Goal: Task Accomplishment & Management: Complete application form

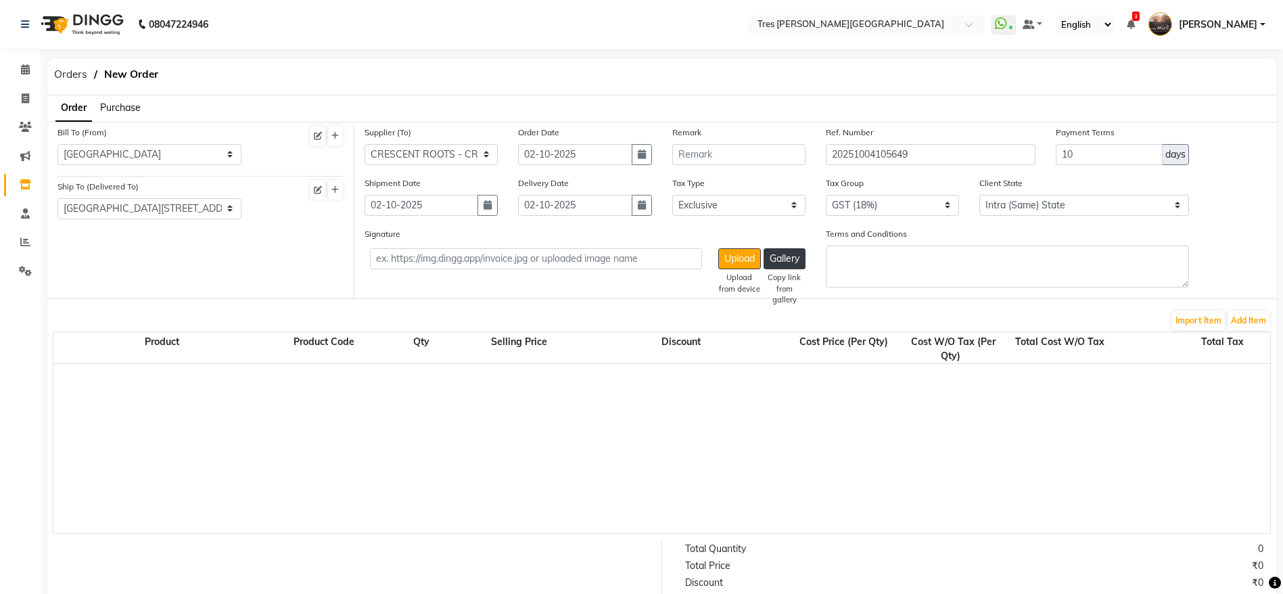
select select "19"
select select "36"
select select "325"
select select "false"
select select "99"
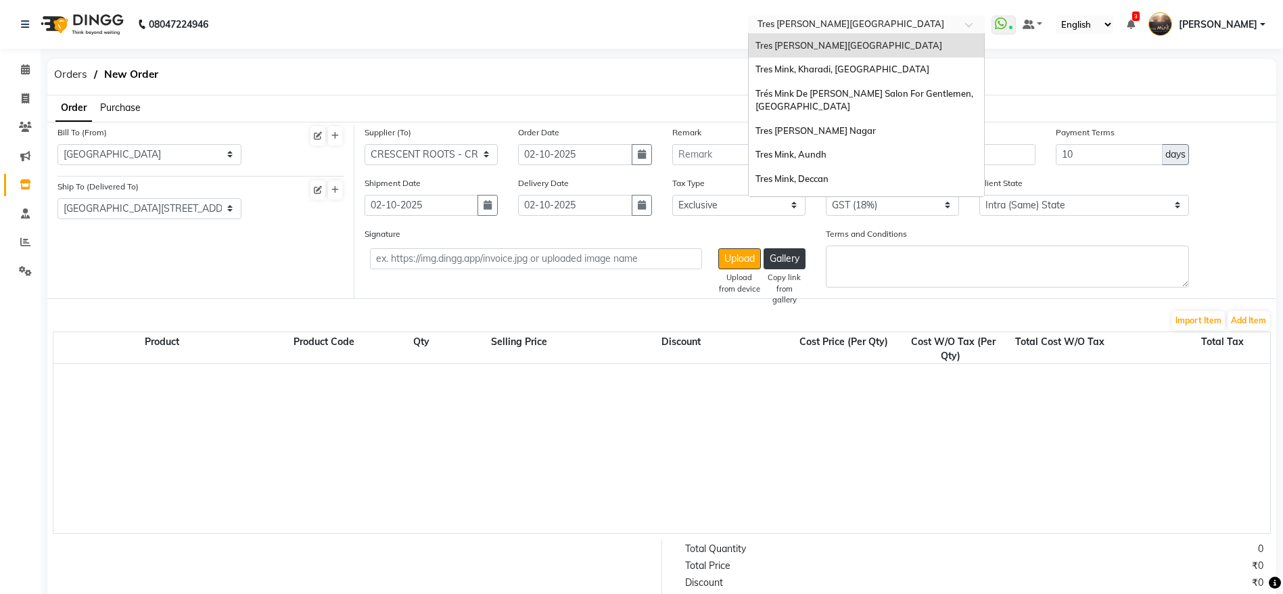
click at [944, 20] on input "text" at bounding box center [853, 26] width 196 height 14
click at [883, 77] on div "Tres Mink, Kharadi, [GEOGRAPHIC_DATA]" at bounding box center [866, 70] width 235 height 24
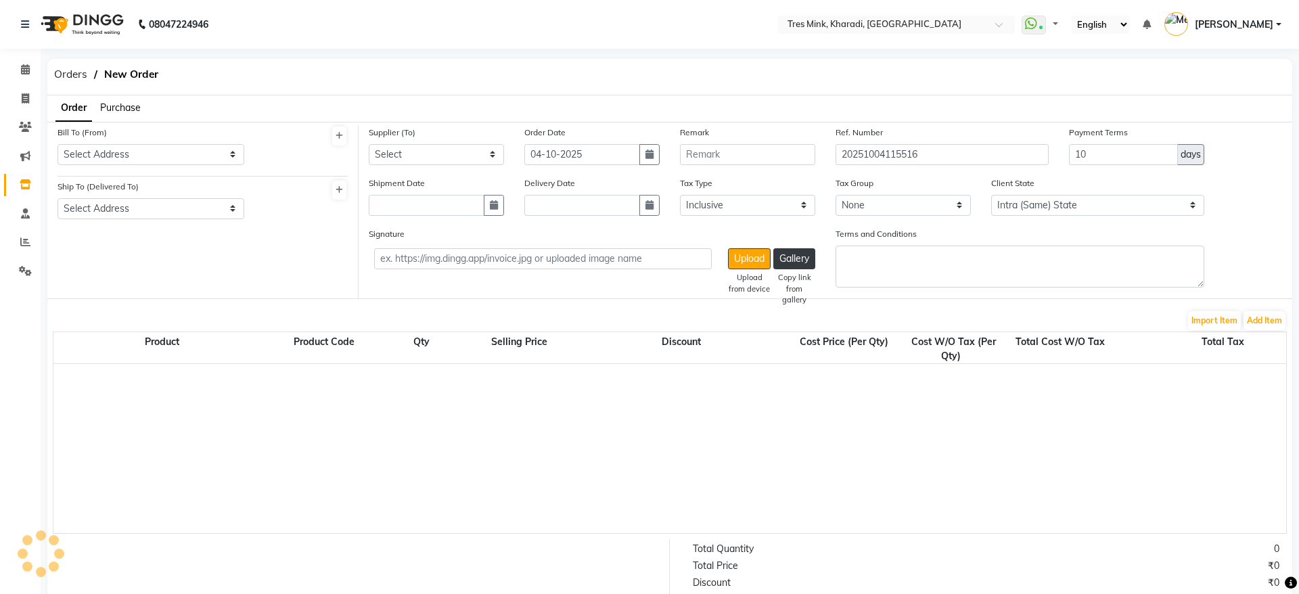
select select "true"
select select "3609"
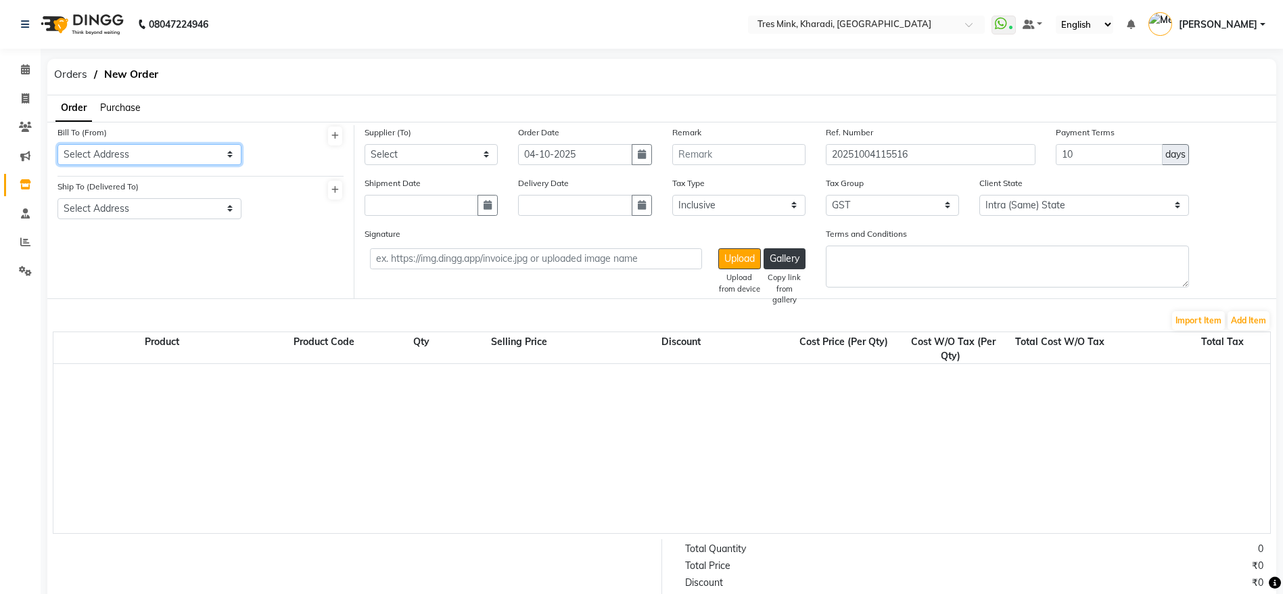
click at [192, 157] on select "Select Address MINK KHARADI" at bounding box center [150, 154] width 184 height 21
select select "1366"
click at [58, 144] on select "Select Address MINK KHARADI" at bounding box center [150, 154] width 184 height 21
click at [126, 209] on select "Select Address MINK KHARADI" at bounding box center [150, 208] width 184 height 21
select select "1367"
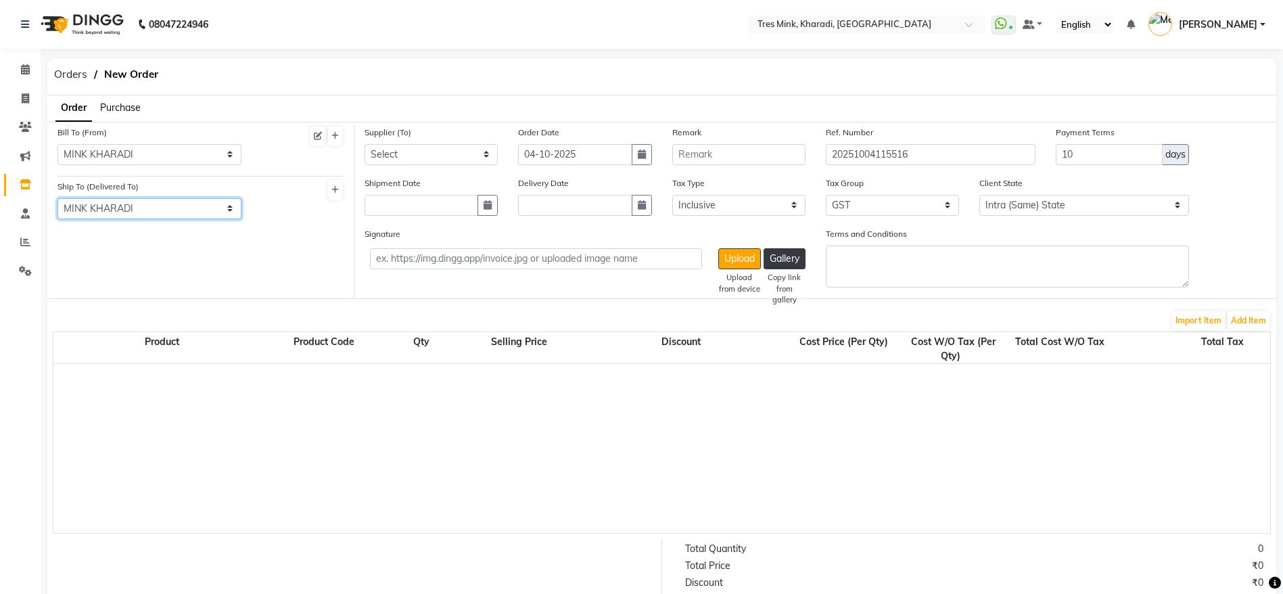
click at [58, 198] on select "Select Address MINK KHARADI" at bounding box center [150, 208] width 184 height 21
click at [452, 162] on select "Select INFINITE ENTERPRISES [DOMAIN_NAME] - INFINITE ENTERPRISES [DOMAIN_NAME].…" at bounding box center [431, 154] width 133 height 21
select select "4013"
click at [365, 144] on select "Select INFINITE ENTERPRISES [DOMAIN_NAME] - INFINITE ENTERPRISES [DOMAIN_NAME].…" at bounding box center [431, 154] width 133 height 21
click at [643, 161] on button "button" at bounding box center [642, 154] width 20 height 21
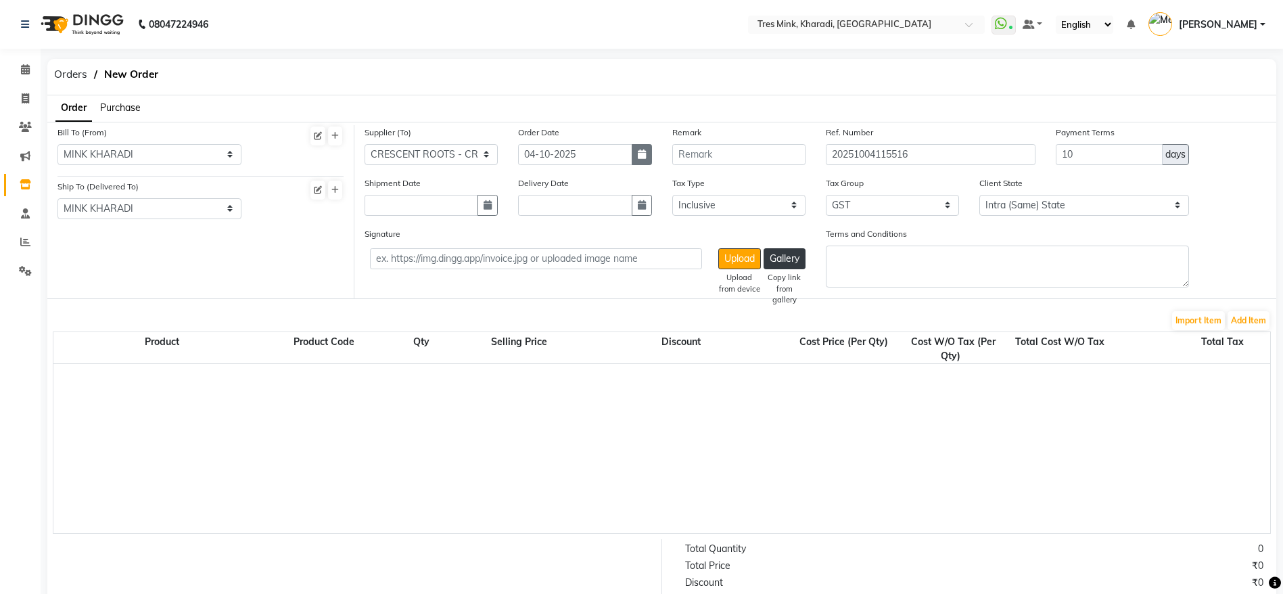
select select "10"
select select "2025"
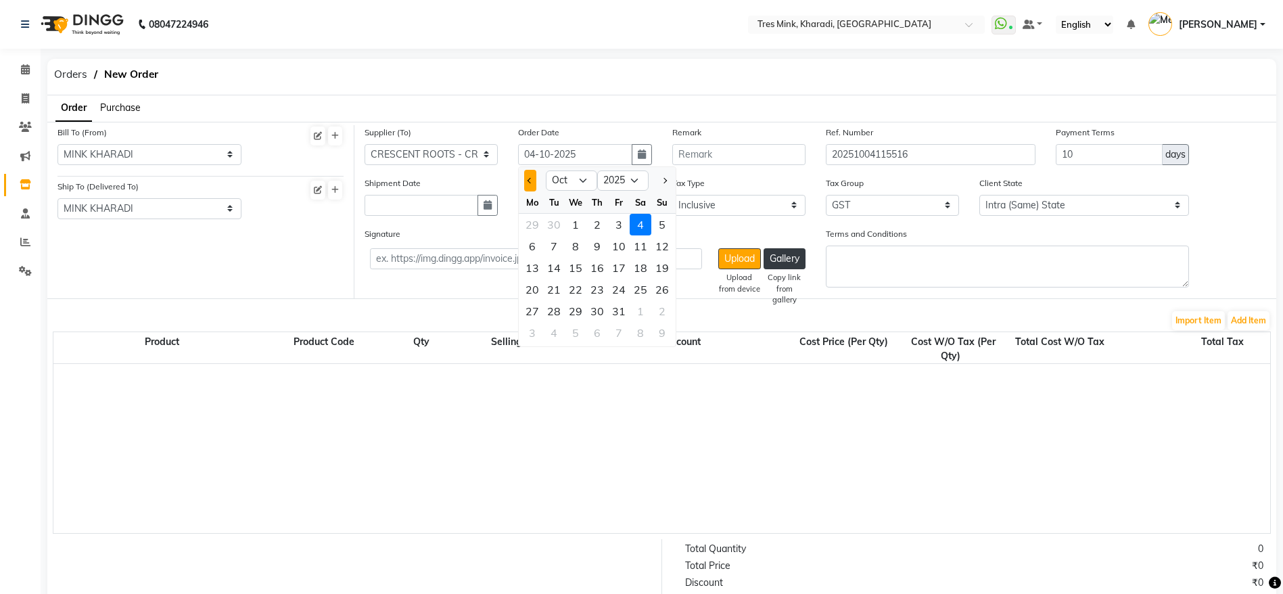
click at [530, 181] on span "Previous month" at bounding box center [530, 179] width 5 height 5
select select "9"
click at [553, 317] on div "30" at bounding box center [554, 311] width 22 height 22
type input "30-09-2025"
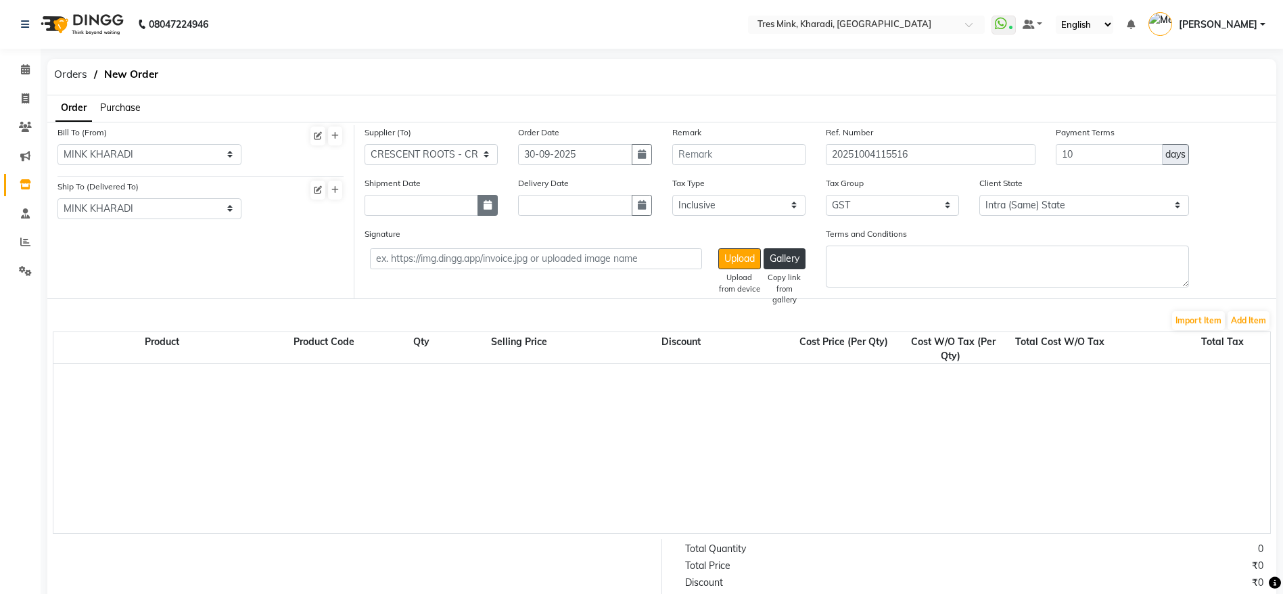
click at [488, 212] on button "button" at bounding box center [488, 205] width 20 height 21
select select "10"
select select "2025"
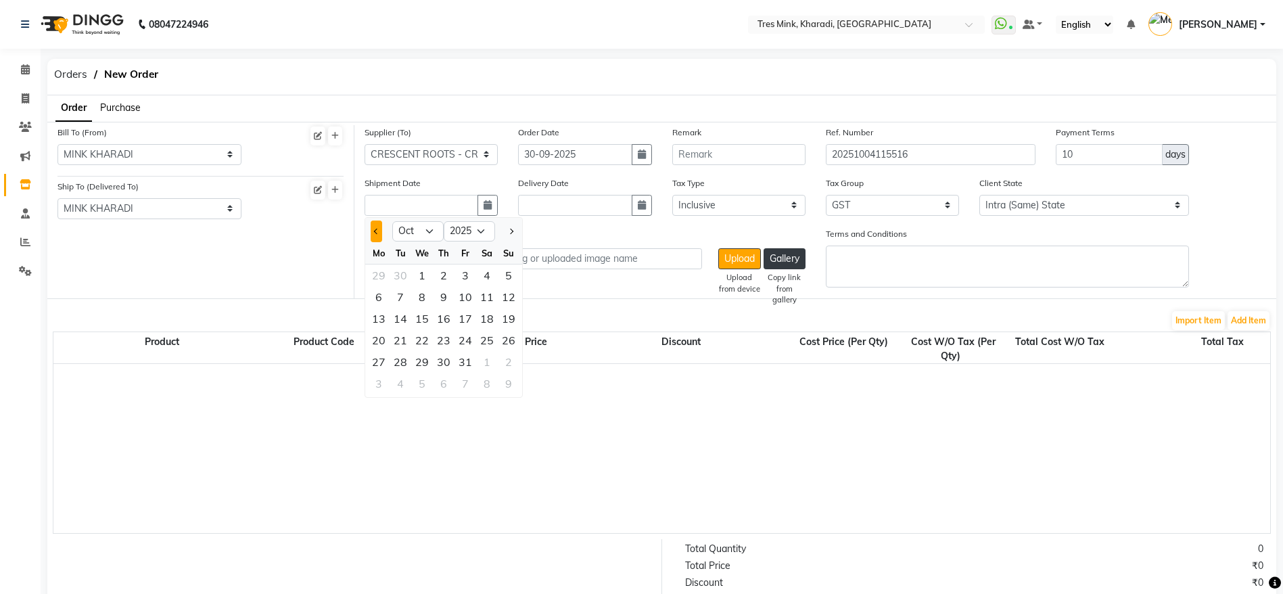
click at [377, 234] on button "Previous month" at bounding box center [377, 232] width 12 height 22
select select "9"
click at [404, 356] on div "30" at bounding box center [401, 362] width 22 height 22
type input "30-09-2025"
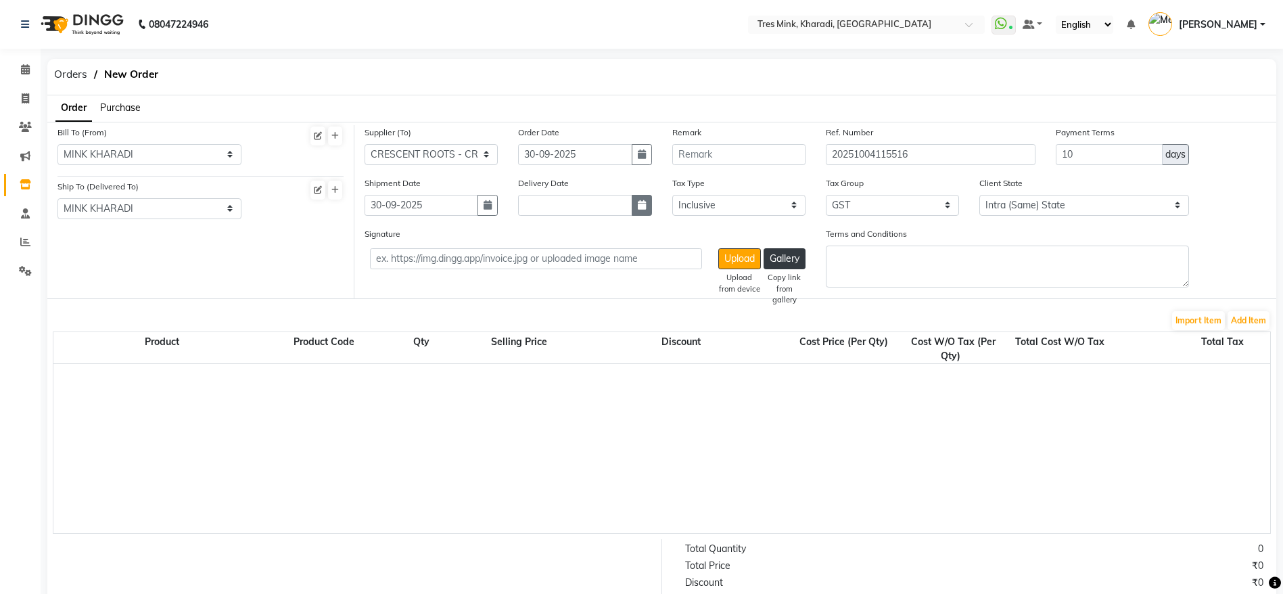
click at [641, 210] on button "button" at bounding box center [642, 205] width 20 height 21
select select "10"
select select "2025"
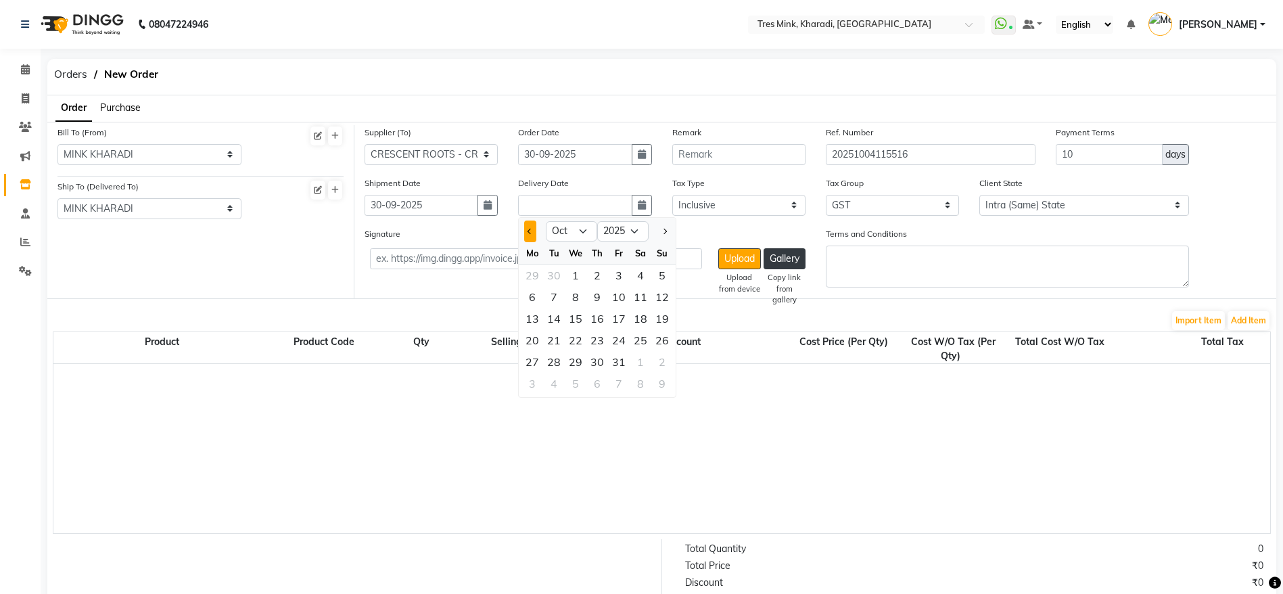
click at [526, 235] on button "Previous month" at bounding box center [530, 232] width 12 height 22
select select "9"
click at [524, 231] on div at bounding box center [532, 232] width 27 height 22
click at [557, 359] on div "30" at bounding box center [554, 362] width 22 height 22
type input "30-09-2025"
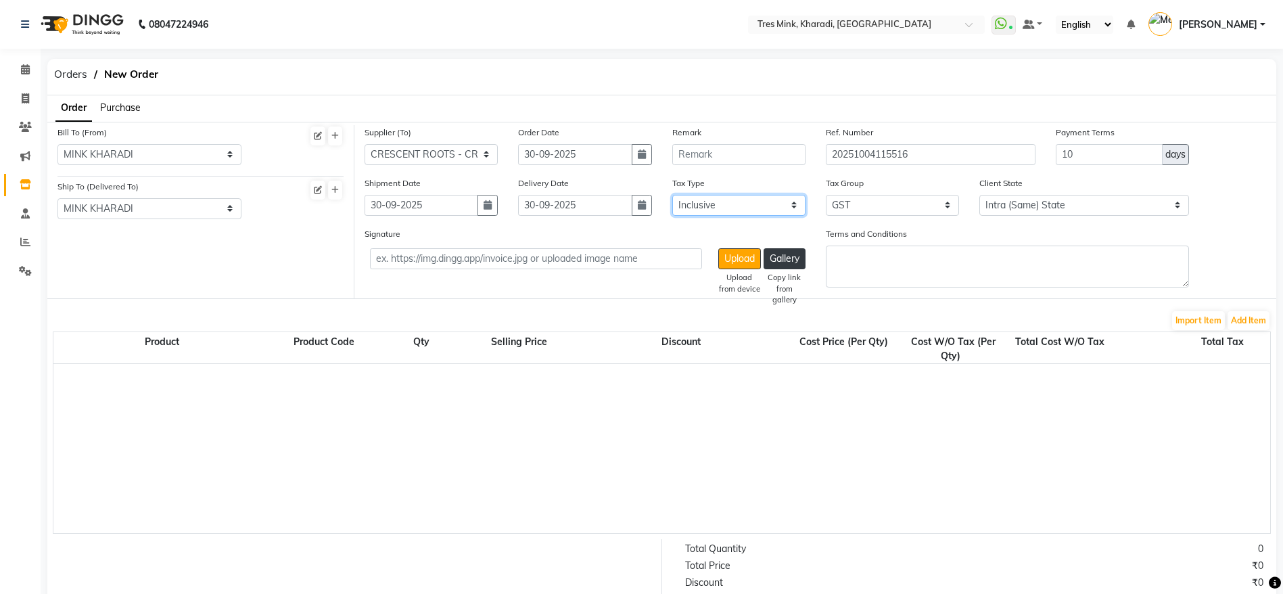
click at [770, 206] on select "Select Inclusive Exclusive" at bounding box center [738, 205] width 133 height 21
select select "false"
click at [672, 195] on select "Select Inclusive Exclusive" at bounding box center [738, 205] width 133 height 21
drag, startPoint x: 1107, startPoint y: 160, endPoint x: 917, endPoint y: 123, distance: 193.7
click at [917, 123] on div "Bill To (From) Select Address MINK KHARADI Ship To (Delivered To) Select Addres…" at bounding box center [661, 210] width 1229 height 177
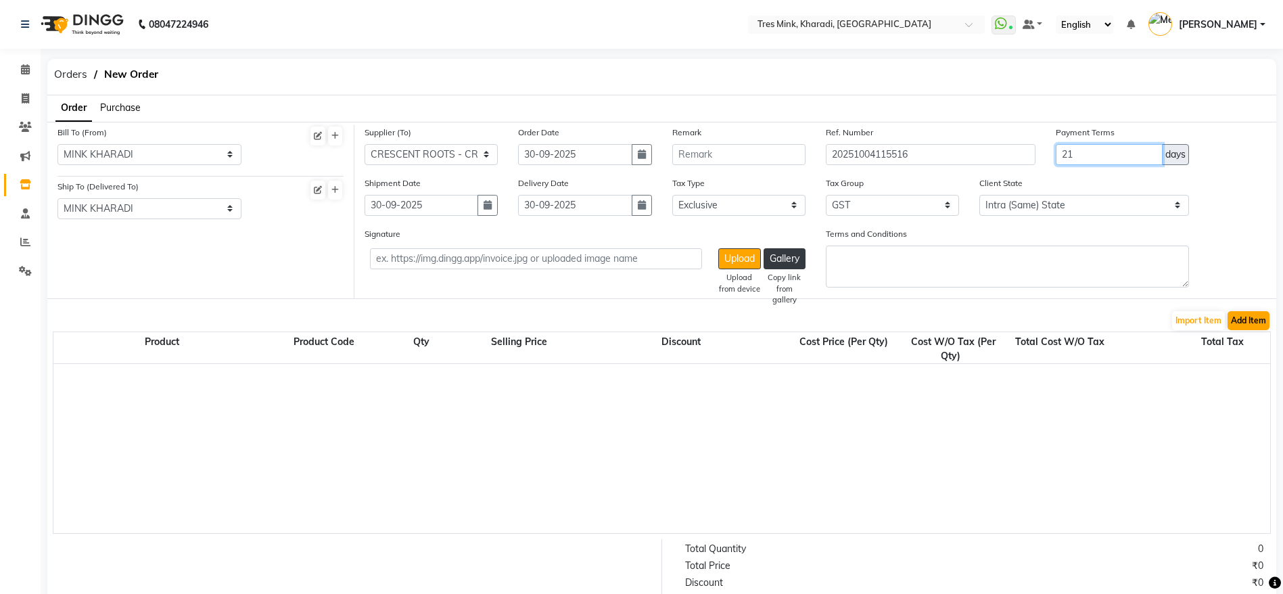
type input "21"
click at [1246, 327] on button "Add Item" at bounding box center [1249, 320] width 42 height 19
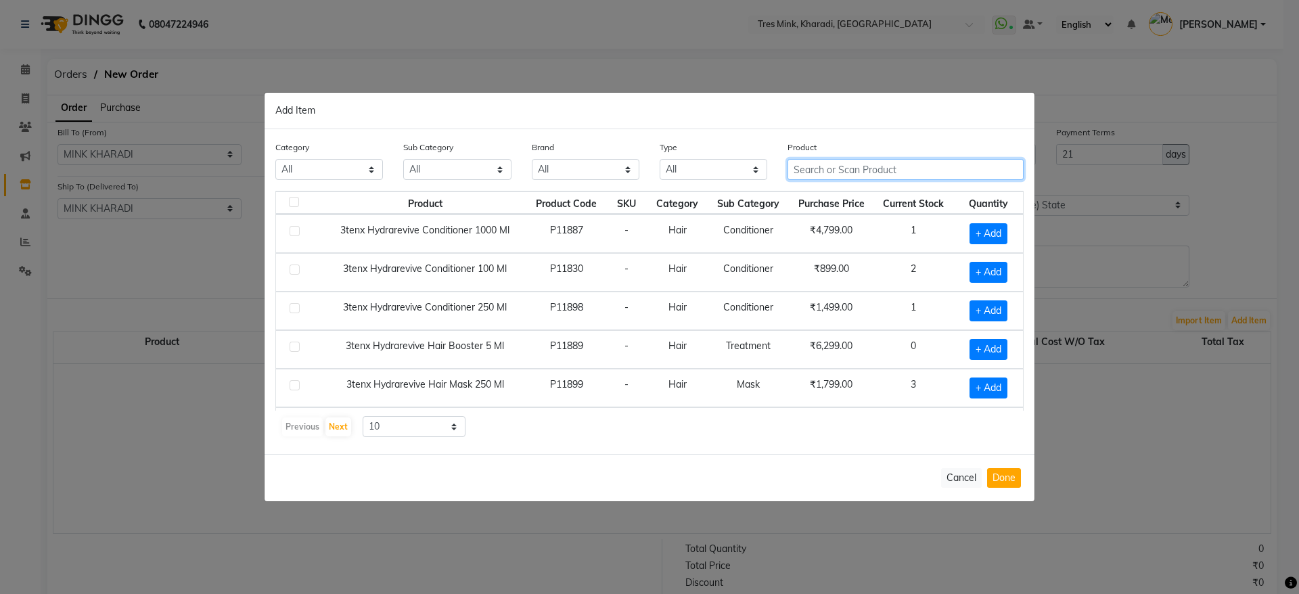
click at [887, 173] on input "text" at bounding box center [905, 169] width 236 height 21
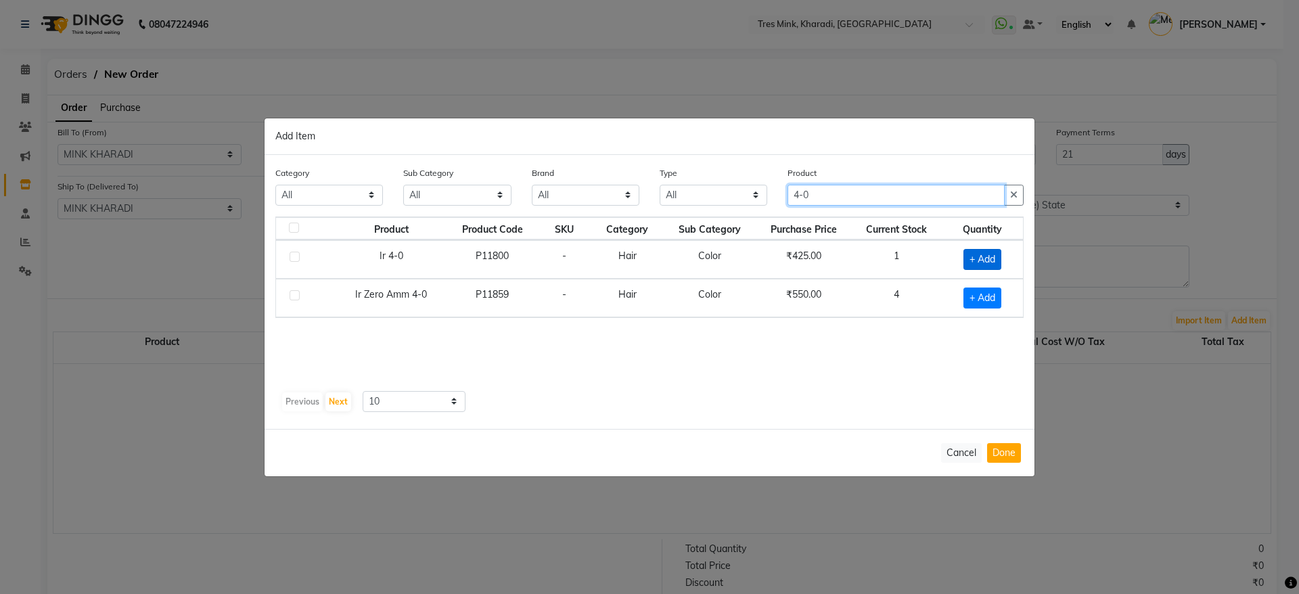
type input "4-0"
click at [990, 258] on span "+ Add" at bounding box center [982, 259] width 38 height 21
checkbox input "true"
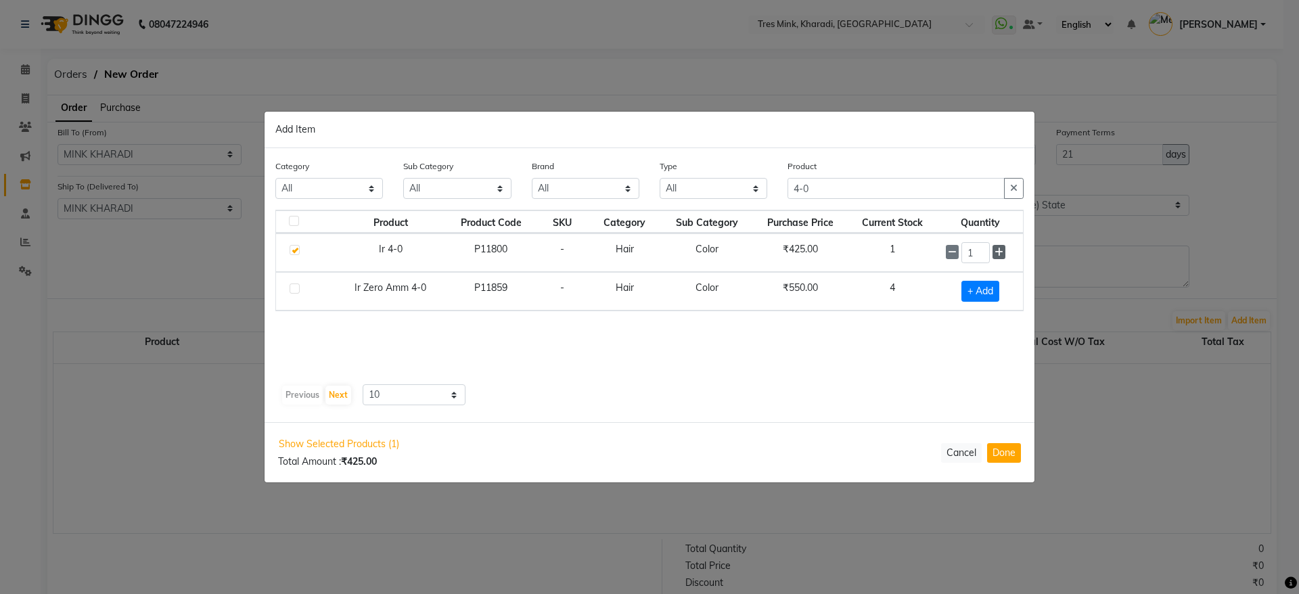
click at [1005, 255] on span at bounding box center [998, 252] width 13 height 14
type input "3"
drag, startPoint x: 847, startPoint y: 196, endPoint x: 732, endPoint y: 173, distance: 117.4
click at [732, 173] on div "Category All Hair Skin Makeup Personal Care Appliances [PERSON_NAME] Waxing Dis…" at bounding box center [649, 184] width 769 height 51
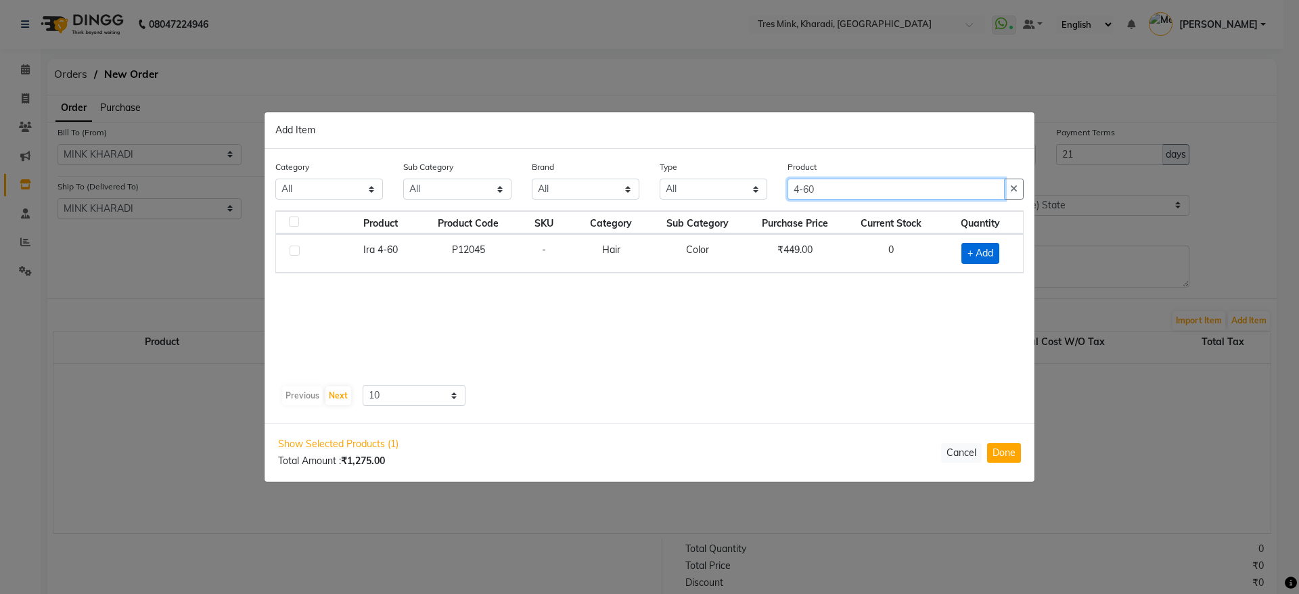
type input "4-60"
click at [982, 246] on span "+ Add" at bounding box center [980, 253] width 38 height 21
checkbox input "true"
click at [998, 254] on icon at bounding box center [996, 252] width 9 height 9
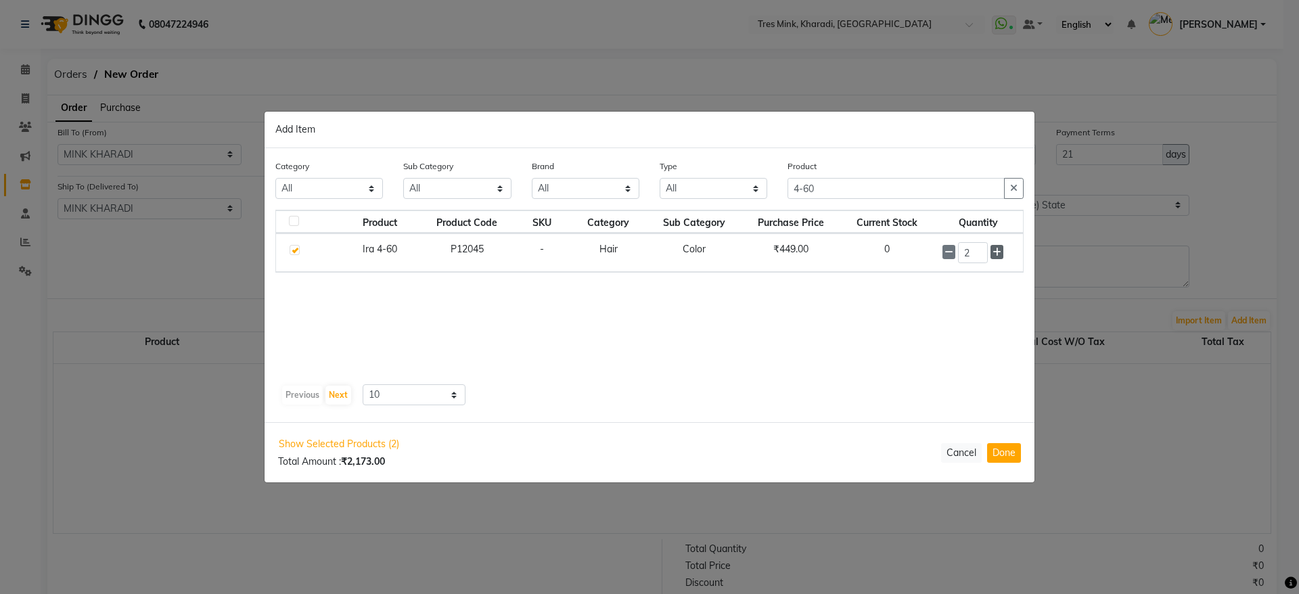
type input "3"
drag, startPoint x: 846, startPoint y: 189, endPoint x: 695, endPoint y: 156, distance: 154.5
click at [697, 156] on div "Category All Hair Skin Makeup Personal Care Appliances [PERSON_NAME] Waxing Dis…" at bounding box center [650, 286] width 770 height 274
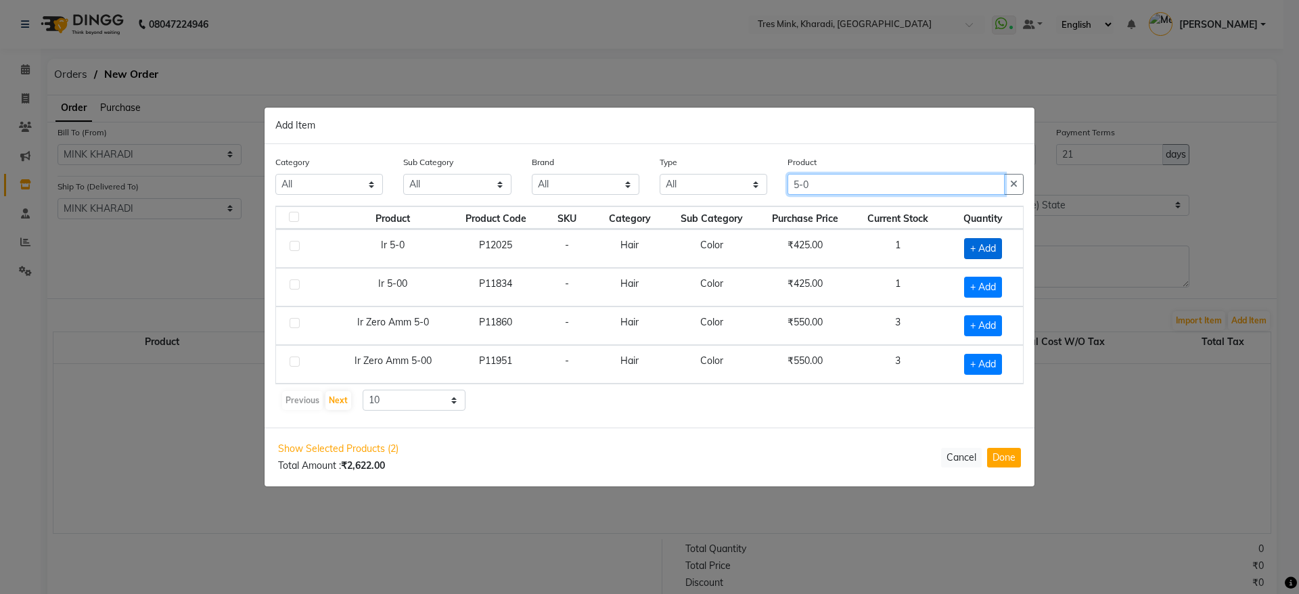
type input "5-0"
click at [984, 252] on span "+ Add" at bounding box center [983, 248] width 38 height 21
checkbox input "true"
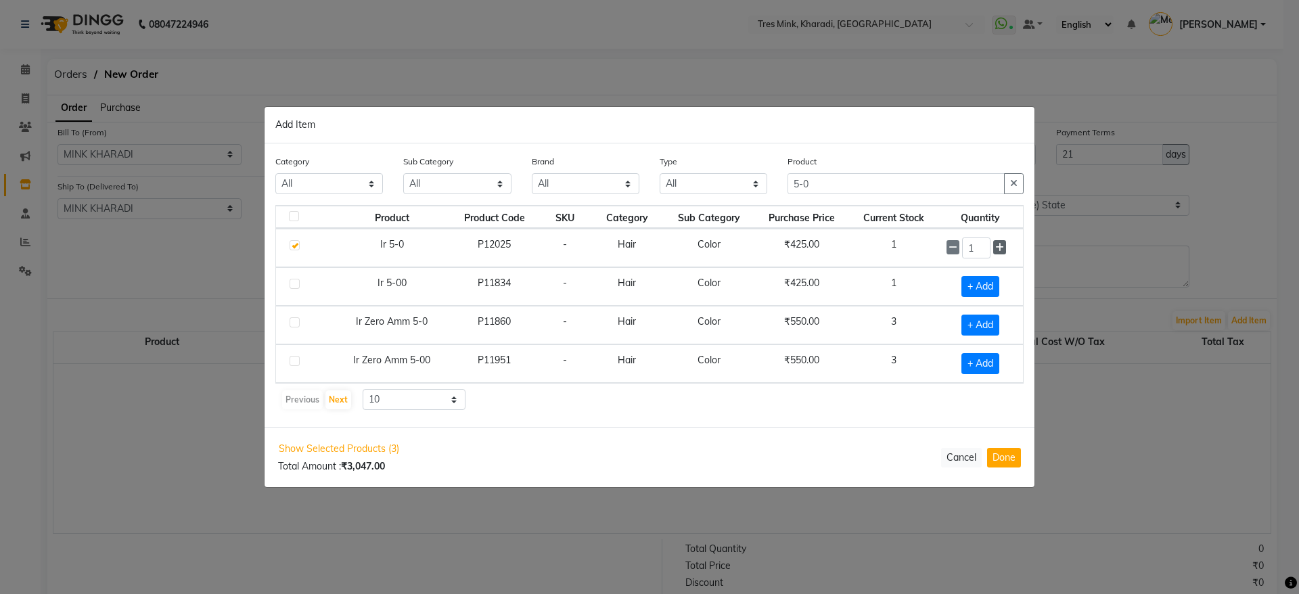
click at [1001, 249] on icon at bounding box center [999, 247] width 9 height 9
type input "4"
click at [826, 179] on input "5-0" at bounding box center [895, 184] width 217 height 21
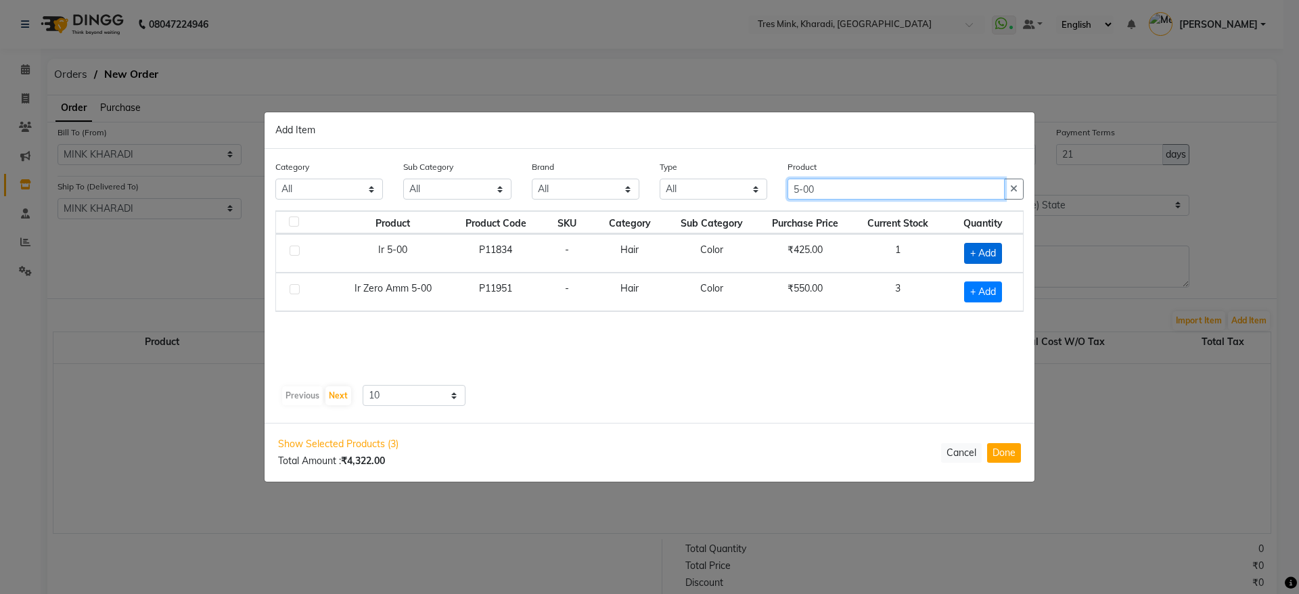
type input "5-00"
click at [991, 254] on span "+ Add" at bounding box center [983, 253] width 38 height 21
checkbox input "true"
click at [999, 248] on icon at bounding box center [999, 252] width 9 height 9
click at [1003, 254] on icon at bounding box center [999, 252] width 9 height 9
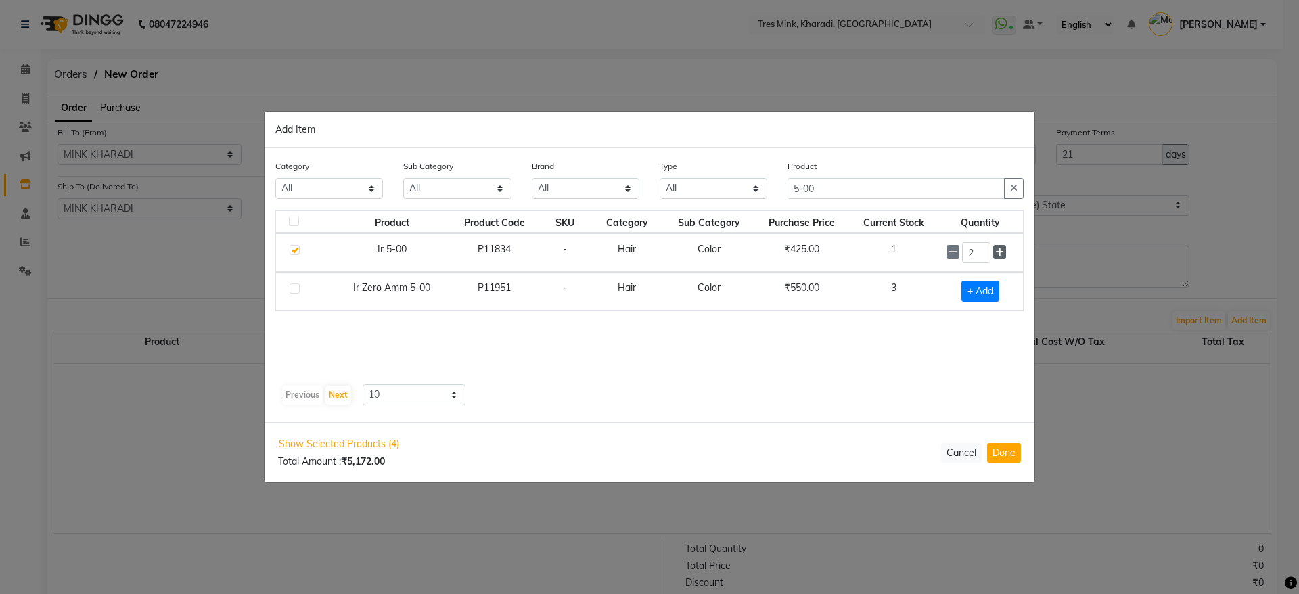
type input "3"
drag, startPoint x: 831, startPoint y: 191, endPoint x: 702, endPoint y: 154, distance: 135.1
click at [702, 154] on div "Category All Hair Skin Makeup Personal Care Appliances [PERSON_NAME] Waxing Dis…" at bounding box center [650, 286] width 770 height 274
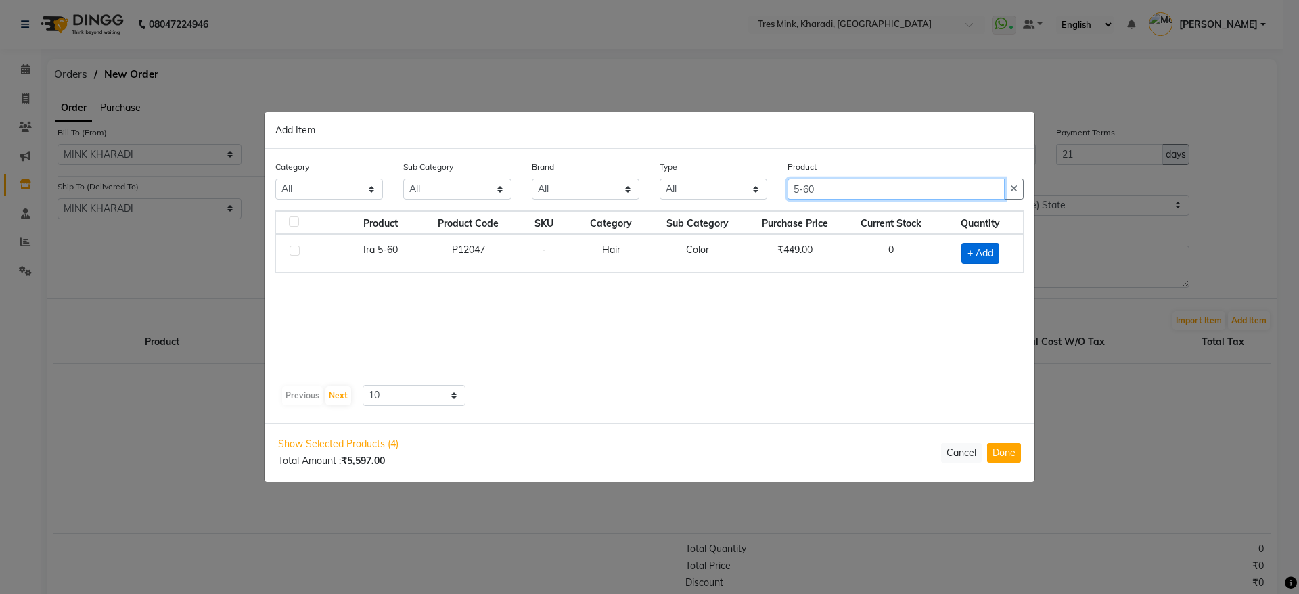
type input "5-60"
click at [988, 251] on span "+ Add" at bounding box center [980, 253] width 38 height 21
checkbox input "true"
click at [992, 254] on div "1" at bounding box center [978, 252] width 72 height 21
click at [995, 254] on icon at bounding box center [996, 252] width 9 height 9
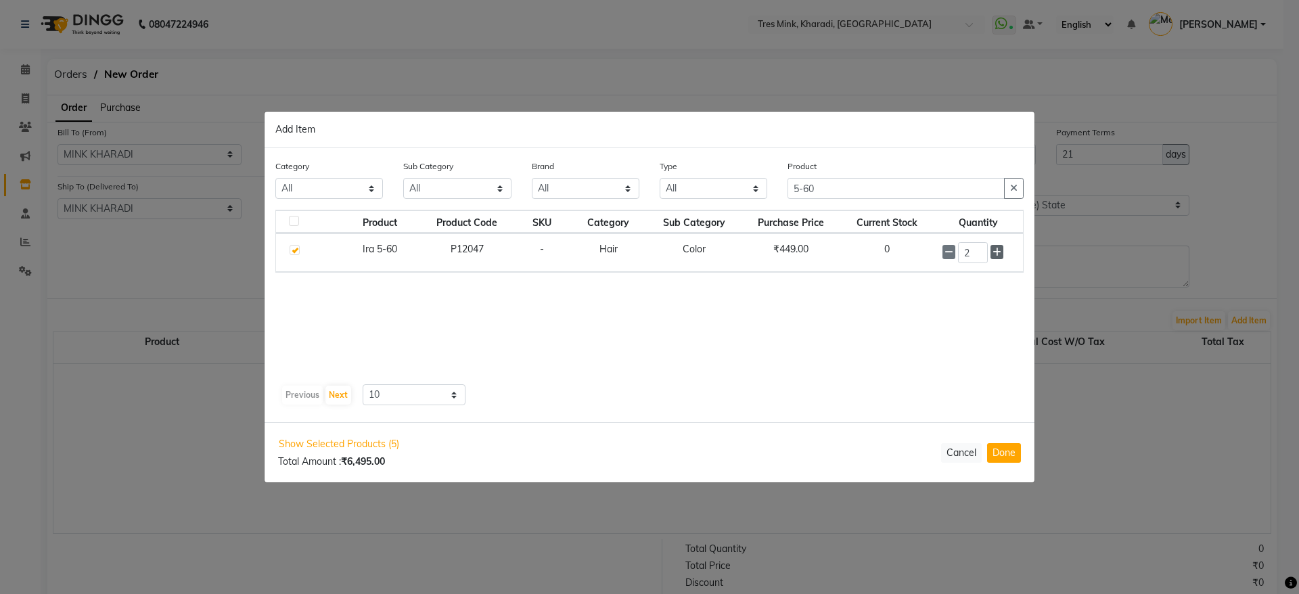
click at [995, 254] on icon at bounding box center [996, 252] width 9 height 9
type input "4"
click at [835, 189] on input "5-60" at bounding box center [895, 189] width 217 height 21
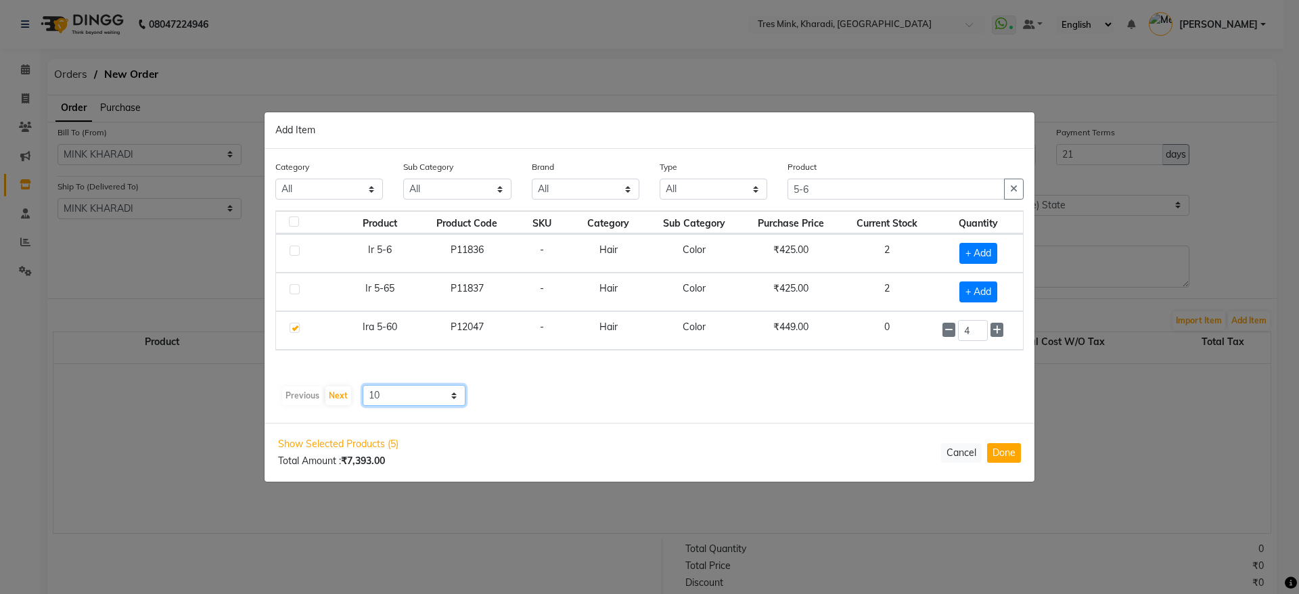
click at [438, 397] on select "10 50 100" at bounding box center [414, 395] width 103 height 21
click at [848, 188] on input "5-6" at bounding box center [895, 189] width 217 height 21
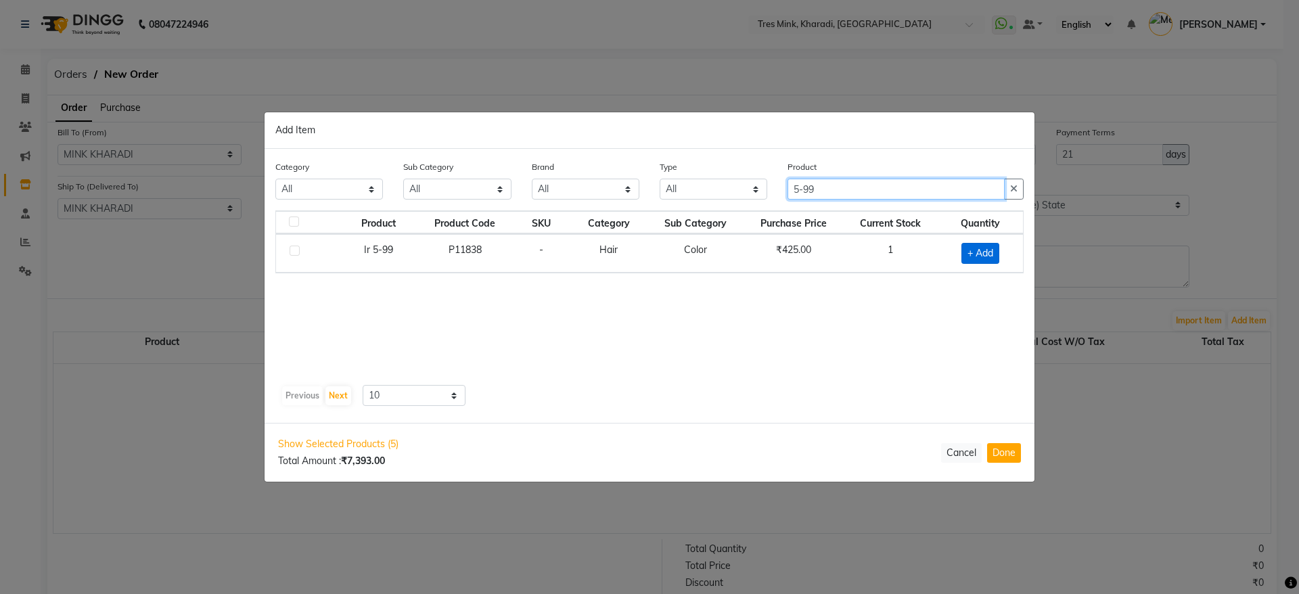
type input "5-99"
click at [978, 252] on span "+ Add" at bounding box center [980, 253] width 38 height 21
checkbox input "true"
click at [1003, 256] on div "1" at bounding box center [978, 252] width 73 height 21
click at [997, 253] on icon at bounding box center [996, 252] width 9 height 9
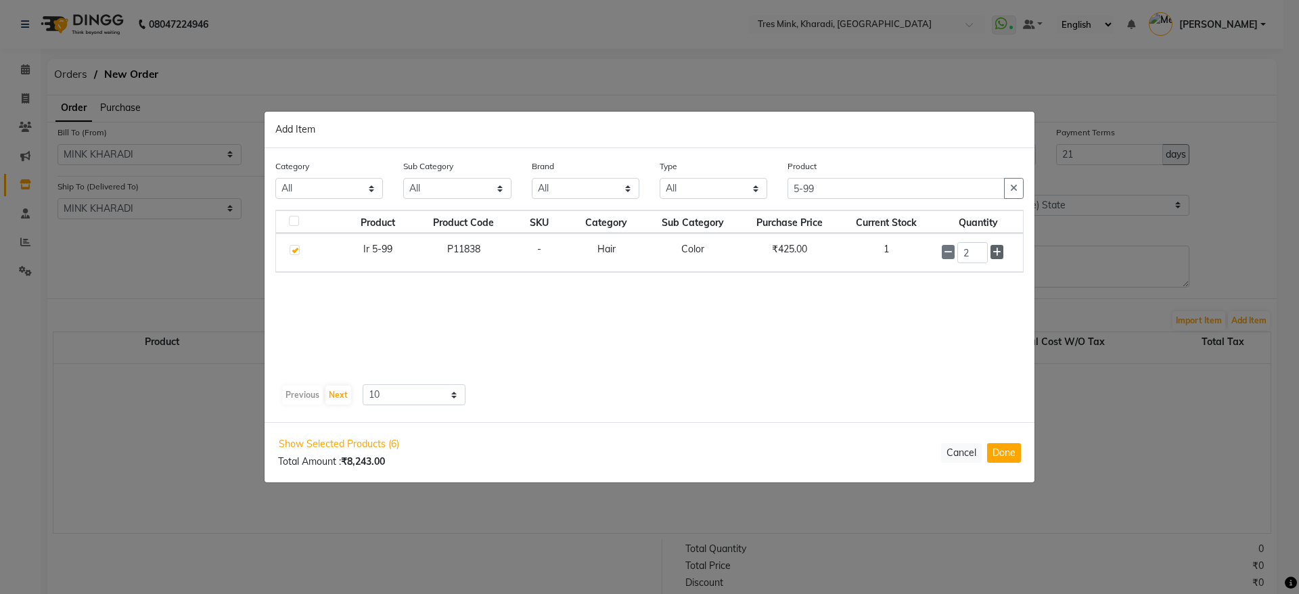
click at [997, 253] on icon at bounding box center [996, 252] width 9 height 9
type input "3"
drag, startPoint x: 888, startPoint y: 179, endPoint x: 628, endPoint y: 141, distance: 262.5
click at [628, 141] on div "Add Item Category All Hair Skin Makeup Personal Care Appliances [PERSON_NAME] W…" at bounding box center [650, 296] width 770 height 369
type input "6-00"
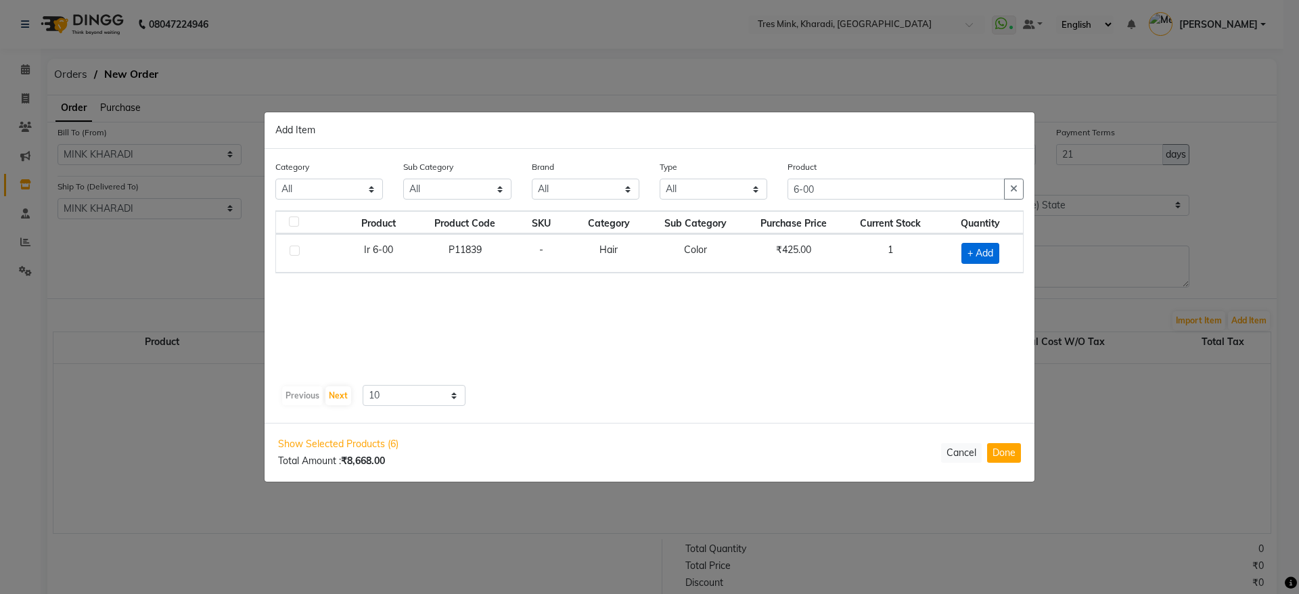
click at [992, 250] on span "+ Add" at bounding box center [980, 253] width 38 height 21
checkbox input "true"
click at [1002, 254] on span at bounding box center [996, 252] width 13 height 14
click at [996, 252] on icon at bounding box center [996, 252] width 9 height 9
type input "3"
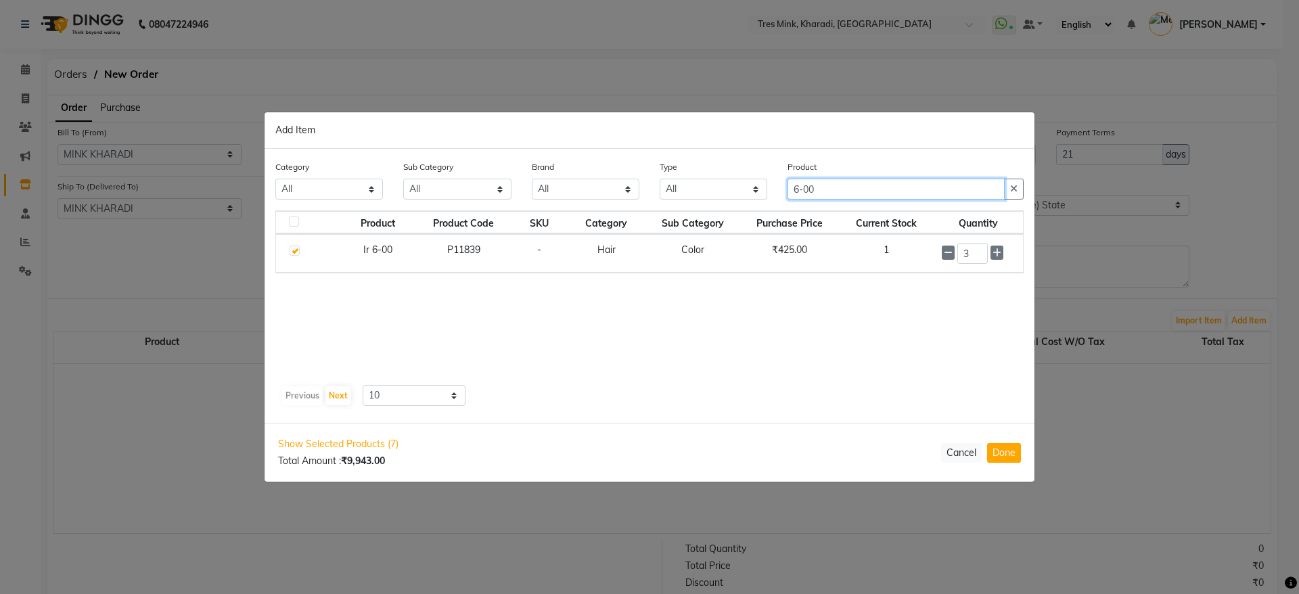
click at [878, 196] on input "6-00" at bounding box center [895, 189] width 217 height 21
type input "6-16"
click at [990, 261] on span "+ Add" at bounding box center [980, 253] width 38 height 21
checkbox input "true"
click at [1005, 248] on div "1" at bounding box center [978, 252] width 73 height 21
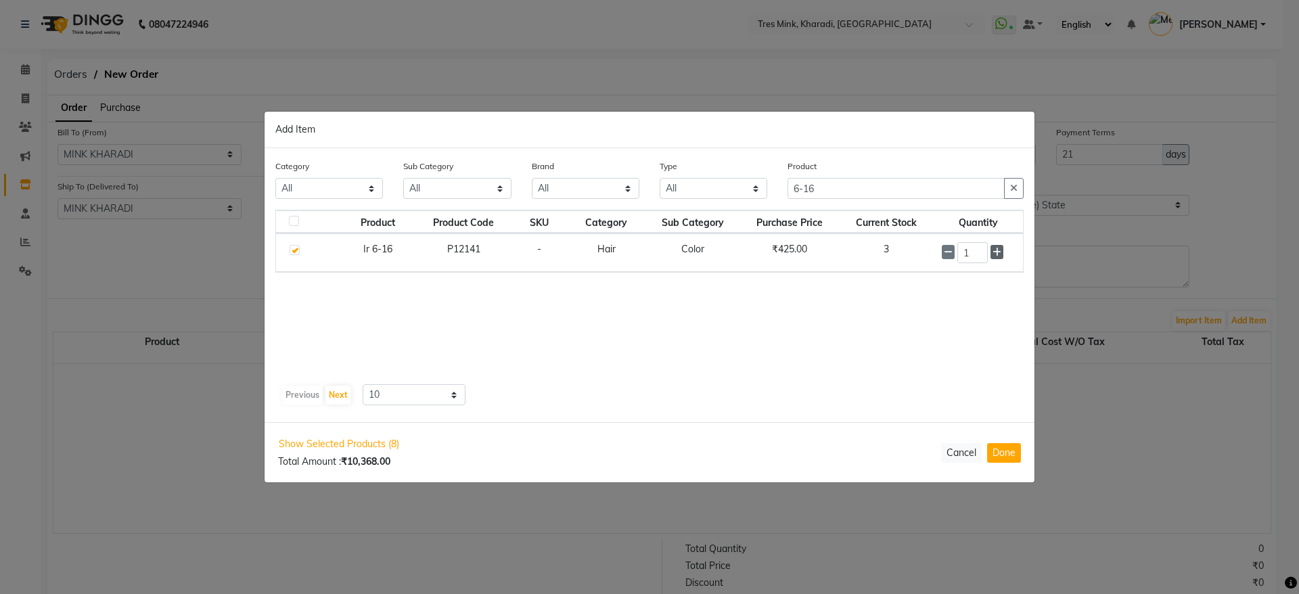
click at [997, 254] on icon at bounding box center [996, 252] width 9 height 9
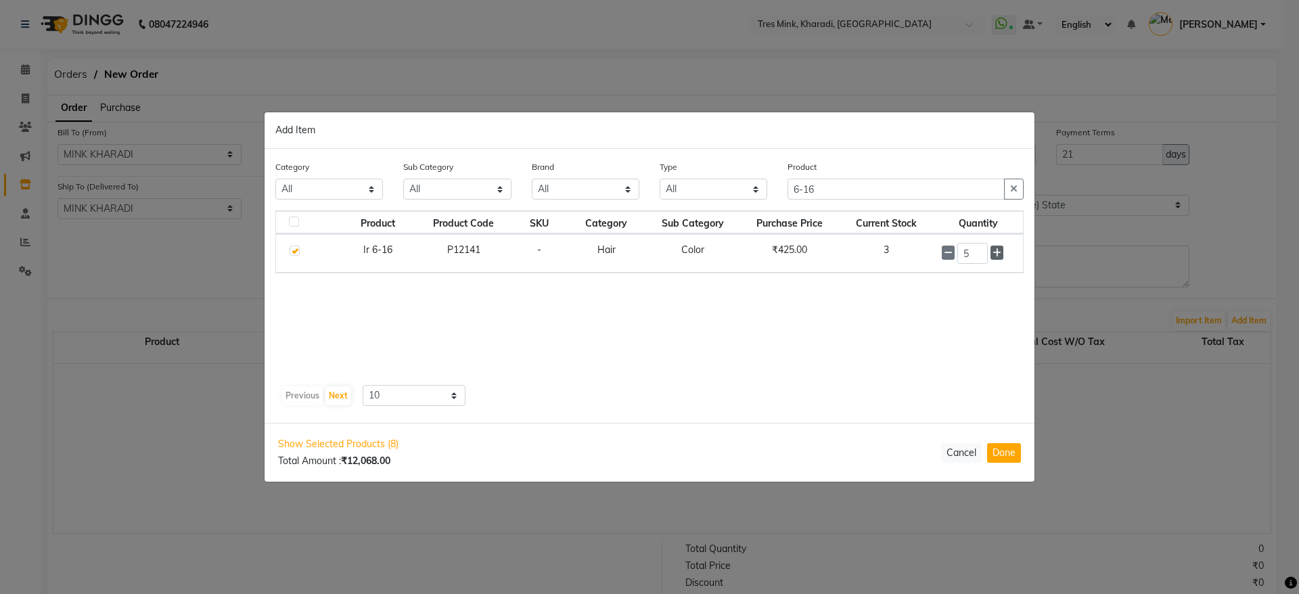
type input "6"
click at [852, 189] on input "6-16" at bounding box center [895, 189] width 217 height 21
type input "6-46"
click at [986, 253] on span "+ Add" at bounding box center [980, 253] width 38 height 21
checkbox input "true"
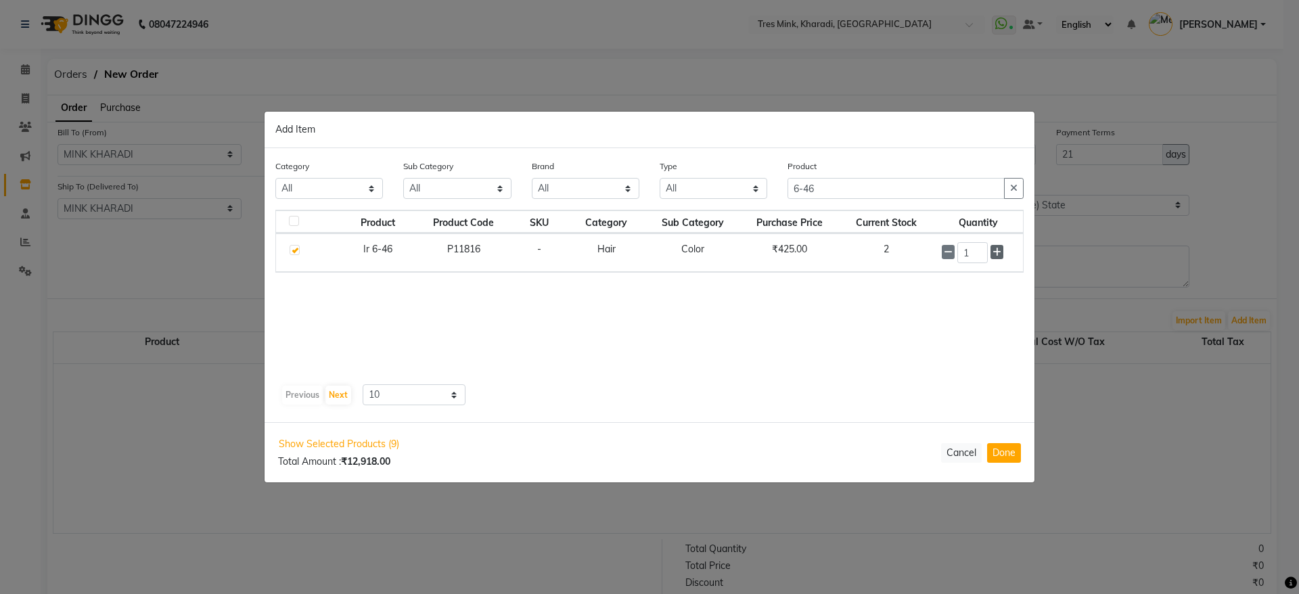
click at [998, 253] on icon at bounding box center [996, 252] width 9 height 9
type input "2"
click at [888, 188] on input "6-46" at bounding box center [895, 189] width 217 height 21
type input "6-60"
click at [986, 256] on span "+ Add" at bounding box center [980, 253] width 38 height 21
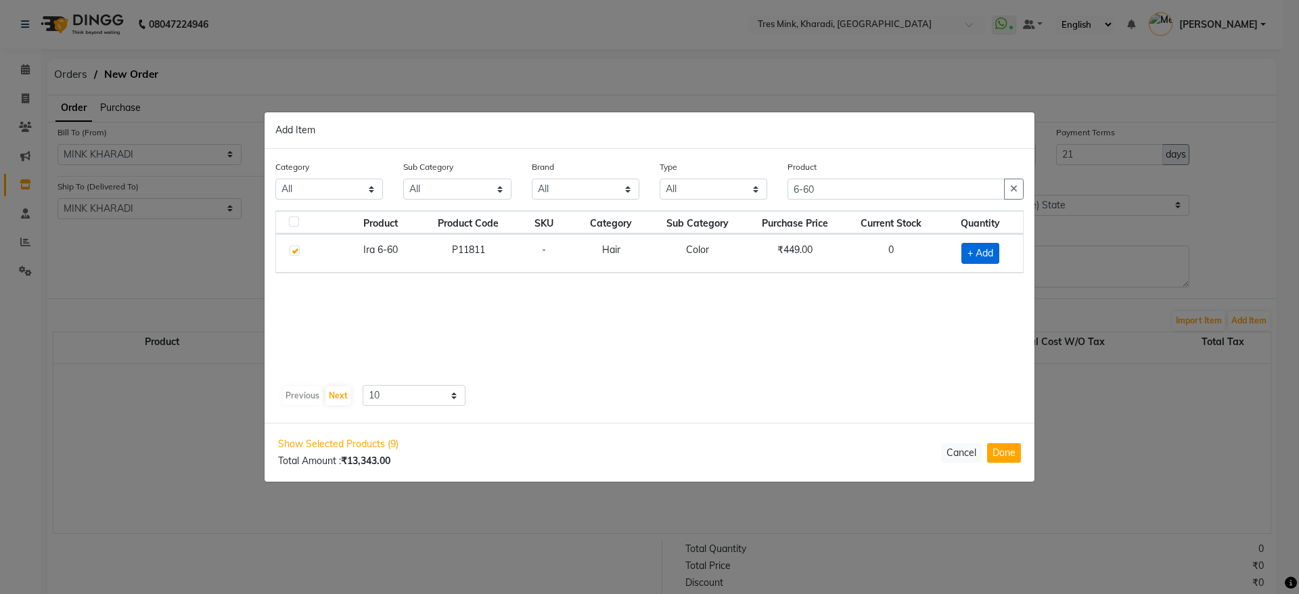
checkbox input "true"
click at [996, 256] on span at bounding box center [996, 252] width 13 height 14
click at [994, 253] on icon at bounding box center [996, 252] width 9 height 9
type input "3"
click at [884, 189] on input "6-60" at bounding box center [895, 189] width 217 height 21
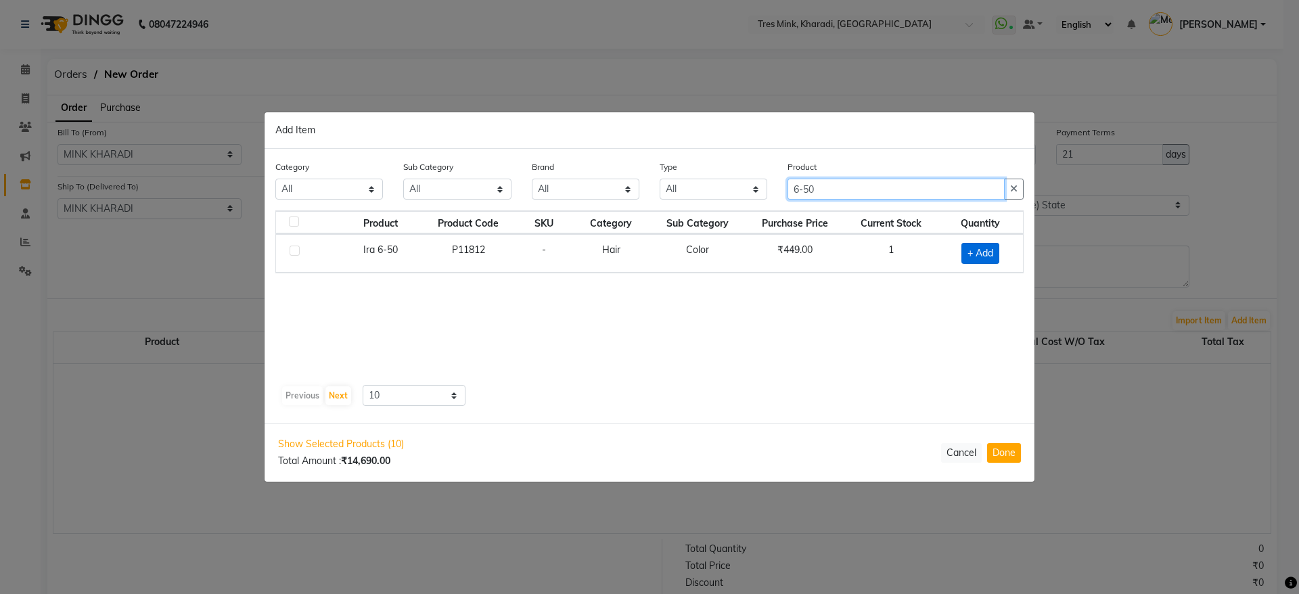
type input "6-50"
click at [987, 254] on span "+ Add" at bounding box center [980, 253] width 38 height 21
checkbox input "true"
click at [994, 254] on icon at bounding box center [996, 252] width 9 height 9
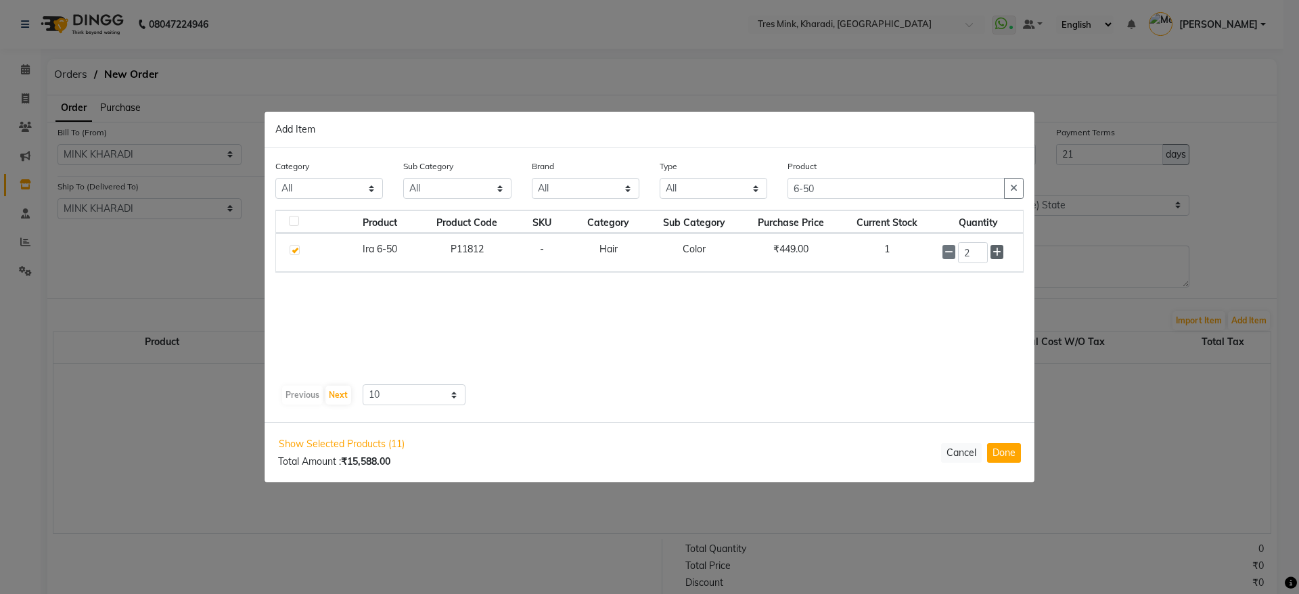
type input "3"
click at [854, 188] on input "6-50" at bounding box center [895, 189] width 217 height 21
type input "6-65"
click at [994, 256] on span "+ Add" at bounding box center [980, 253] width 38 height 21
checkbox input "true"
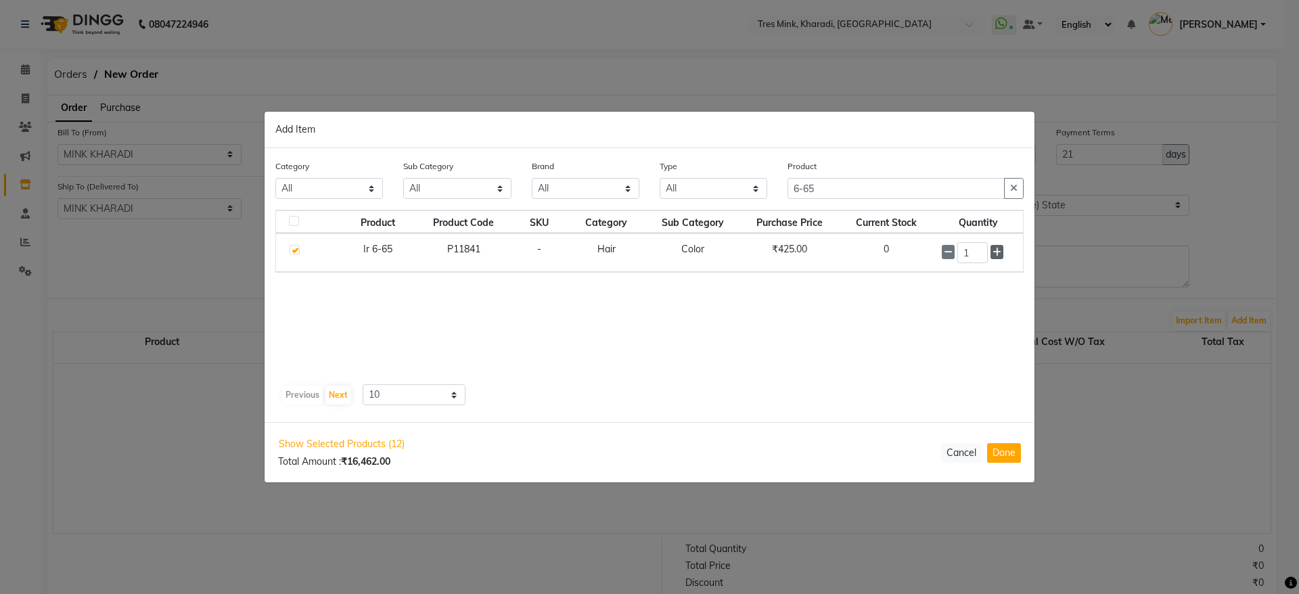
click at [998, 251] on icon at bounding box center [996, 252] width 9 height 9
click at [999, 252] on icon at bounding box center [996, 252] width 9 height 9
type input "3"
click at [833, 183] on input "6-65" at bounding box center [895, 189] width 217 height 21
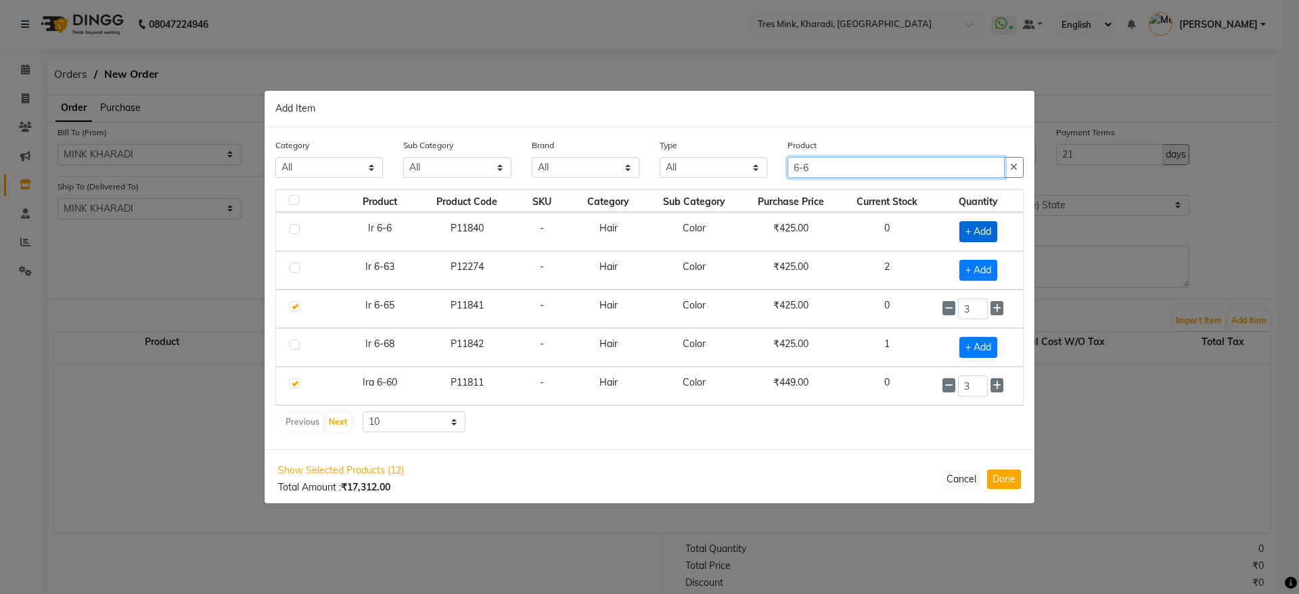
type input "6-6"
click at [984, 239] on span "+ Add" at bounding box center [978, 231] width 38 height 21
checkbox input "true"
click at [995, 236] on span at bounding box center [996, 231] width 13 height 14
type input "2"
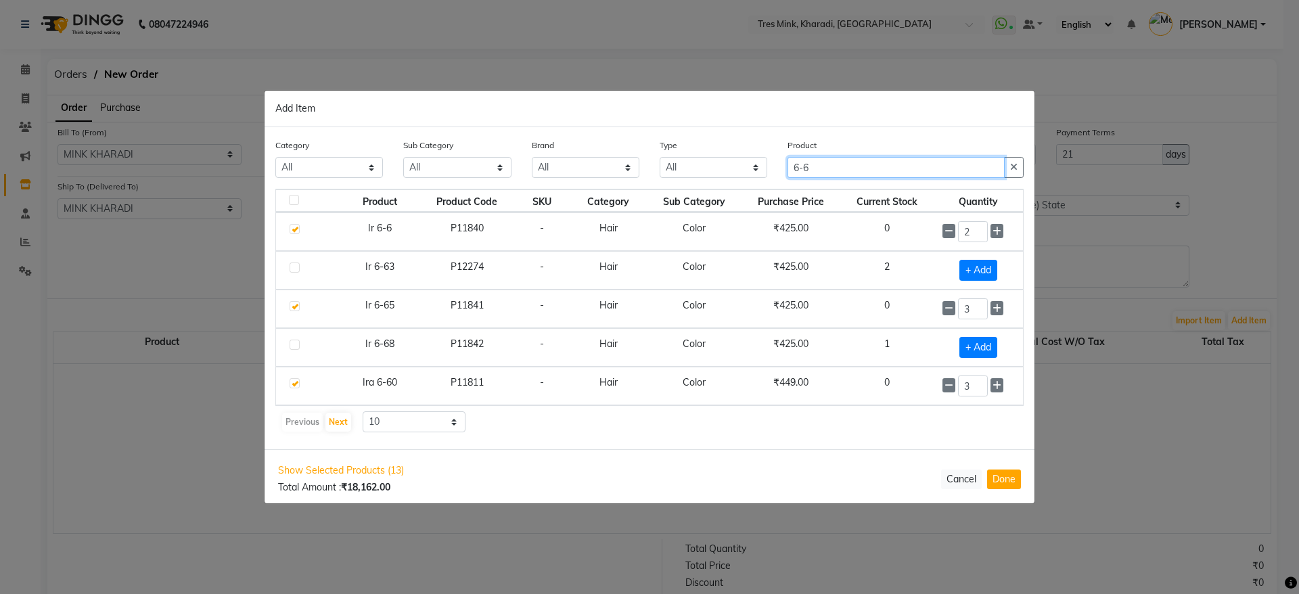
click at [868, 173] on input "6-6" at bounding box center [895, 167] width 217 height 21
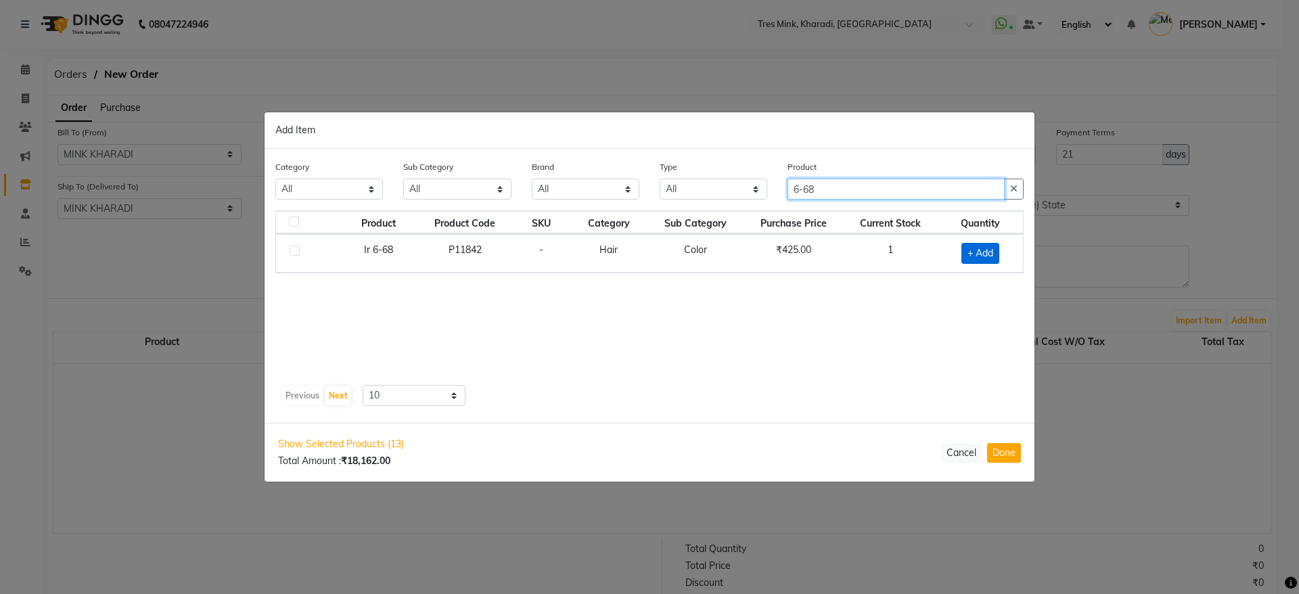
type input "6-68"
click at [988, 258] on span "+ Add" at bounding box center [980, 253] width 38 height 21
checkbox input "true"
click at [997, 258] on span at bounding box center [996, 252] width 13 height 14
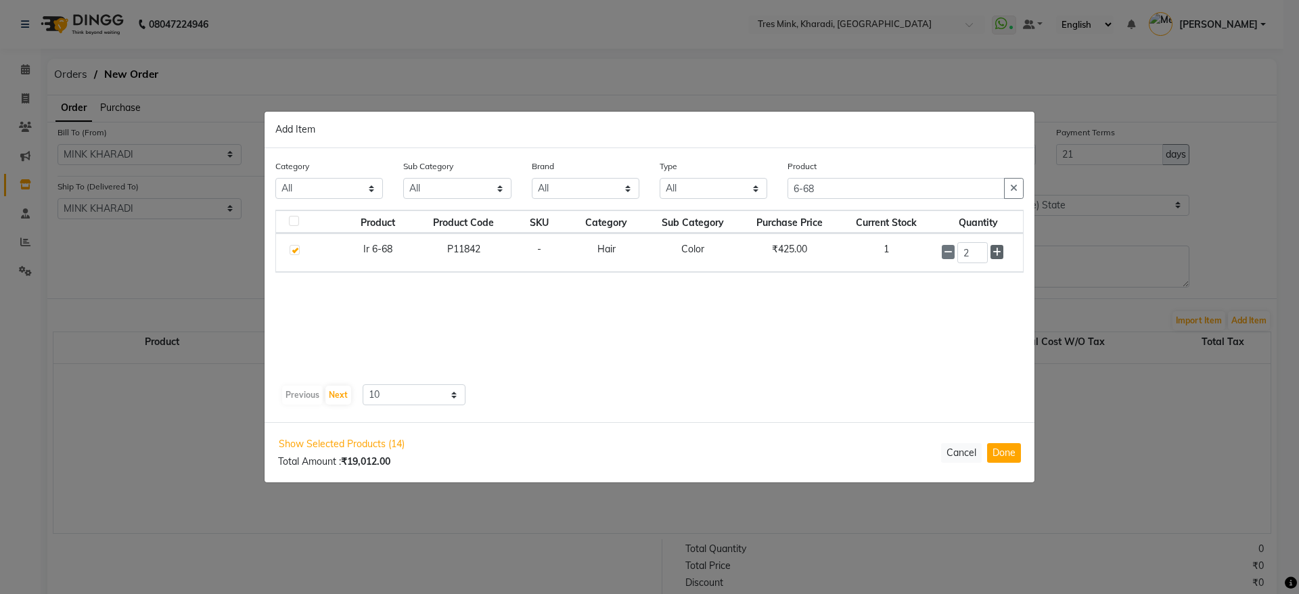
type input "3"
click at [888, 193] on input "6-68" at bounding box center [895, 189] width 217 height 21
type input "6-99"
click at [991, 254] on span "+ Add" at bounding box center [980, 253] width 38 height 21
checkbox input "true"
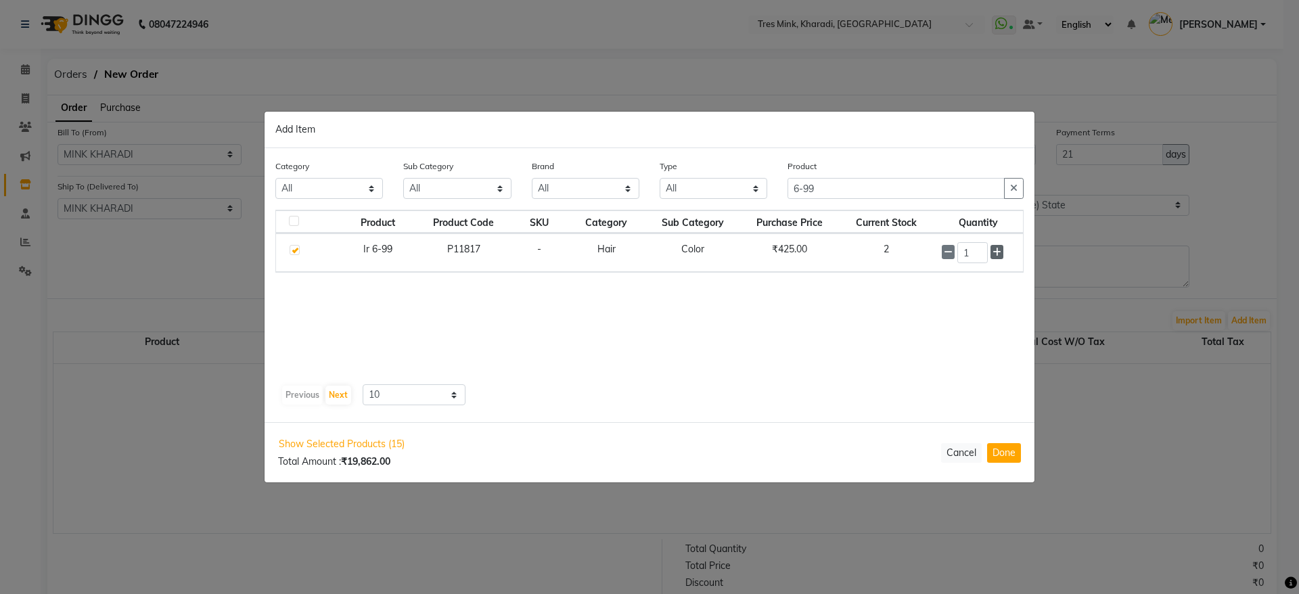
click at [996, 252] on icon at bounding box center [996, 252] width 9 height 9
type input "3"
click at [831, 194] on input "6-99" at bounding box center [895, 188] width 217 height 21
click at [826, 182] on input "6-99" at bounding box center [895, 189] width 217 height 21
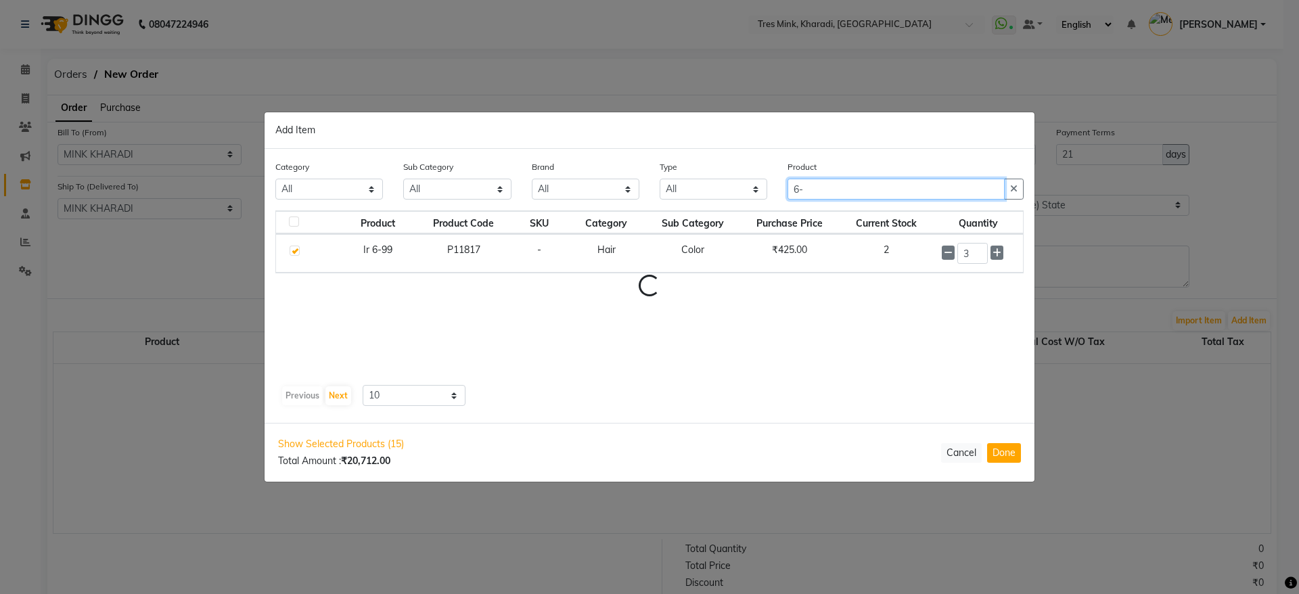
type input "6"
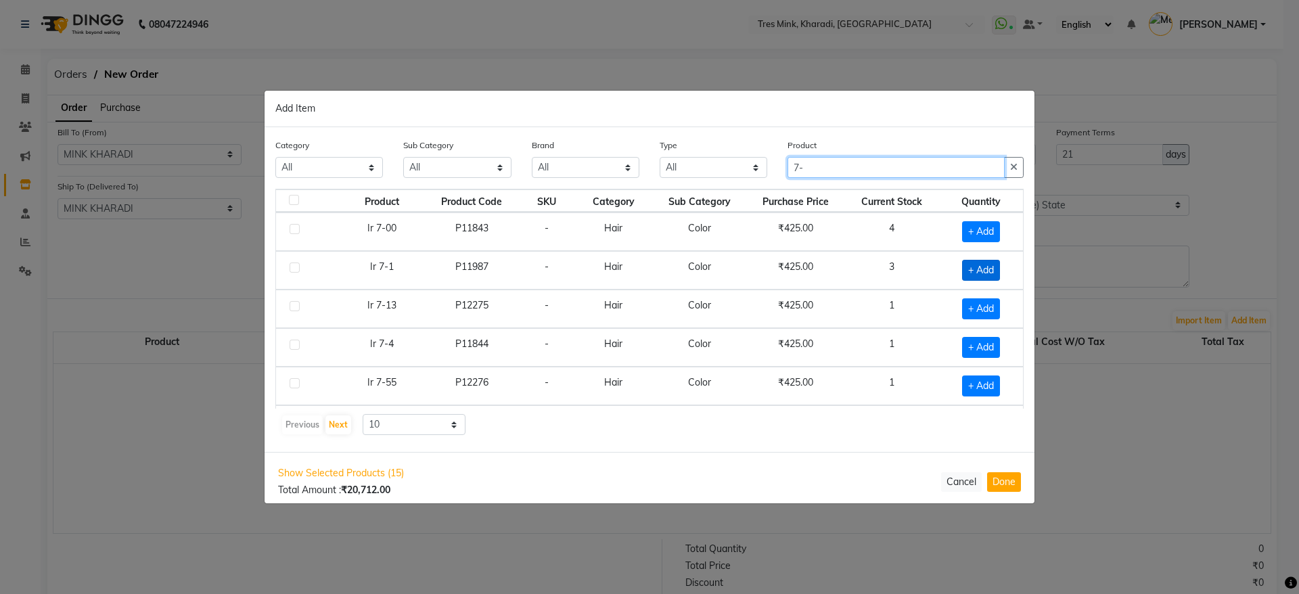
type input "7-"
click at [982, 275] on span "+ Add" at bounding box center [981, 270] width 38 height 21
checkbox input "true"
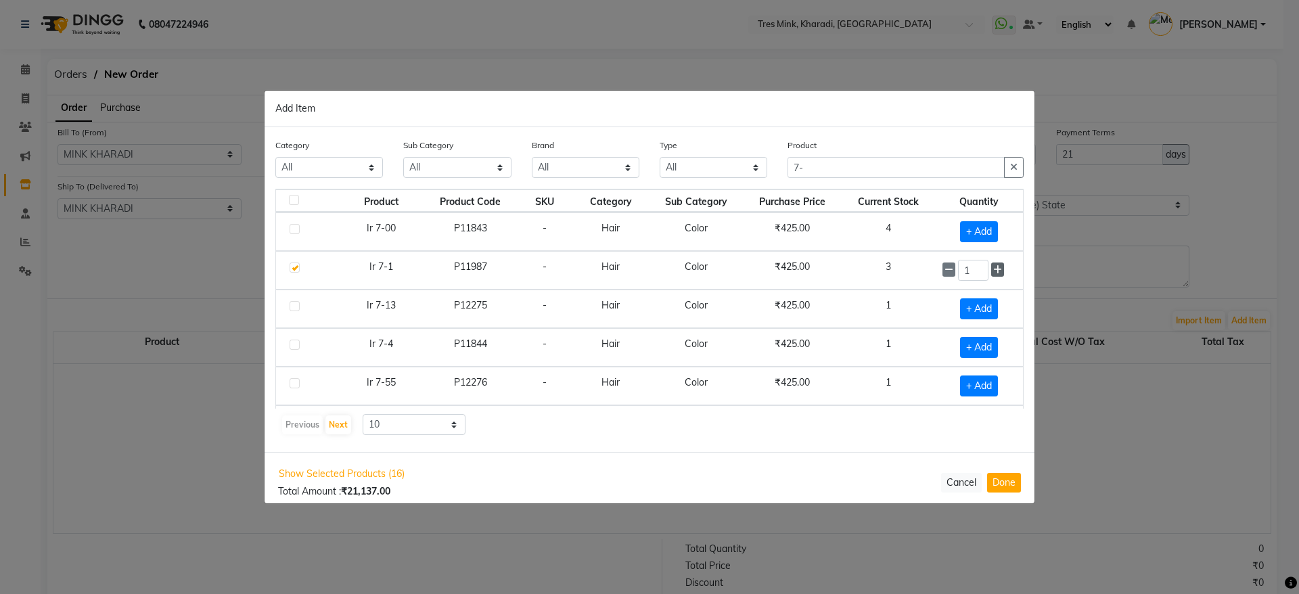
click at [993, 272] on icon at bounding box center [997, 269] width 9 height 9
type input "3"
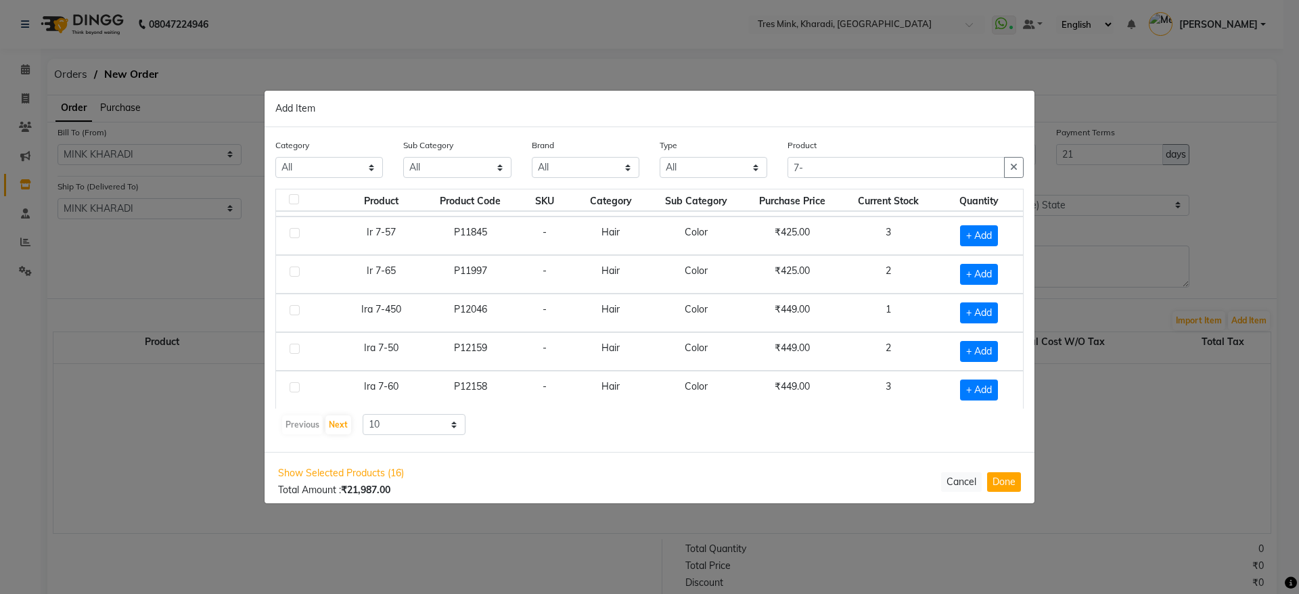
scroll to position [190, 0]
click at [977, 315] on span "+ Add" at bounding box center [979, 311] width 38 height 21
checkbox input "true"
click at [993, 311] on icon at bounding box center [997, 310] width 9 height 9
type input "2"
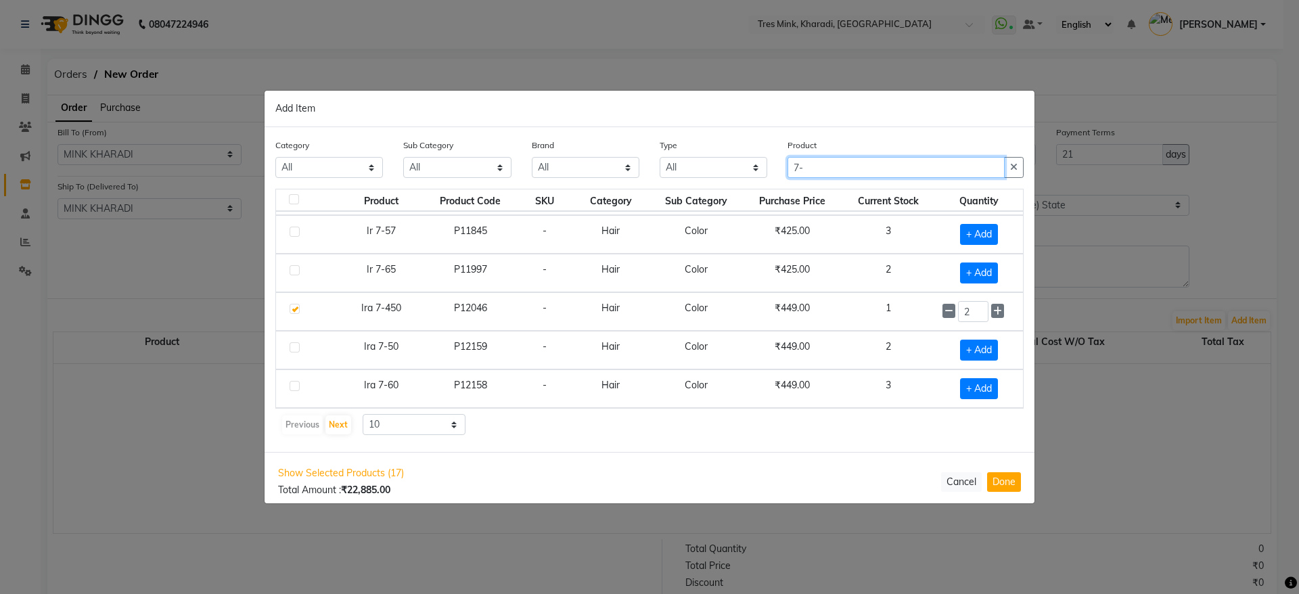
click at [875, 174] on input "7-" at bounding box center [895, 167] width 217 height 21
click at [969, 384] on span "+ Add" at bounding box center [979, 388] width 38 height 21
checkbox input "true"
click at [993, 388] on icon at bounding box center [997, 388] width 9 height 9
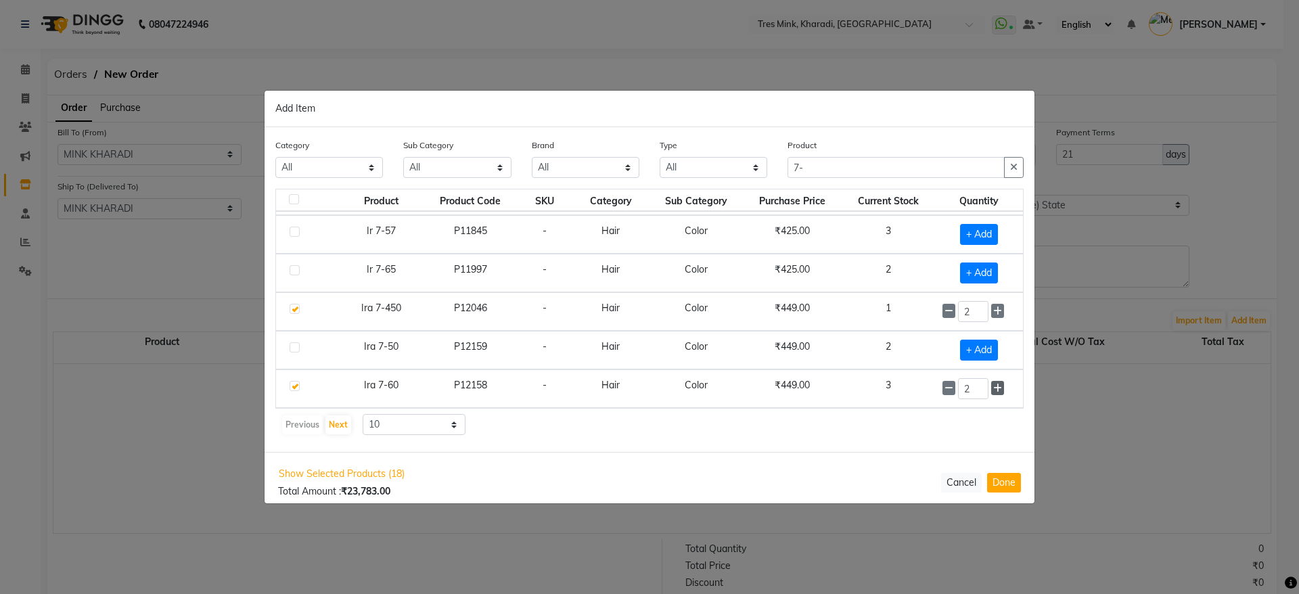
type input "3"
click at [345, 423] on div "Previous Next" at bounding box center [317, 425] width 72 height 22
click at [340, 427] on button "Next" at bounding box center [338, 424] width 26 height 19
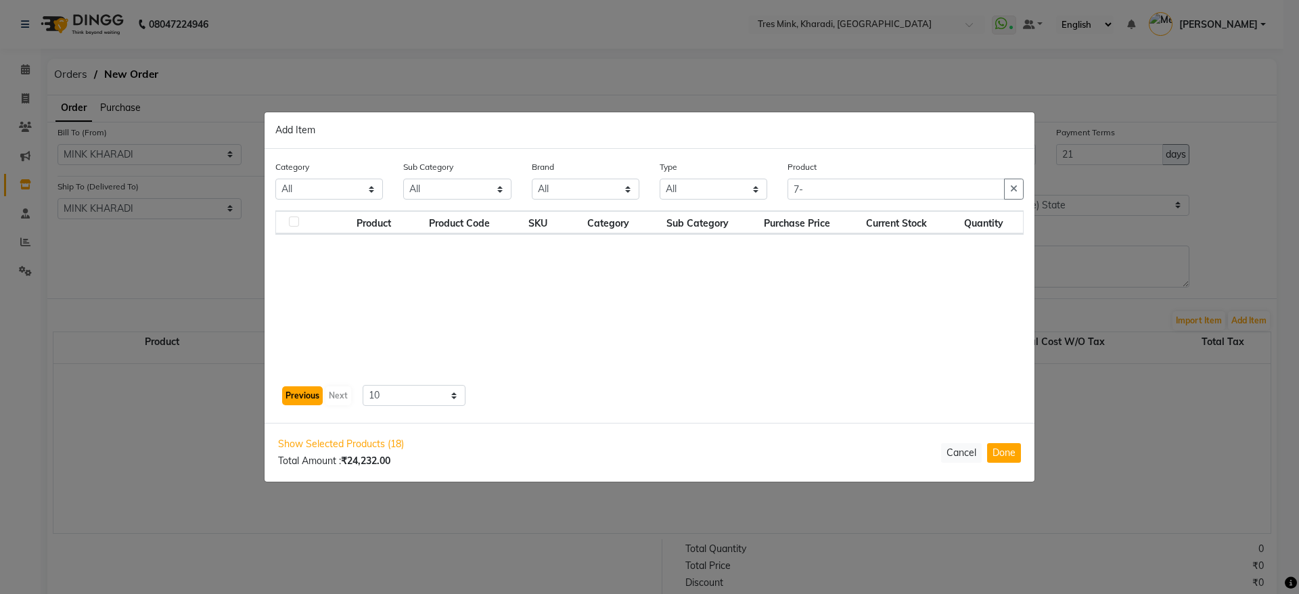
click at [290, 394] on button "Previous" at bounding box center [302, 395] width 41 height 19
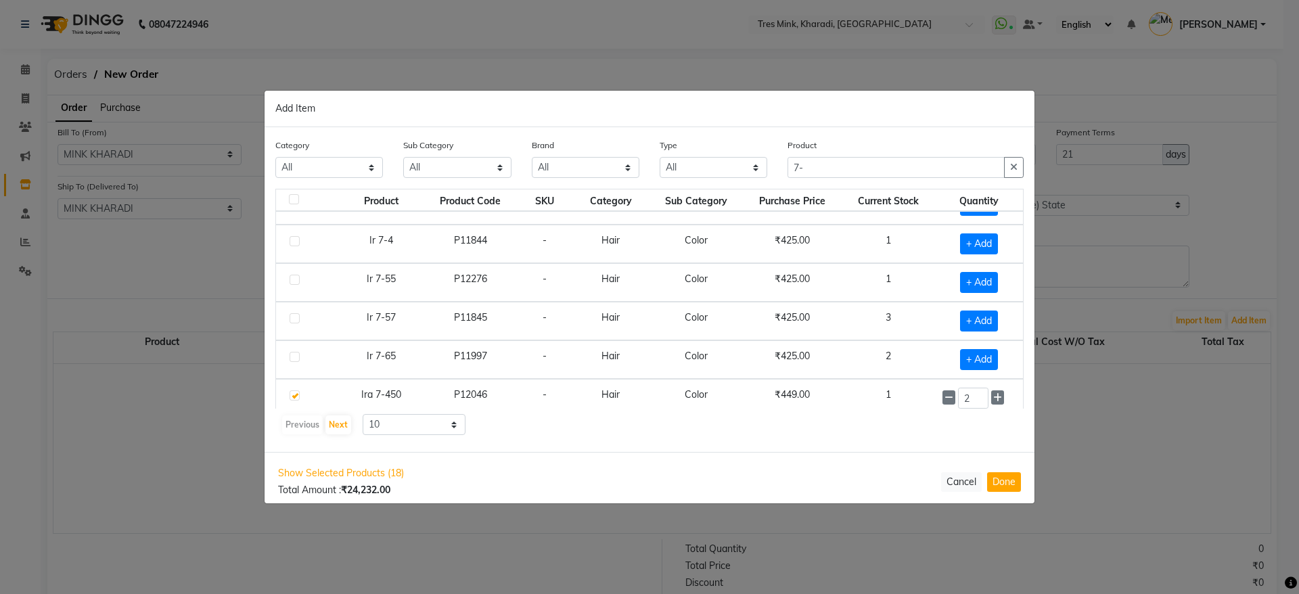
scroll to position [190, 0]
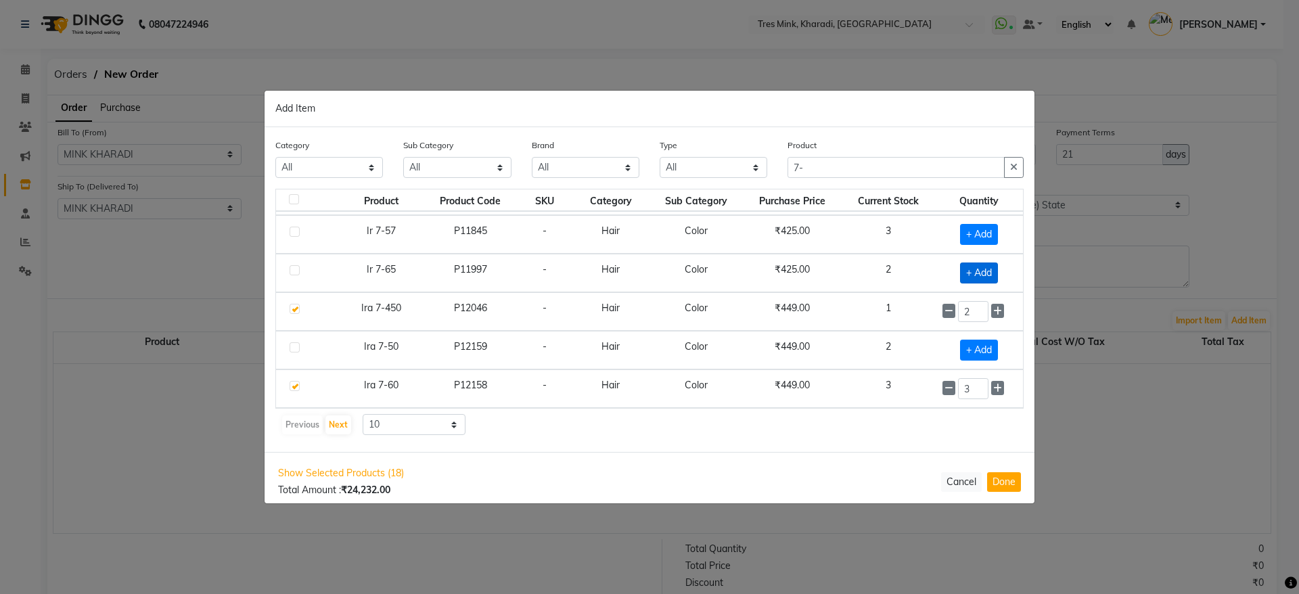
click at [971, 272] on span "+ Add" at bounding box center [979, 272] width 38 height 21
checkbox input "true"
click at [987, 281] on div "1" at bounding box center [978, 272] width 72 height 21
click at [991, 277] on span at bounding box center [997, 272] width 13 height 14
click at [993, 273] on icon at bounding box center [997, 272] width 9 height 9
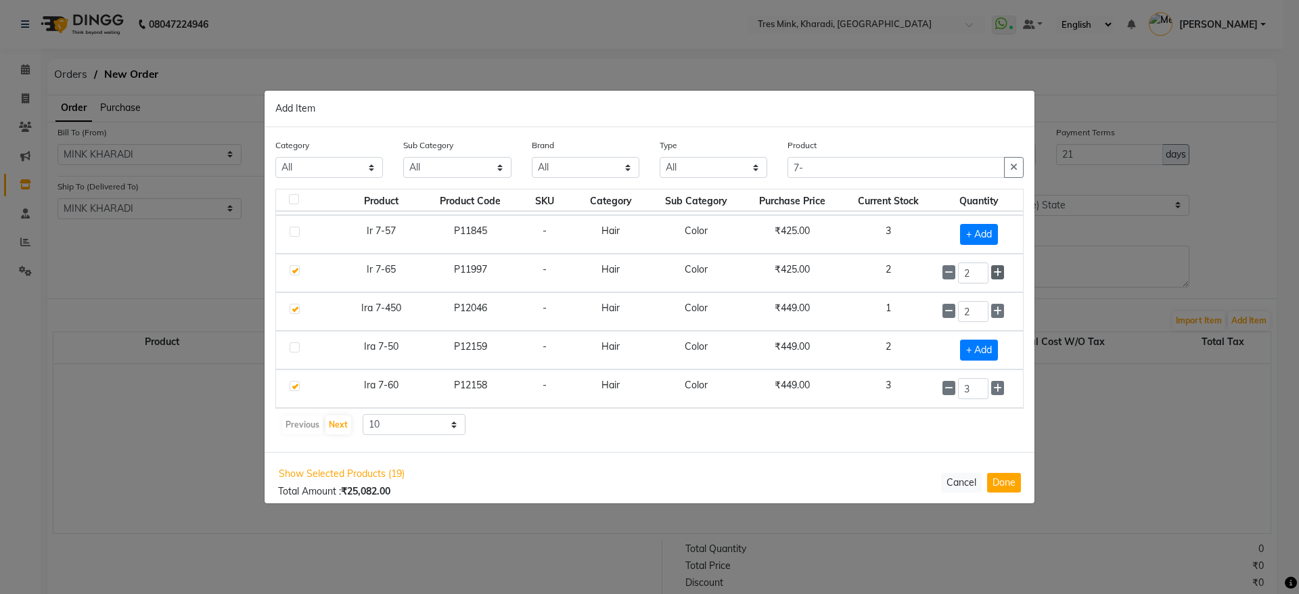
type input "3"
drag, startPoint x: 798, startPoint y: 156, endPoint x: 812, endPoint y: 161, distance: 15.0
click at [808, 159] on input "7-" at bounding box center [895, 167] width 217 height 21
click at [841, 169] on input "7-" at bounding box center [895, 167] width 217 height 21
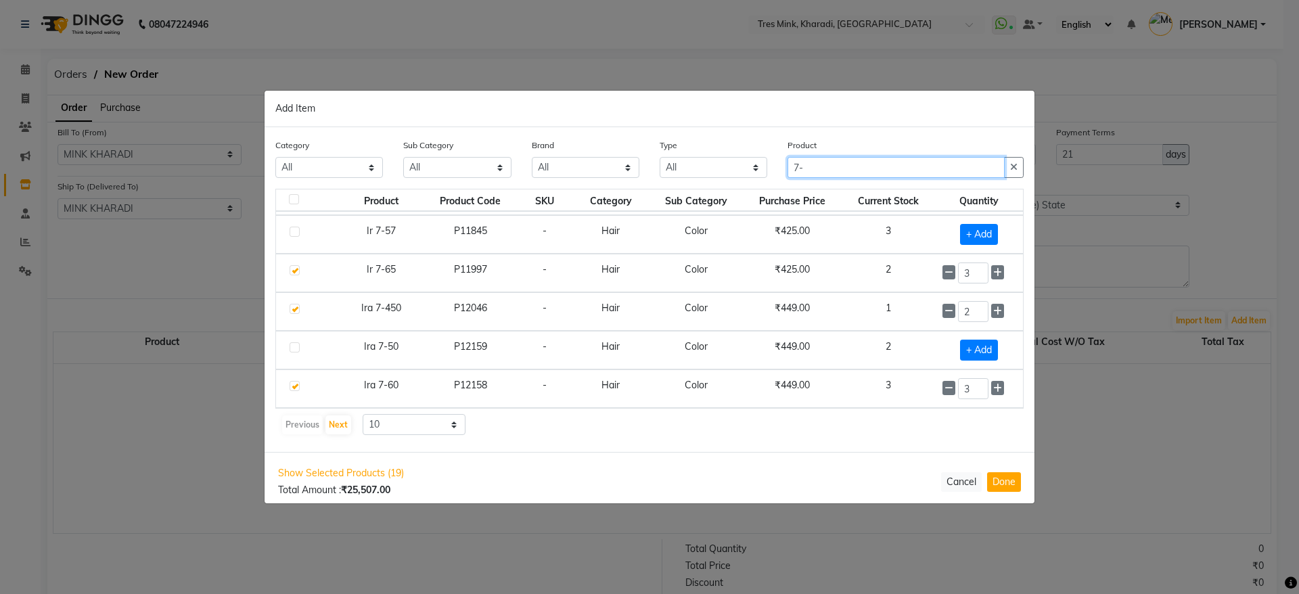
type input "7"
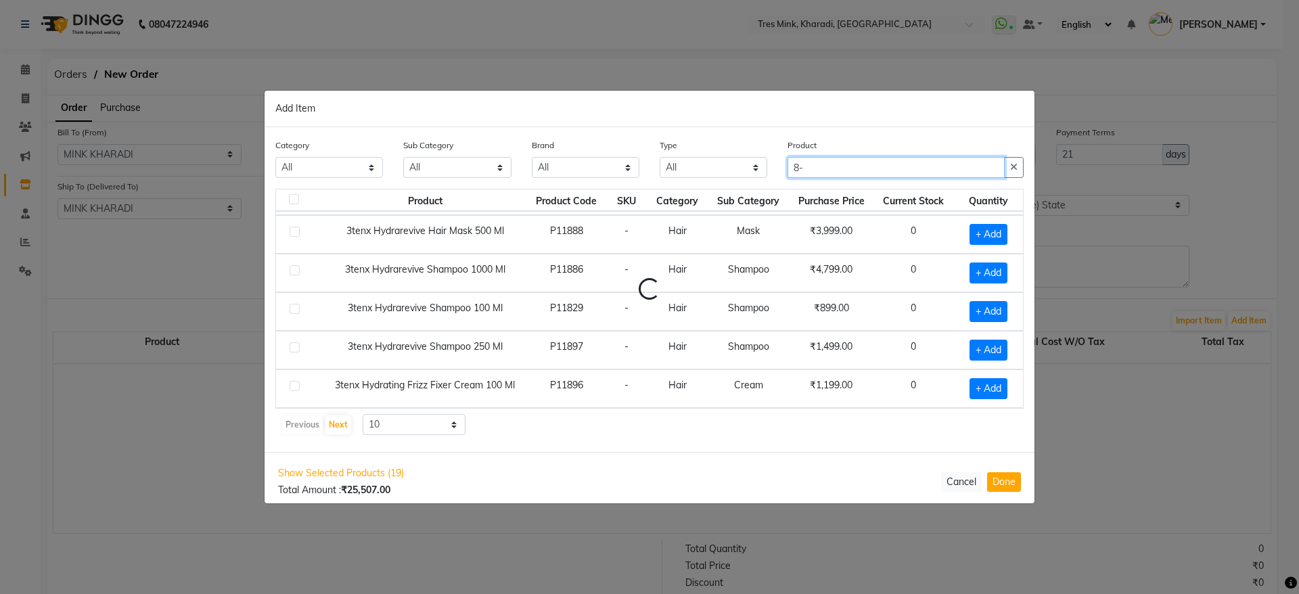
scroll to position [0, 0]
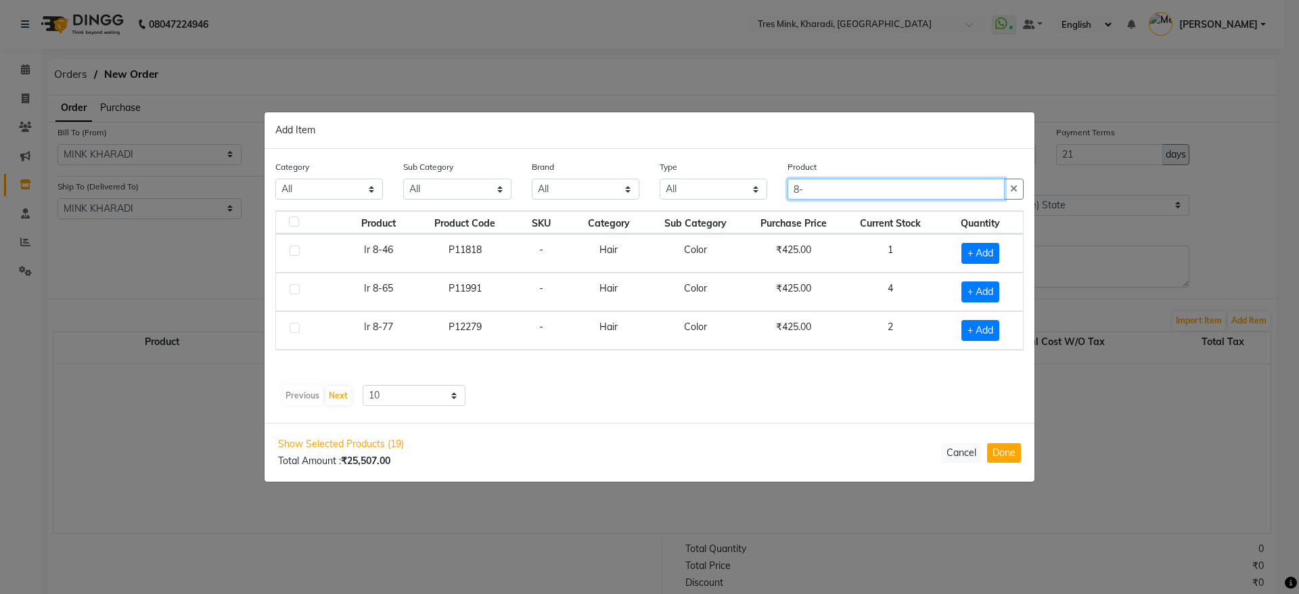
type input "8"
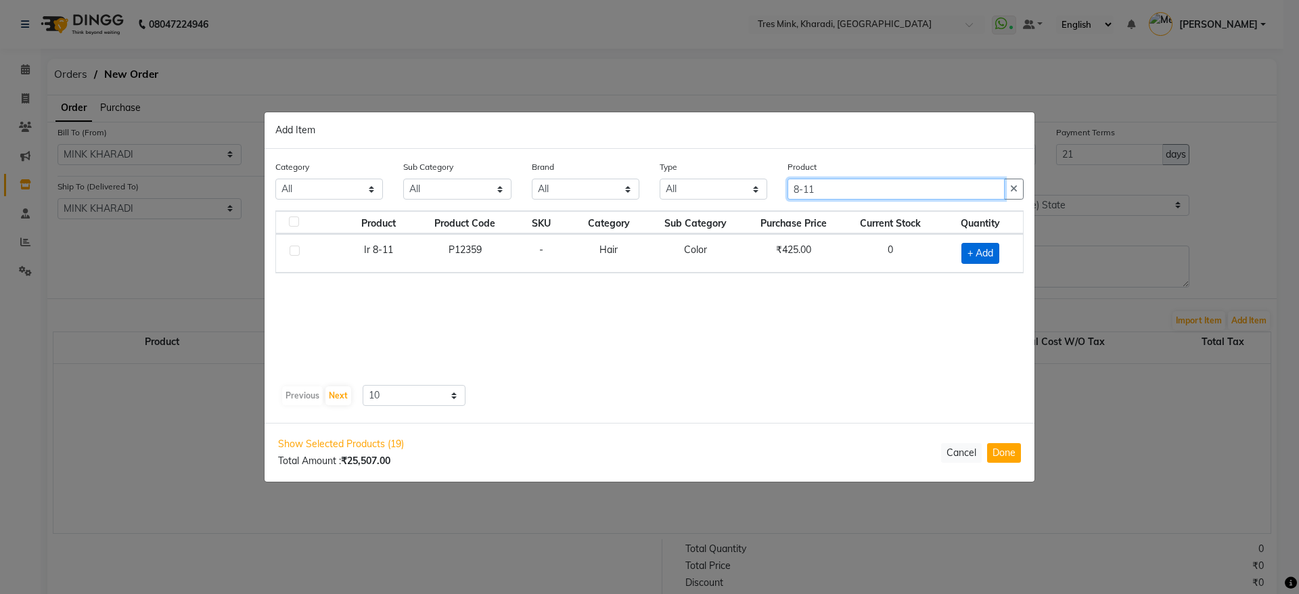
type input "8-11"
click at [986, 255] on span "+ Add" at bounding box center [980, 253] width 38 height 21
checkbox input "true"
click at [997, 253] on icon at bounding box center [996, 252] width 9 height 9
type input "2"
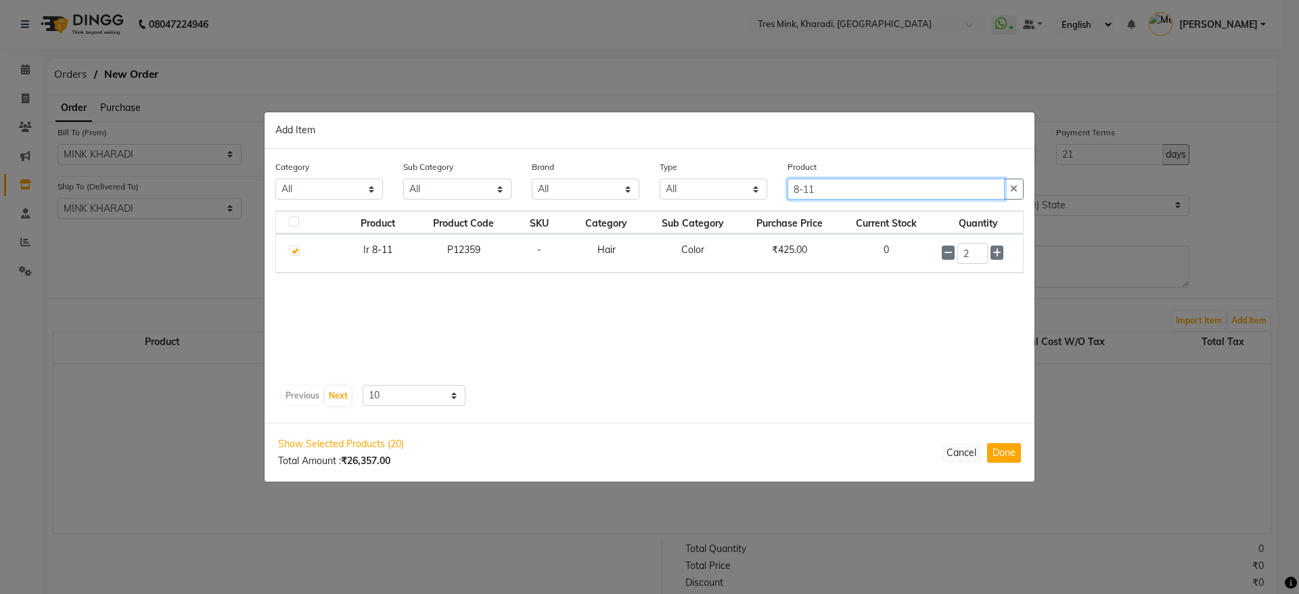
click at [935, 188] on input "8-11" at bounding box center [895, 189] width 217 height 21
type input "8"
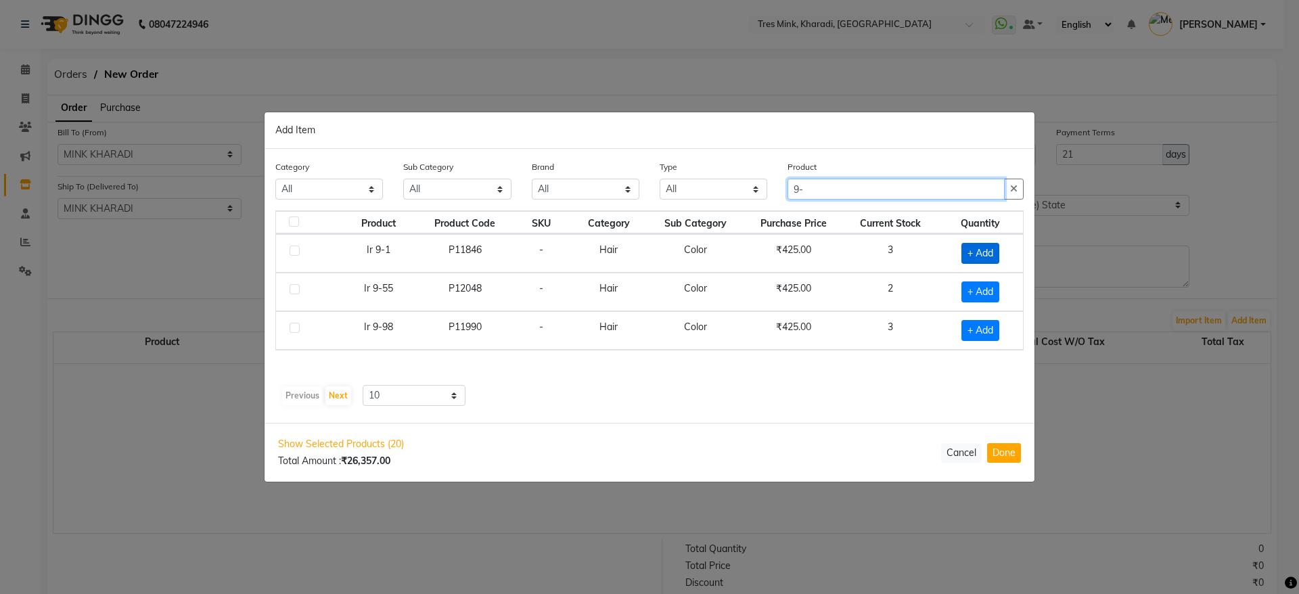
type input "9-"
click at [990, 252] on span "+ Add" at bounding box center [980, 253] width 38 height 21
checkbox input "true"
click at [855, 193] on input "9-" at bounding box center [895, 189] width 217 height 21
type input "9,"
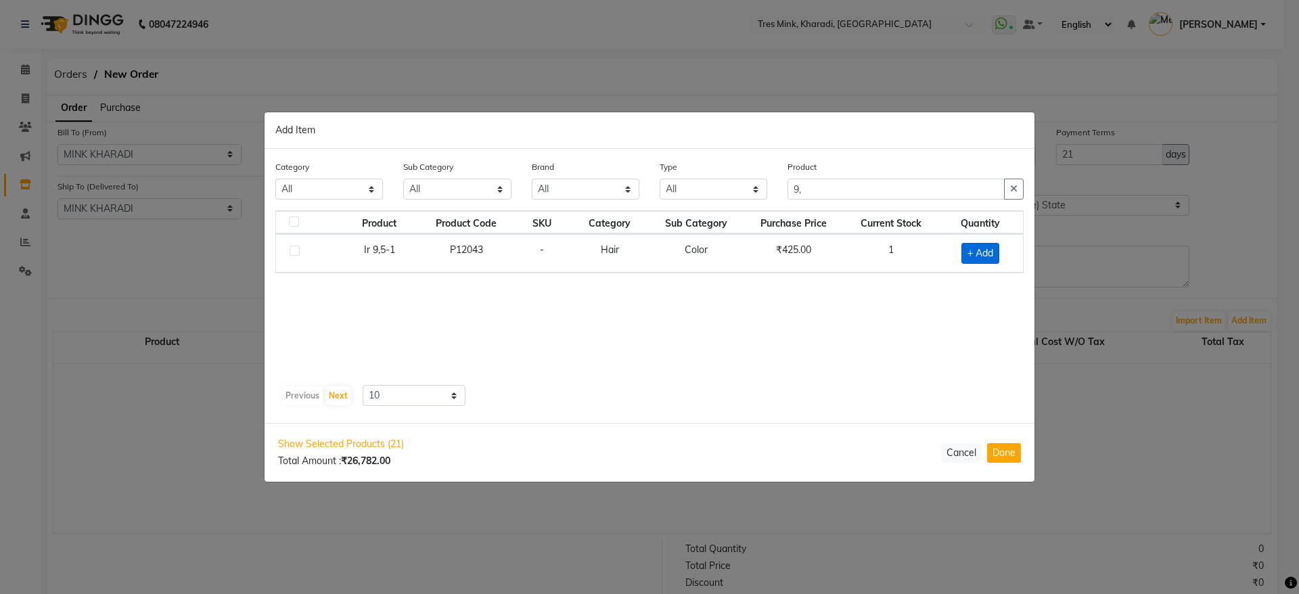
click at [989, 252] on span "+ Add" at bounding box center [980, 253] width 38 height 21
checkbox input "true"
click at [864, 184] on input "9," at bounding box center [895, 188] width 217 height 21
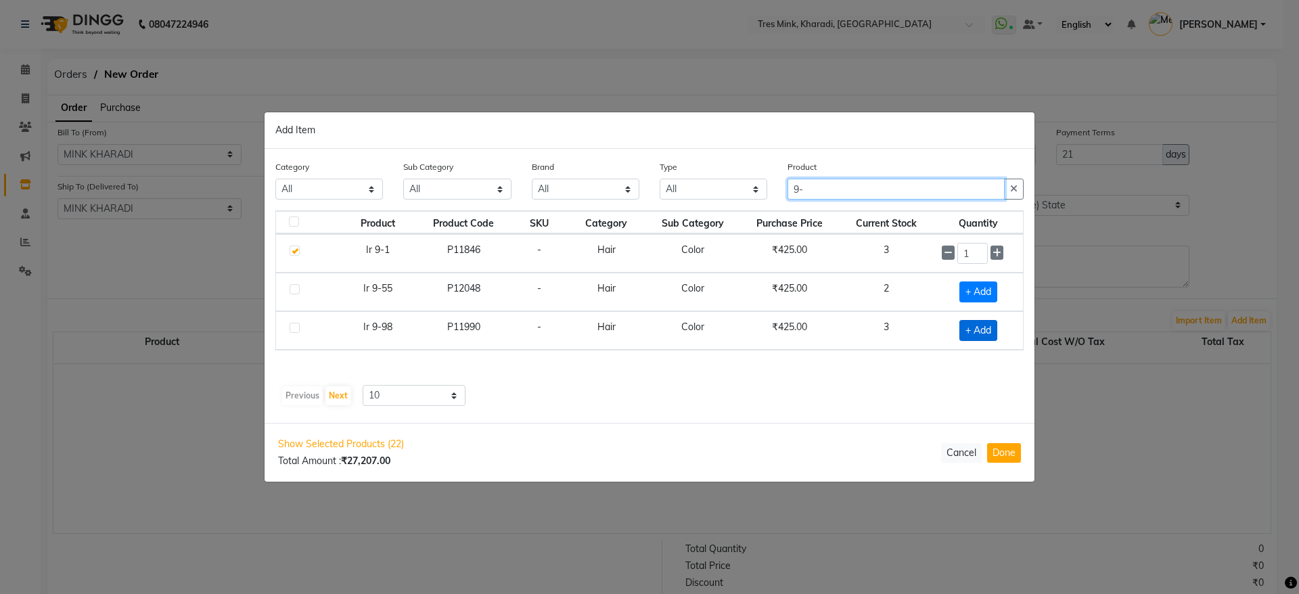
type input "9-"
click at [992, 325] on span "+ Add" at bounding box center [978, 330] width 38 height 21
checkbox input "true"
drag, startPoint x: 833, startPoint y: 184, endPoint x: 702, endPoint y: 156, distance: 134.3
click at [702, 156] on div "Category All Hair Skin Makeup Personal Care Appliances [PERSON_NAME] Waxing Dis…" at bounding box center [650, 285] width 770 height 274
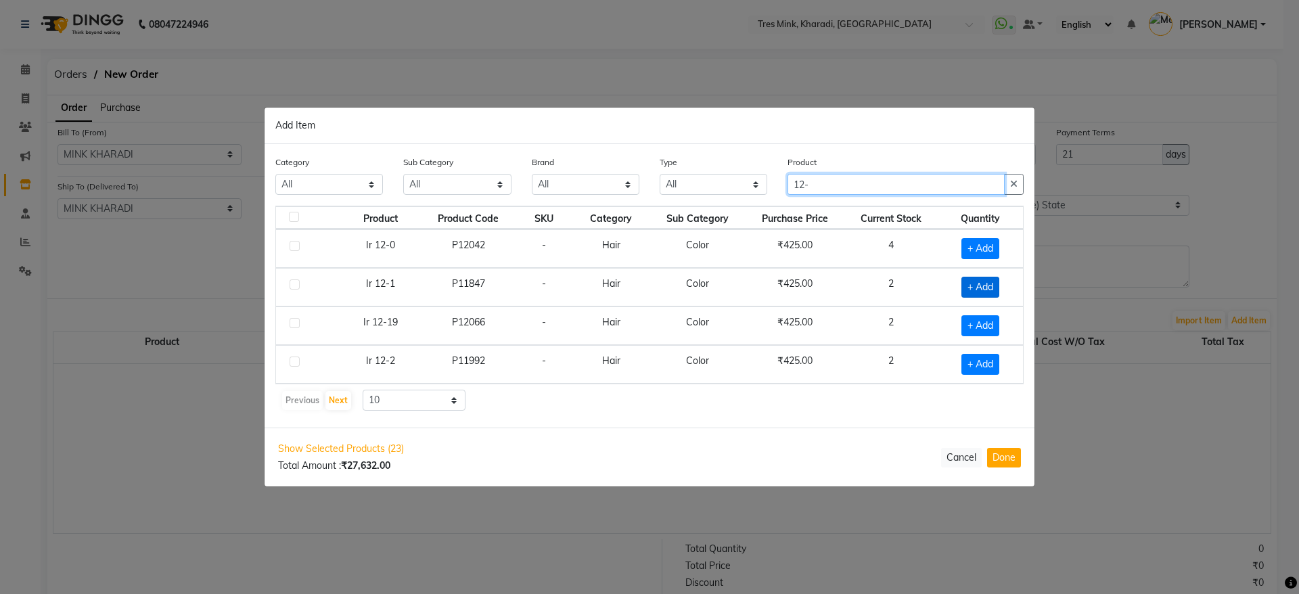
type input "12-"
click at [993, 289] on span "+ Add" at bounding box center [980, 287] width 38 height 21
checkbox input "true"
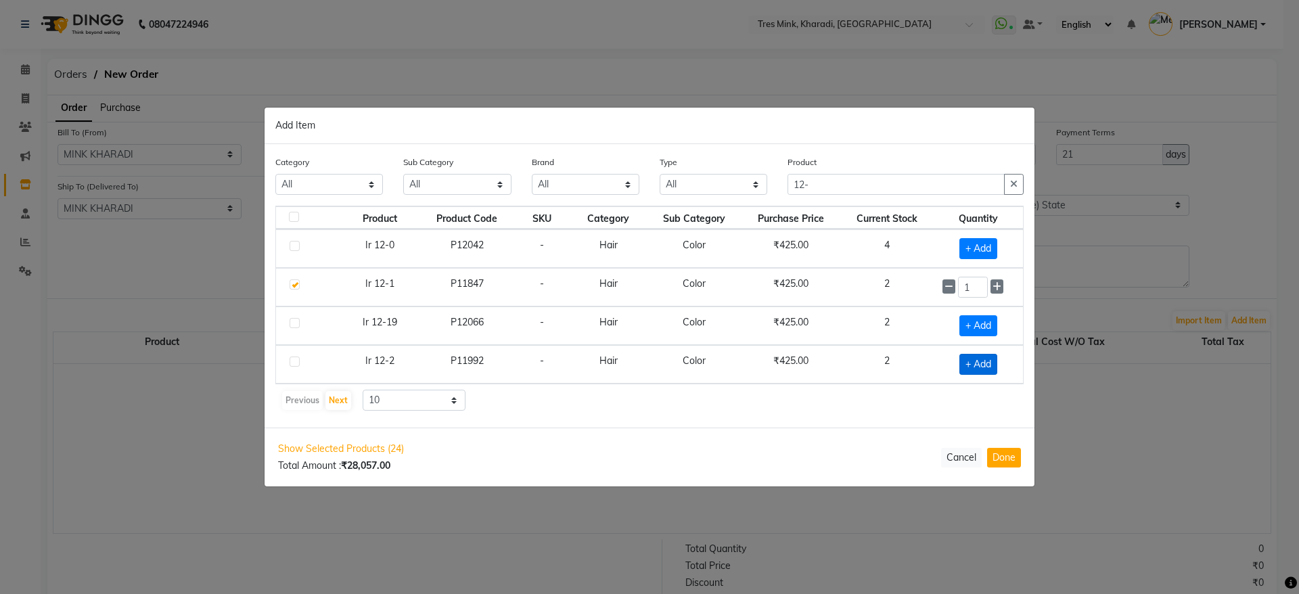
click at [982, 363] on span "+ Add" at bounding box center [978, 364] width 38 height 21
checkbox input "true"
drag, startPoint x: 834, startPoint y: 183, endPoint x: 683, endPoint y: 156, distance: 153.9
click at [683, 156] on div "Category All Hair Skin Makeup Personal Care Appliances [PERSON_NAME] Waxing Dis…" at bounding box center [649, 179] width 769 height 51
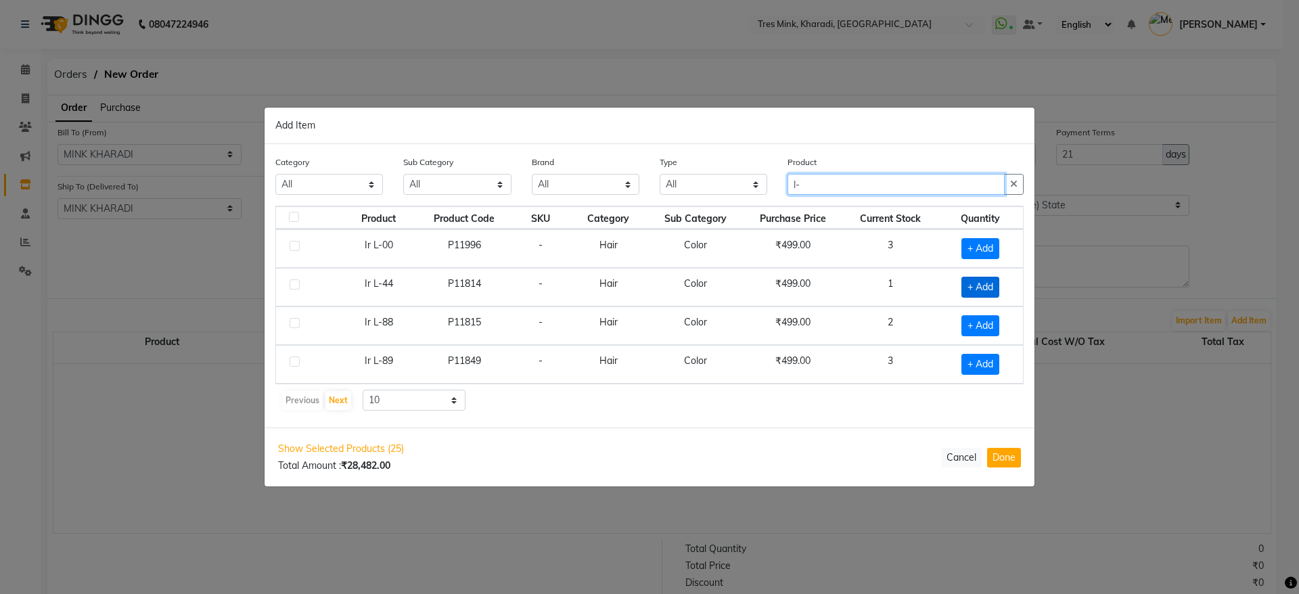
type input "l-"
click at [990, 283] on span "+ Add" at bounding box center [980, 287] width 38 height 21
checkbox input "true"
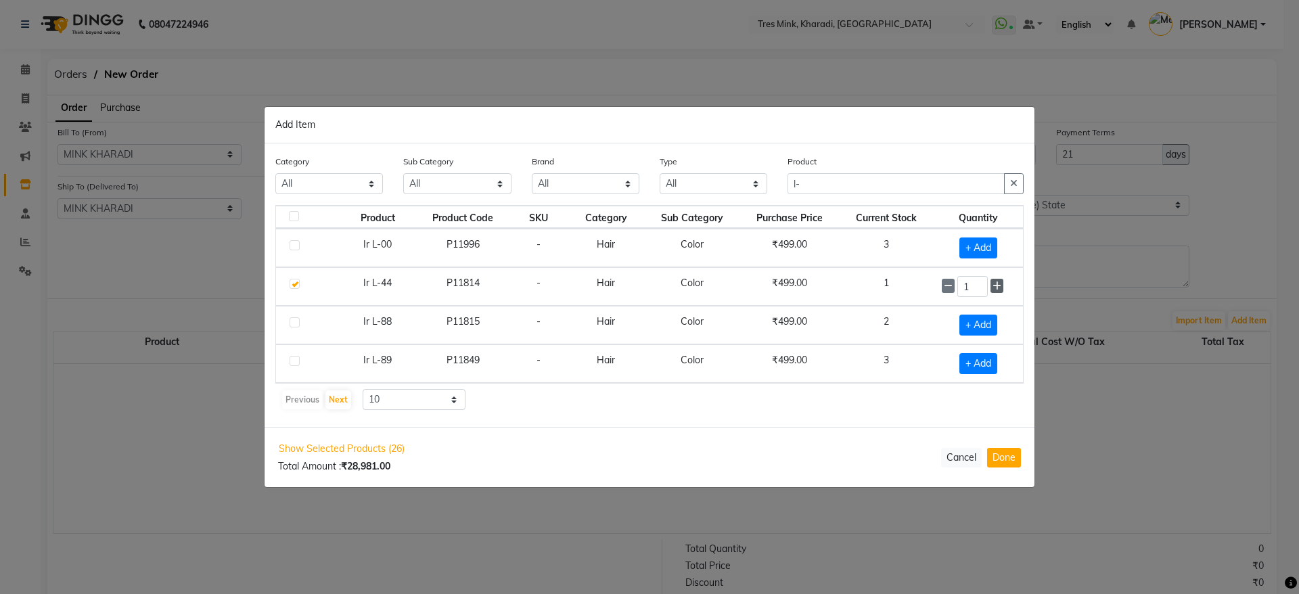
click at [995, 285] on icon at bounding box center [996, 285] width 9 height 9
type input "3"
click at [989, 244] on span "+ Add" at bounding box center [978, 248] width 38 height 21
checkbox input "true"
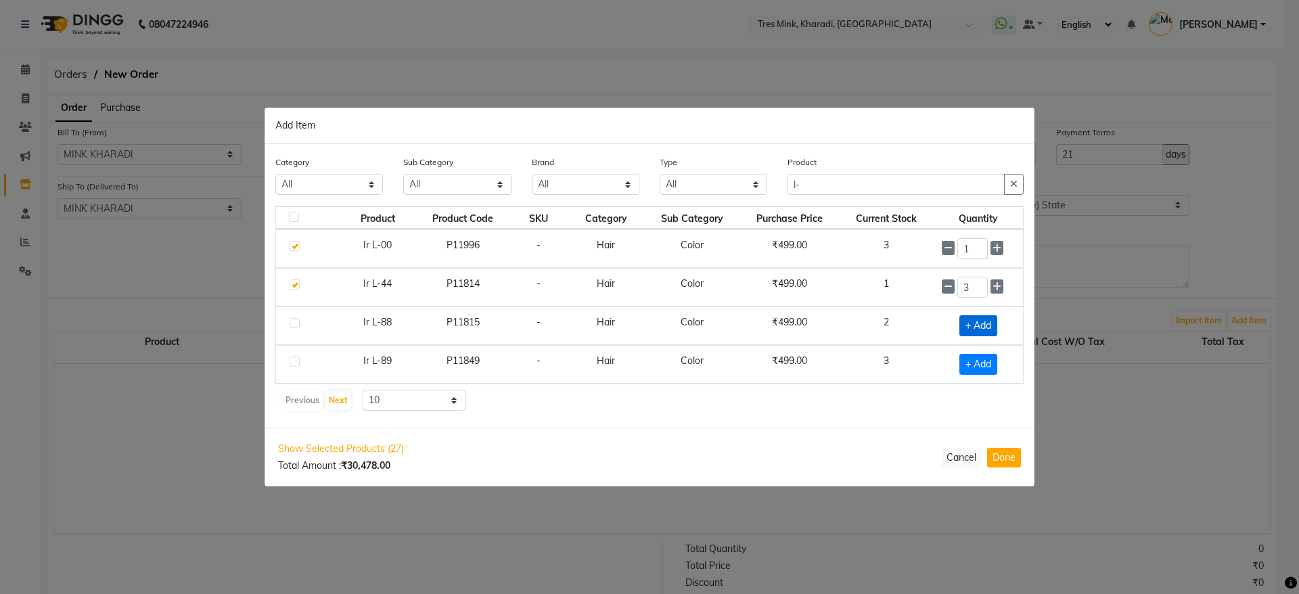
click at [990, 328] on span "+ Add" at bounding box center [978, 325] width 38 height 21
checkbox input "true"
click at [1001, 323] on icon at bounding box center [996, 324] width 9 height 9
type input "2"
drag, startPoint x: 799, startPoint y: 180, endPoint x: 723, endPoint y: 164, distance: 78.0
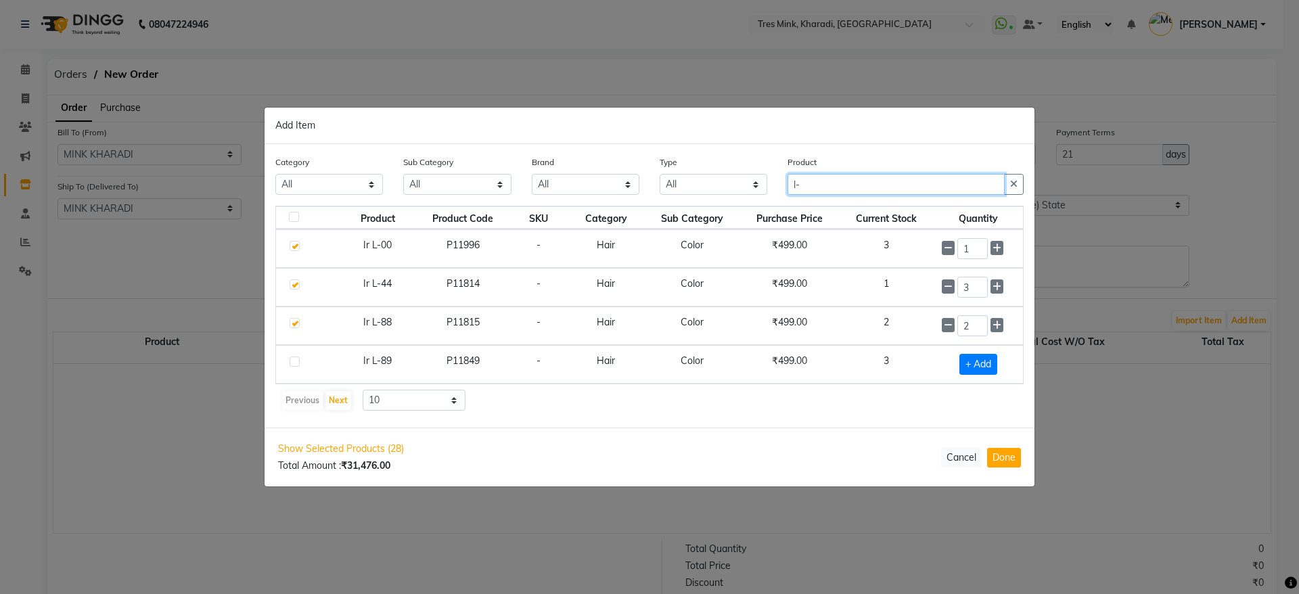
click at [723, 164] on div "Category All Hair Skin Makeup Personal Care Appliances [PERSON_NAME] Waxing Dis…" at bounding box center [649, 180] width 769 height 51
type input "-60"
click at [998, 289] on icon at bounding box center [996, 286] width 9 height 9
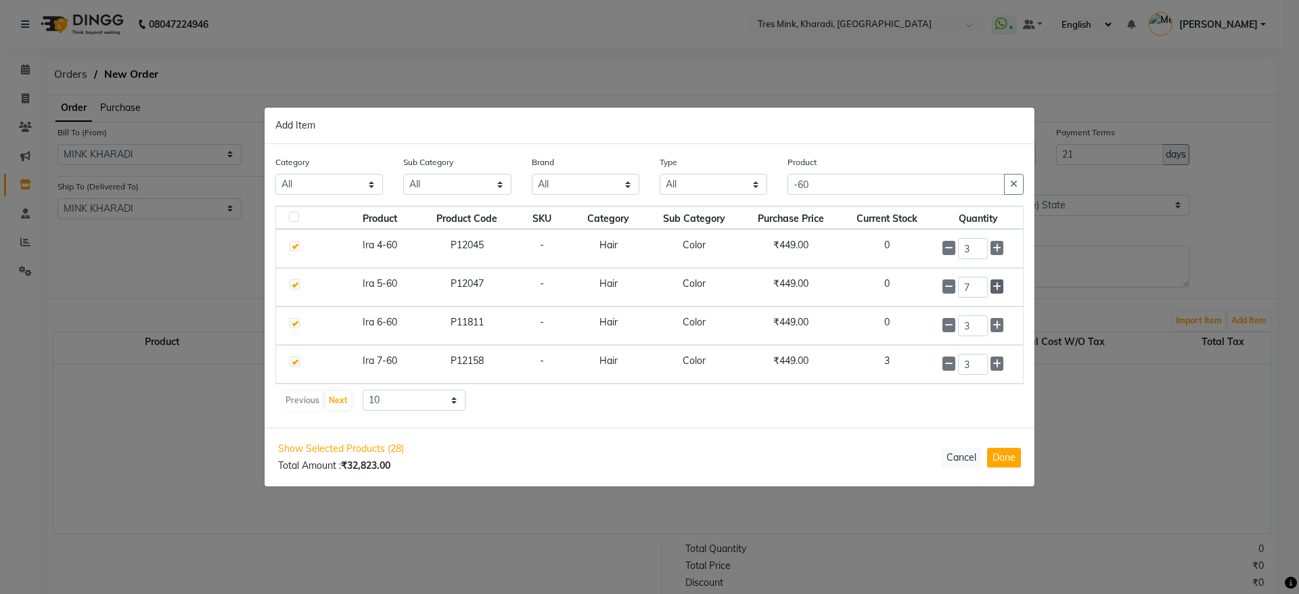
click at [998, 289] on icon at bounding box center [996, 286] width 9 height 9
type input "8"
click at [1003, 323] on span at bounding box center [996, 325] width 13 height 14
click at [1001, 323] on icon at bounding box center [996, 325] width 9 height 9
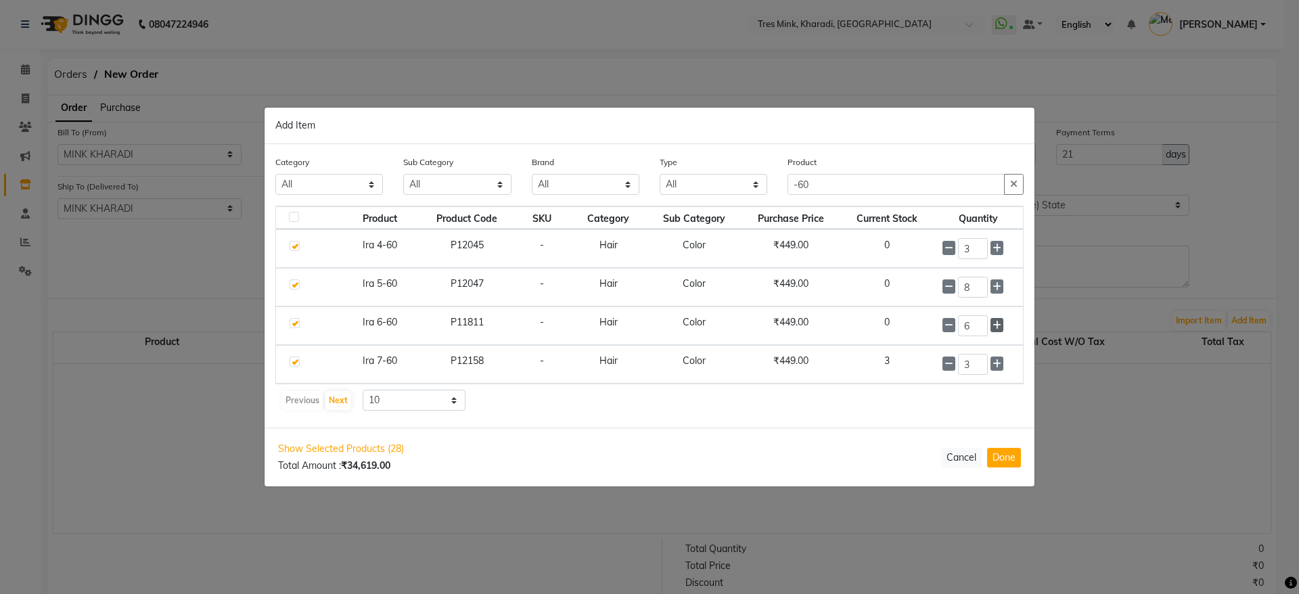
click at [1001, 323] on icon at bounding box center [996, 325] width 9 height 9
click at [1000, 324] on icon at bounding box center [996, 325] width 9 height 9
click at [950, 328] on icon at bounding box center [948, 325] width 9 height 9
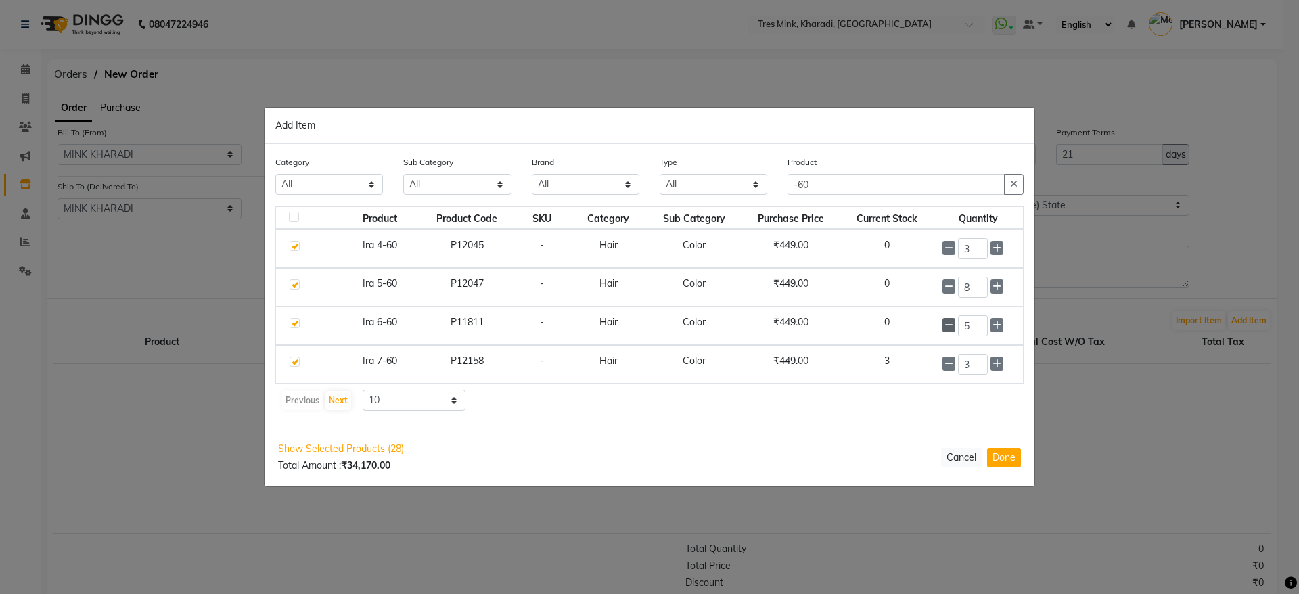
click at [950, 328] on icon at bounding box center [948, 325] width 9 height 9
click at [950, 327] on icon at bounding box center [948, 325] width 9 height 9
click at [996, 327] on icon at bounding box center [996, 325] width 9 height 9
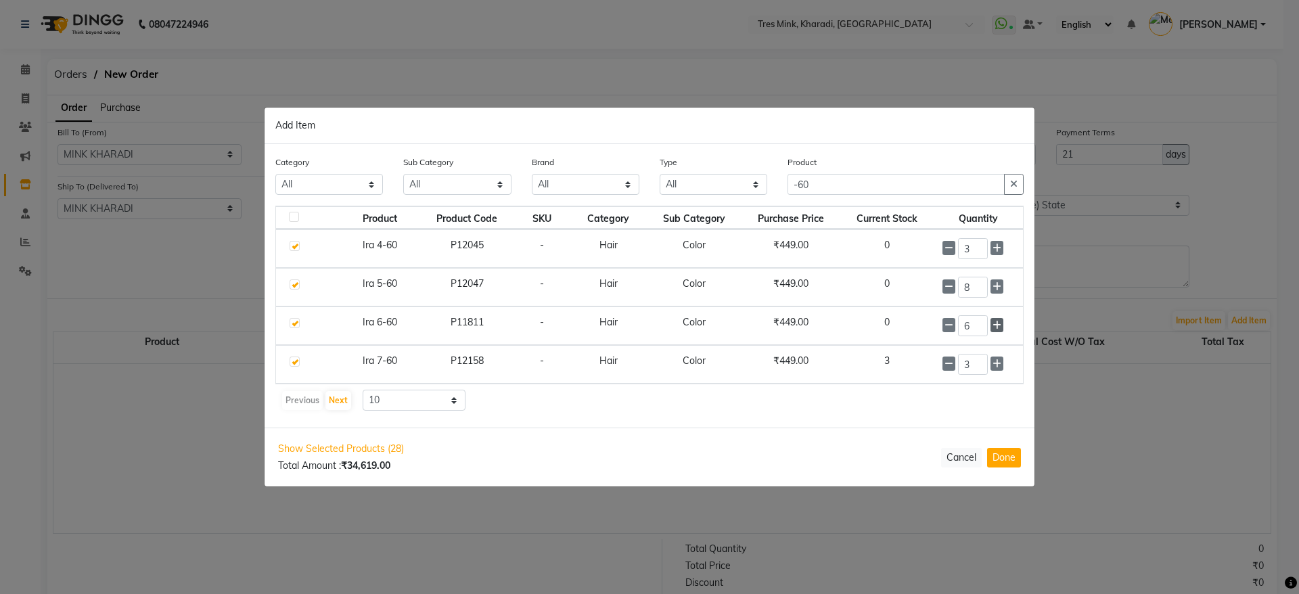
click at [996, 327] on icon at bounding box center [996, 325] width 9 height 9
type input "7"
click at [999, 366] on icon at bounding box center [996, 363] width 9 height 9
type input "4"
drag, startPoint x: 825, startPoint y: 177, endPoint x: 777, endPoint y: 180, distance: 47.5
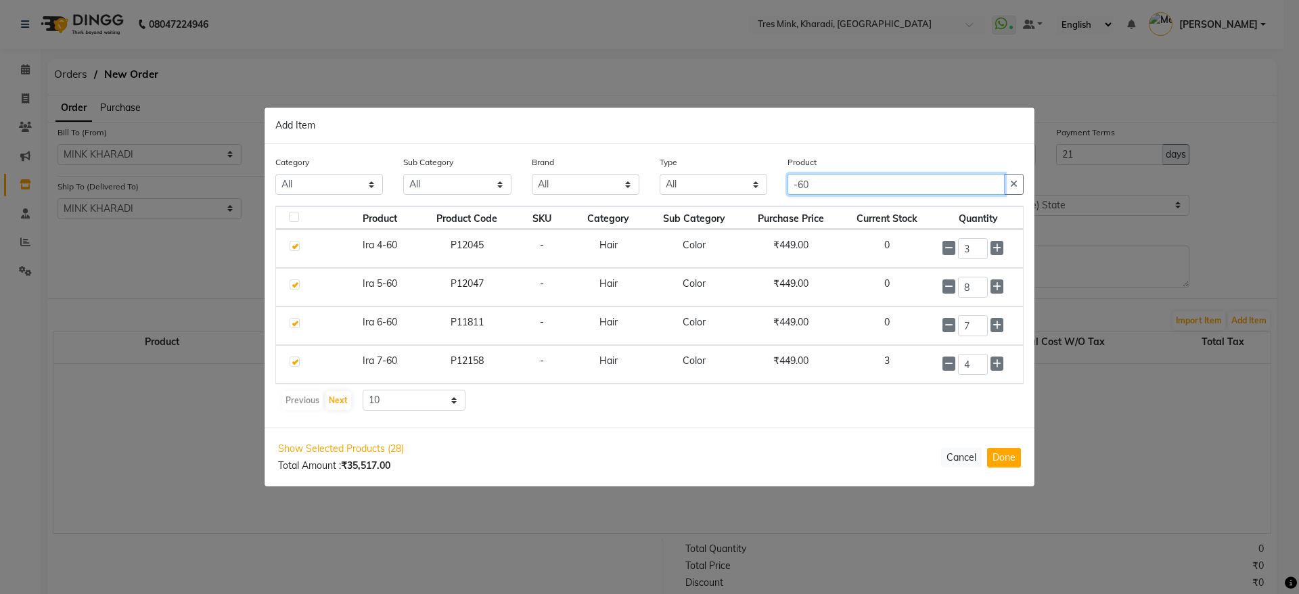
click at [777, 180] on div "Product -60" at bounding box center [905, 180] width 256 height 51
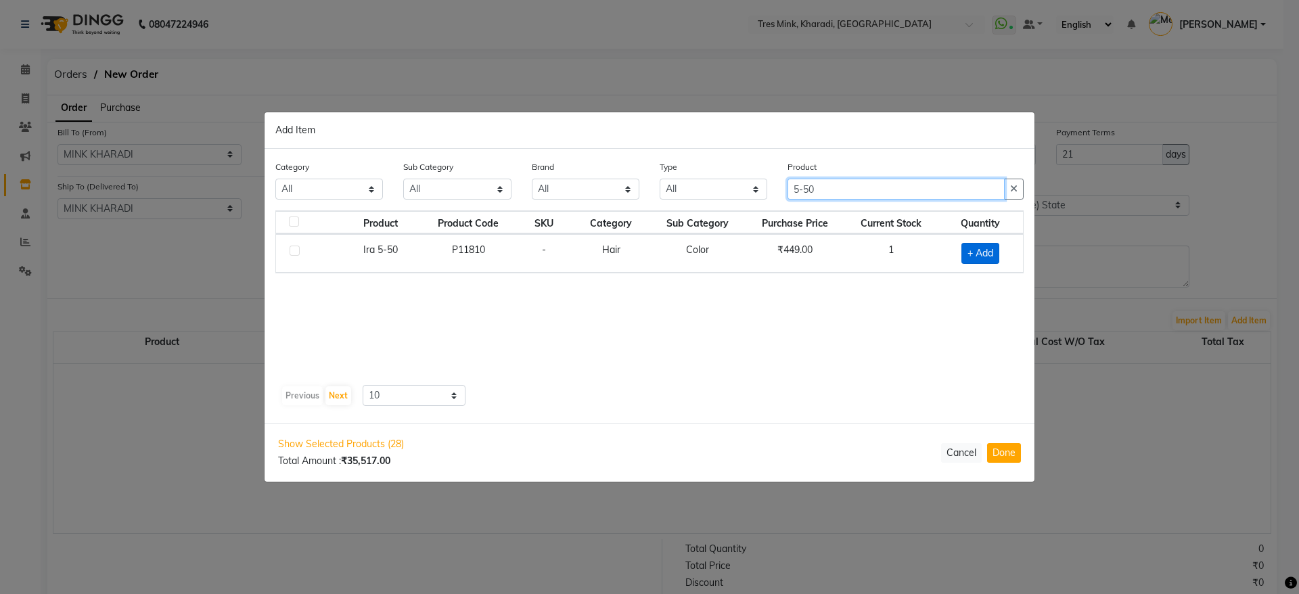
type input "5-50"
click at [982, 251] on span "+ Add" at bounding box center [980, 253] width 38 height 21
checkbox input "true"
click at [992, 253] on span at bounding box center [996, 252] width 13 height 14
click at [994, 254] on icon at bounding box center [996, 252] width 9 height 9
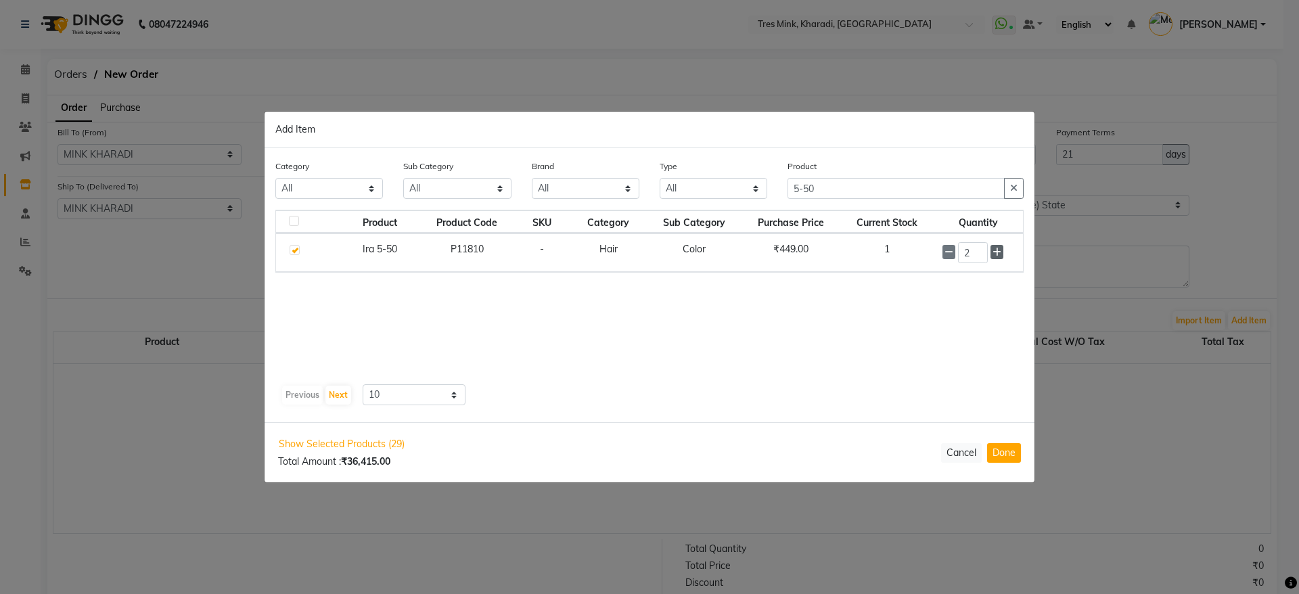
type input "3"
drag, startPoint x: 792, startPoint y: 175, endPoint x: 783, endPoint y: 175, distance: 8.8
click at [783, 175] on div "Product 5-50" at bounding box center [905, 185] width 256 height 51
drag, startPoint x: 831, startPoint y: 186, endPoint x: 741, endPoint y: 174, distance: 90.8
click at [752, 179] on div "Category All Hair Skin Makeup Personal Care Appliances [PERSON_NAME] Waxing Dis…" at bounding box center [649, 185] width 769 height 51
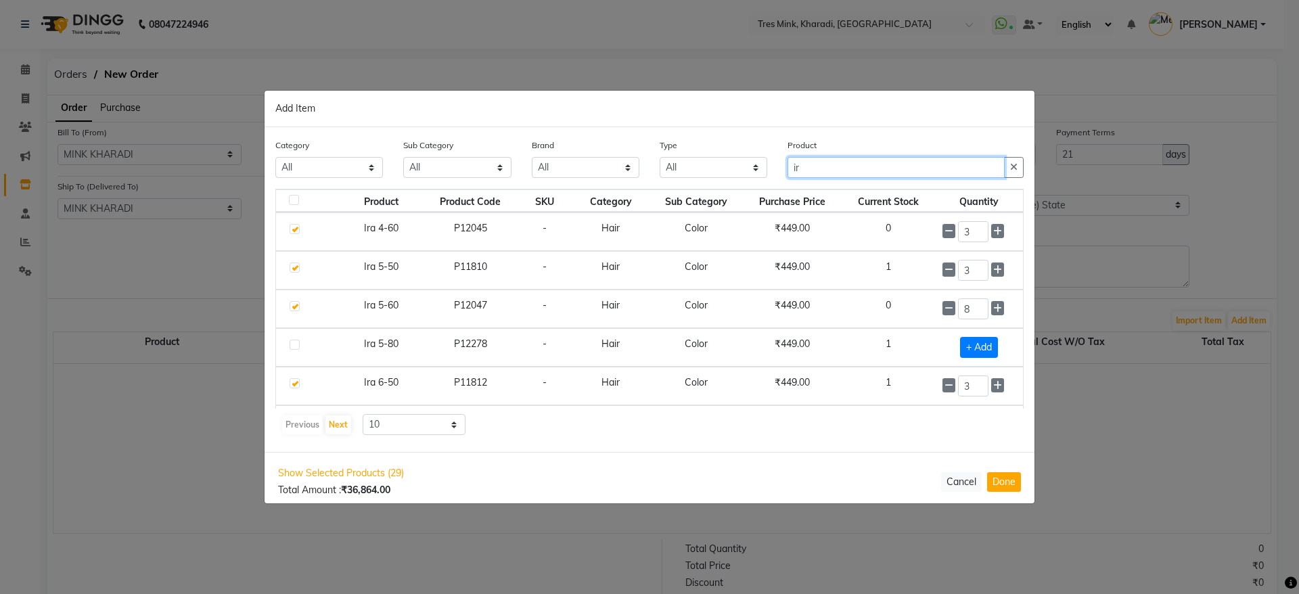
type input "i"
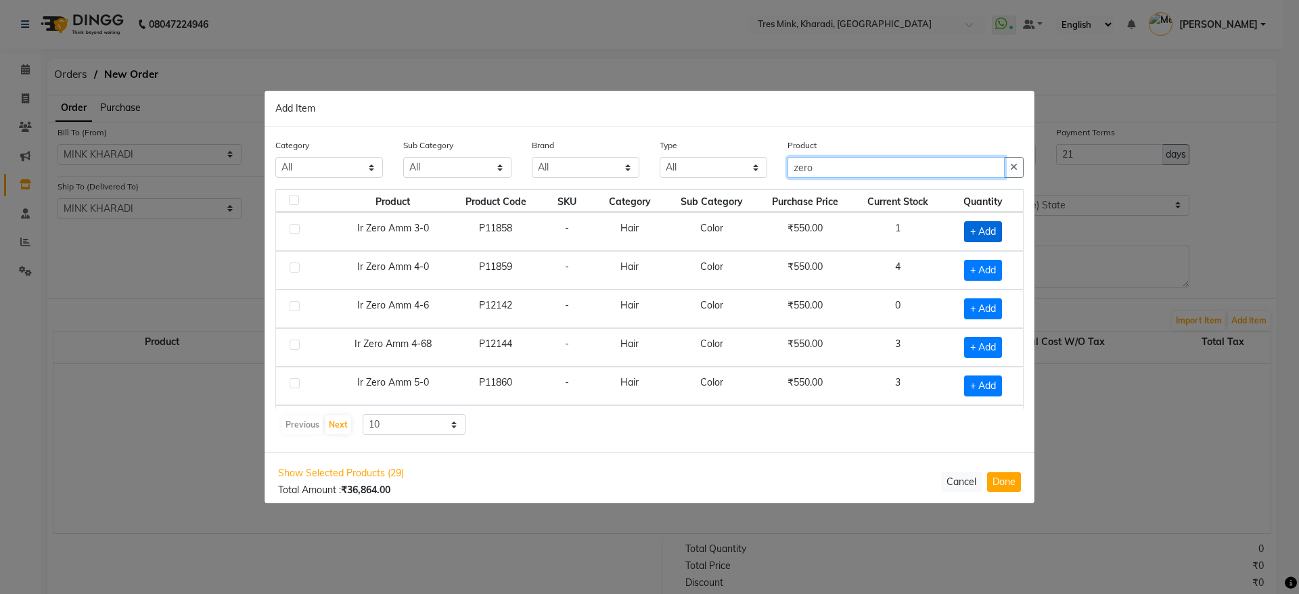
type input "zero"
click at [972, 232] on span "+ Add" at bounding box center [983, 231] width 38 height 21
checkbox input "true"
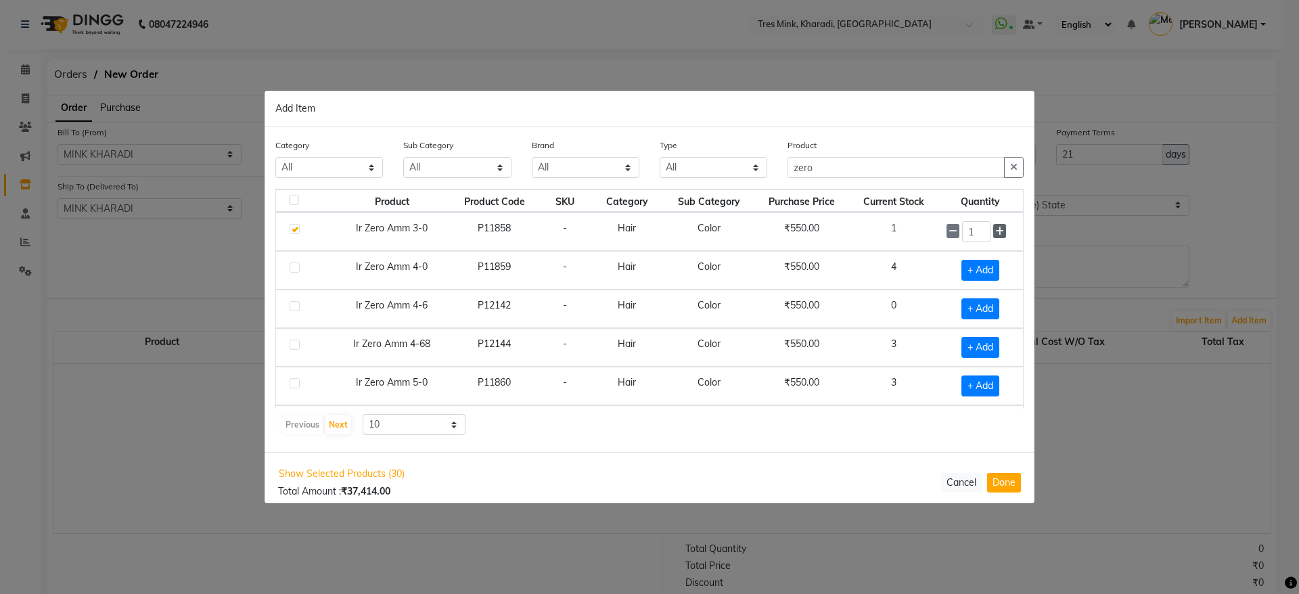
click at [995, 230] on icon at bounding box center [999, 231] width 9 height 9
type input "3"
click at [979, 271] on span "+ Add" at bounding box center [980, 270] width 38 height 21
checkbox input "true"
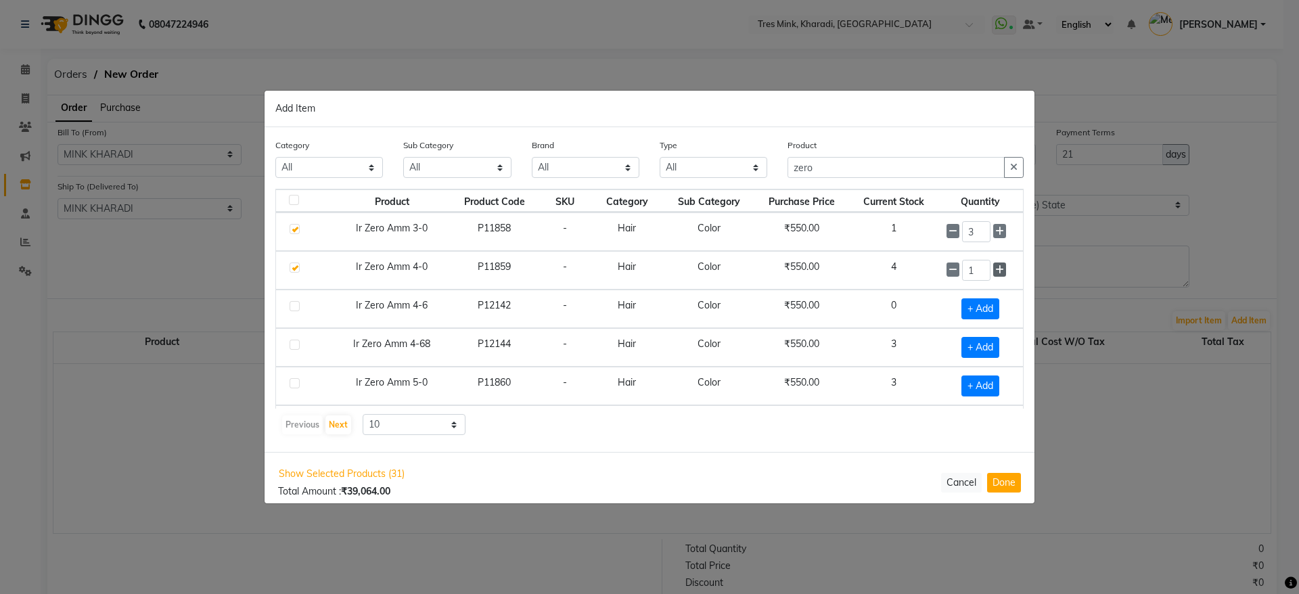
click at [995, 271] on icon at bounding box center [999, 269] width 9 height 9
type input "2"
click at [966, 382] on span "+ Add" at bounding box center [980, 385] width 38 height 21
checkbox input "true"
click at [995, 384] on icon at bounding box center [999, 385] width 9 height 9
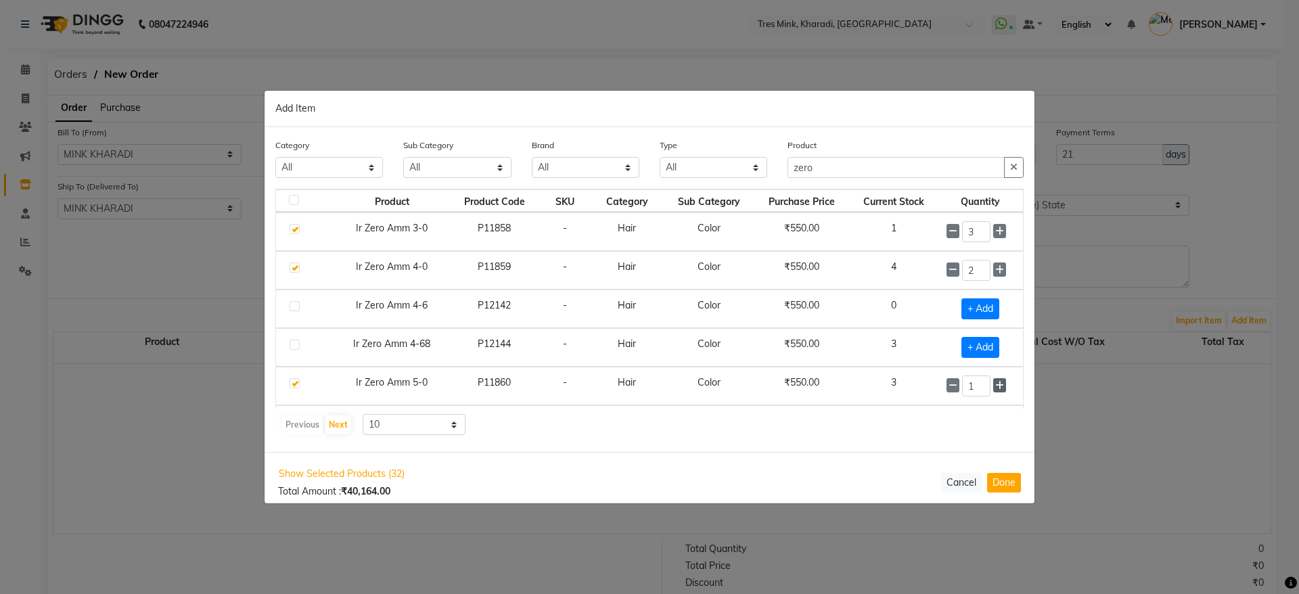
type input "2"
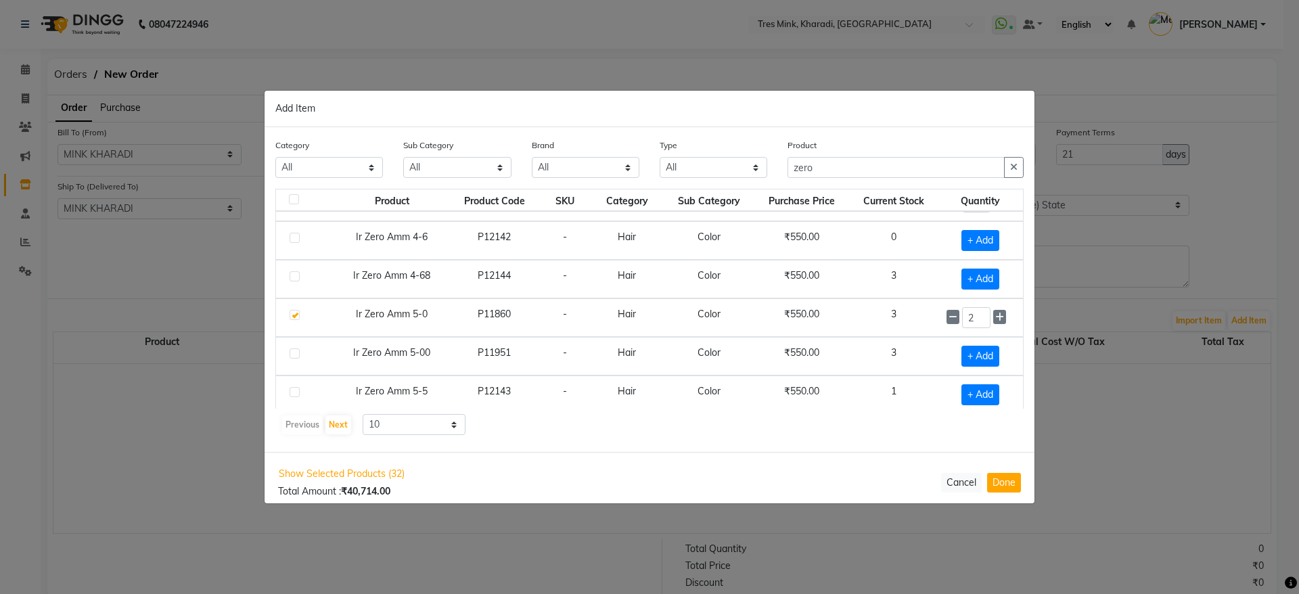
scroll to position [113, 0]
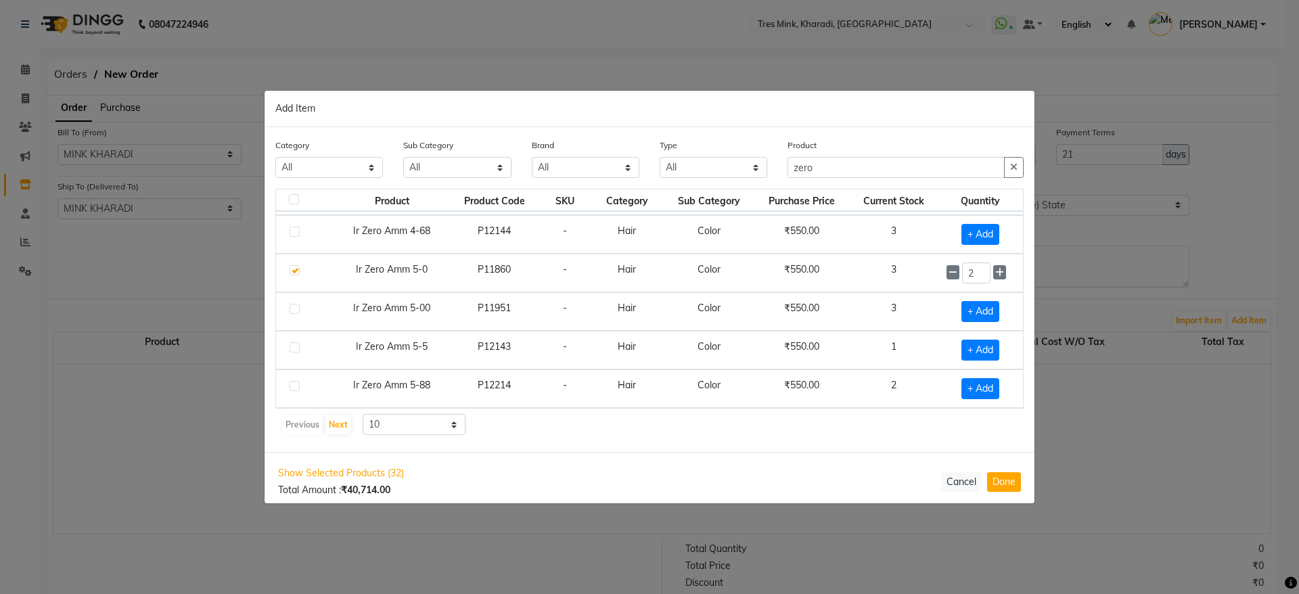
click at [989, 319] on div "+ Add" at bounding box center [980, 311] width 68 height 21
click at [969, 312] on span "+ Add" at bounding box center [980, 311] width 38 height 21
checkbox input "true"
drag, startPoint x: 837, startPoint y: 161, endPoint x: 716, endPoint y: 147, distance: 121.2
click at [716, 147] on div "Category All Hair Skin Makeup Personal Care Appliances [PERSON_NAME] Waxing Dis…" at bounding box center [649, 163] width 769 height 51
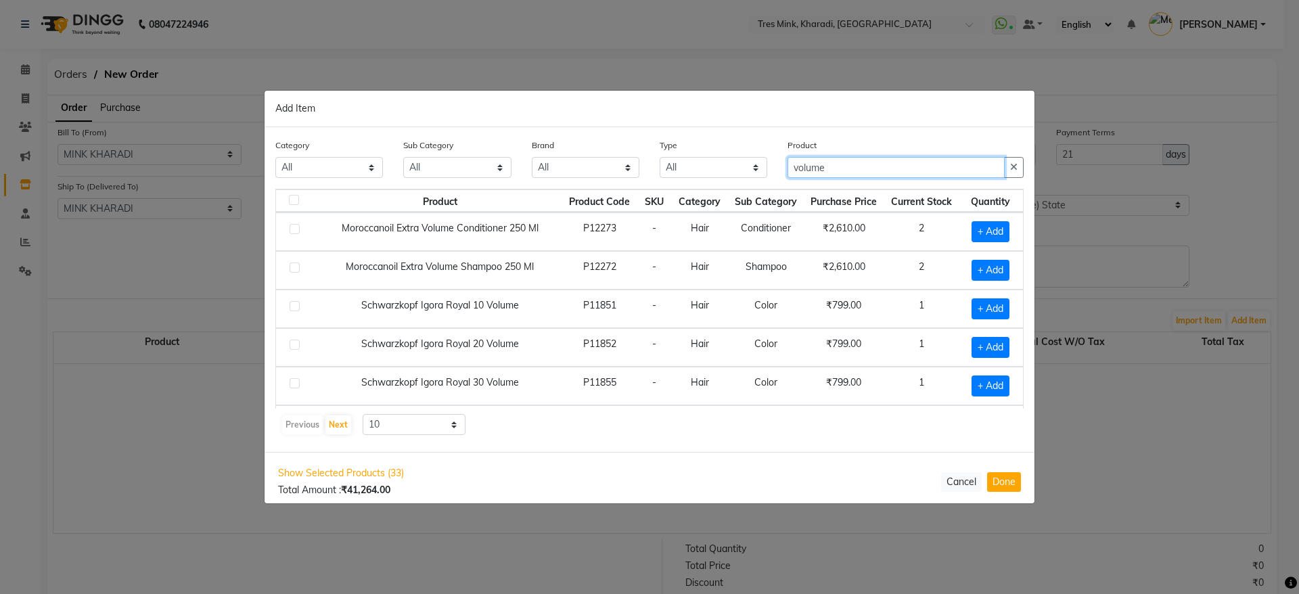
scroll to position [101, 0]
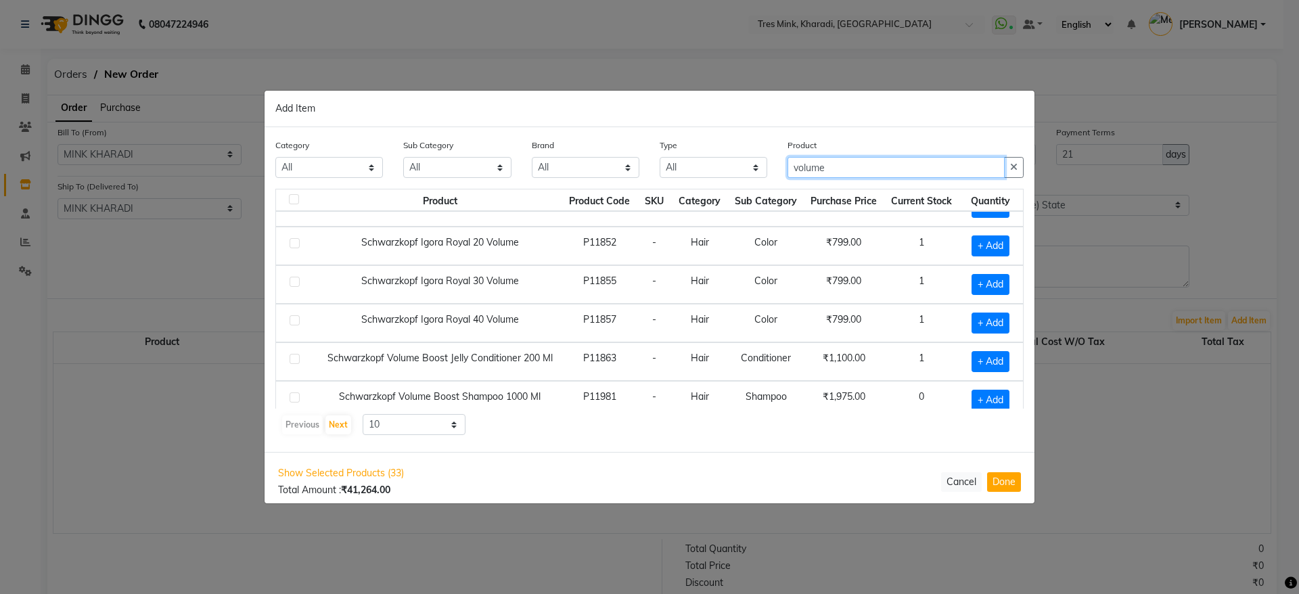
type input "volume"
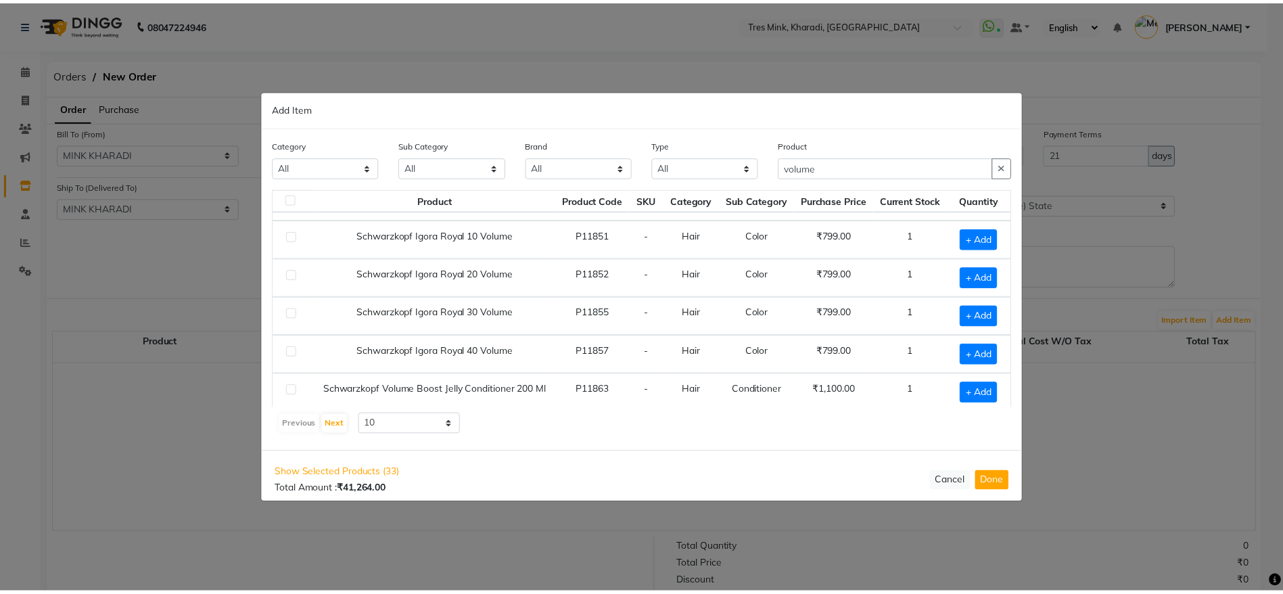
scroll to position [60, 0]
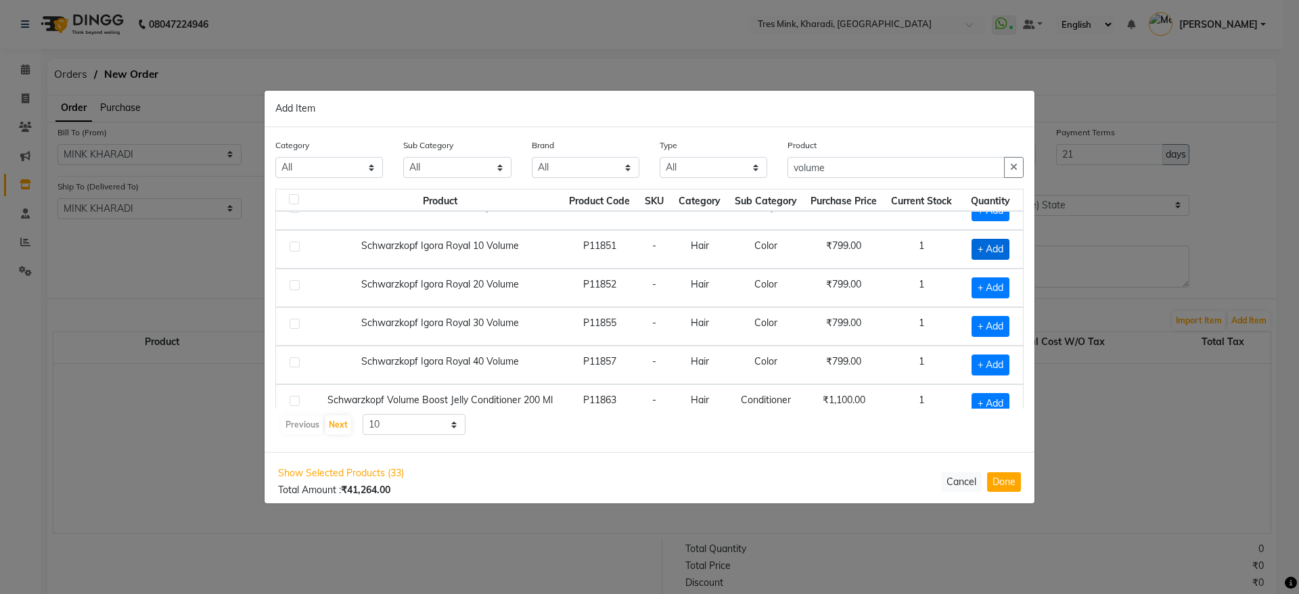
click at [987, 244] on span "+ Add" at bounding box center [990, 249] width 38 height 21
checkbox input "true"
click at [979, 281] on span "+ Add" at bounding box center [988, 287] width 38 height 21
checkbox input "true"
click at [1004, 284] on icon at bounding box center [1008, 287] width 9 height 9
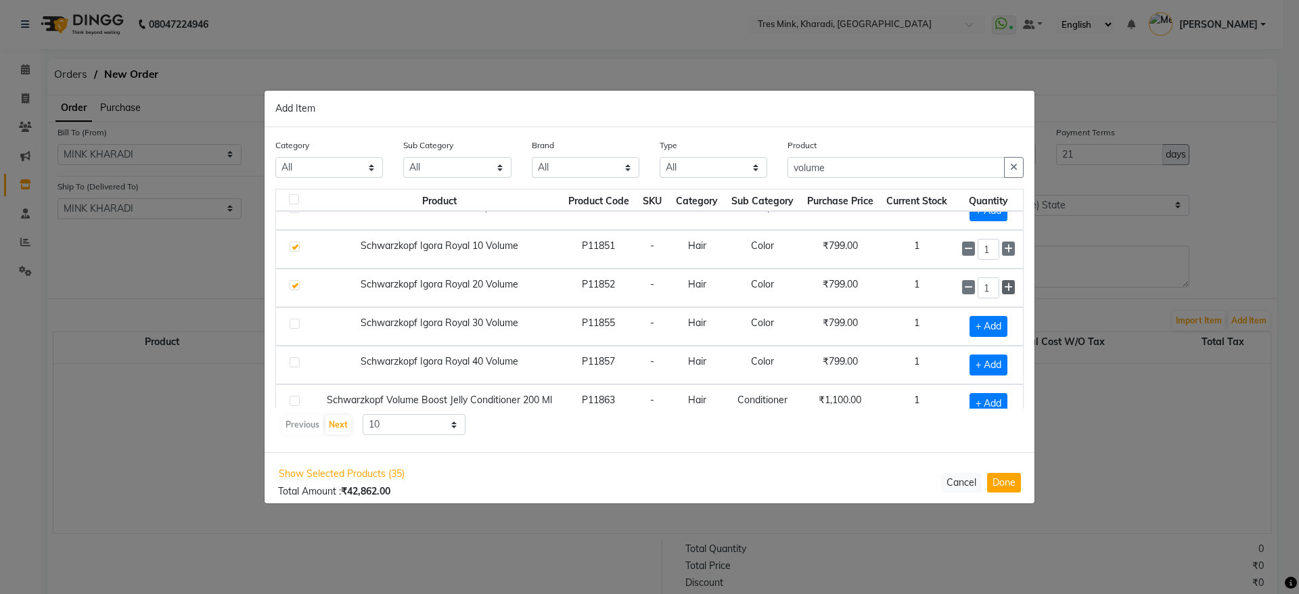
type input "2"
click at [1006, 493] on div "Show Selected Products (35) Total Amount : ₹43,661.00 Cancel Done" at bounding box center [650, 481] width 770 height 59
click at [1013, 480] on button "Done" at bounding box center [1004, 482] width 34 height 20
select select "3609"
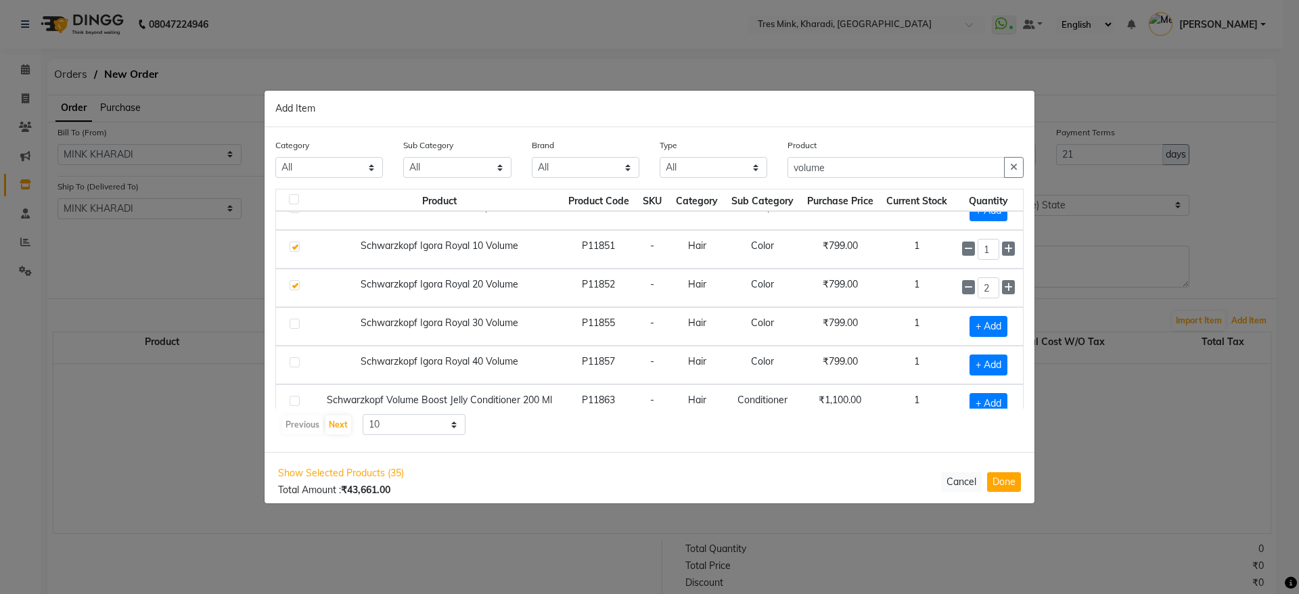
select select "3609"
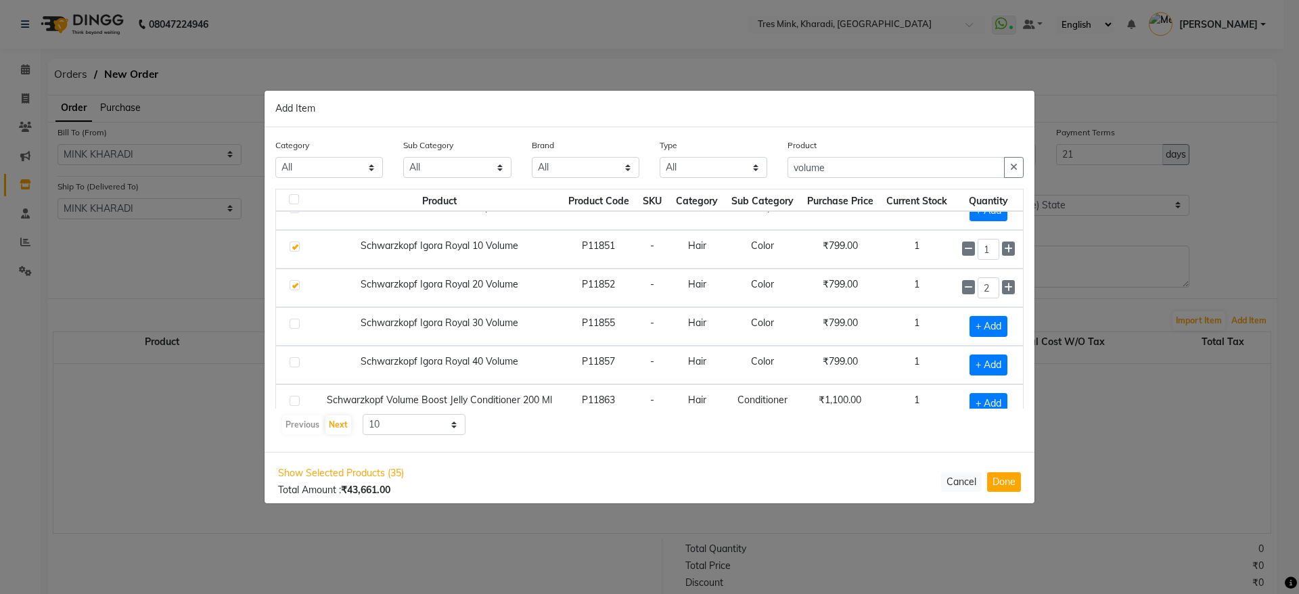
select select "3609"
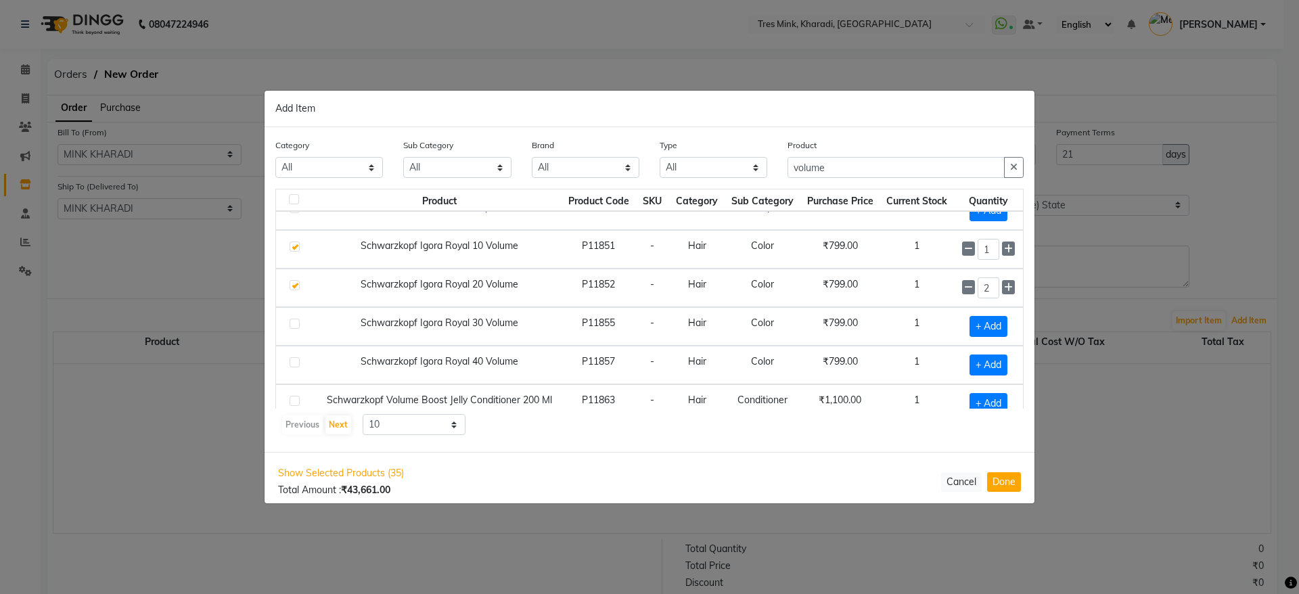
select select "3609"
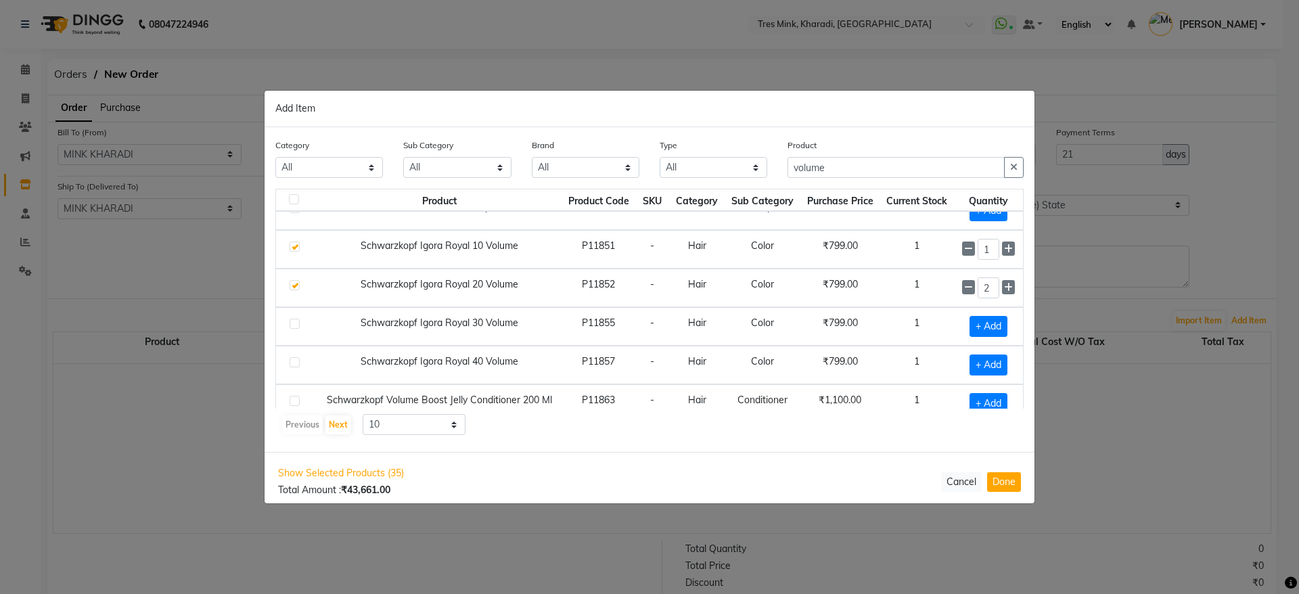
select select "3609"
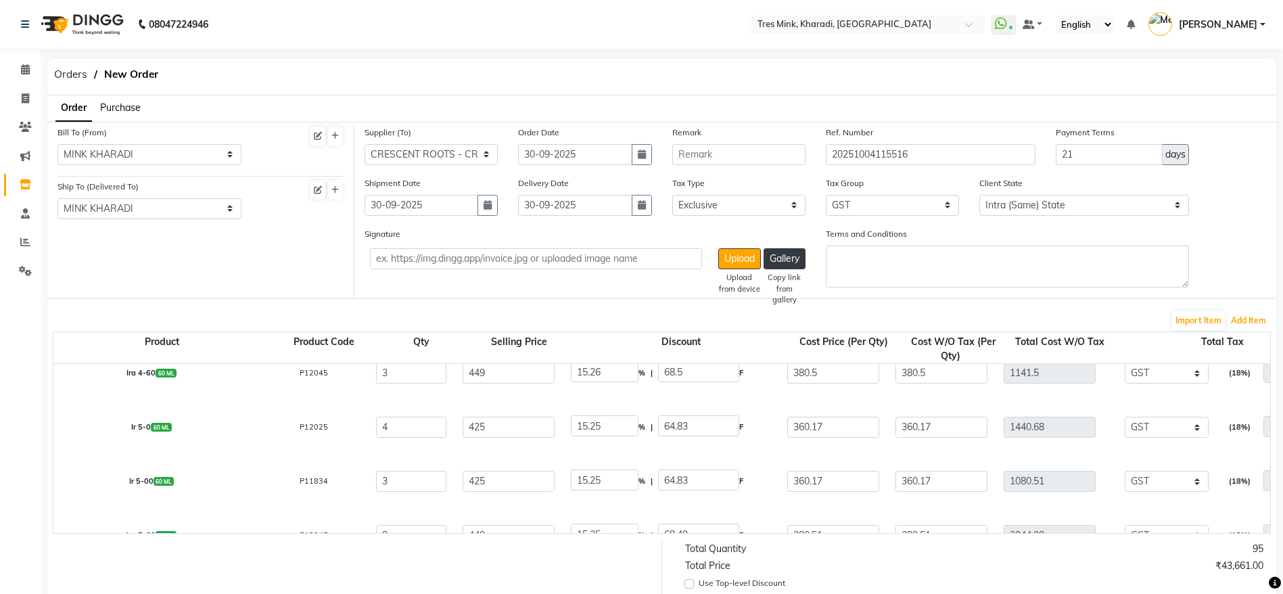
scroll to position [0, 0]
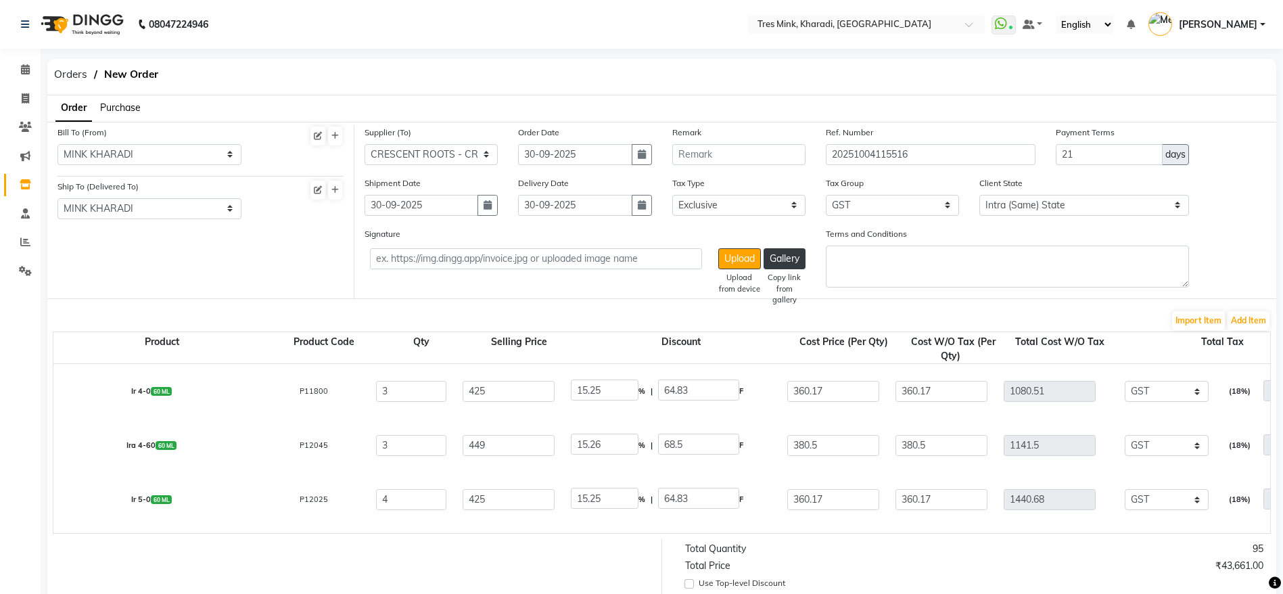
click at [480, 390] on input "425" at bounding box center [509, 390] width 92 height 21
type input "3"
type input "2161"
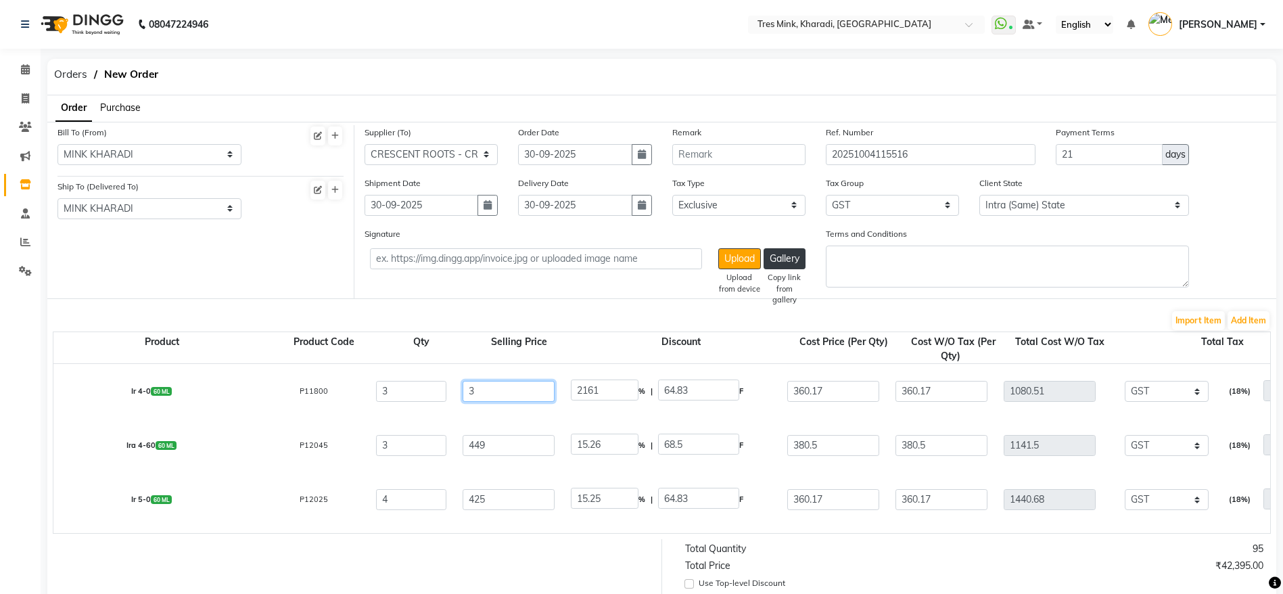
type input "36"
type input "180.08"
type input "360"
type input "18.01"
type input "360.1"
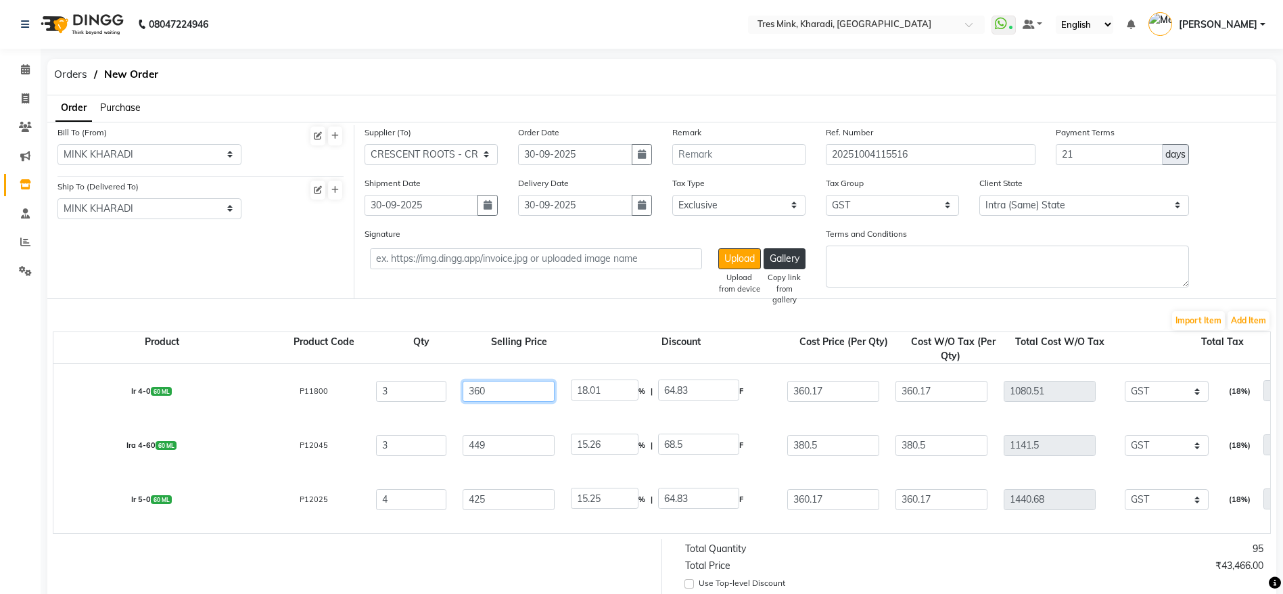
type input "18"
type input "360.16"
type input "0"
click at [473, 442] on input "449" at bounding box center [509, 444] width 92 height 21
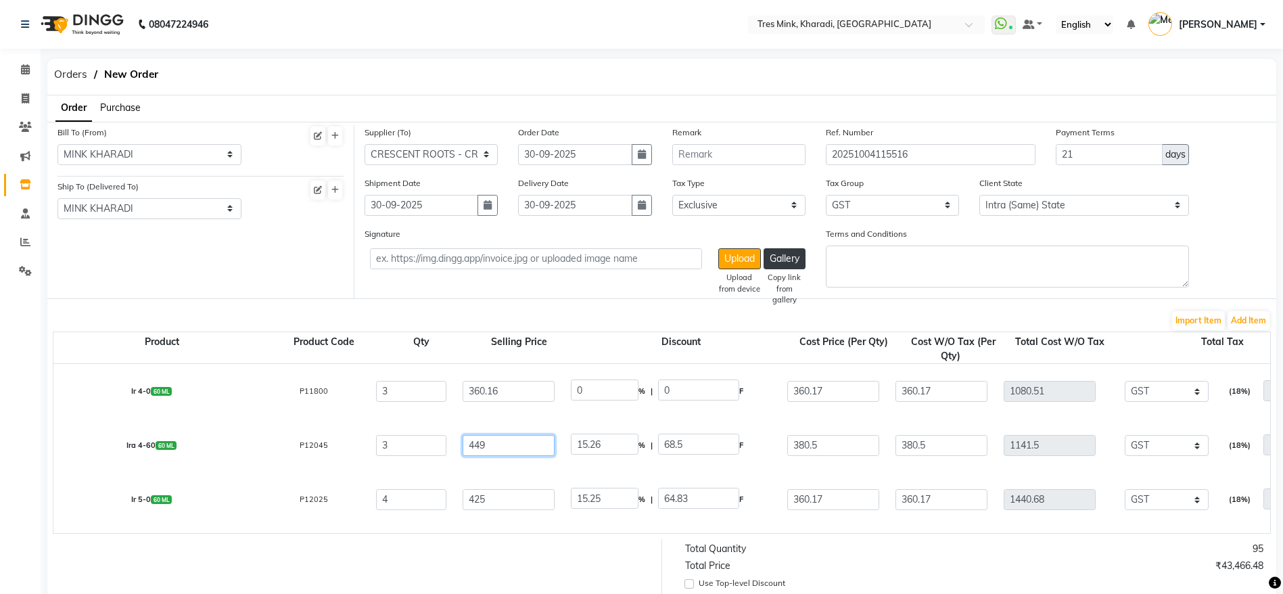
click at [473, 442] on input "449" at bounding box center [509, 444] width 92 height 21
type input "3"
type input "2283.33"
type input "38"
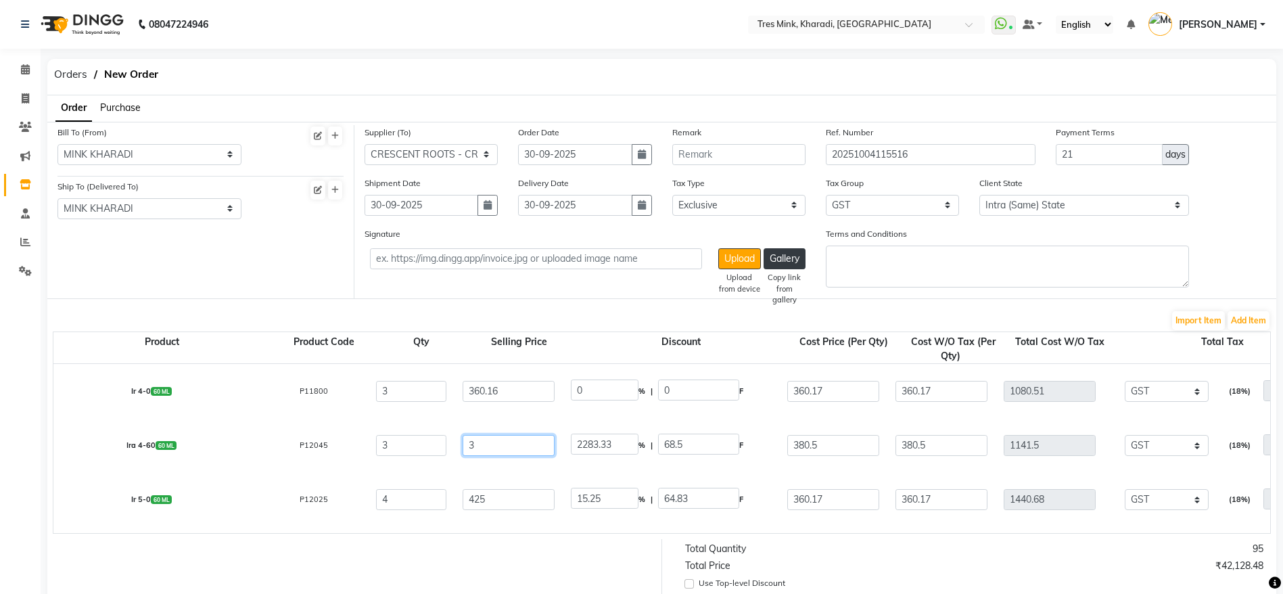
type input "180.26"
type input "380"
type input "18.03"
type input "380.5"
type input "18"
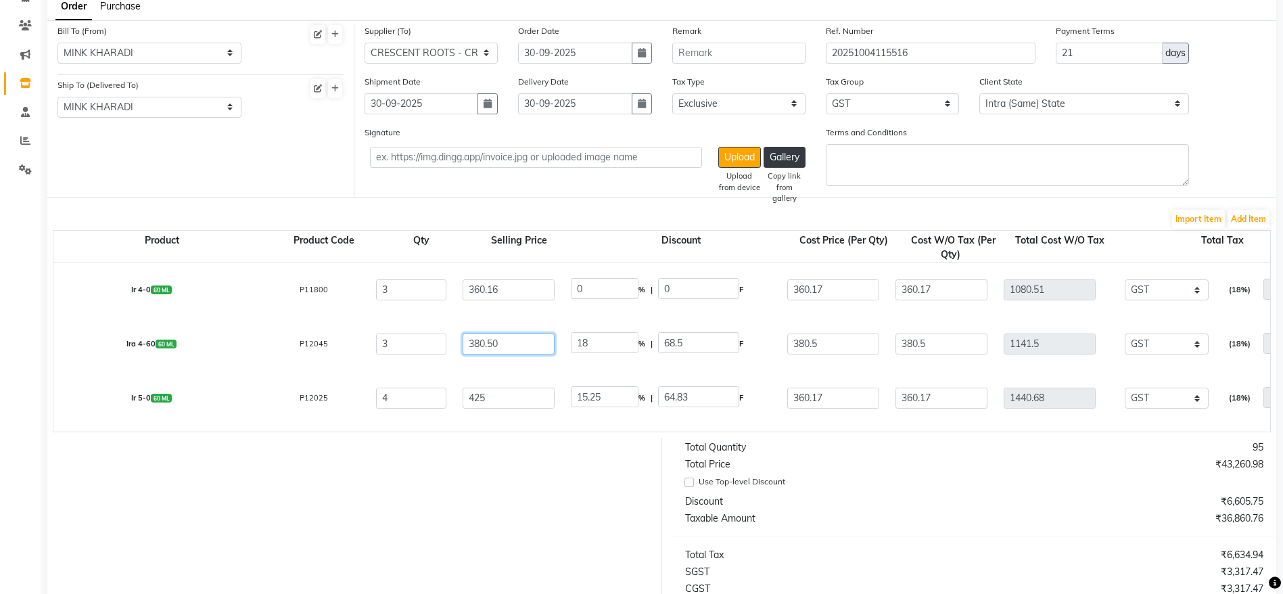
scroll to position [101, 0]
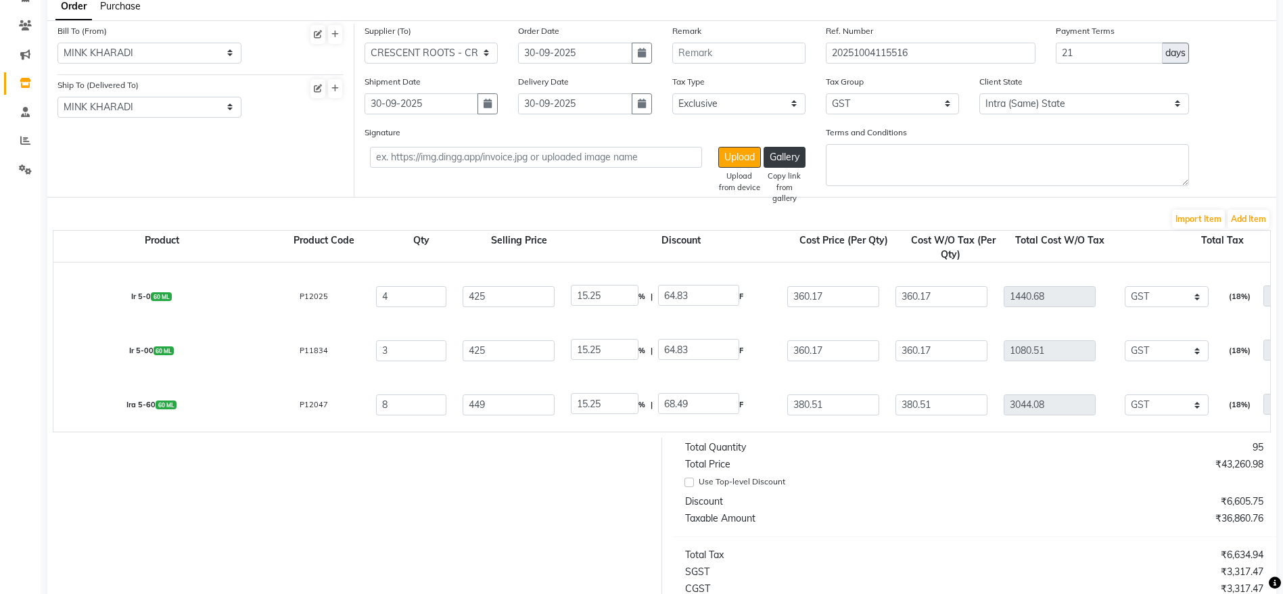
type input "380.50"
type input "0"
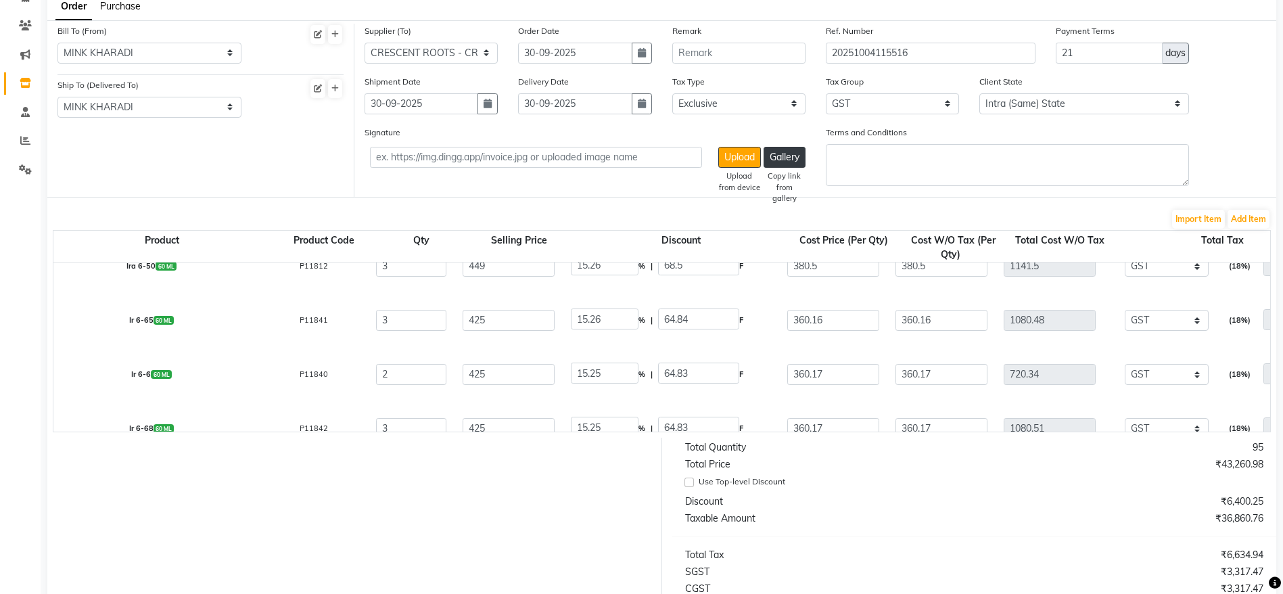
scroll to position [609, 0]
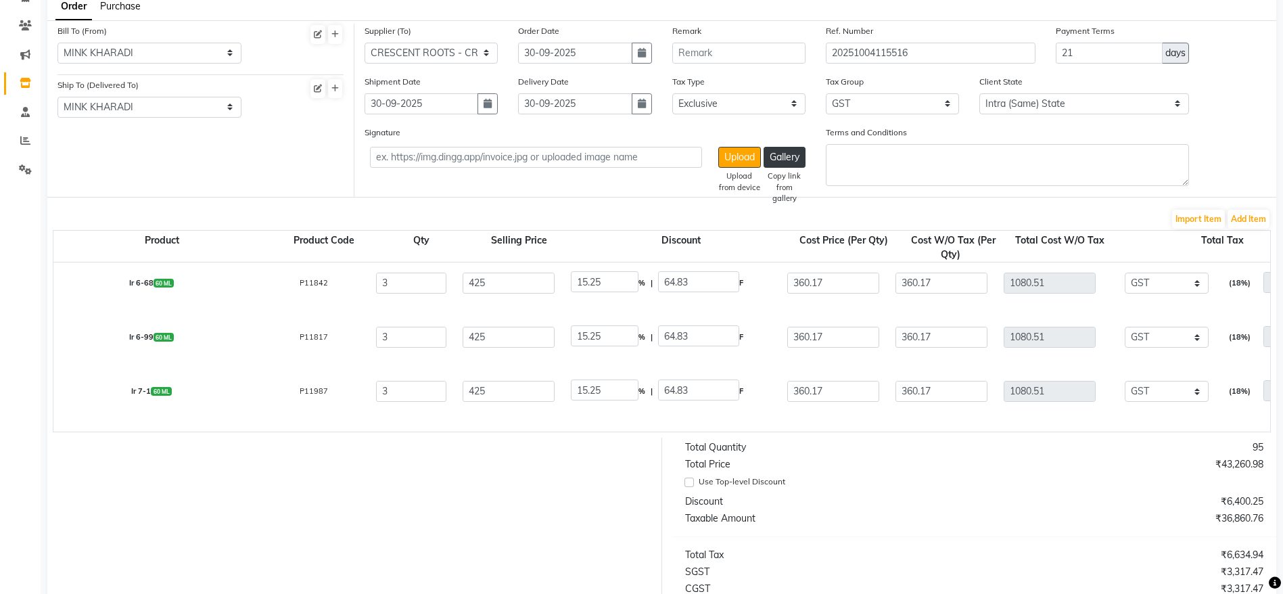
select select "3609"
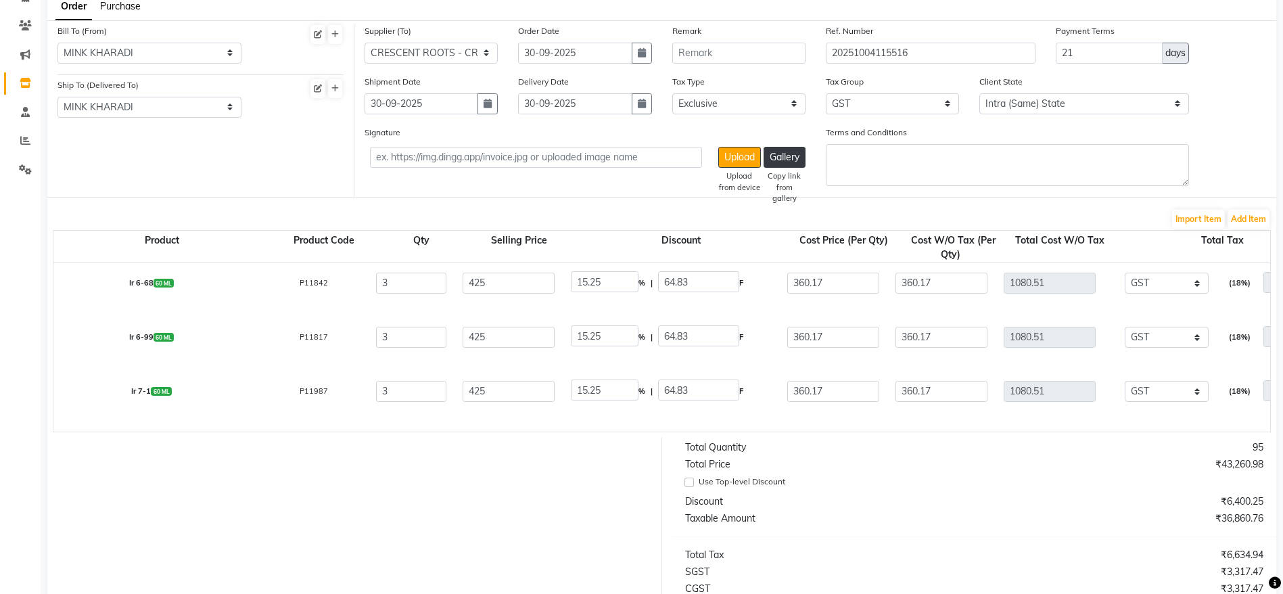
select select "3609"
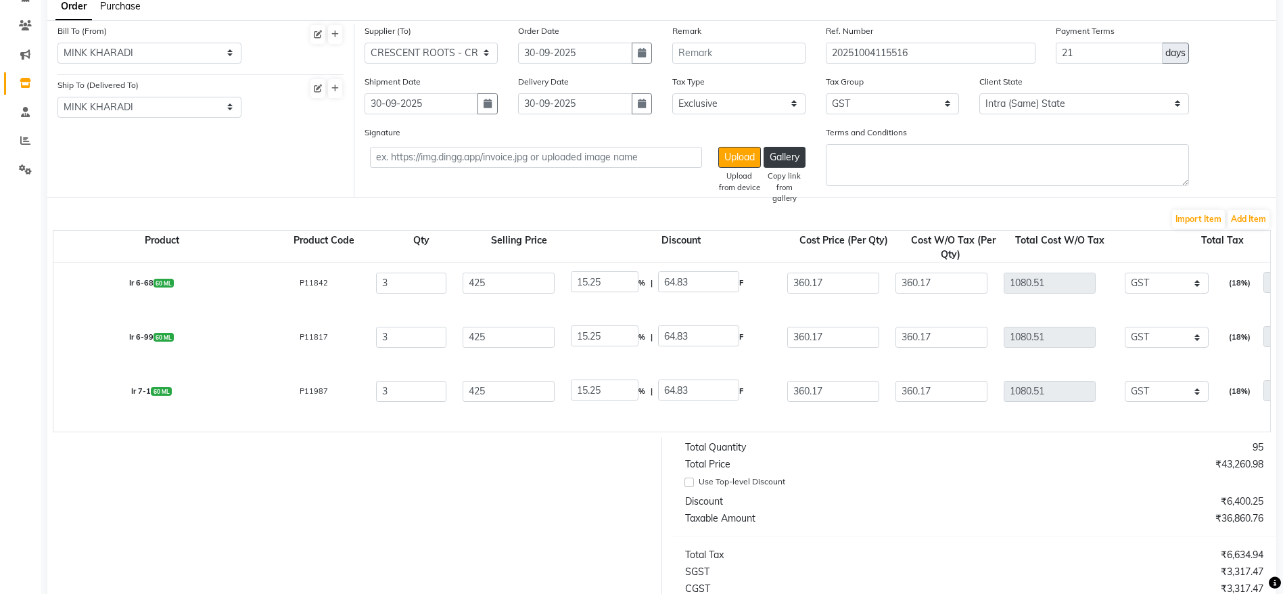
select select "3609"
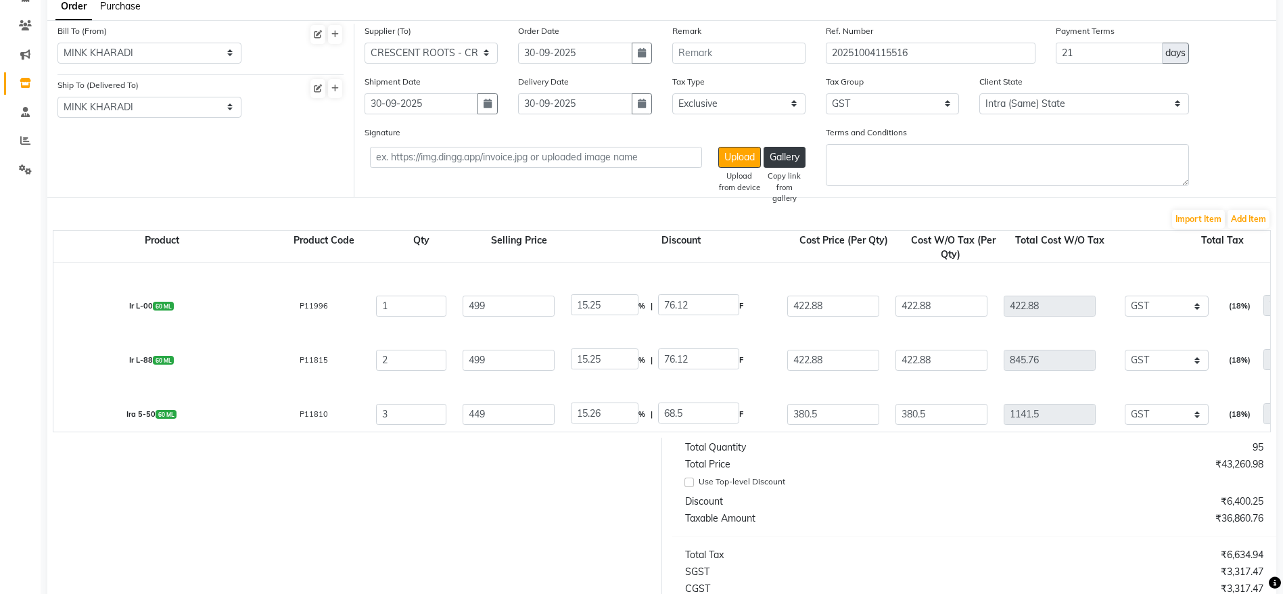
scroll to position [1421, 0]
select select "3609"
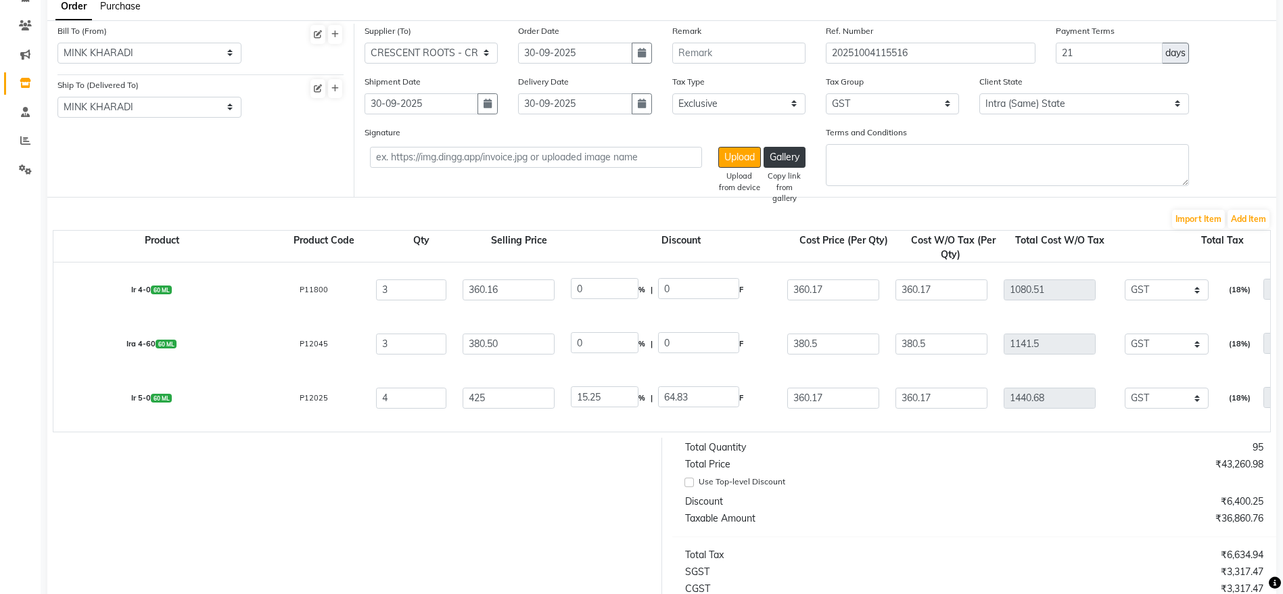
scroll to position [203, 0]
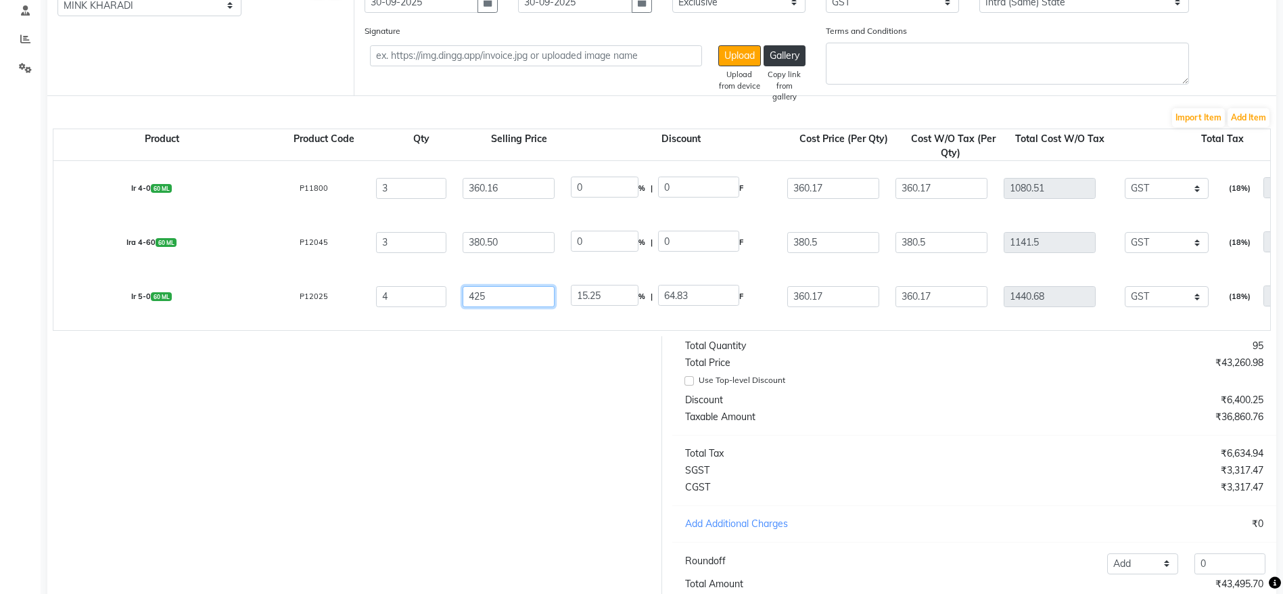
click at [477, 293] on input "425" at bounding box center [509, 295] width 92 height 21
type input "3"
type input "2161"
type input "36"
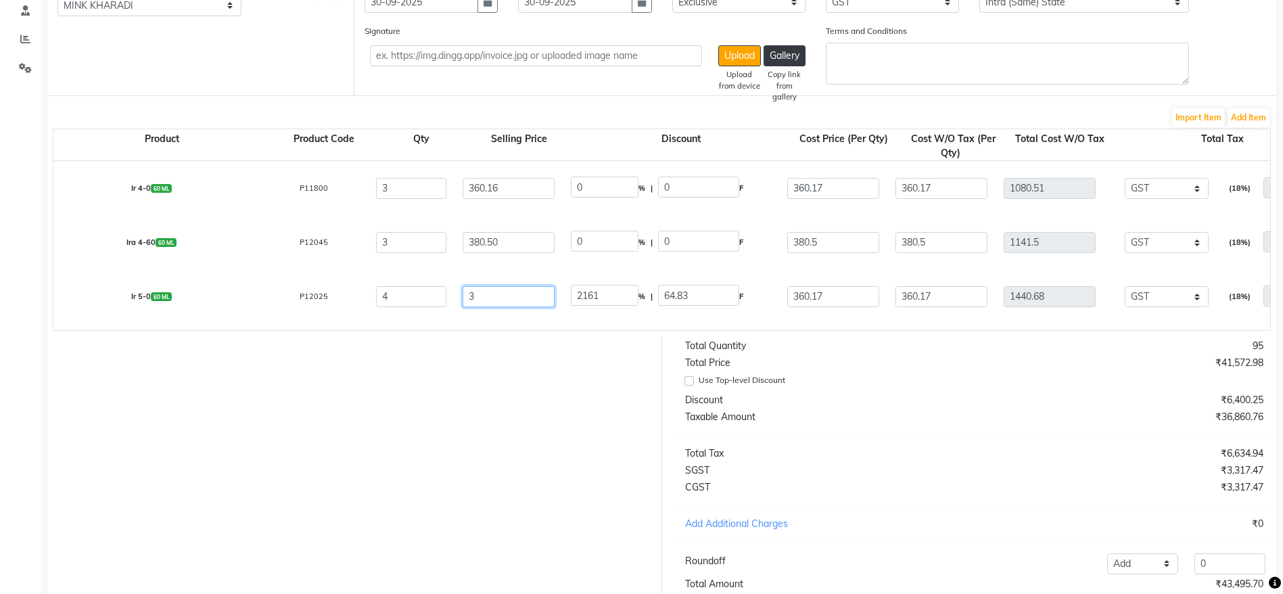
type input "180.08"
type input "360"
type input "18.01"
type input "360.1"
type input "18"
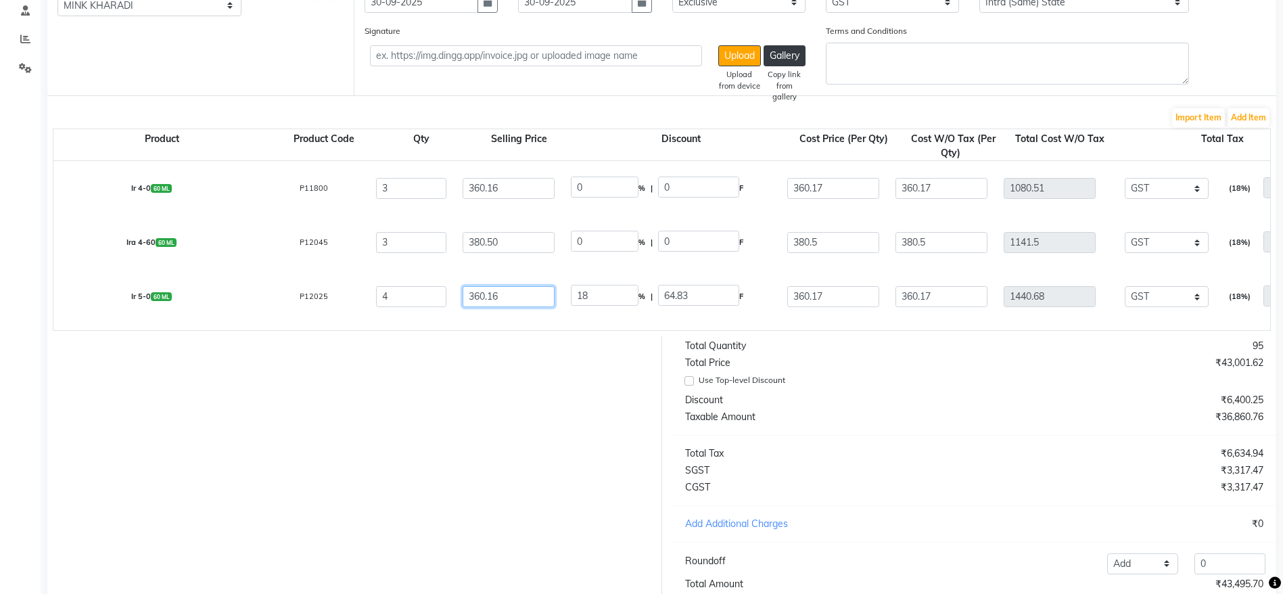
type input "360.16"
type input "0"
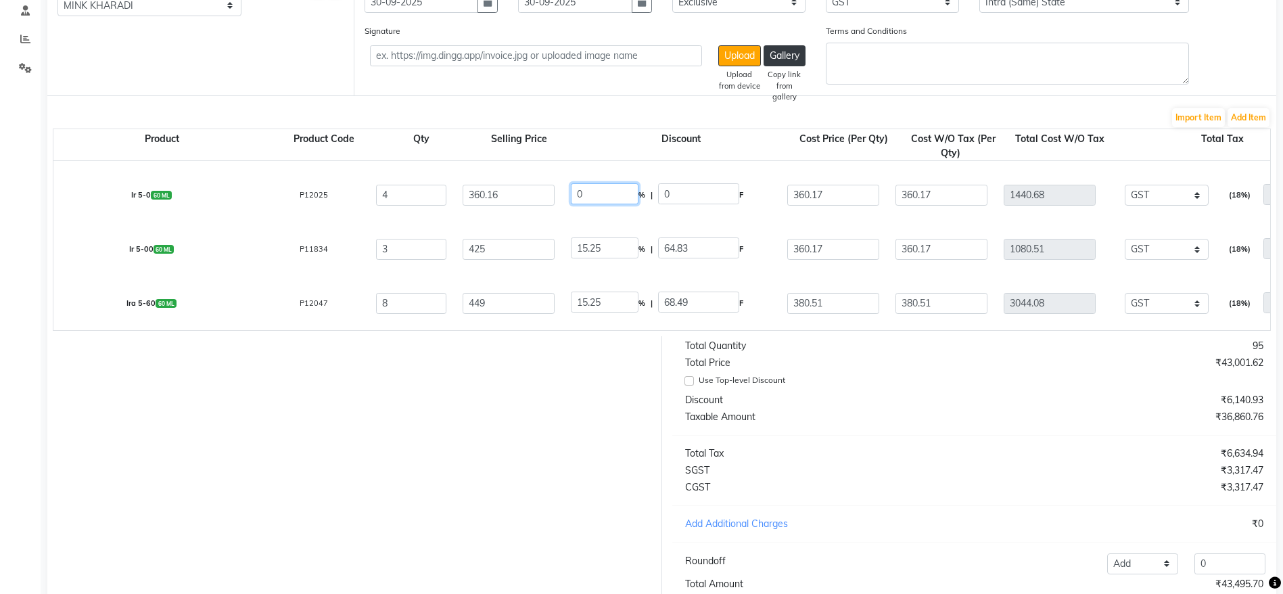
click at [605, 196] on input "0" at bounding box center [605, 193] width 68 height 21
type input "360.16"
type input "1440.64"
type input "1699.96"
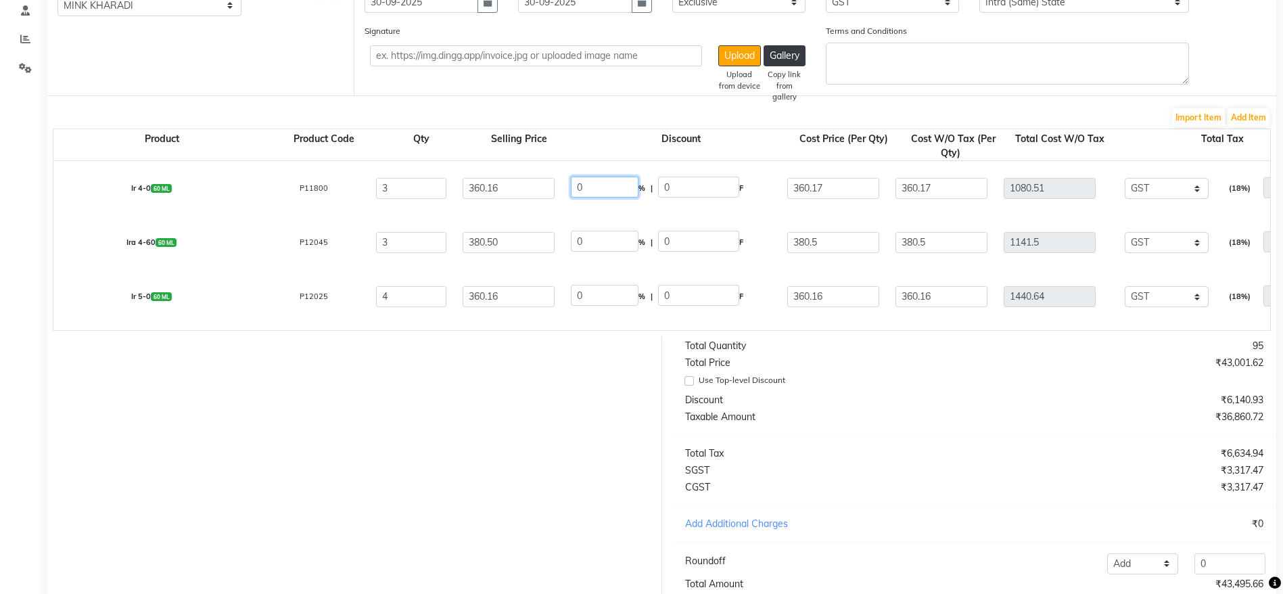
click at [602, 189] on input "0" at bounding box center [605, 187] width 68 height 21
type input "360.16"
type input "1080.48"
type input "1274.97"
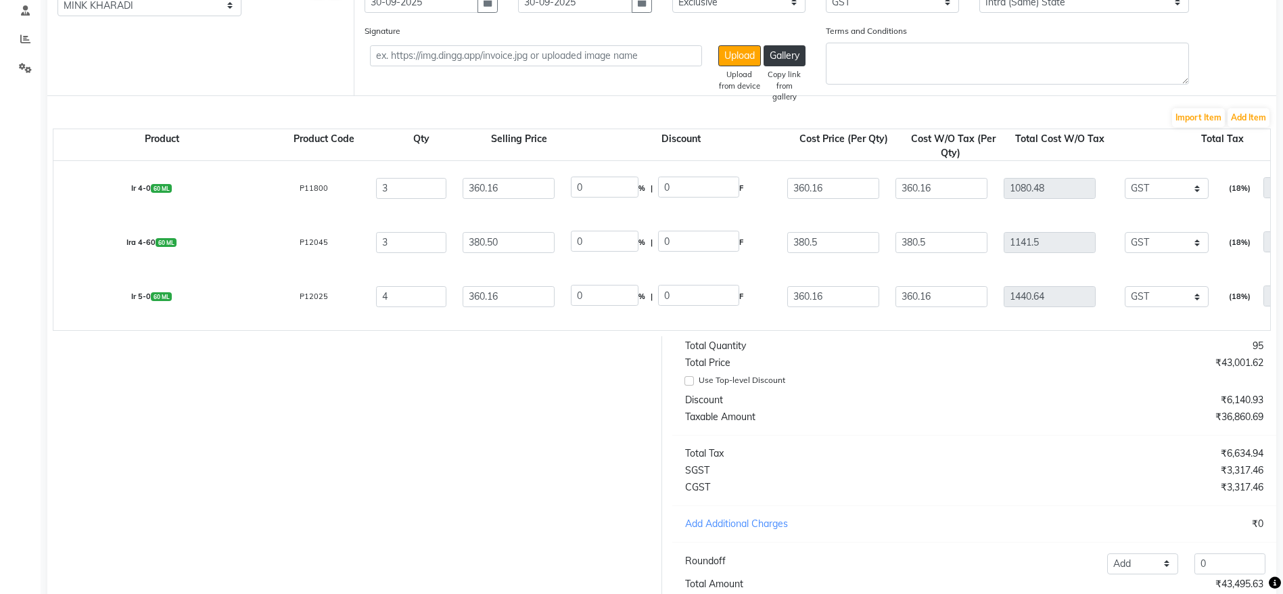
click at [606, 235] on input "0" at bounding box center [605, 241] width 68 height 21
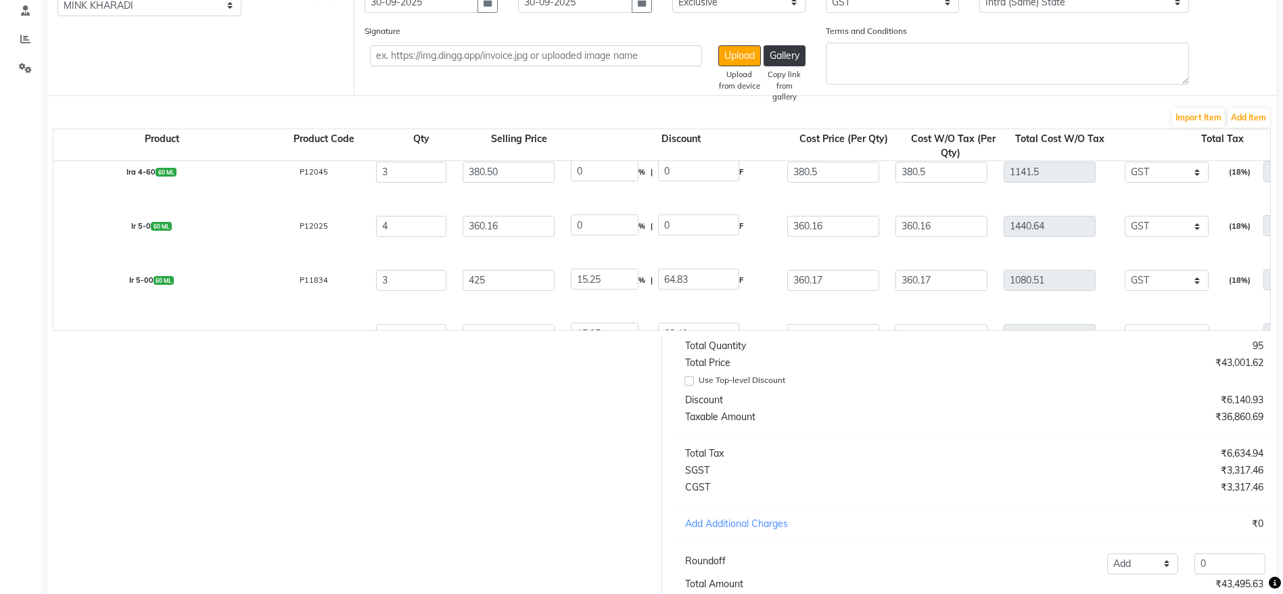
scroll to position [101, 0]
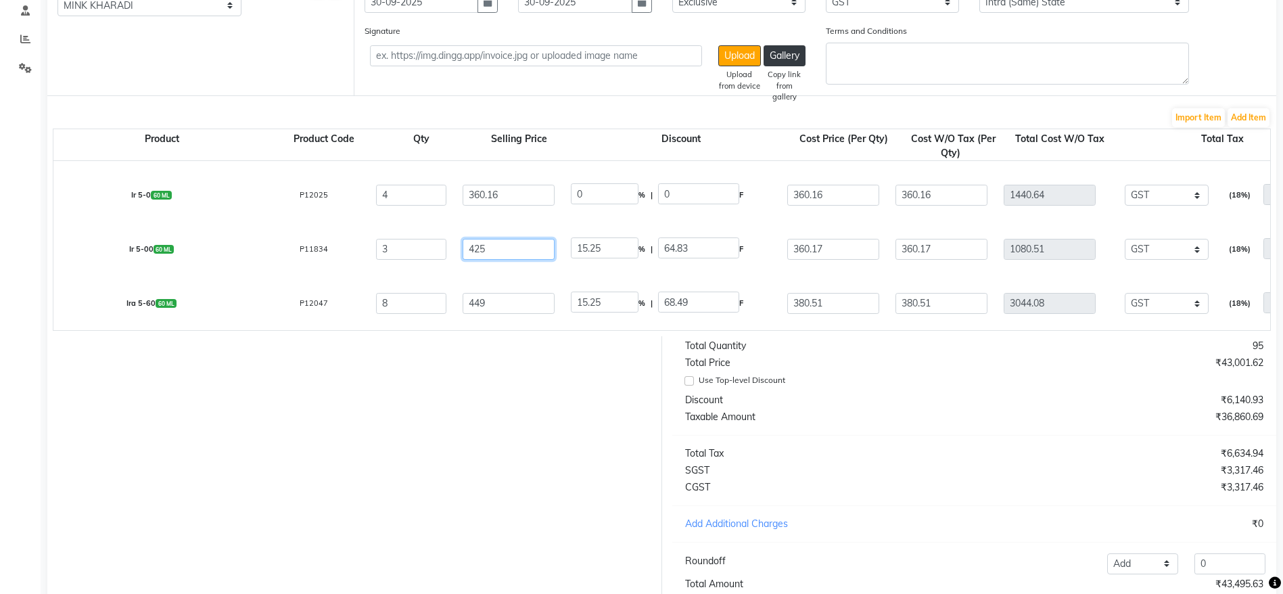
click at [478, 244] on input "425" at bounding box center [509, 248] width 92 height 21
click at [483, 198] on input "360.16" at bounding box center [509, 194] width 92 height 21
click at [474, 239] on input "425" at bounding box center [509, 248] width 92 height 21
click at [476, 239] on input "425" at bounding box center [509, 248] width 92 height 21
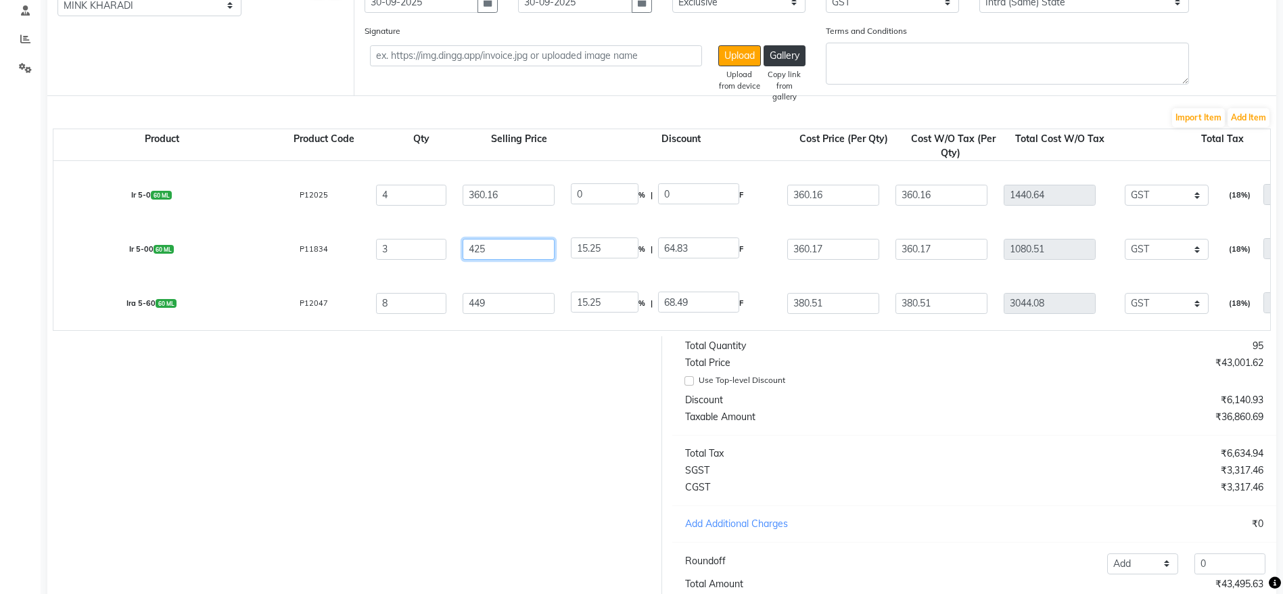
paste input "360.16"
type input "360.16"
type input "18"
type input "360.16"
type input "0"
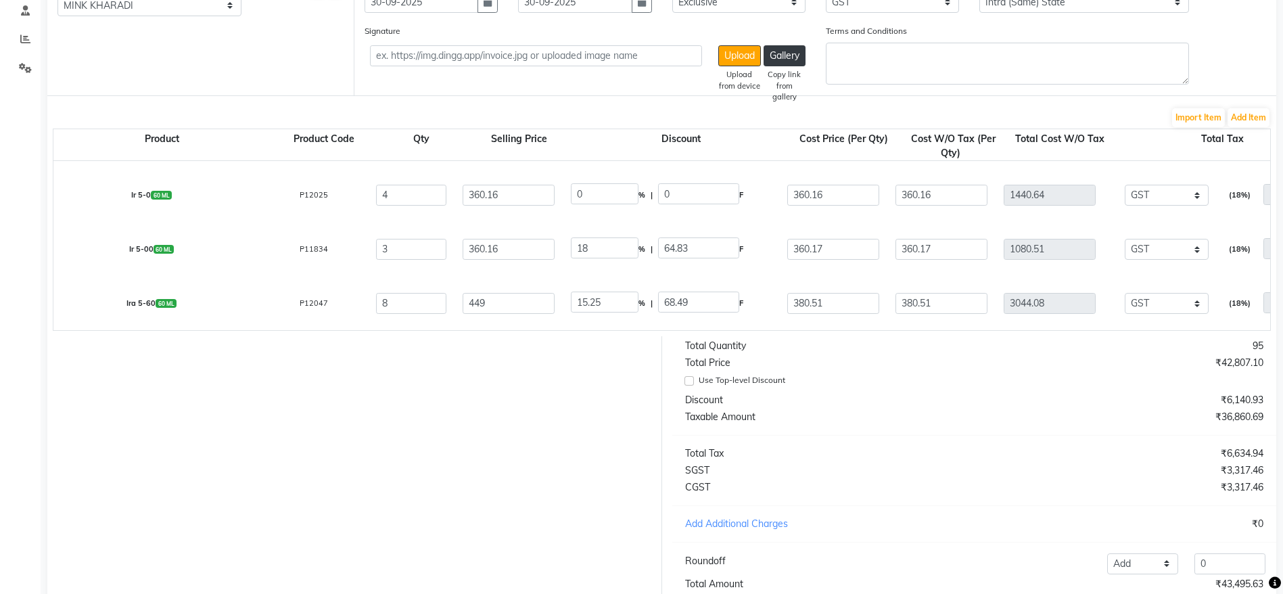
type input "0"
click at [593, 241] on input "0" at bounding box center [605, 247] width 68 height 21
type input "360.16"
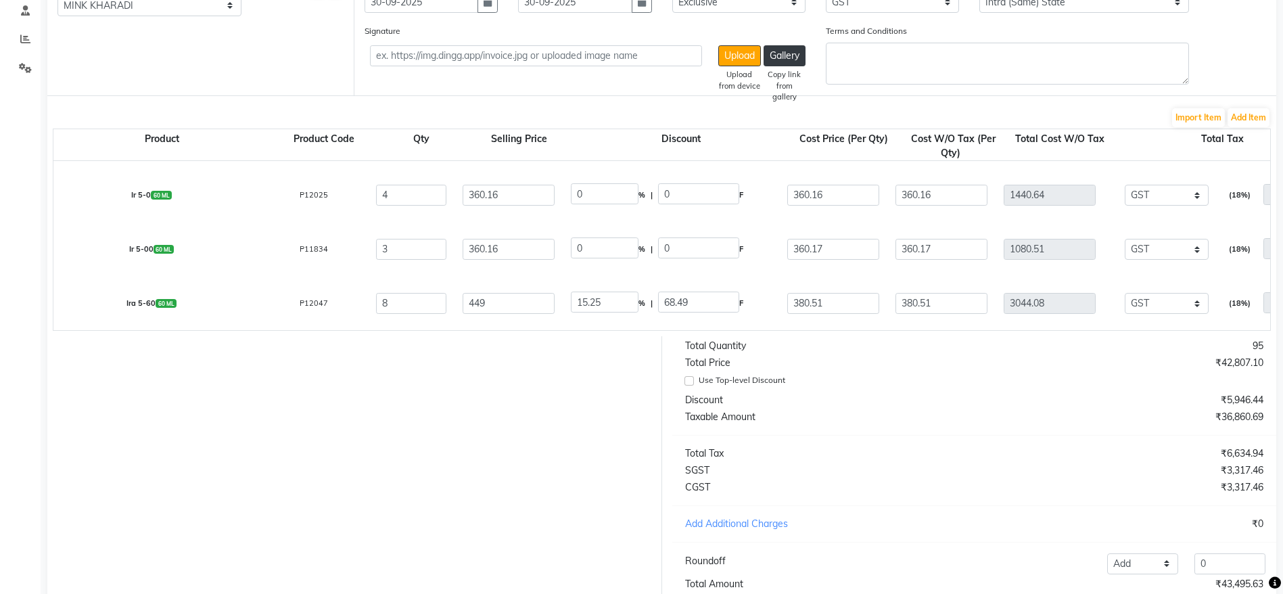
type input "1080.48"
type input "1274.97"
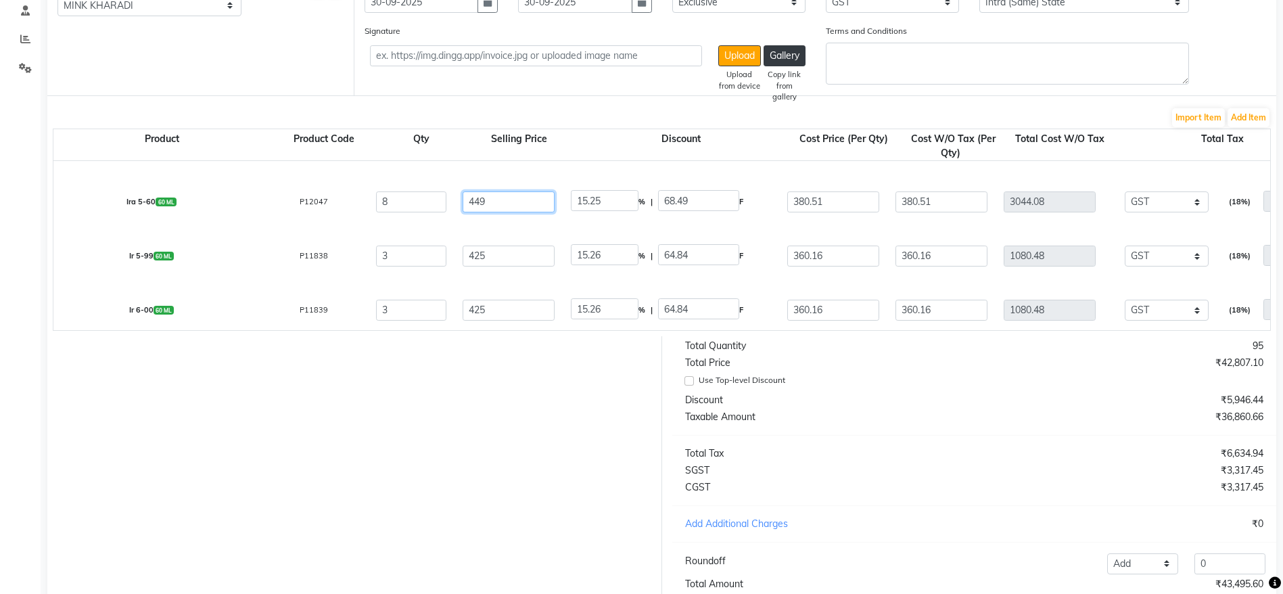
click at [475, 202] on input "449" at bounding box center [509, 201] width 92 height 21
click at [599, 202] on input "0" at bounding box center [605, 200] width 68 height 21
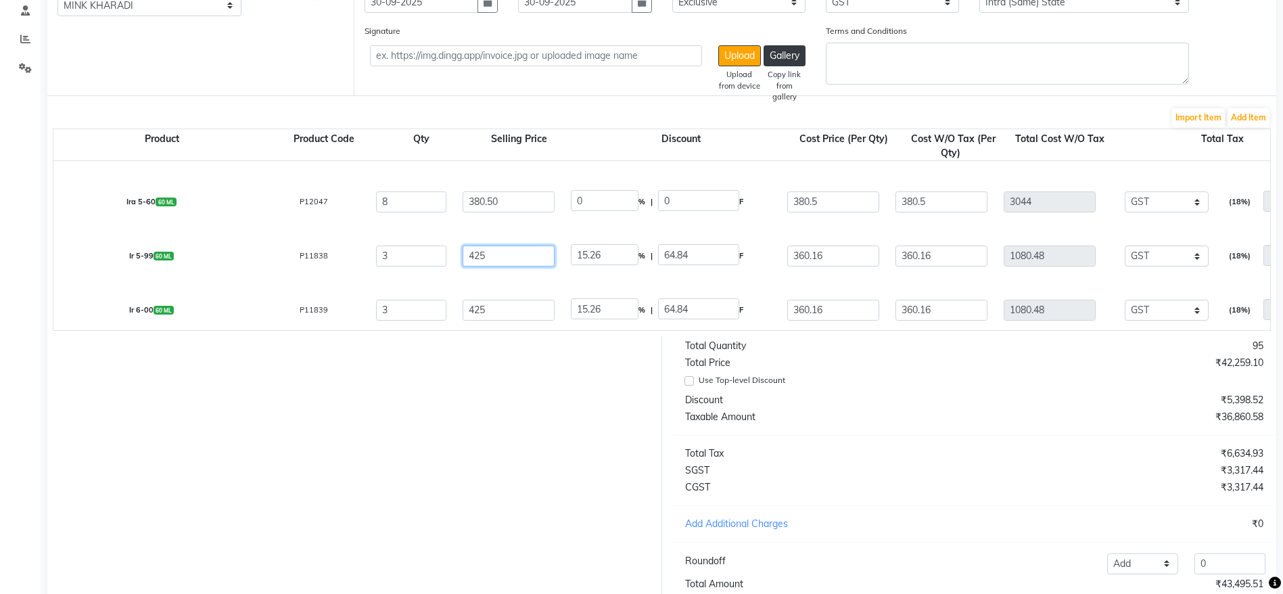
click at [473, 260] on input "425" at bounding box center [509, 255] width 92 height 21
paste input "360.16"
drag, startPoint x: 509, startPoint y: 262, endPoint x: 495, endPoint y: 258, distance: 14.6
click at [495, 258] on input "360.16" at bounding box center [509, 255] width 92 height 21
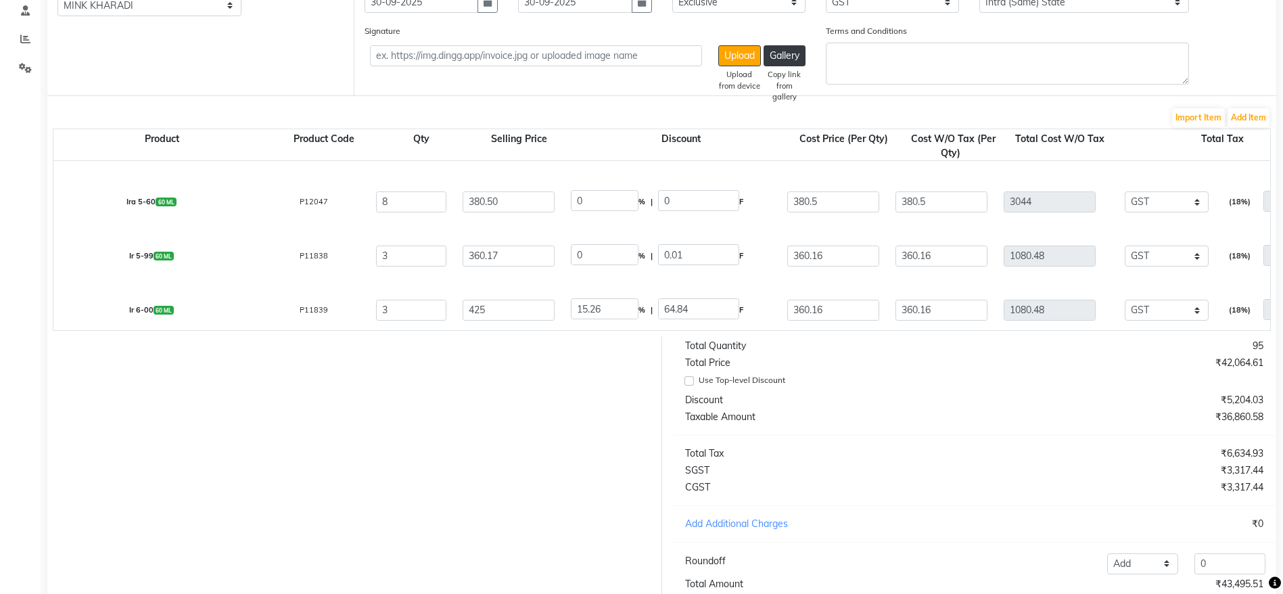
drag, startPoint x: 505, startPoint y: 275, endPoint x: 488, endPoint y: 261, distance: 21.7
click at [480, 248] on input "360.17" at bounding box center [509, 255] width 92 height 21
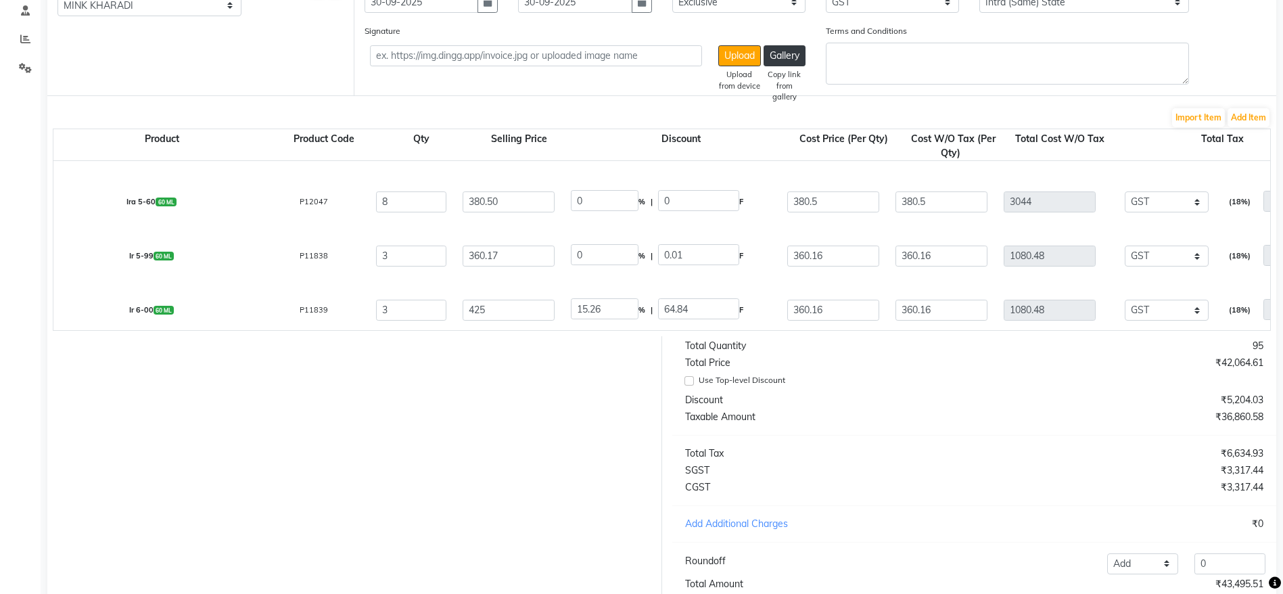
scroll to position [304, 0]
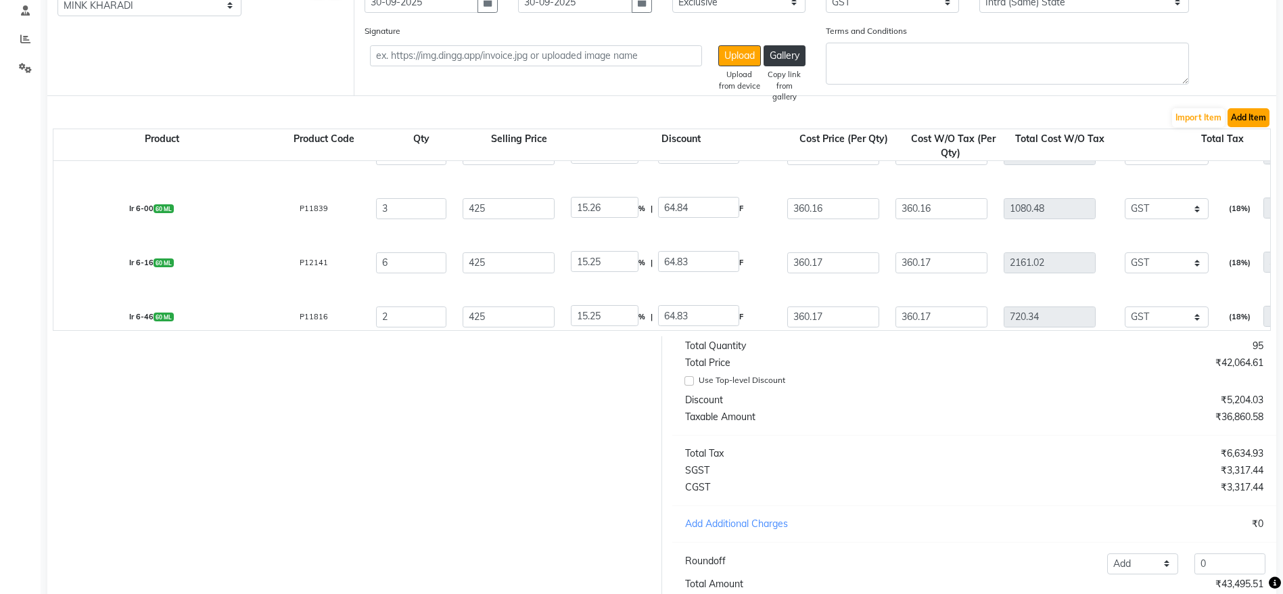
click at [1244, 118] on button "Add Item" at bounding box center [1249, 117] width 42 height 19
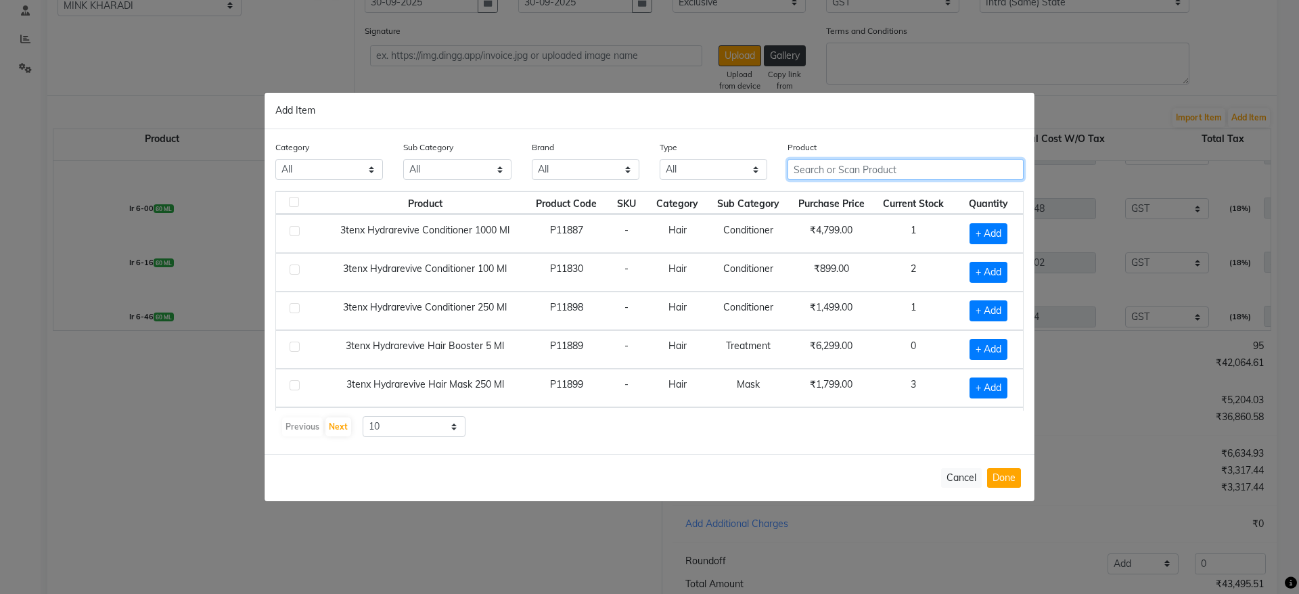
click at [892, 171] on input "text" at bounding box center [905, 169] width 236 height 21
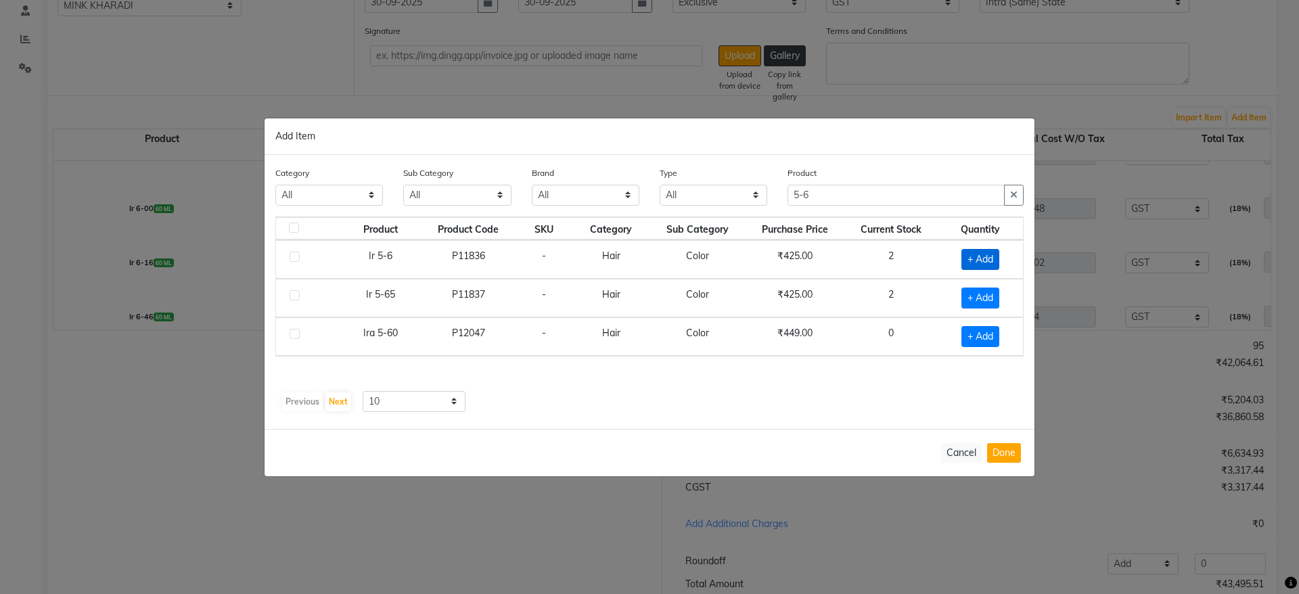
click at [998, 262] on span "+ Add" at bounding box center [980, 259] width 38 height 21
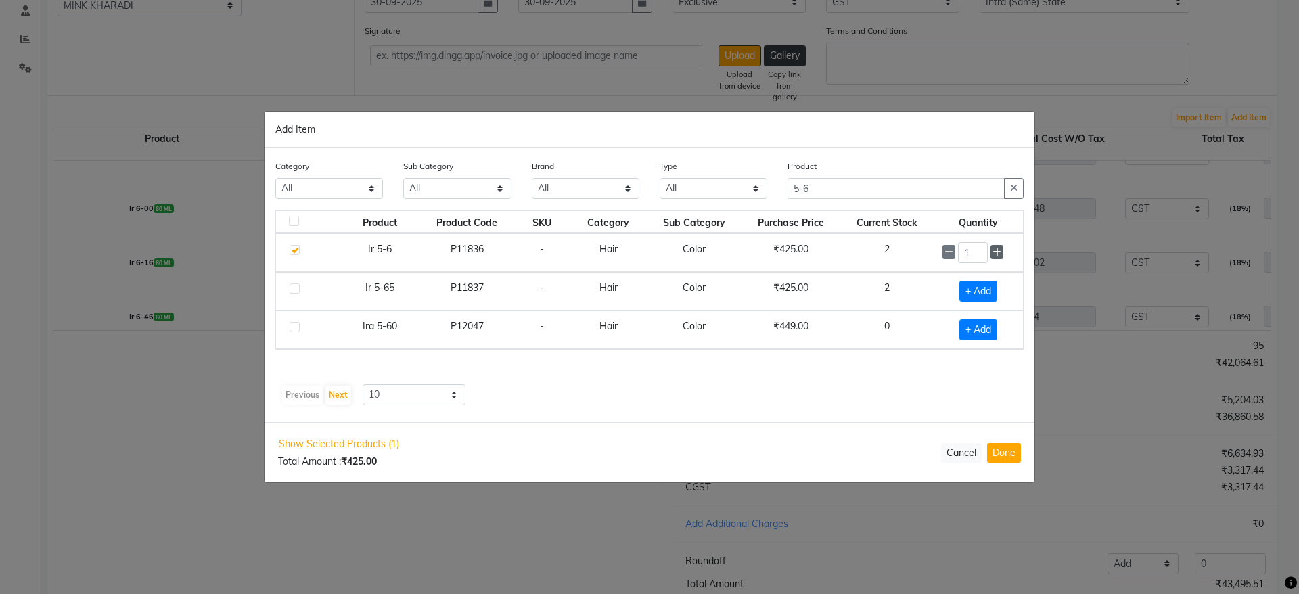
click at [1001, 256] on icon at bounding box center [996, 252] width 9 height 9
click at [1007, 455] on button "Done" at bounding box center [1004, 453] width 34 height 20
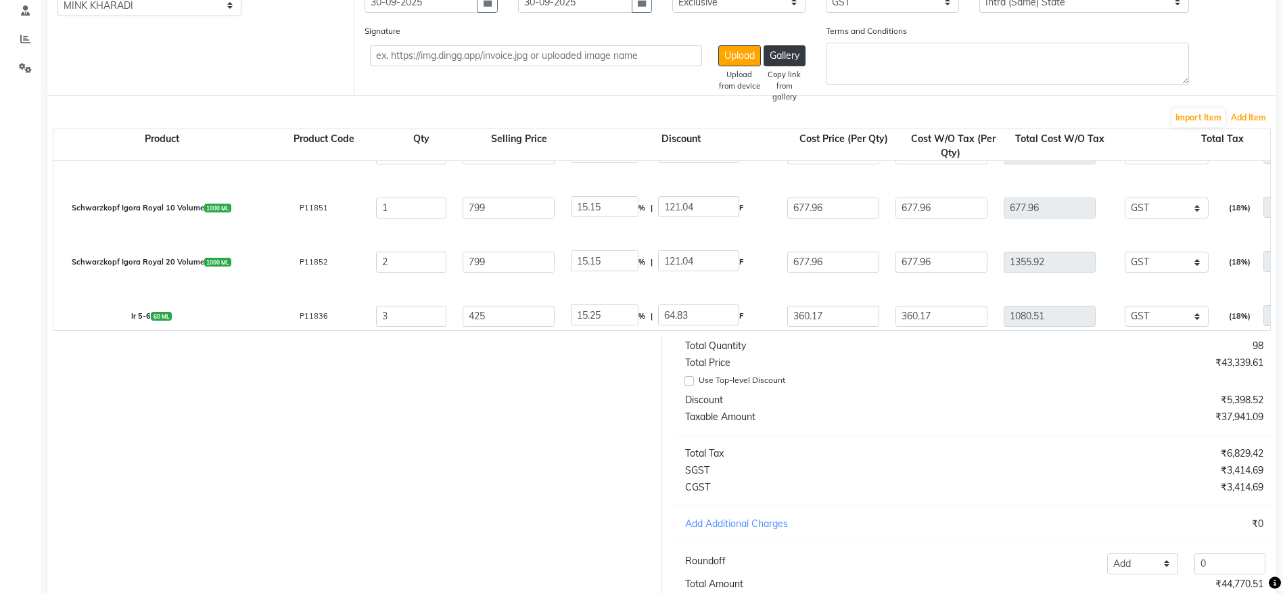
scroll to position [1785, 0]
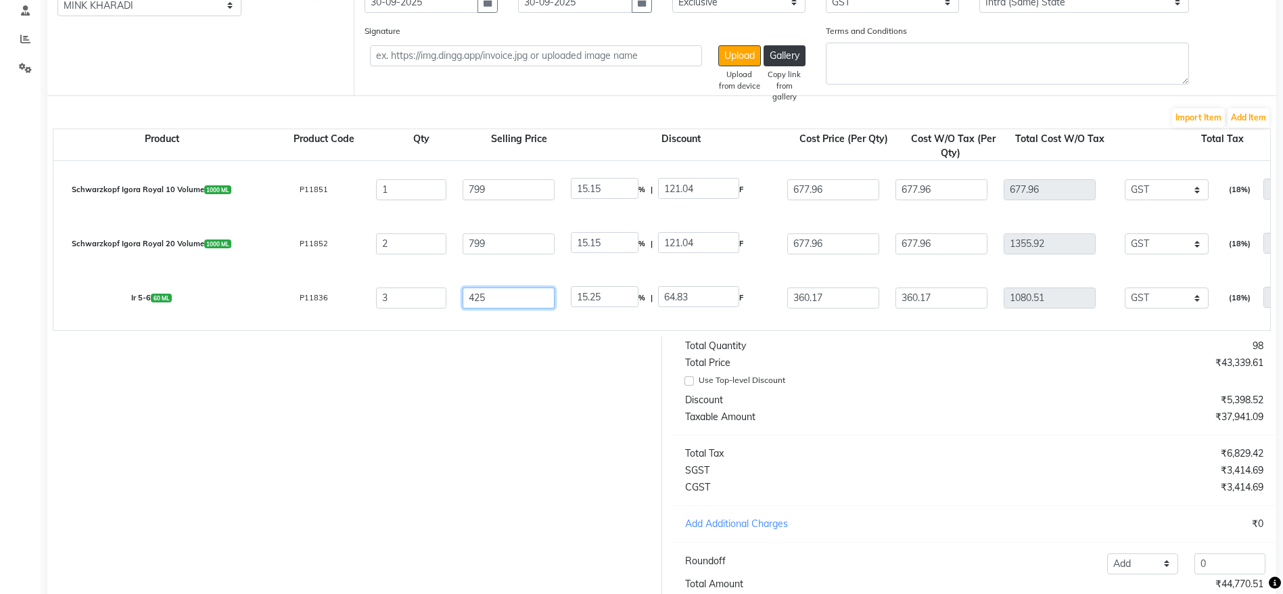
click at [481, 294] on input "425" at bounding box center [509, 297] width 92 height 21
paste input "360.17"
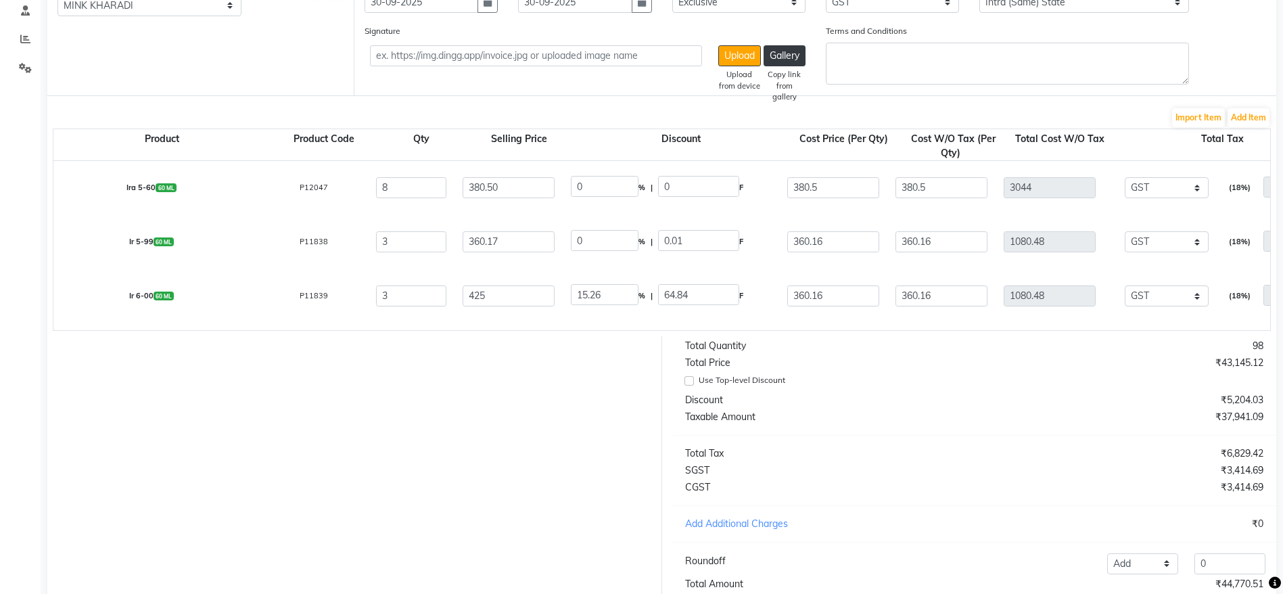
scroll to position [262, 0]
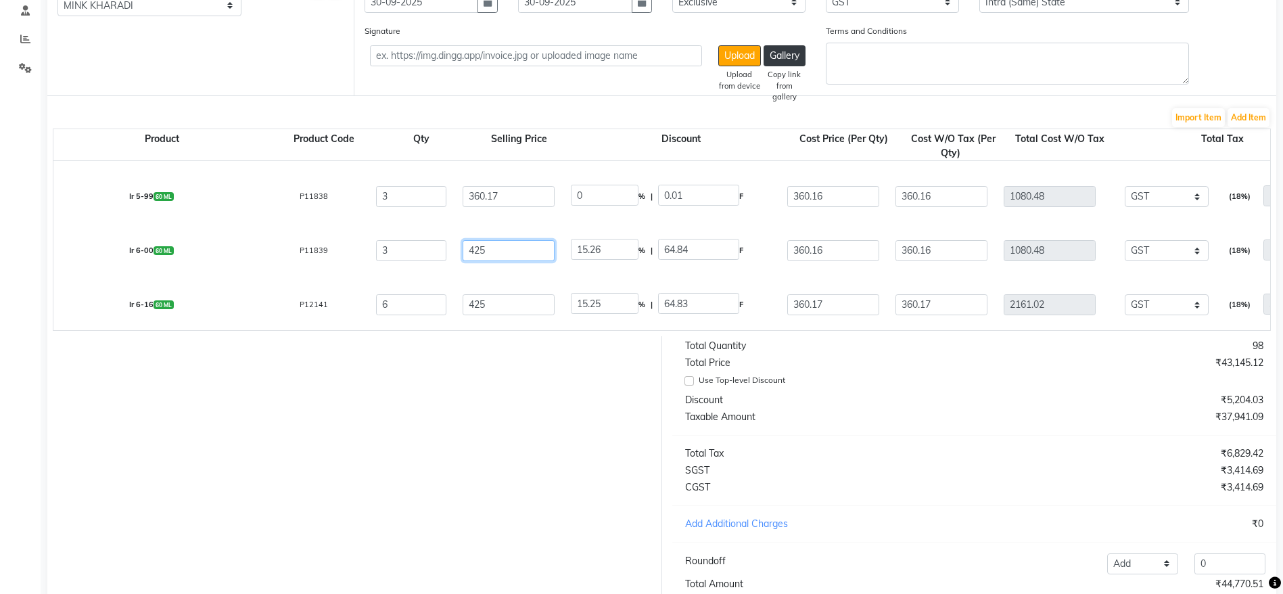
click at [477, 256] on input "425" at bounding box center [509, 249] width 92 height 21
paste input "360.17"
click at [470, 300] on input "425" at bounding box center [509, 304] width 92 height 21
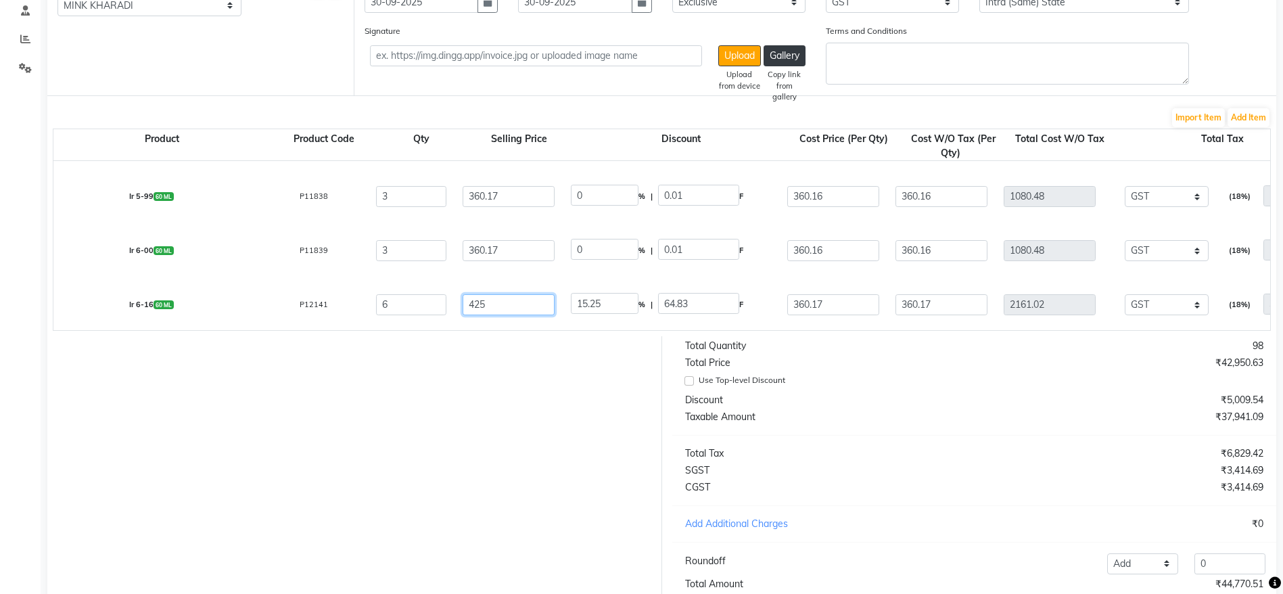
click at [470, 300] on input "425" at bounding box center [509, 304] width 92 height 21
paste input "360.17"
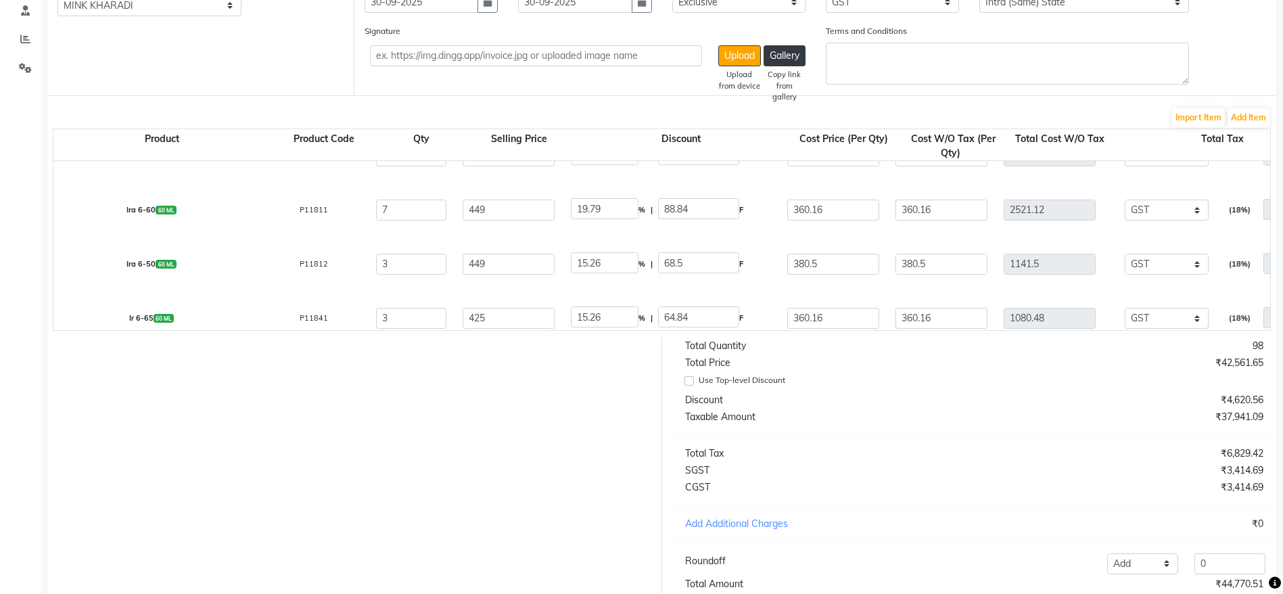
scroll to position [364, 0]
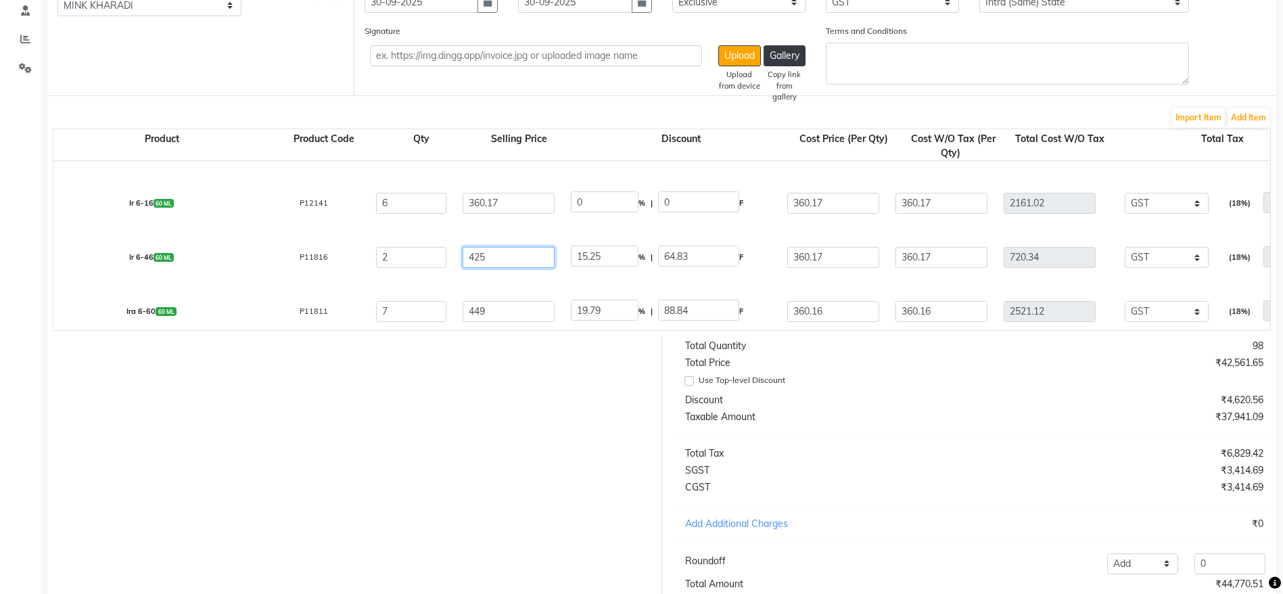
click at [480, 257] on input "425" at bounding box center [509, 256] width 92 height 21
paste input "360.17"
click at [478, 311] on input "449" at bounding box center [509, 310] width 92 height 21
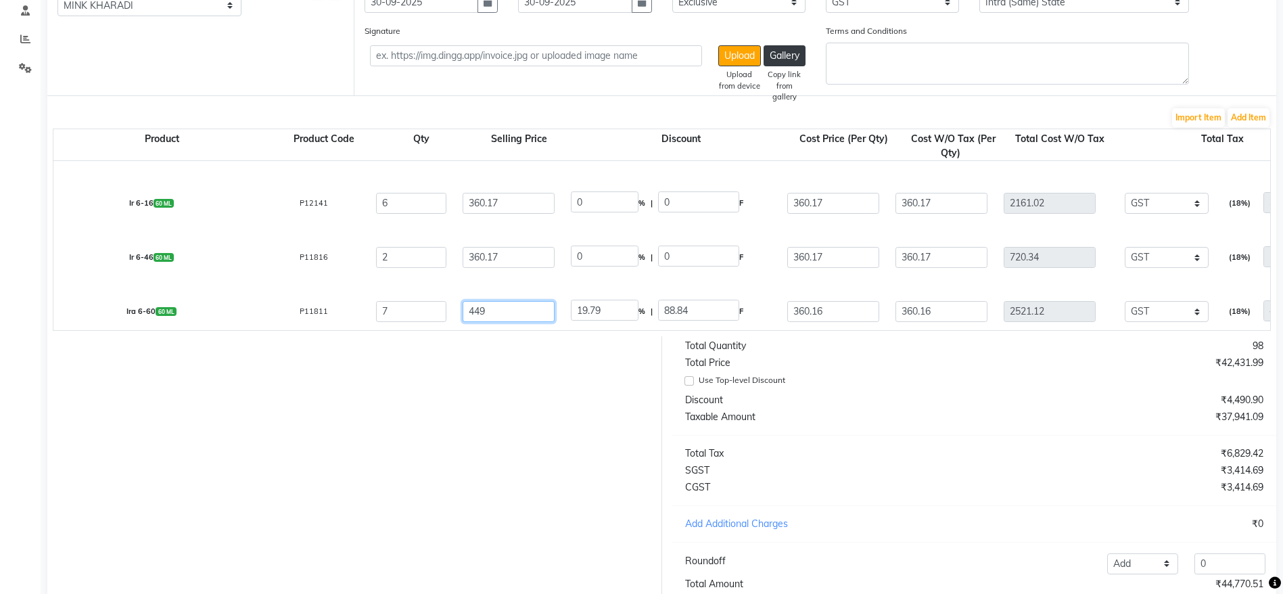
click at [478, 311] on input "449" at bounding box center [509, 310] width 92 height 21
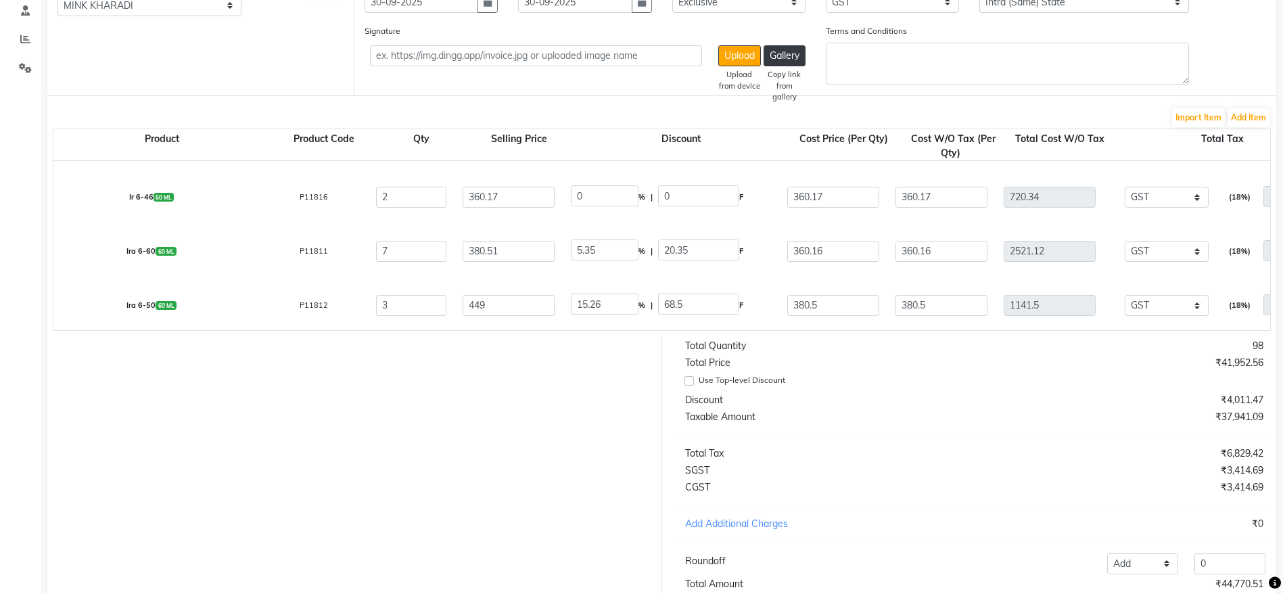
scroll to position [465, 0]
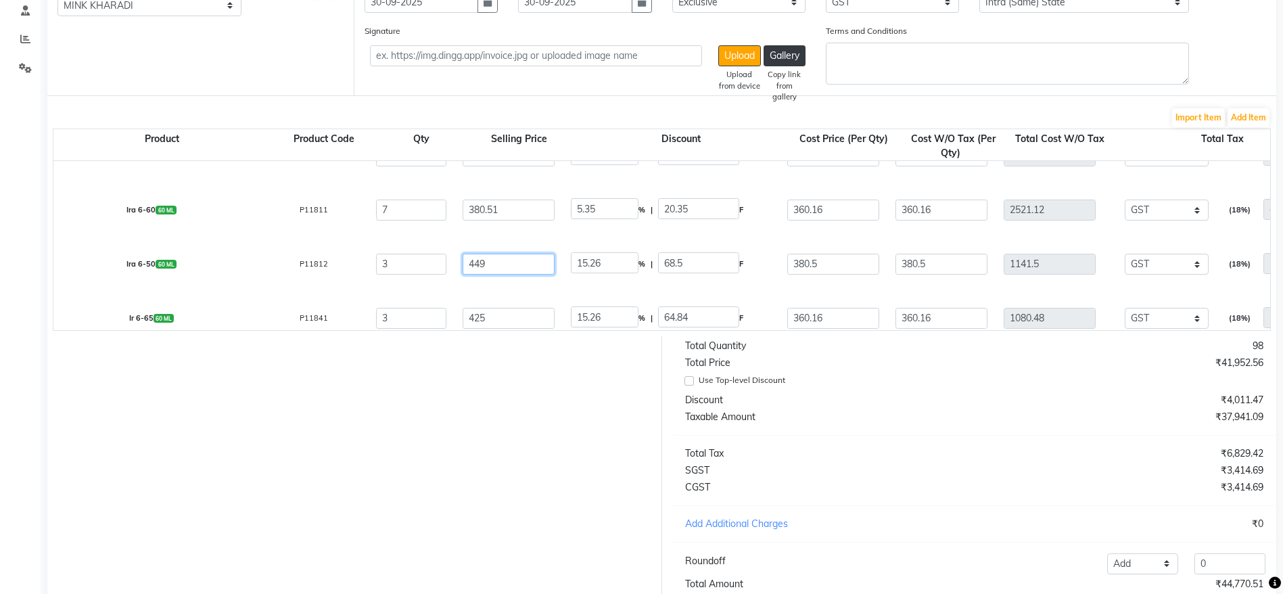
click at [467, 267] on input "449" at bounding box center [509, 263] width 92 height 21
click at [480, 264] on input "449" at bounding box center [509, 263] width 92 height 21
drag, startPoint x: 497, startPoint y: 285, endPoint x: 492, endPoint y: 278, distance: 8.3
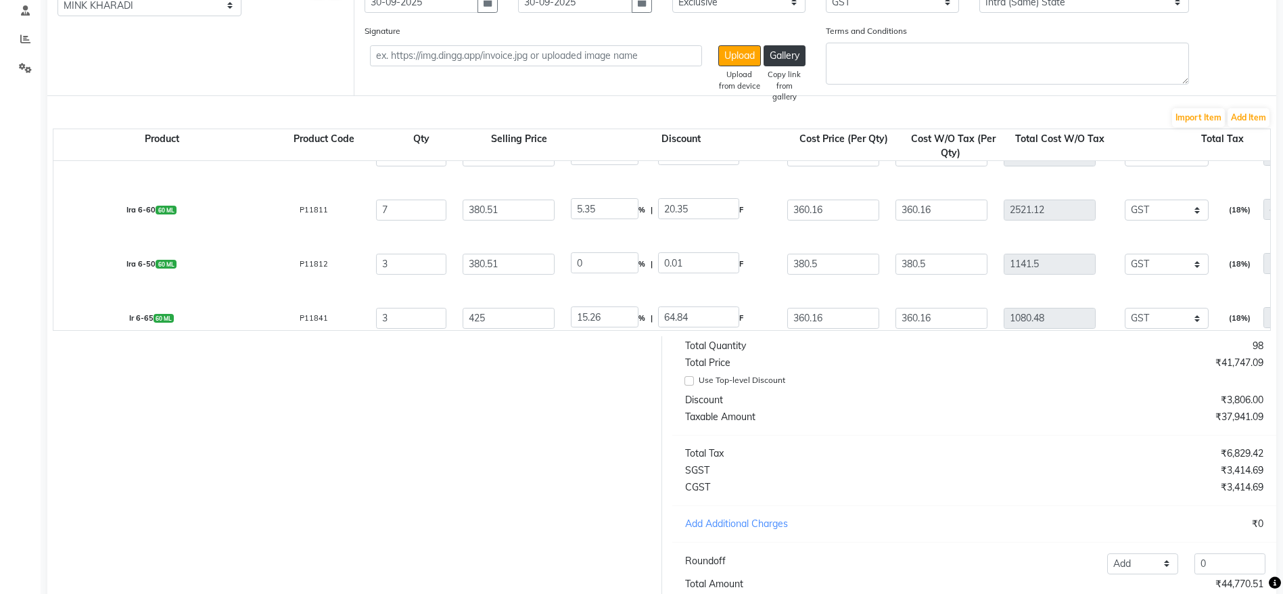
scroll to position [567, 0]
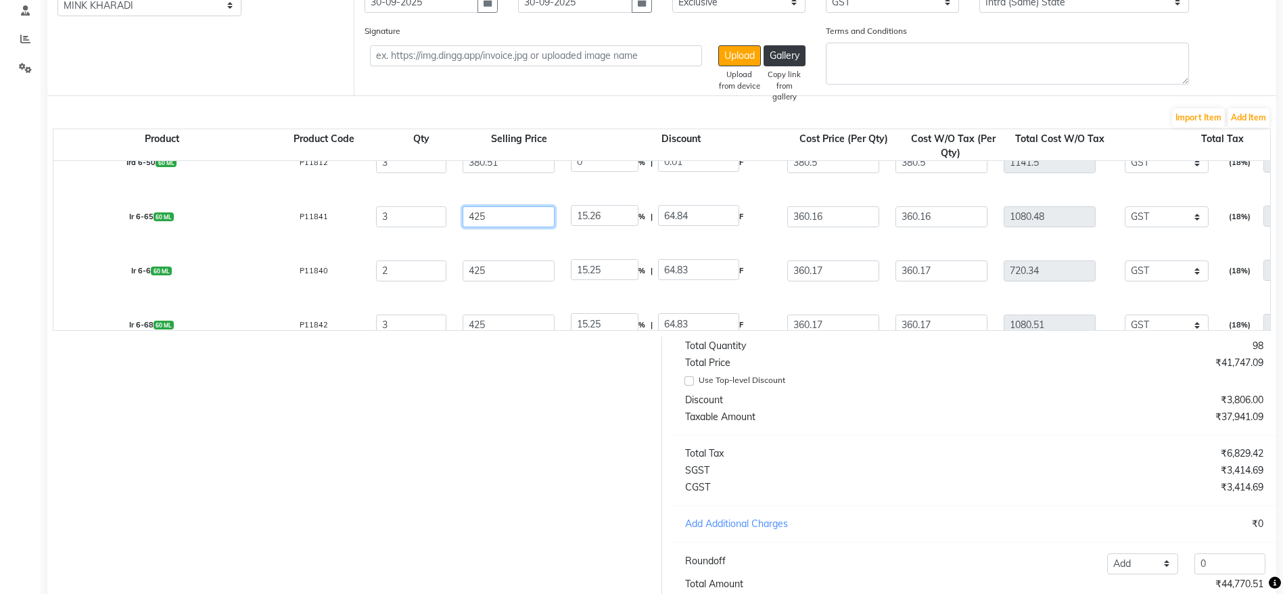
click at [471, 212] on input "425" at bounding box center [509, 216] width 92 height 21
paste input "360.17"
click at [481, 269] on input "425" at bounding box center [509, 270] width 92 height 21
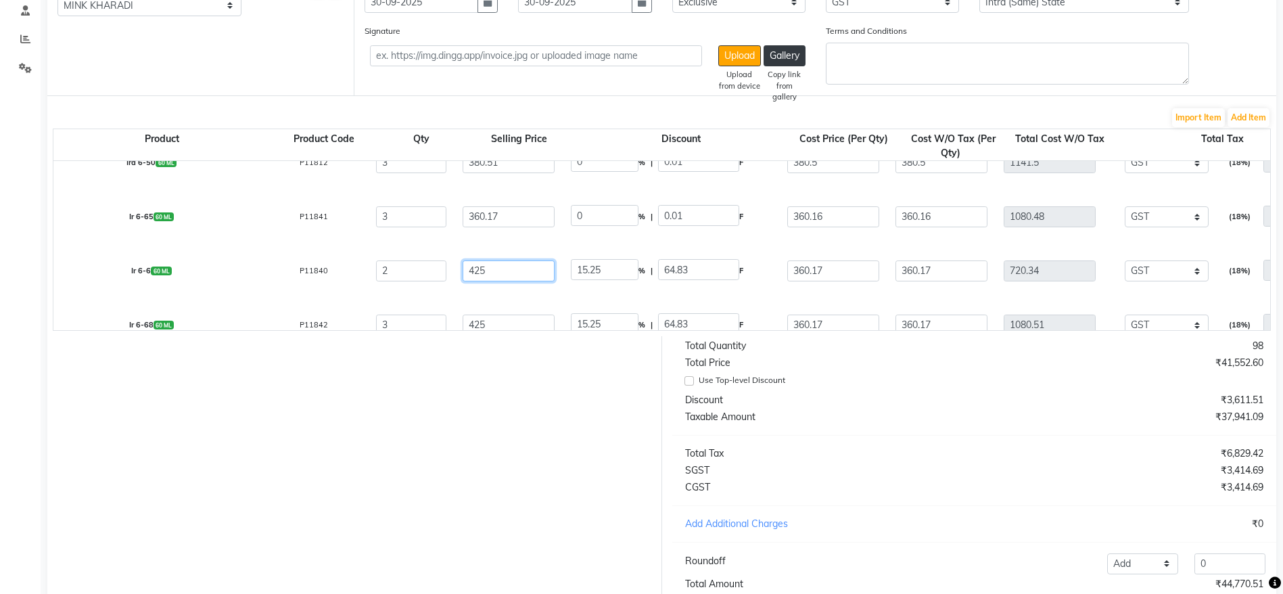
paste input "360.17"
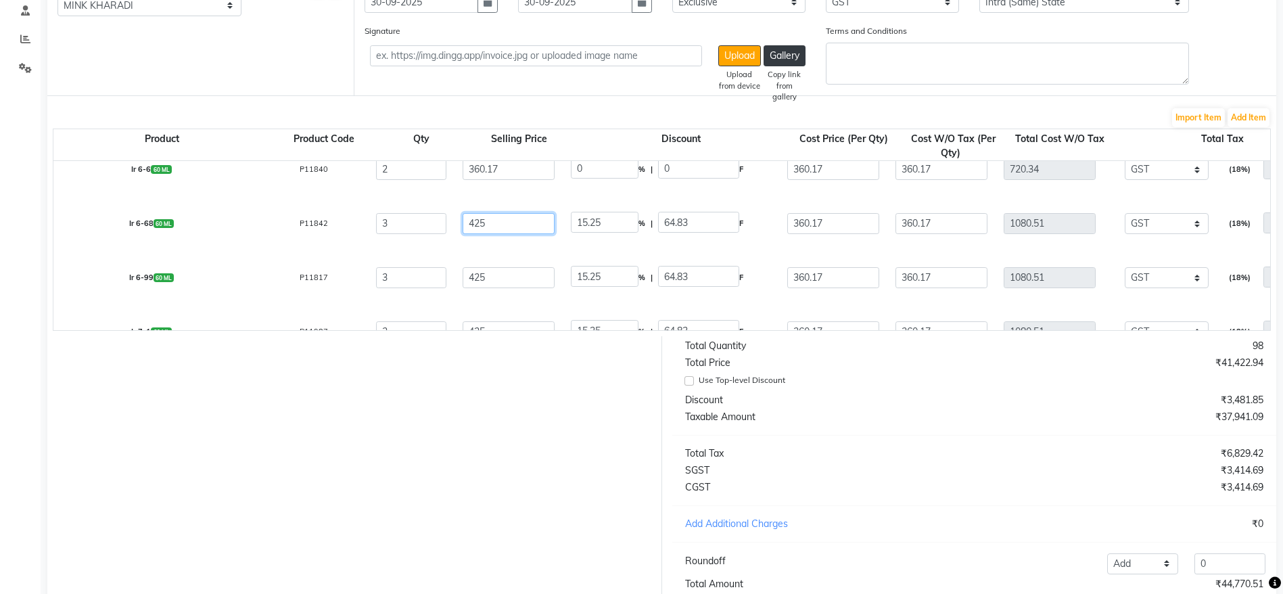
click at [480, 222] on input "425" at bounding box center [509, 222] width 92 height 21
paste input "360.17"
click at [477, 275] on input "425" at bounding box center [509, 277] width 92 height 21
click at [478, 275] on input "425" at bounding box center [509, 277] width 92 height 21
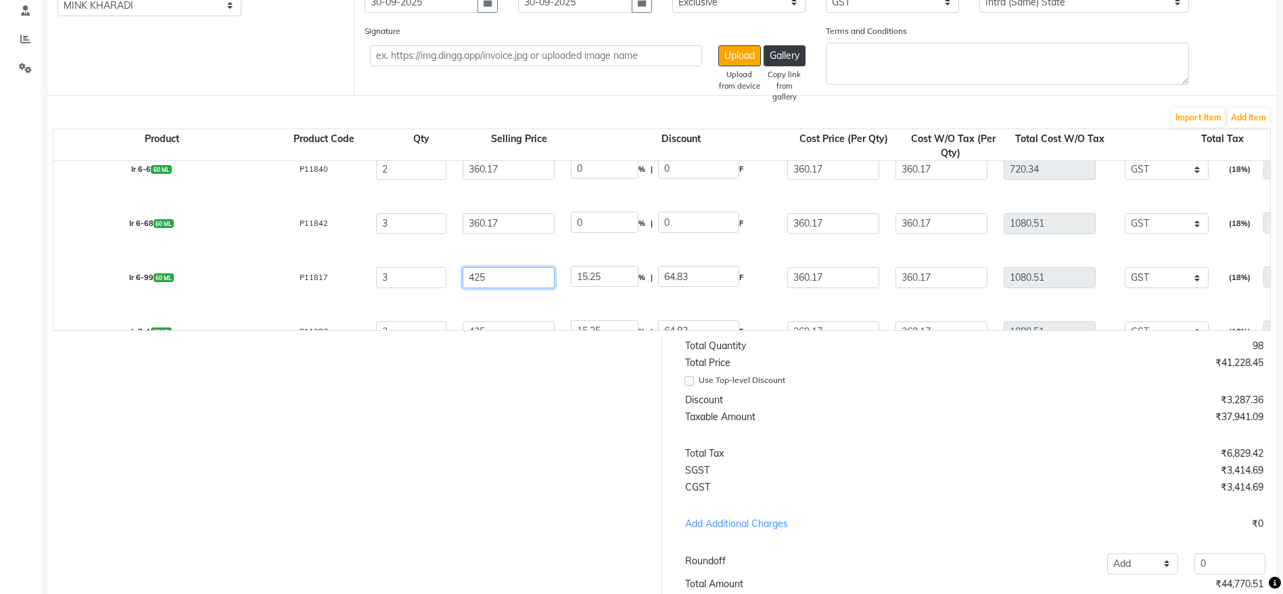
paste input "360.17"
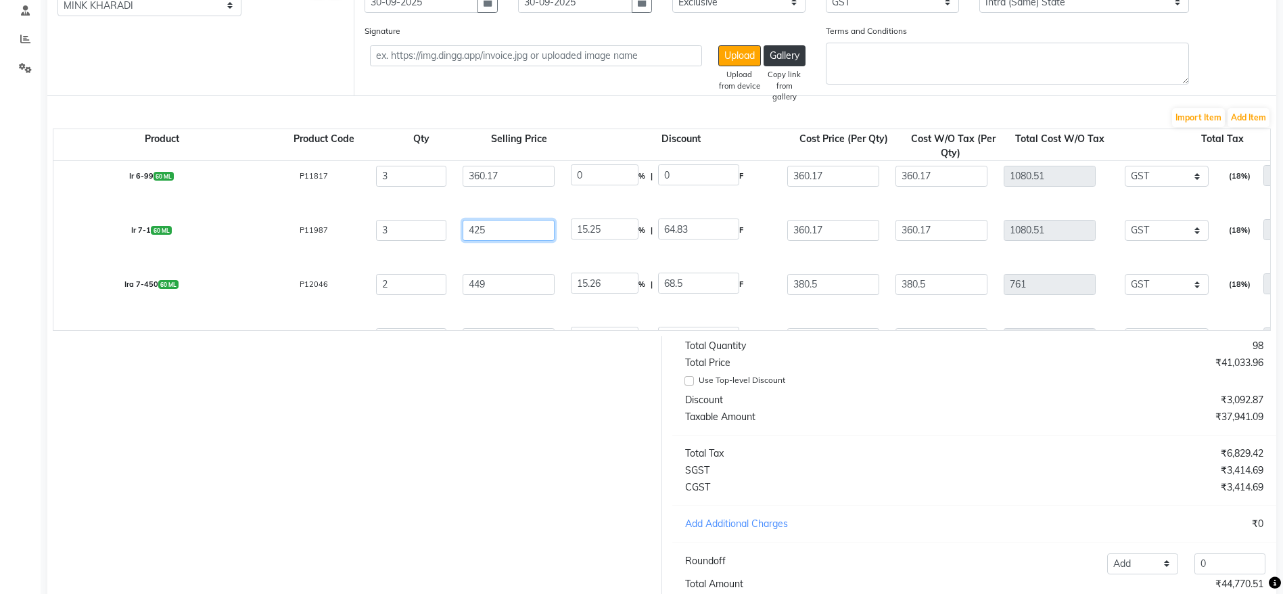
click at [474, 230] on input "425" at bounding box center [509, 229] width 92 height 21
click at [478, 234] on input "425" at bounding box center [509, 229] width 92 height 21
paste input "360.17"
click at [476, 285] on input "449" at bounding box center [509, 283] width 92 height 21
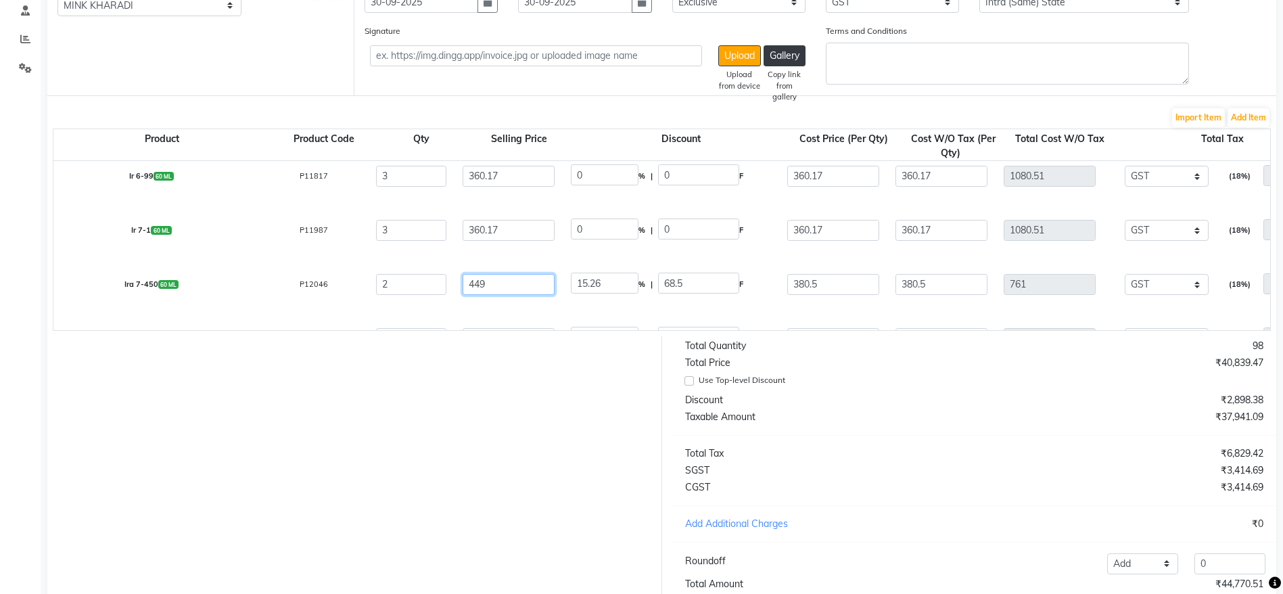
click at [475, 284] on input "449" at bounding box center [509, 283] width 92 height 21
paste input "360.17"
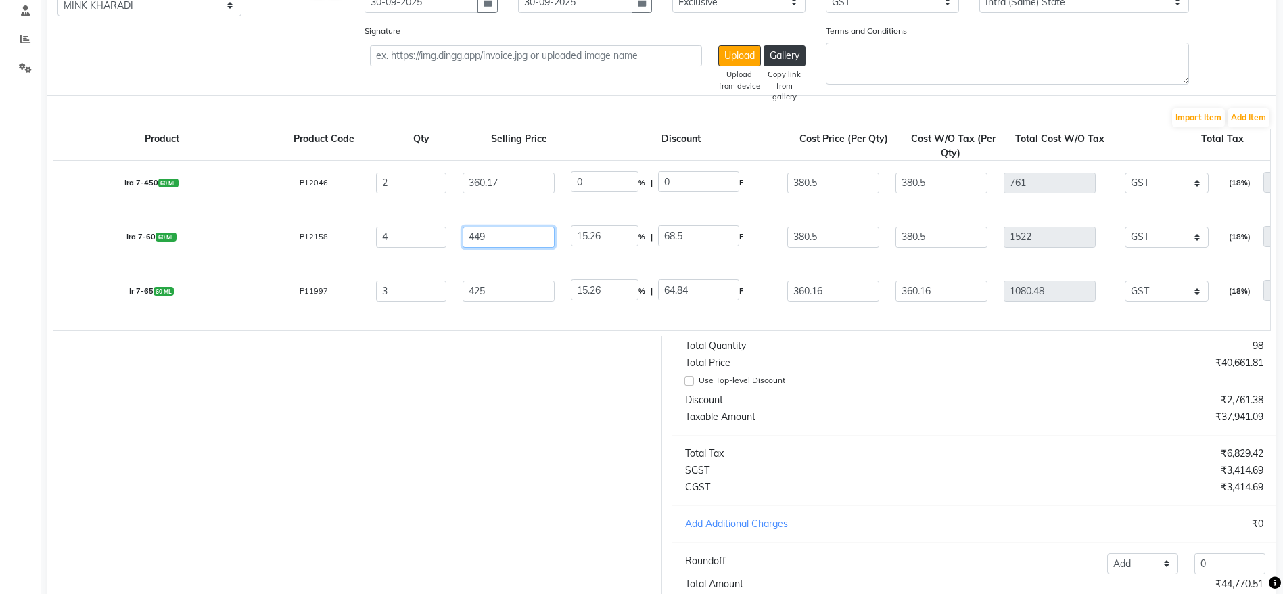
click at [475, 237] on input "449" at bounding box center [509, 236] width 92 height 21
paste input "360.17"
click at [513, 242] on input "360.17" at bounding box center [509, 236] width 92 height 21
click at [471, 294] on input "425" at bounding box center [509, 290] width 92 height 21
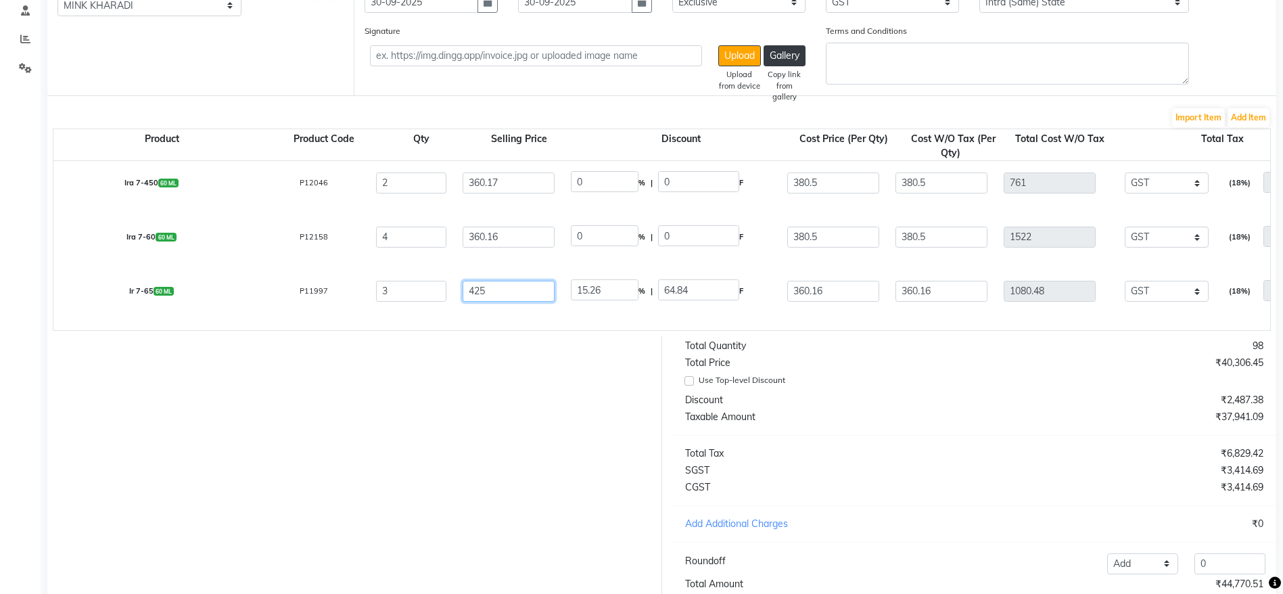
click at [472, 294] on input "425" at bounding box center [509, 290] width 92 height 21
paste input "360.17"
click at [507, 292] on input "360.17" at bounding box center [509, 290] width 92 height 21
click at [542, 281] on input "360.1" at bounding box center [509, 290] width 92 height 21
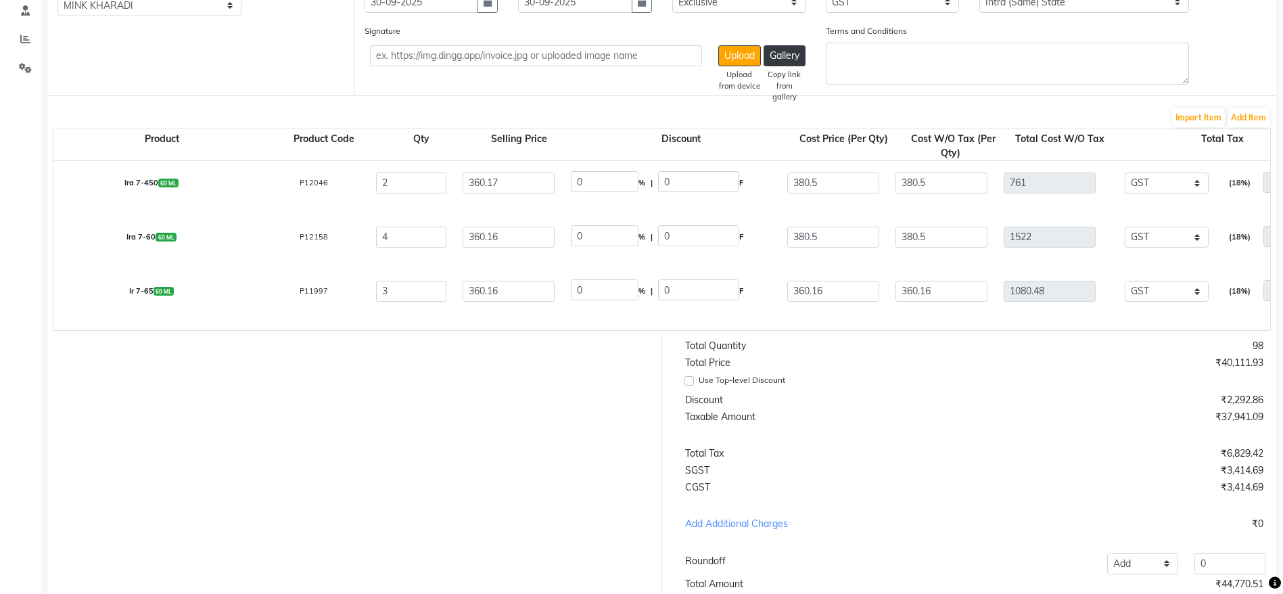
scroll to position [973, 0]
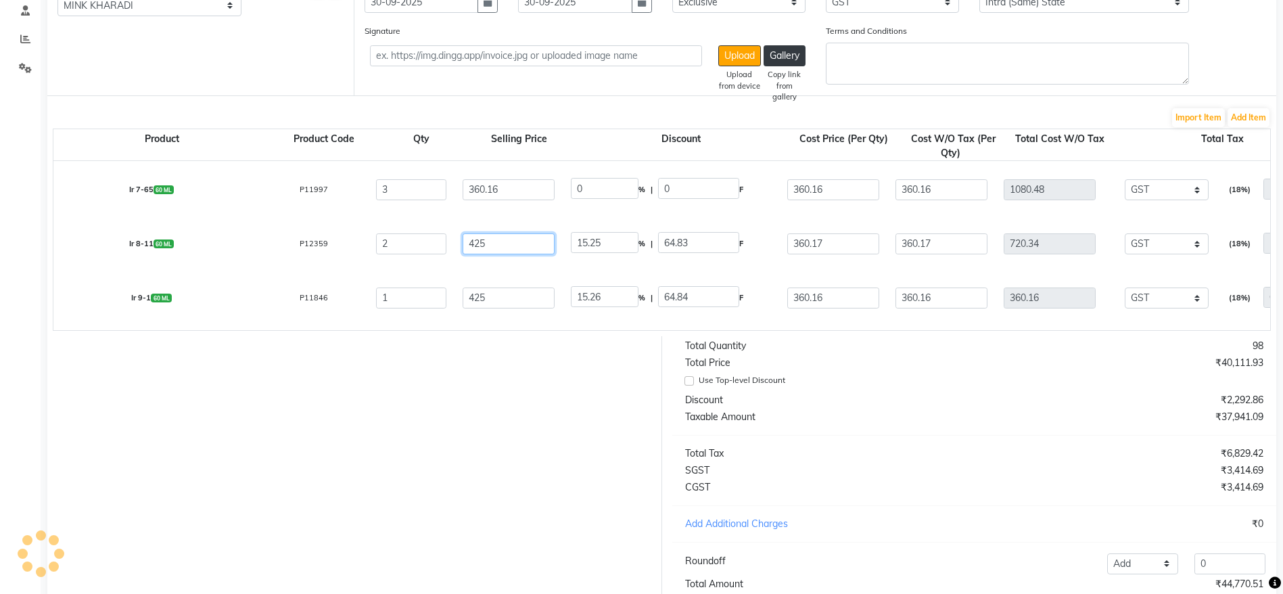
click at [474, 243] on input "425" at bounding box center [509, 243] width 92 height 21
paste input "360.17"
click at [480, 295] on input "425" at bounding box center [509, 297] width 92 height 21
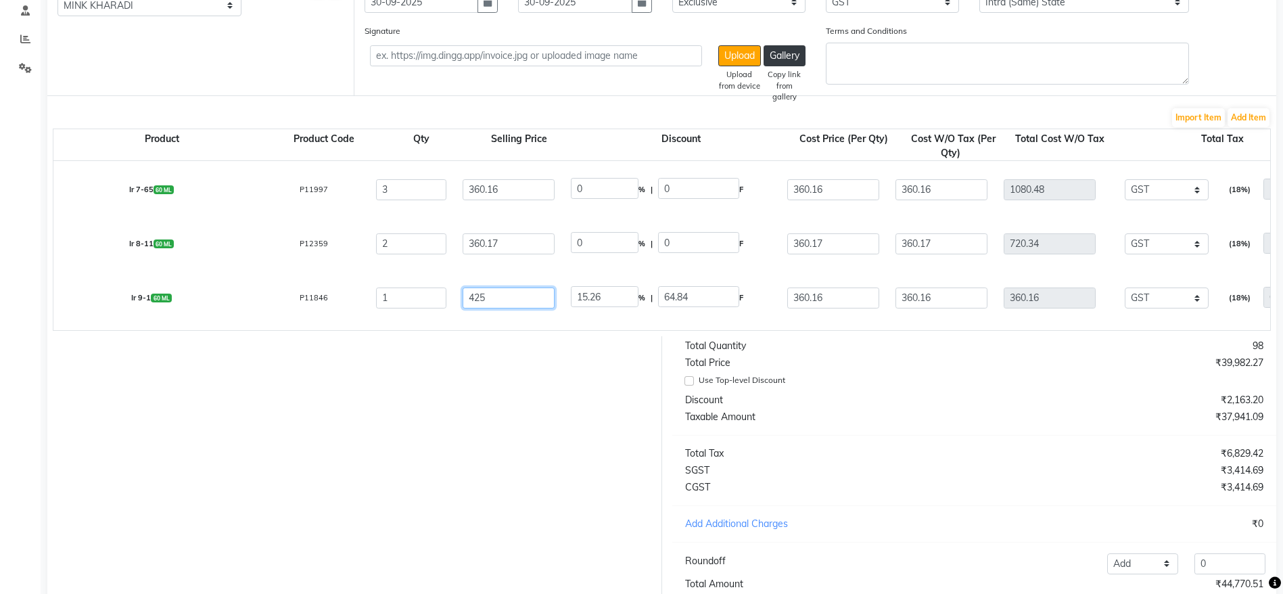
paste input "360.17"
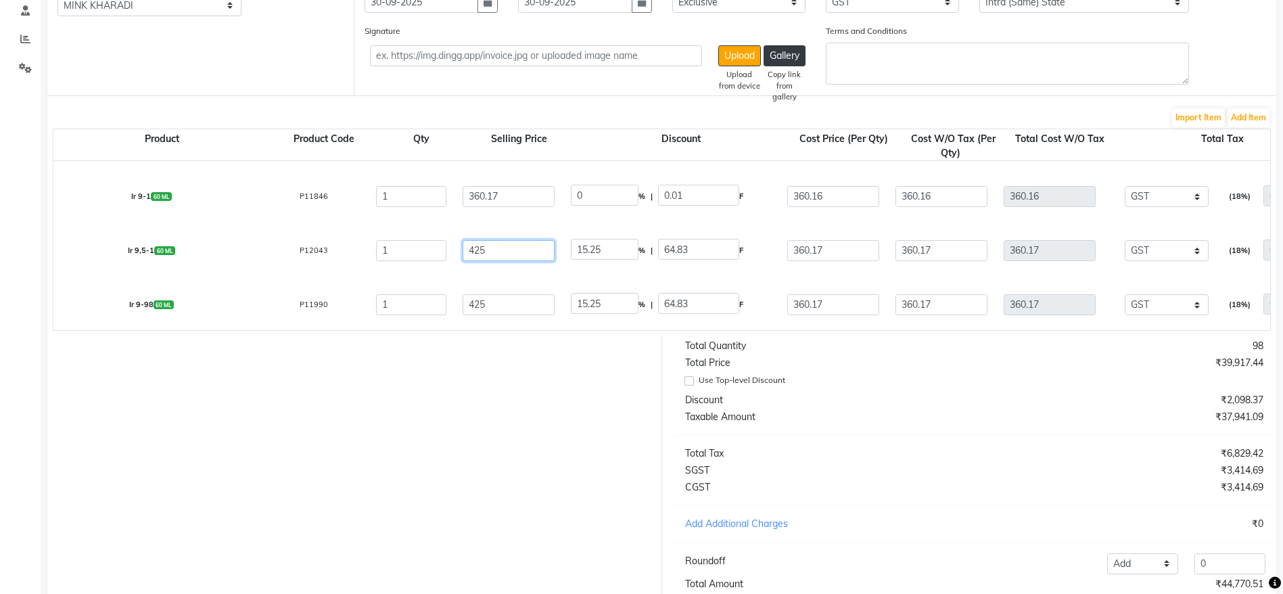
click at [480, 252] on input "425" at bounding box center [509, 249] width 92 height 21
paste input "360.17"
click at [478, 308] on input "425" at bounding box center [509, 304] width 92 height 21
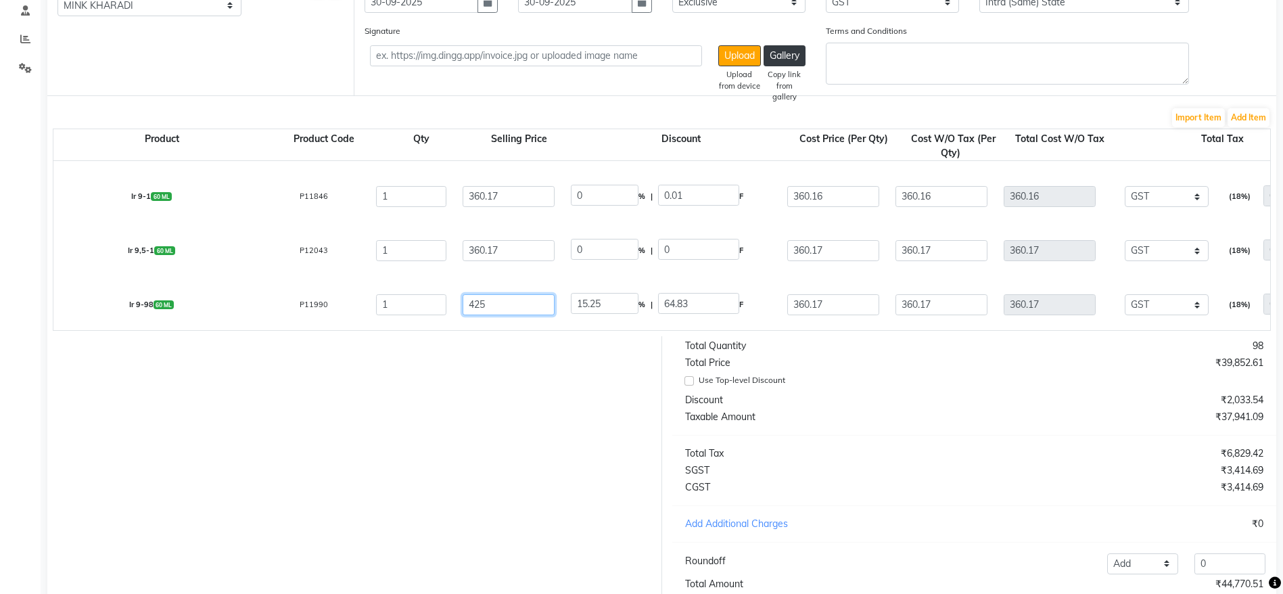
paste input "360.17"
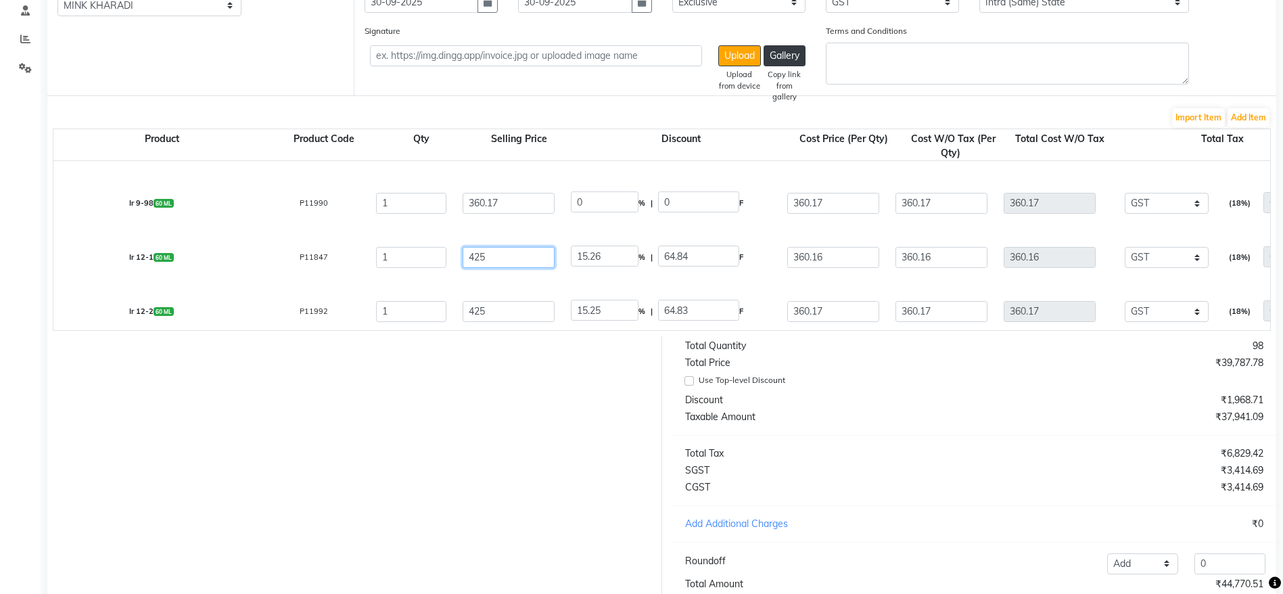
click at [471, 256] on input "425" at bounding box center [509, 256] width 92 height 21
paste input "360.17"
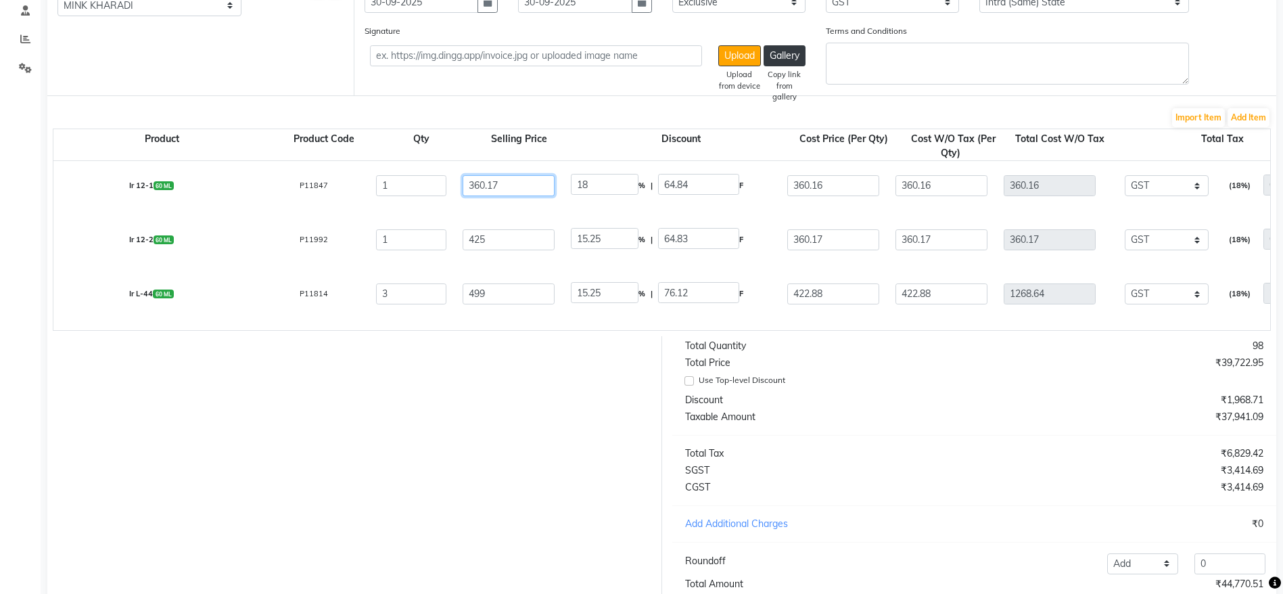
scroll to position [1277, 0]
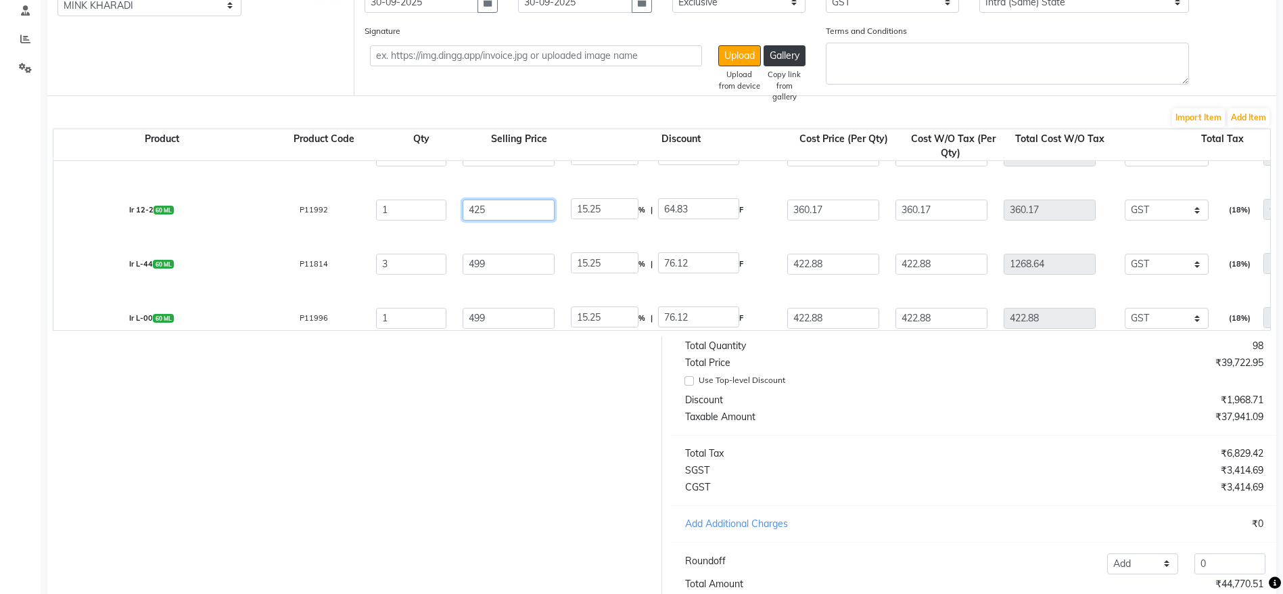
click at [478, 213] on input "425" at bounding box center [509, 209] width 92 height 21
paste input "360.17"
click at [475, 269] on input "499" at bounding box center [509, 263] width 92 height 21
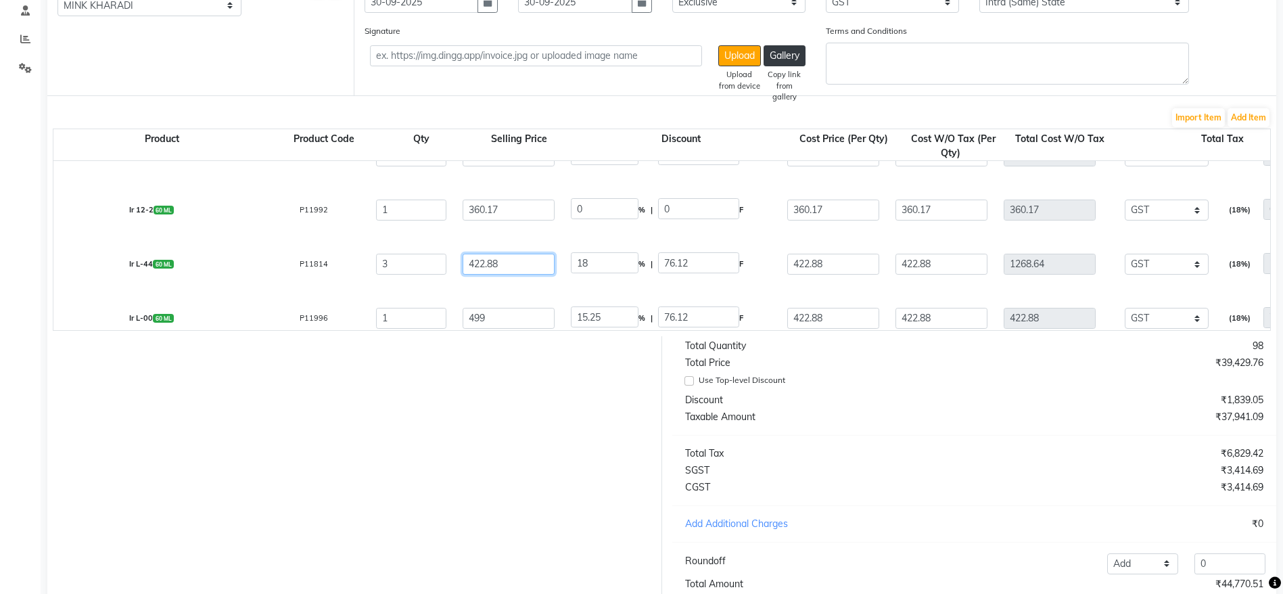
scroll to position [1379, 0]
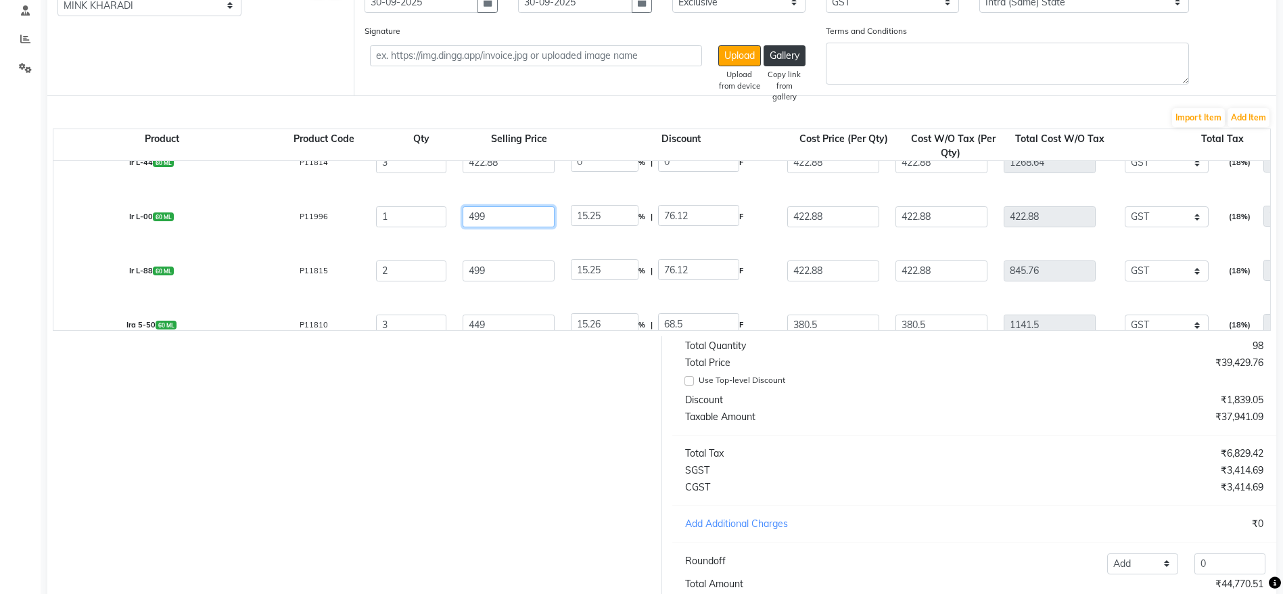
click at [474, 215] on input "499" at bounding box center [509, 216] width 92 height 21
click at [479, 271] on input "499" at bounding box center [509, 270] width 92 height 21
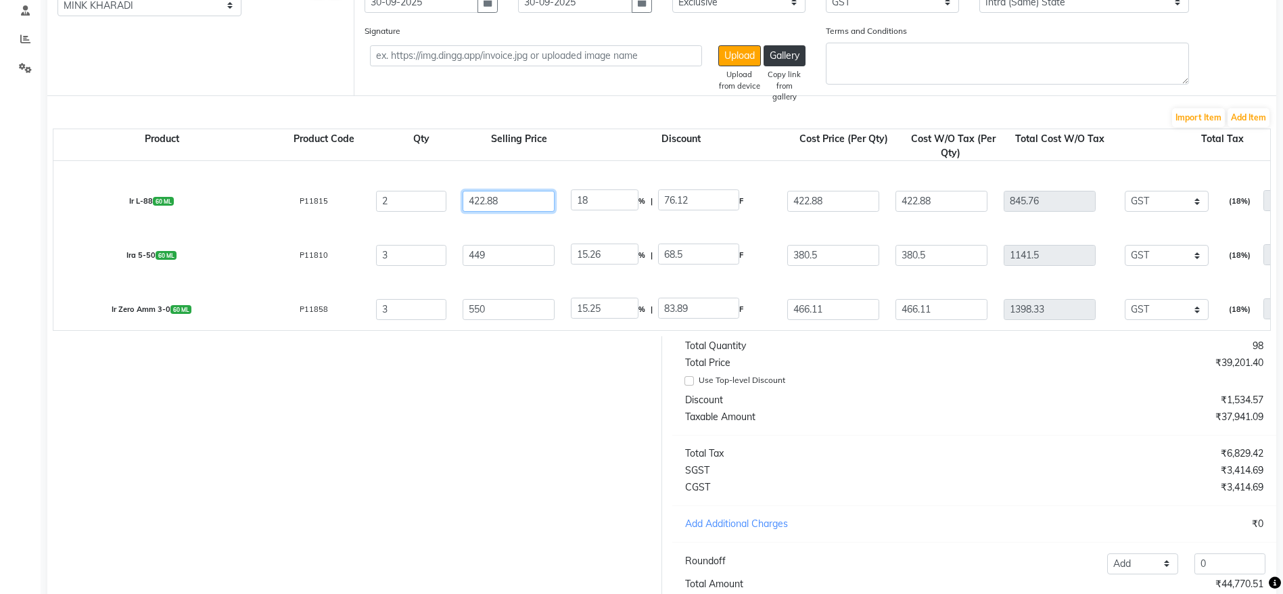
scroll to position [1480, 0]
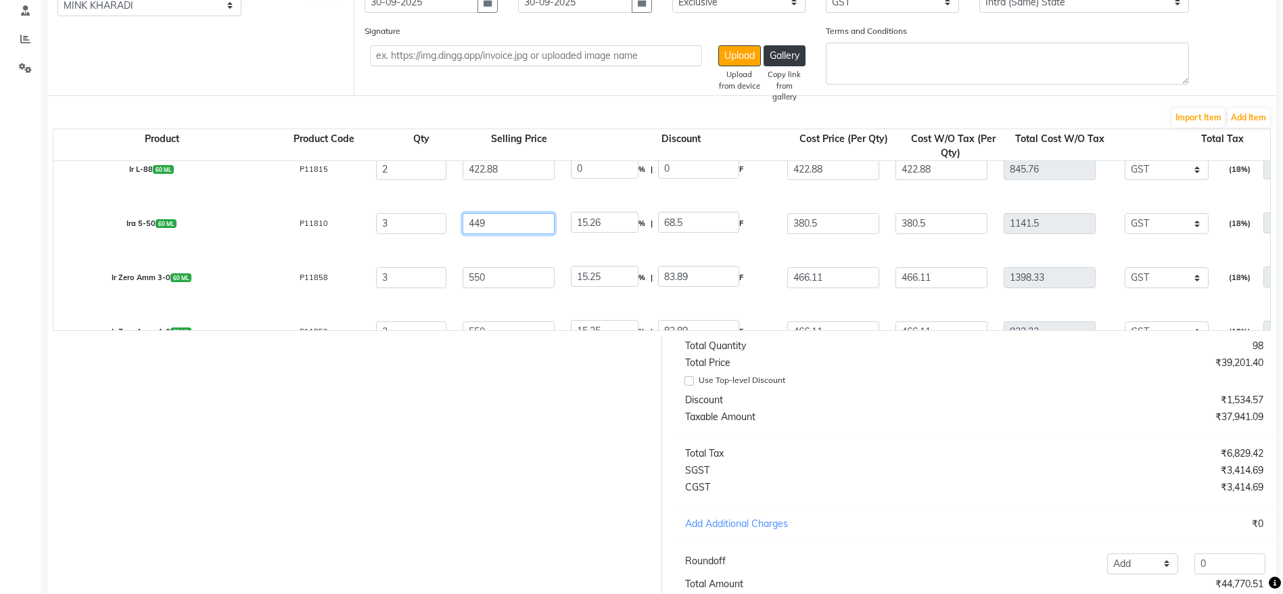
click at [480, 221] on input "449" at bounding box center [509, 222] width 92 height 21
click at [482, 224] on input "422.88" at bounding box center [509, 222] width 92 height 21
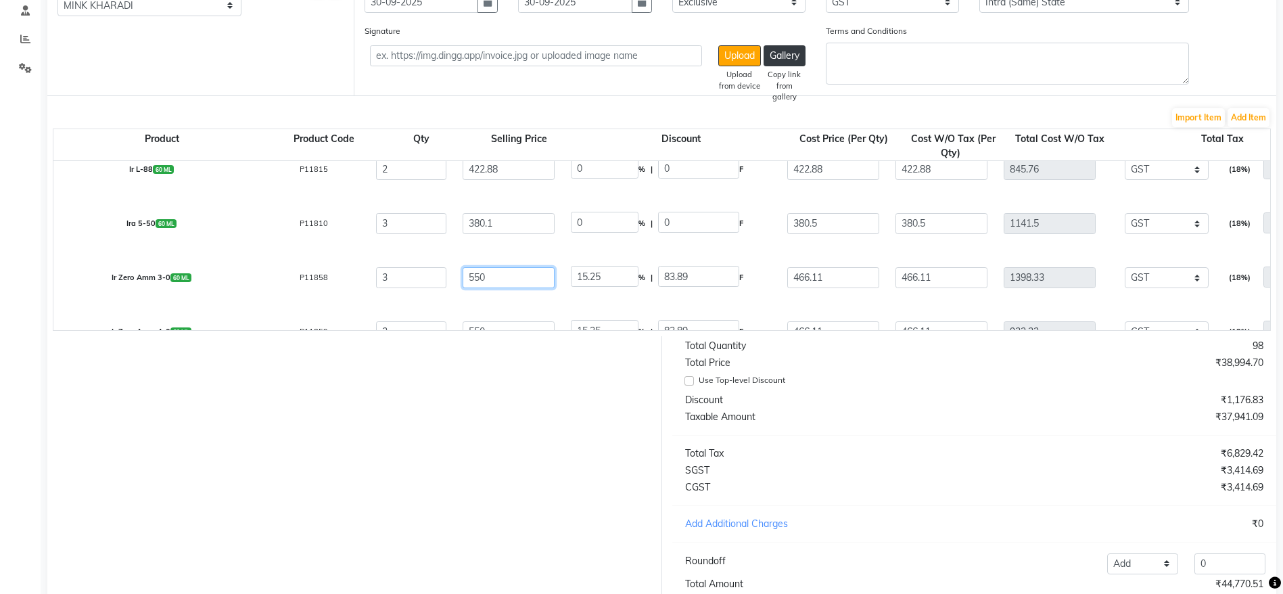
click at [472, 273] on input "550" at bounding box center [509, 277] width 92 height 21
click at [474, 271] on input "550" at bounding box center [509, 277] width 92 height 21
click at [492, 279] on input "5466.1050" at bounding box center [509, 277] width 92 height 21
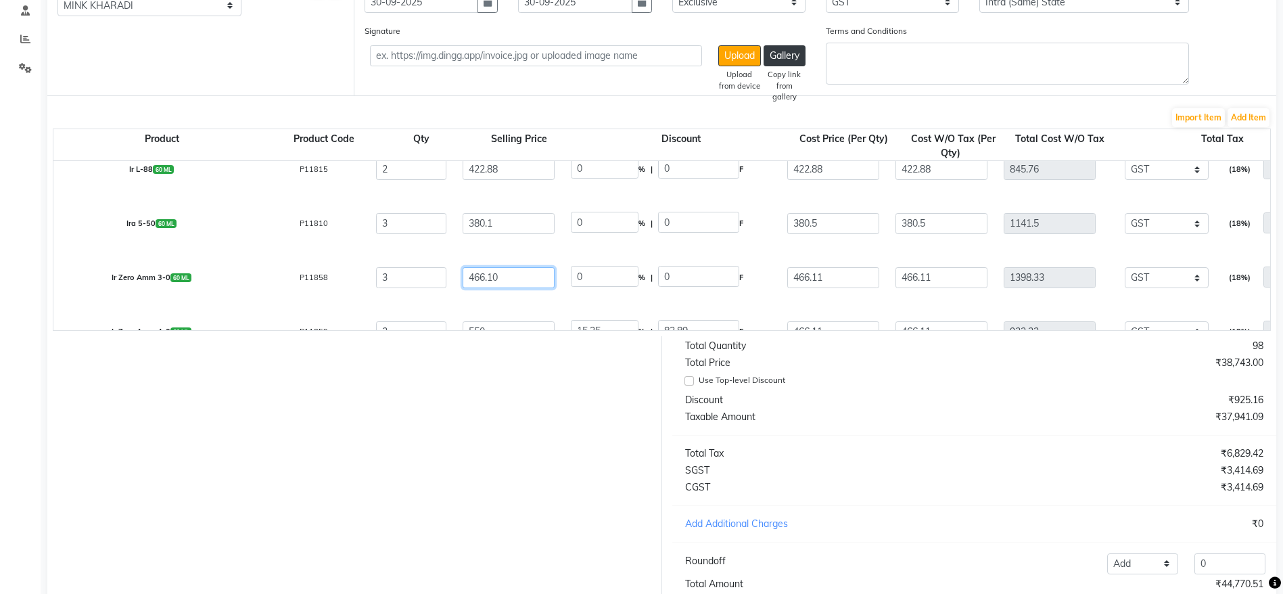
click at [487, 282] on input "466.10" at bounding box center [509, 277] width 92 height 21
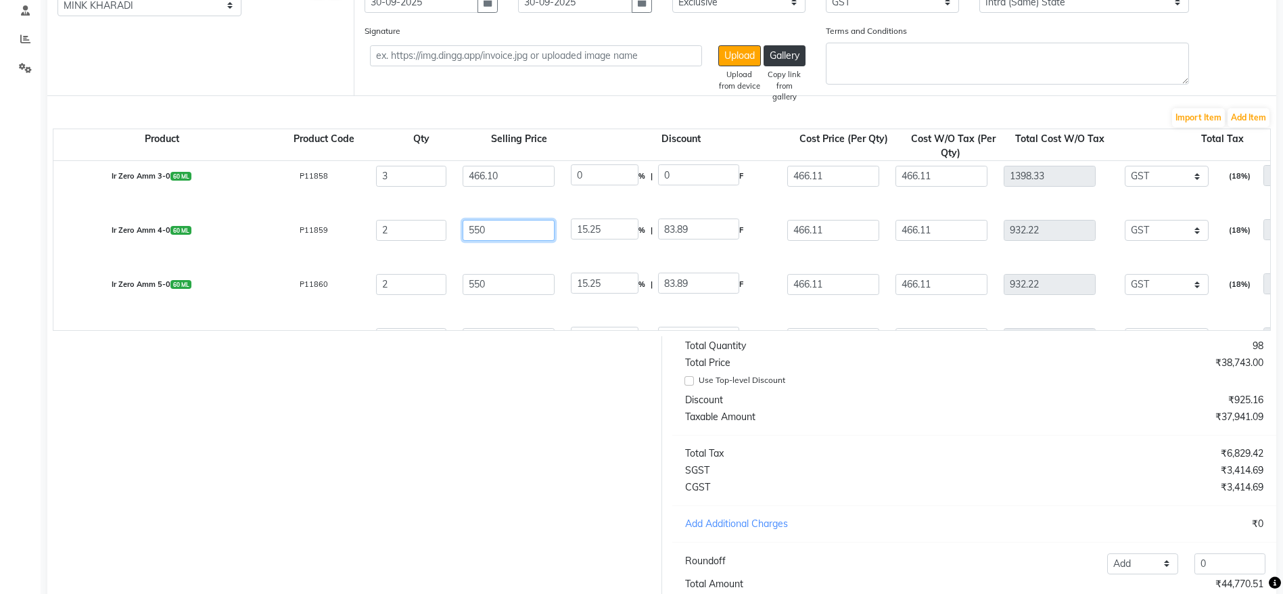
click at [483, 231] on input "550" at bounding box center [509, 229] width 92 height 21
click at [475, 231] on input "550" at bounding box center [509, 229] width 92 height 21
click at [472, 231] on input "550" at bounding box center [509, 229] width 92 height 21
paste input "466.1"
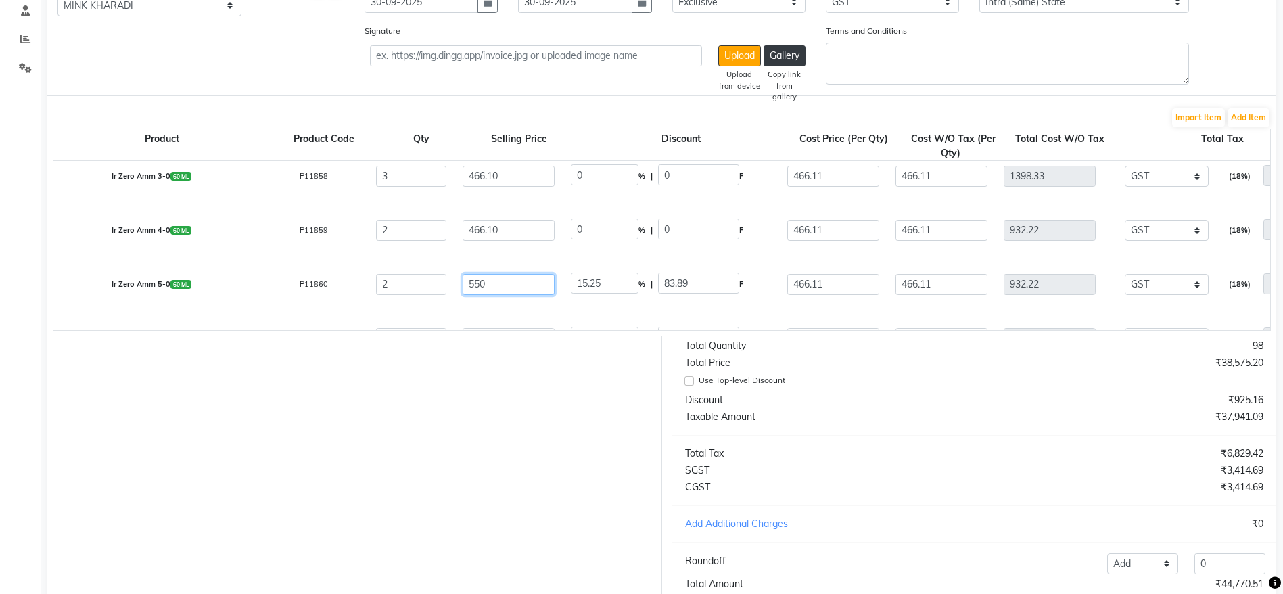
click at [476, 279] on input "550" at bounding box center [509, 283] width 92 height 21
click at [478, 279] on input "550" at bounding box center [509, 283] width 92 height 21
paste input "466.1"
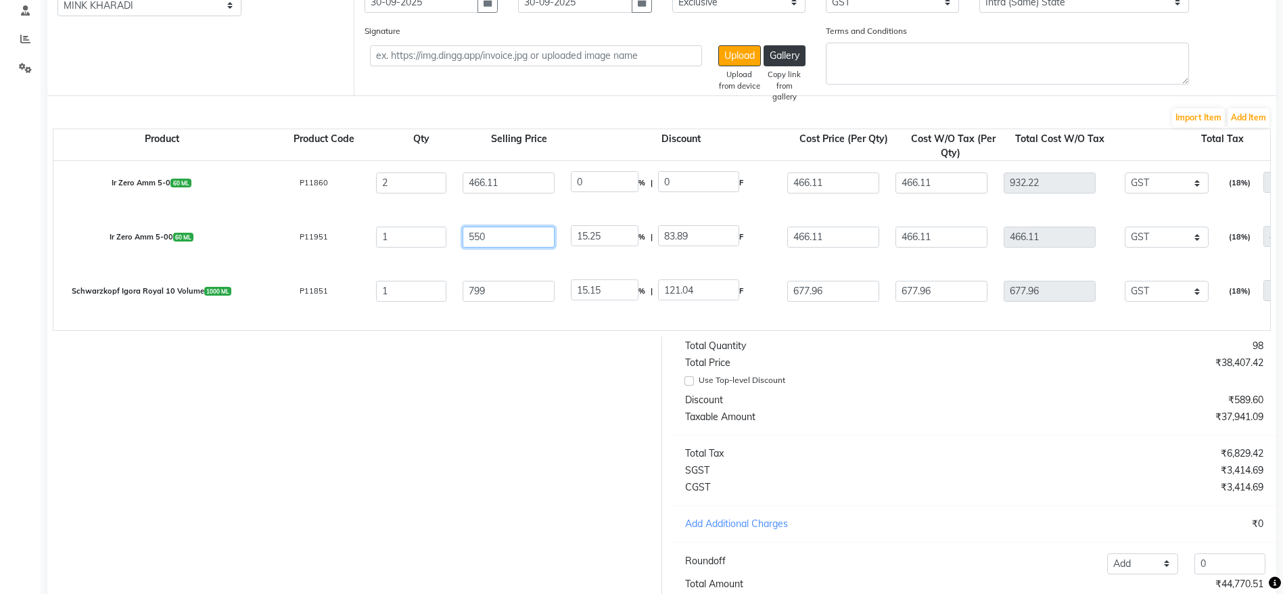
click at [483, 239] on input "550" at bounding box center [509, 236] width 92 height 21
paste input "466.10"
click at [490, 238] on input "550466.10" at bounding box center [509, 236] width 92 height 21
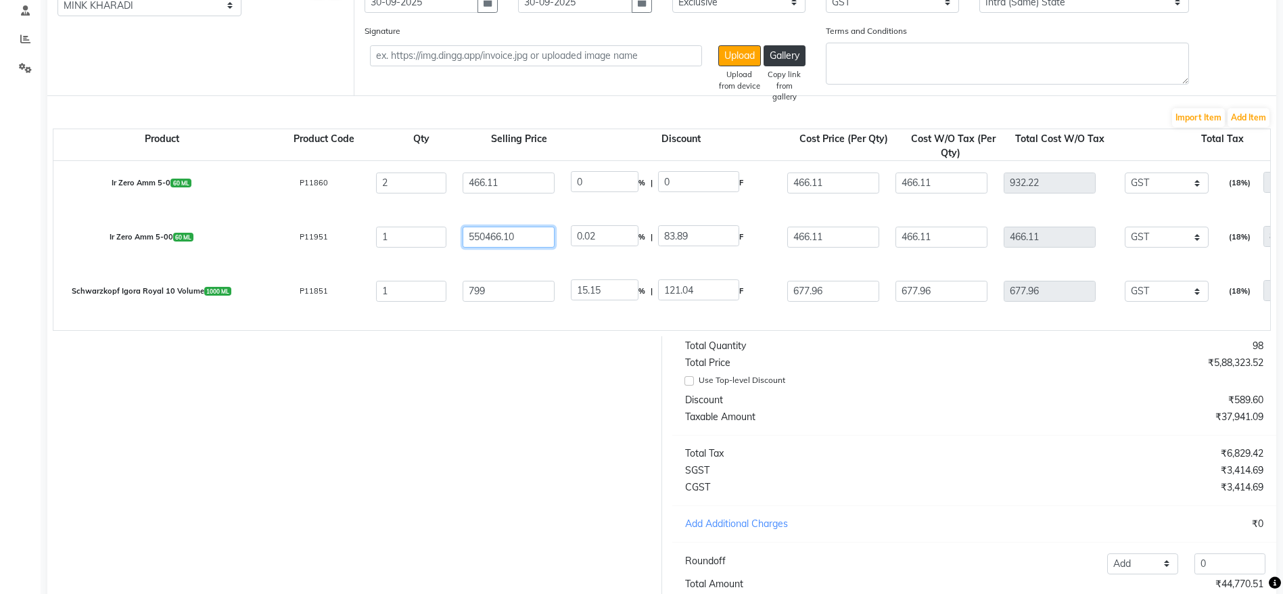
paste input "number"
click at [481, 285] on input "799" at bounding box center [509, 290] width 92 height 21
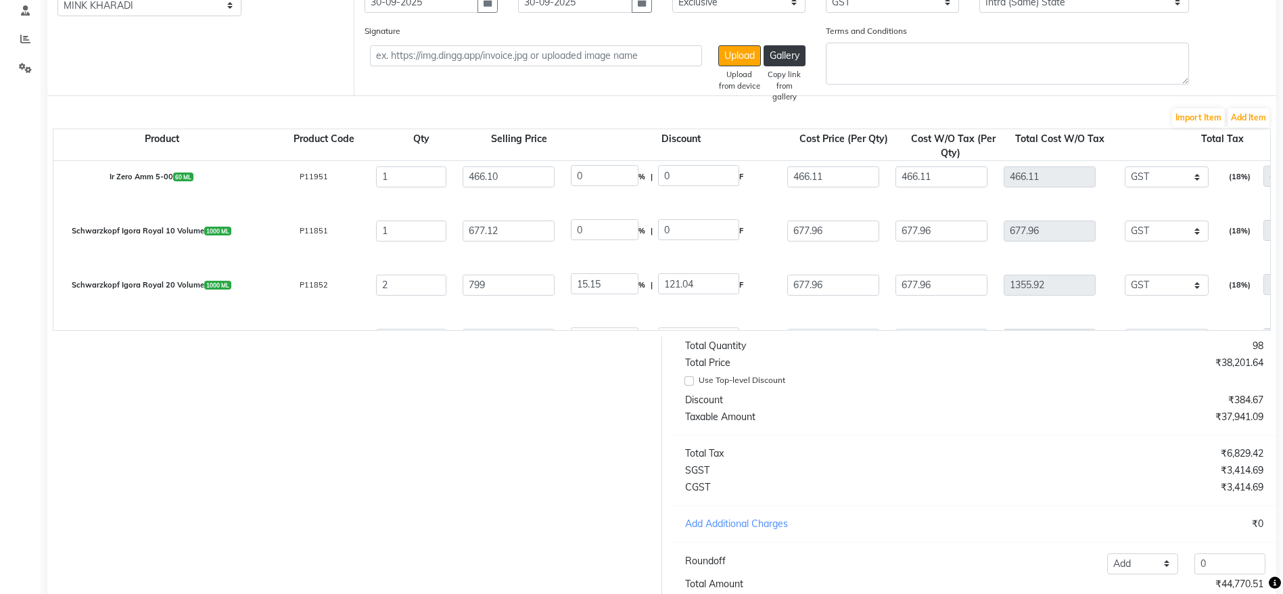
scroll to position [1785, 0]
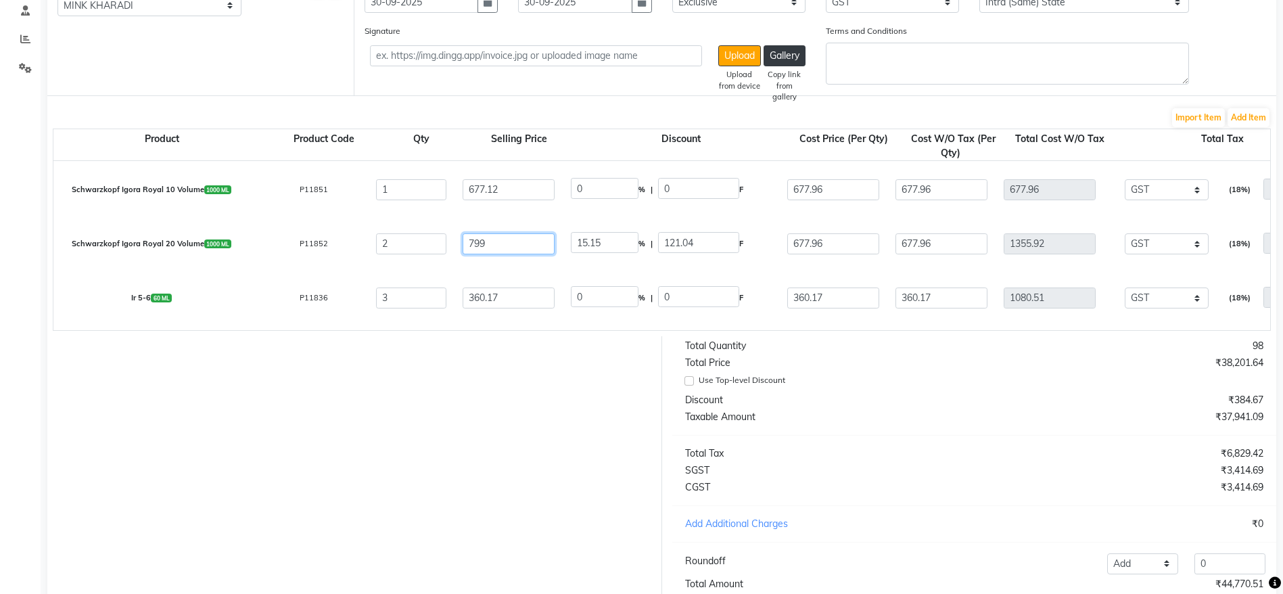
click at [479, 245] on input "799" at bounding box center [509, 243] width 92 height 21
click at [595, 297] on input "0" at bounding box center [605, 296] width 68 height 21
click at [583, 301] on input "023" at bounding box center [605, 296] width 68 height 21
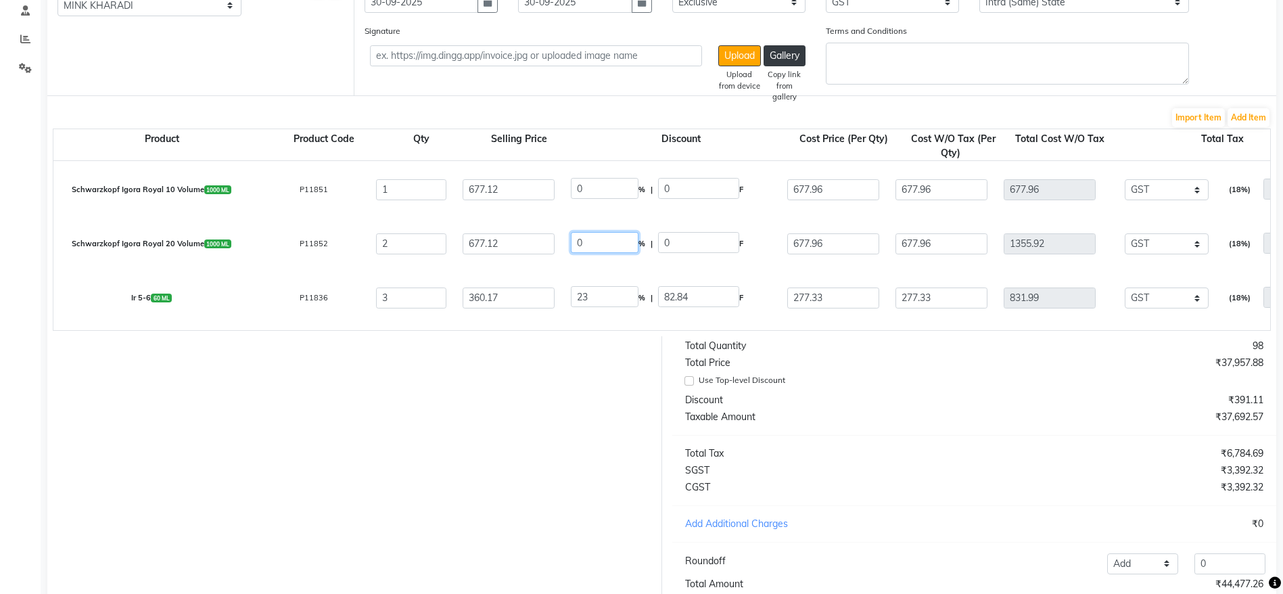
click at [605, 244] on input "0" at bounding box center [605, 242] width 68 height 21
paste input "023"
click at [612, 193] on input "0" at bounding box center [605, 188] width 68 height 21
paste input "023"
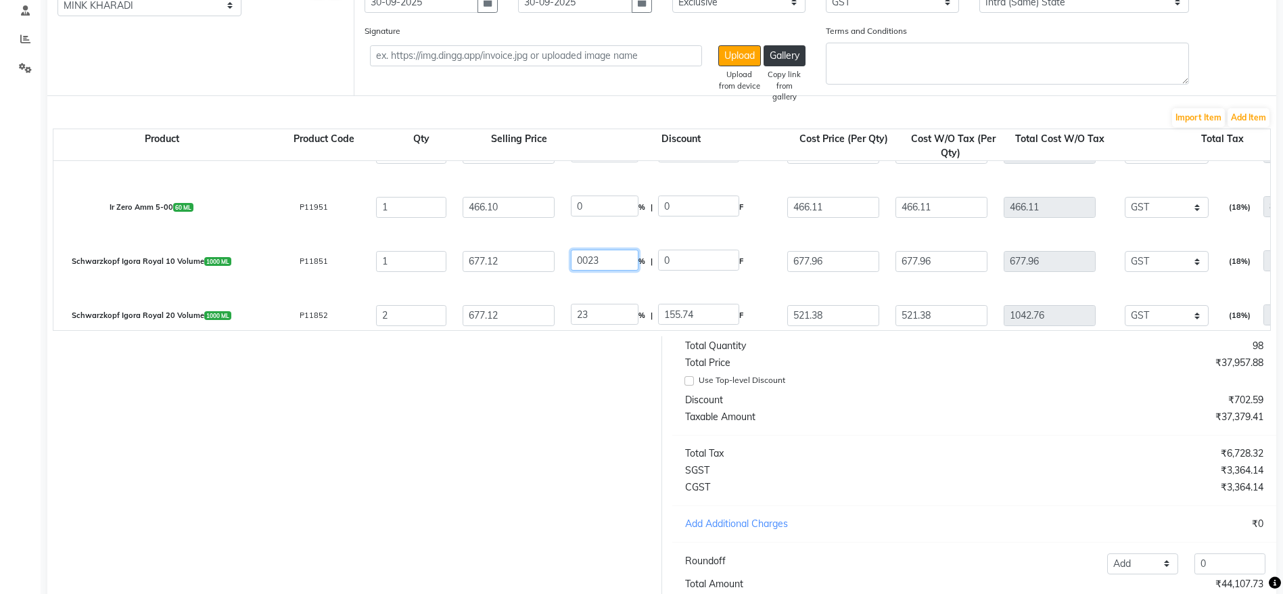
scroll to position [1683, 0]
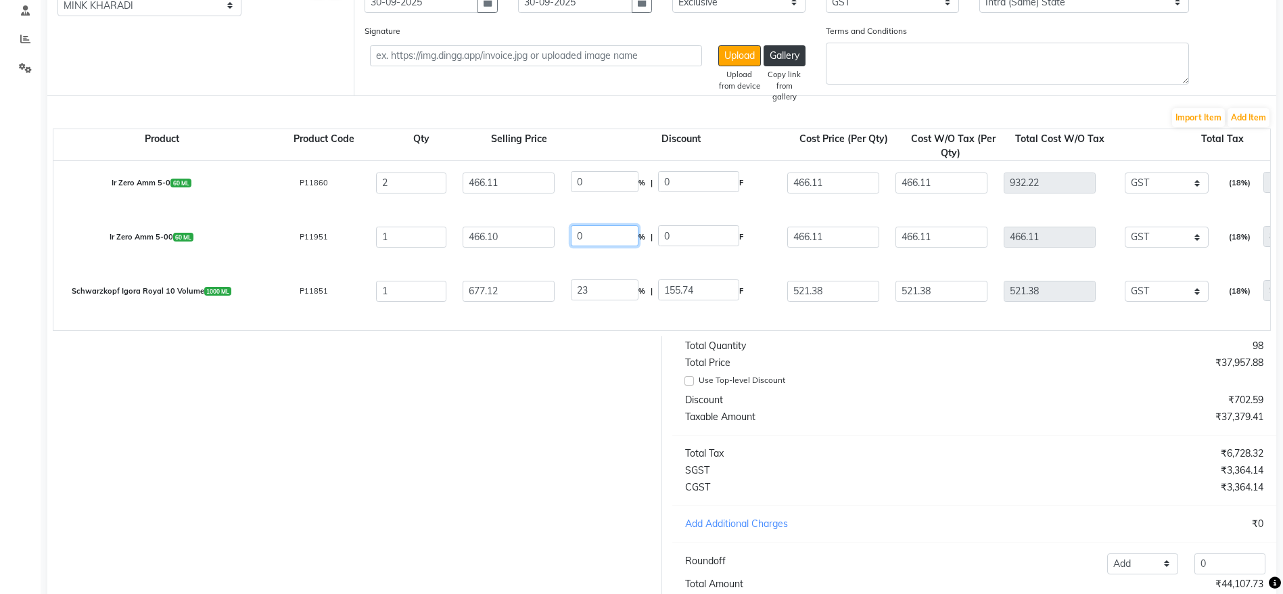
click at [595, 238] on input "0" at bounding box center [605, 235] width 68 height 21
paste input "023"
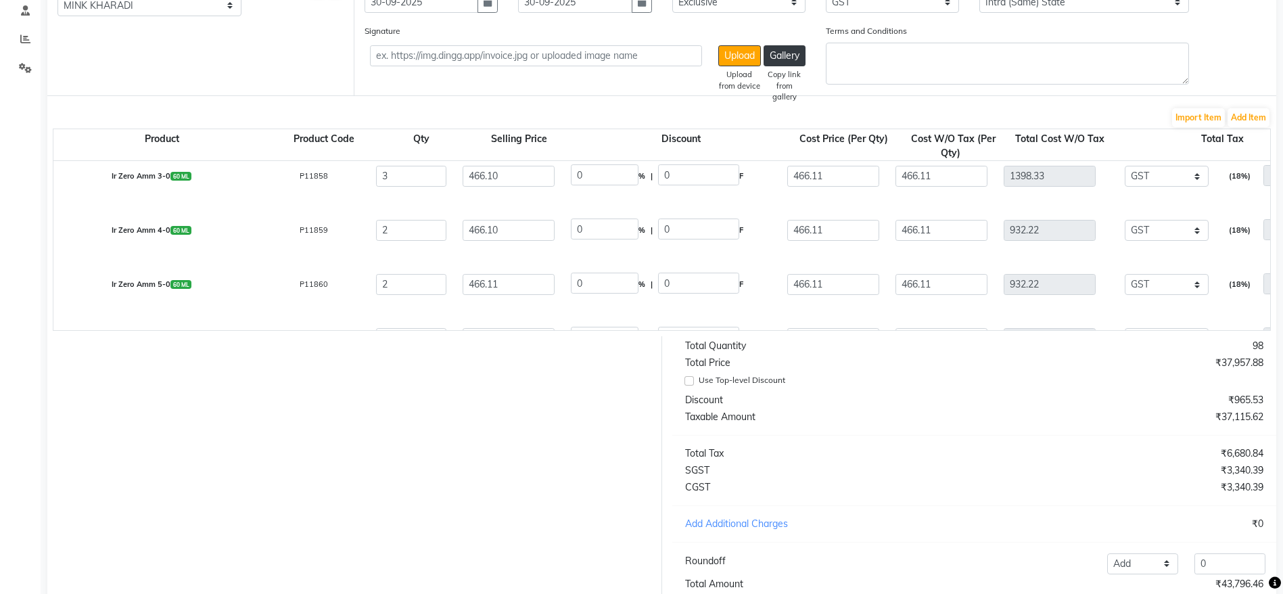
click at [599, 283] on input "0" at bounding box center [605, 283] width 68 height 21
paste input "023"
click at [601, 228] on input "0" at bounding box center [605, 229] width 68 height 21
paste input "023"
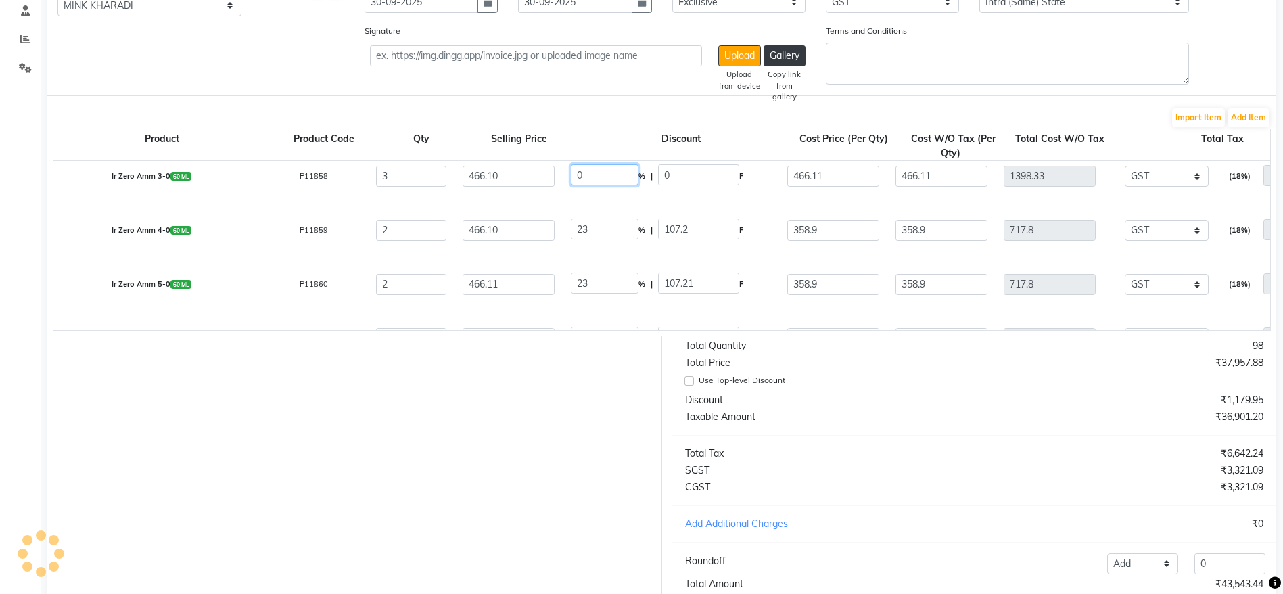
click at [605, 173] on input "0" at bounding box center [605, 174] width 68 height 21
paste input "023"
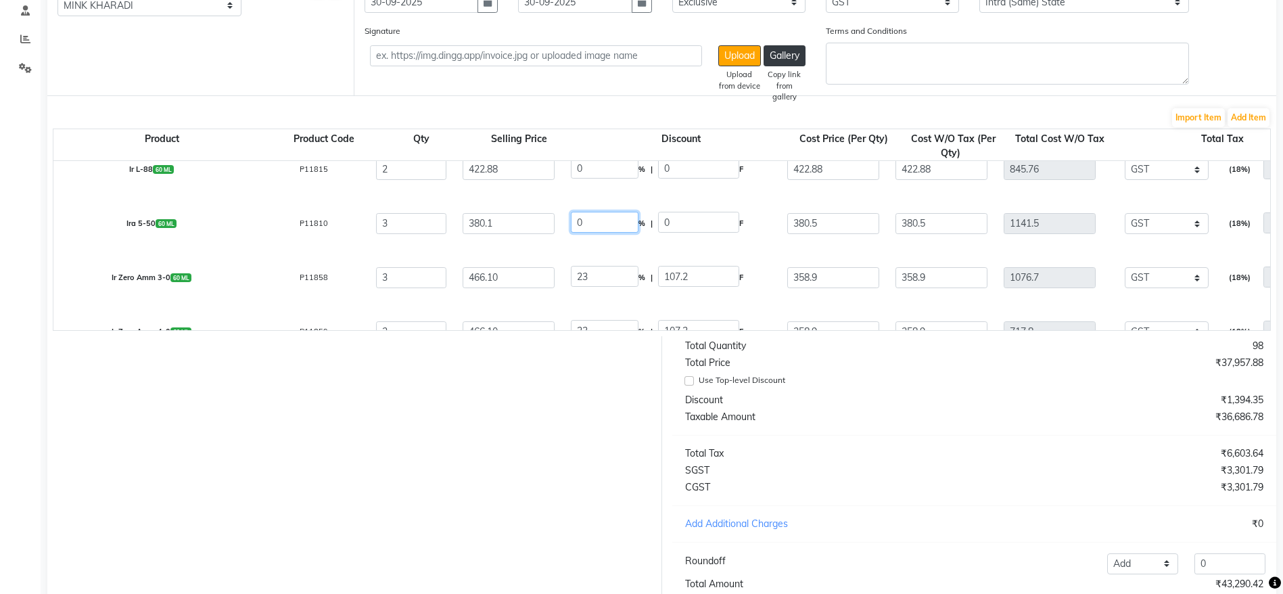
click at [598, 216] on input "0" at bounding box center [605, 222] width 68 height 21
paste input "023"
click at [610, 168] on input "0" at bounding box center [605, 168] width 68 height 21
paste input "023"
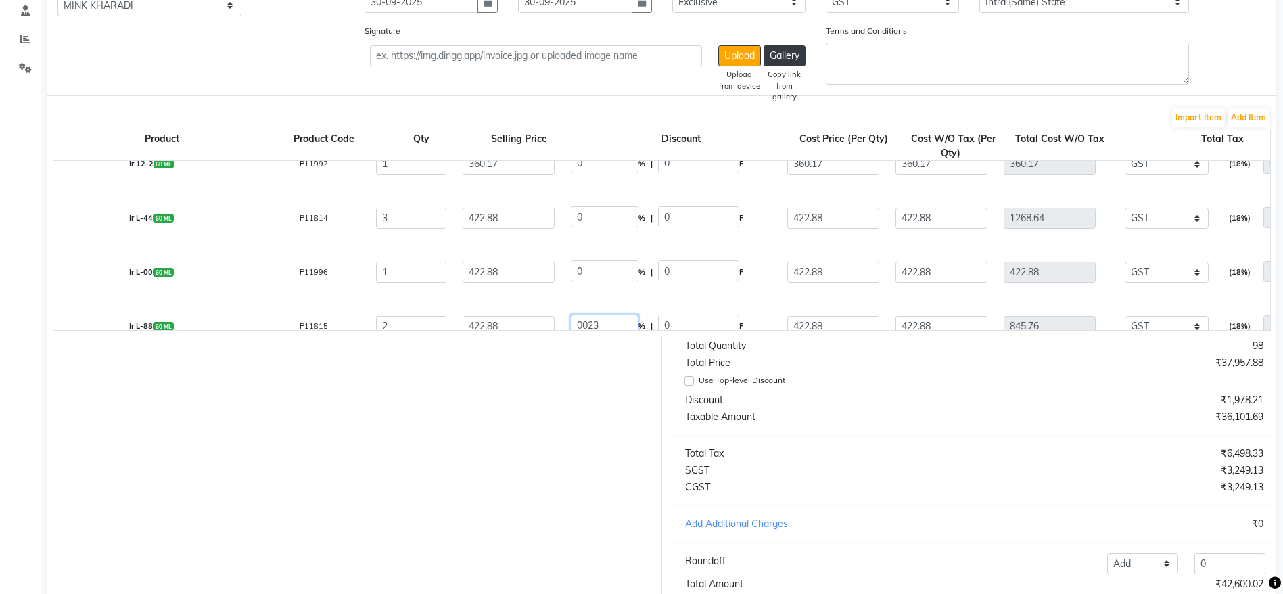
scroll to position [1277, 0]
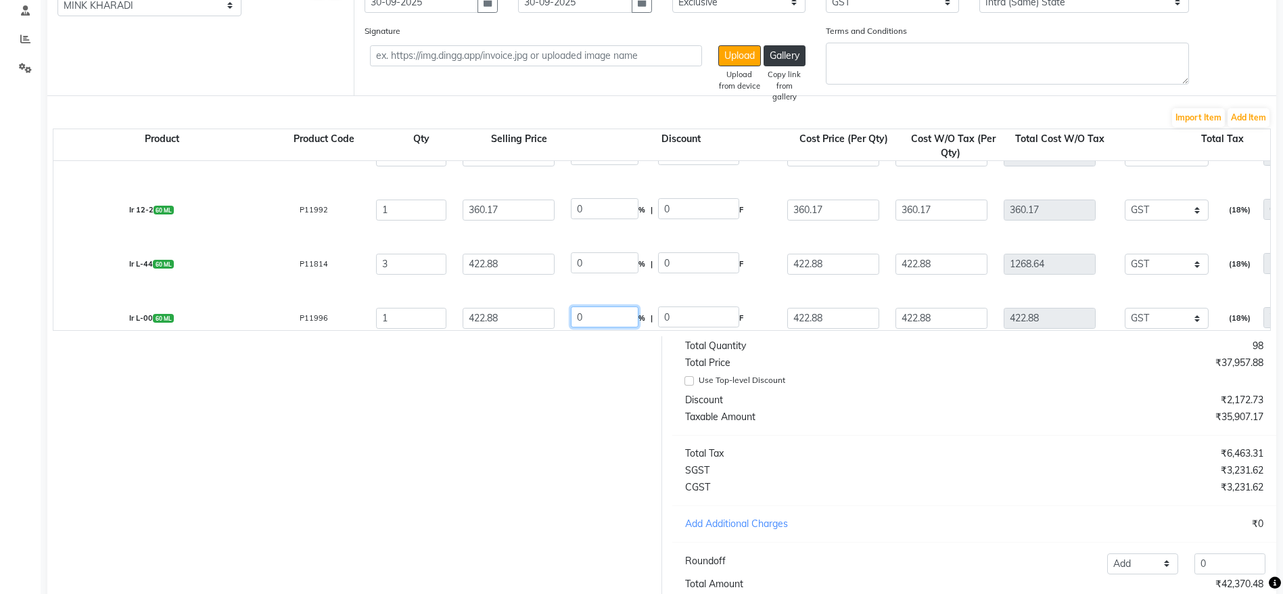
click at [606, 314] on input "0" at bounding box center [605, 316] width 68 height 21
paste input "023"
click at [609, 266] on input "0" at bounding box center [605, 262] width 68 height 21
paste input "023"
click at [596, 206] on input "0" at bounding box center [605, 208] width 68 height 21
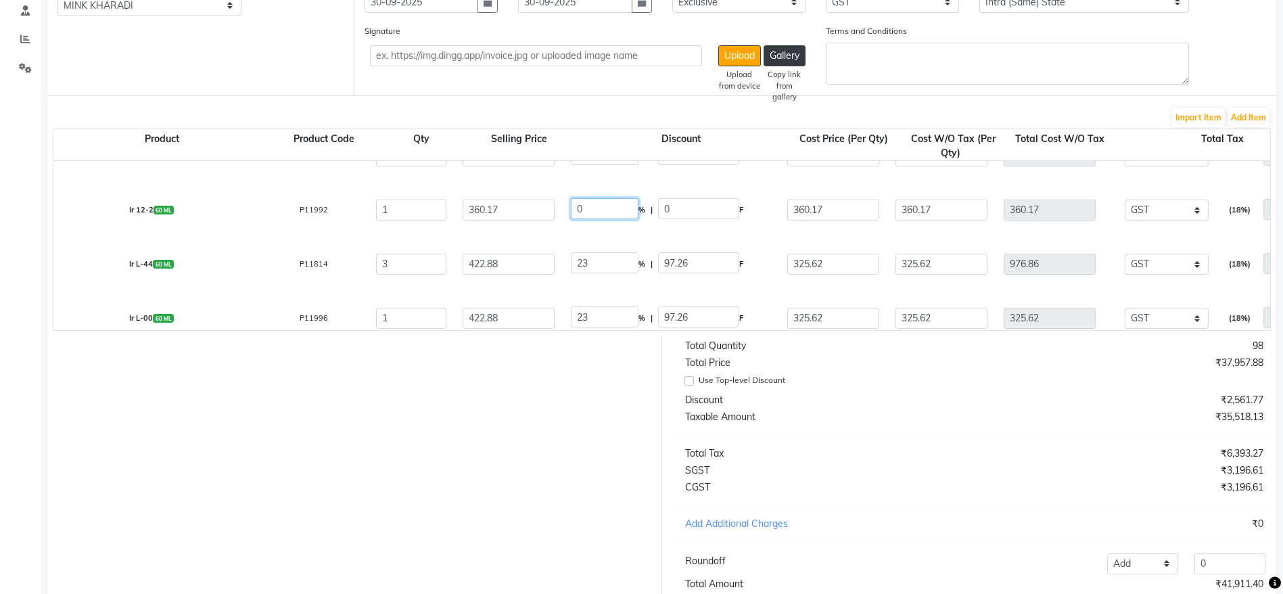
paste input "023"
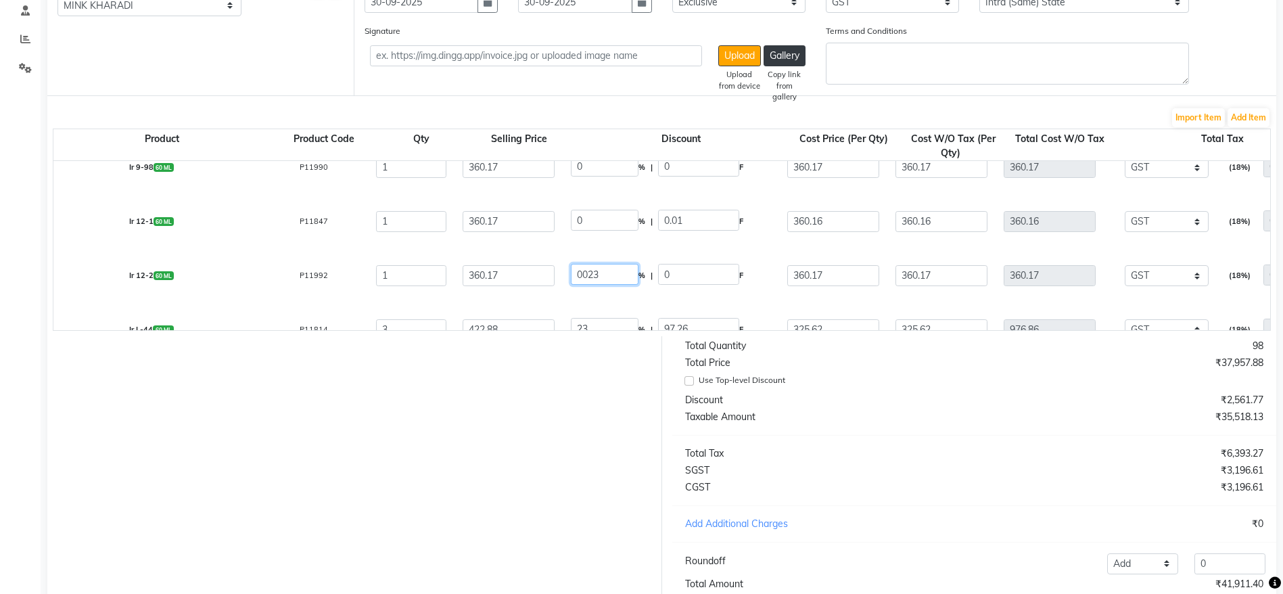
scroll to position [1176, 0]
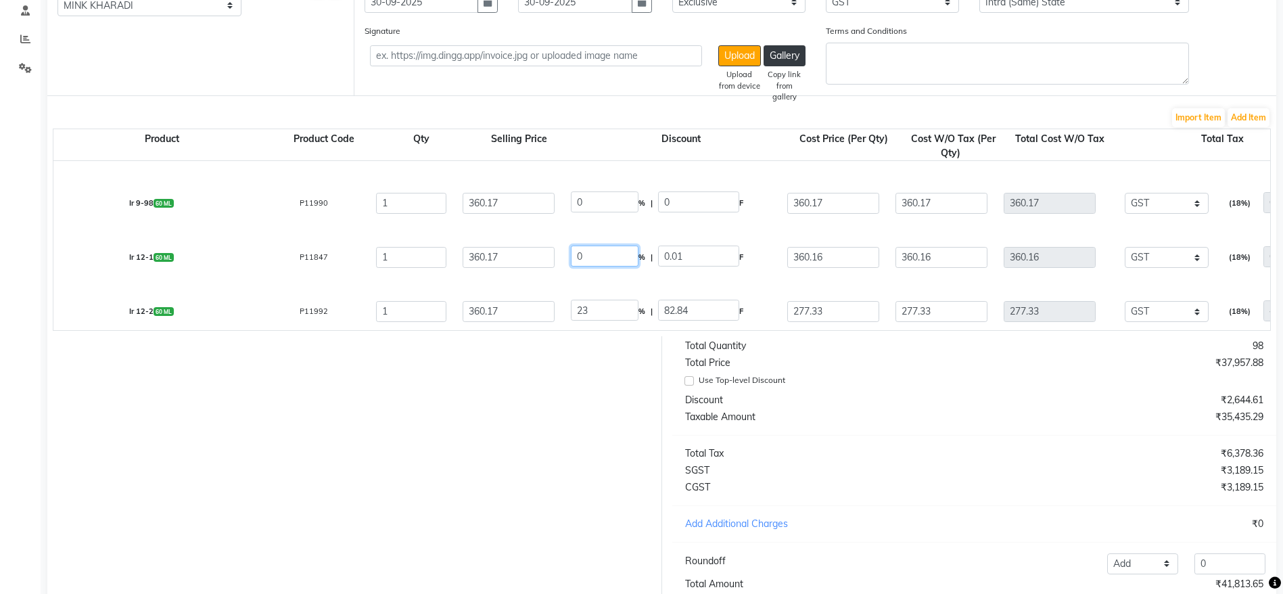
click at [600, 256] on input "0" at bounding box center [605, 256] width 68 height 21
paste input "023"
click at [601, 200] on input "0" at bounding box center [605, 201] width 68 height 21
paste input "023"
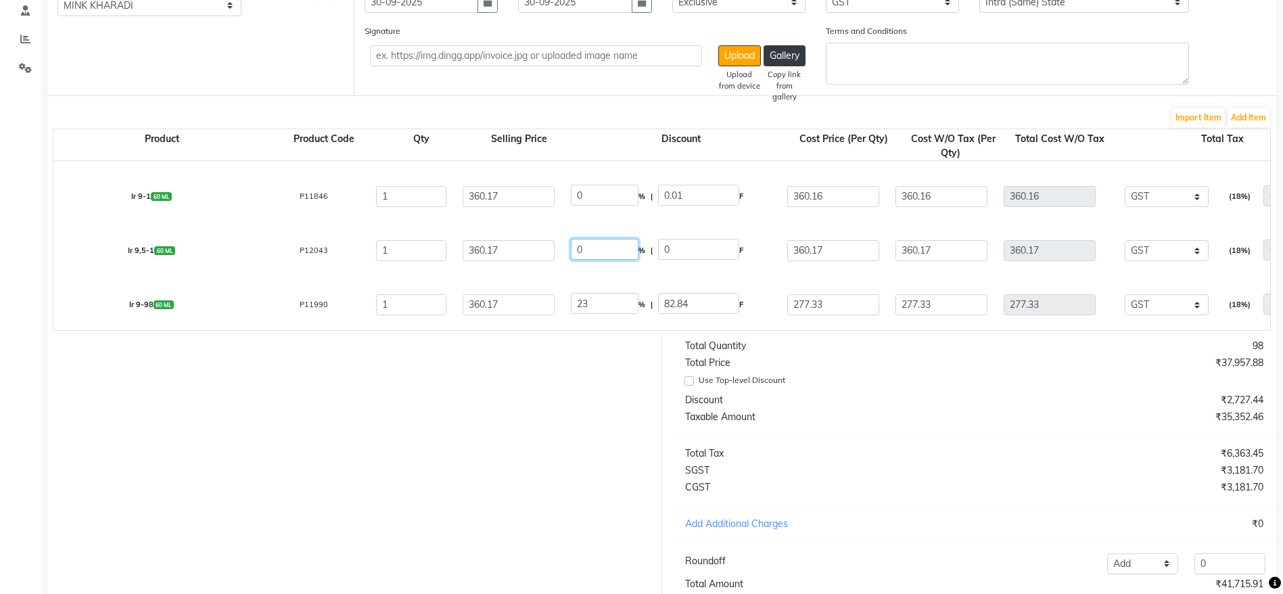
click at [597, 256] on input "0" at bounding box center [605, 249] width 68 height 21
paste input "023"
click at [613, 194] on input "0" at bounding box center [605, 195] width 68 height 21
paste input "023"
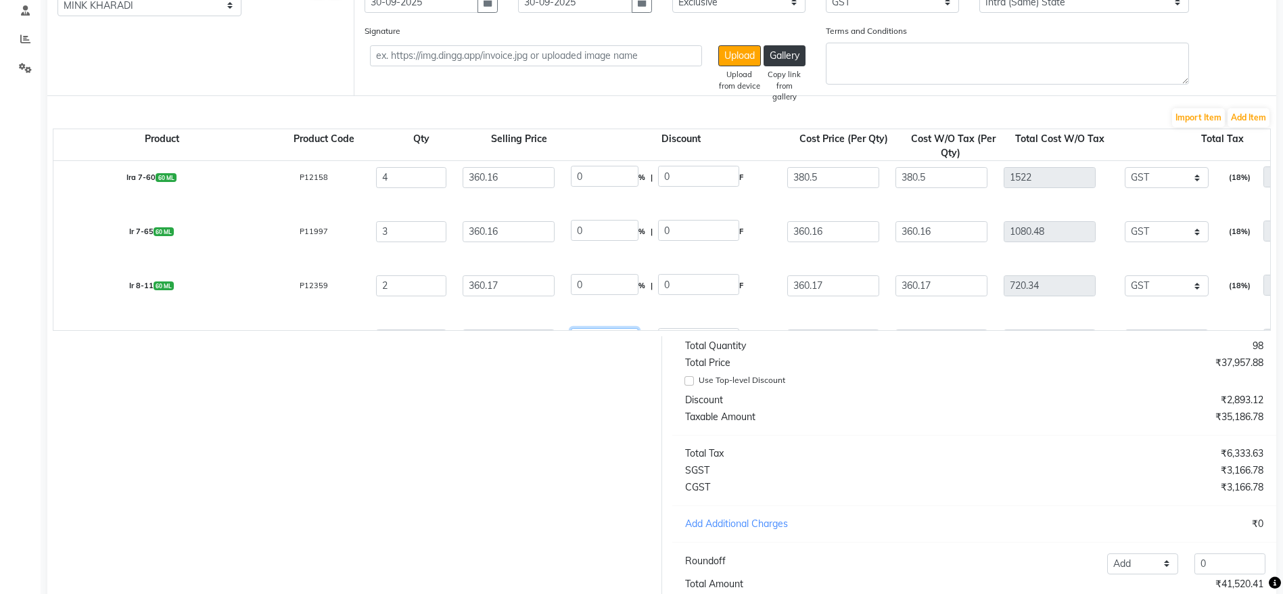
scroll to position [973, 0]
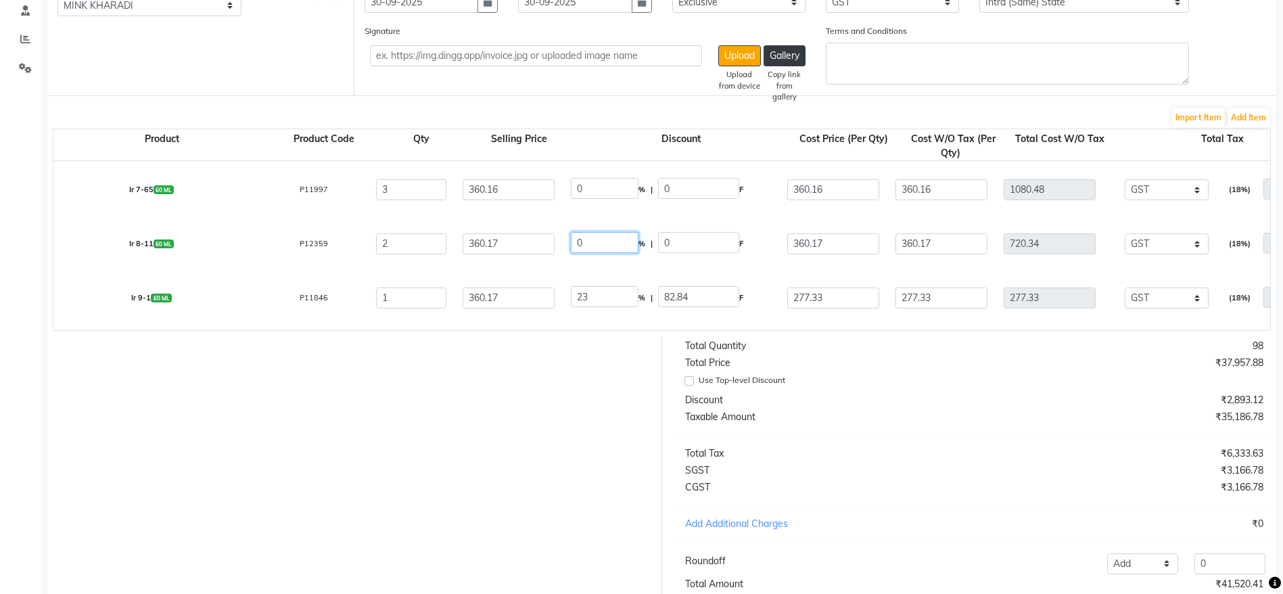
click at [605, 242] on input "0" at bounding box center [605, 242] width 68 height 21
paste input "023"
click at [616, 194] on input "0" at bounding box center [605, 188] width 68 height 21
paste input "023"
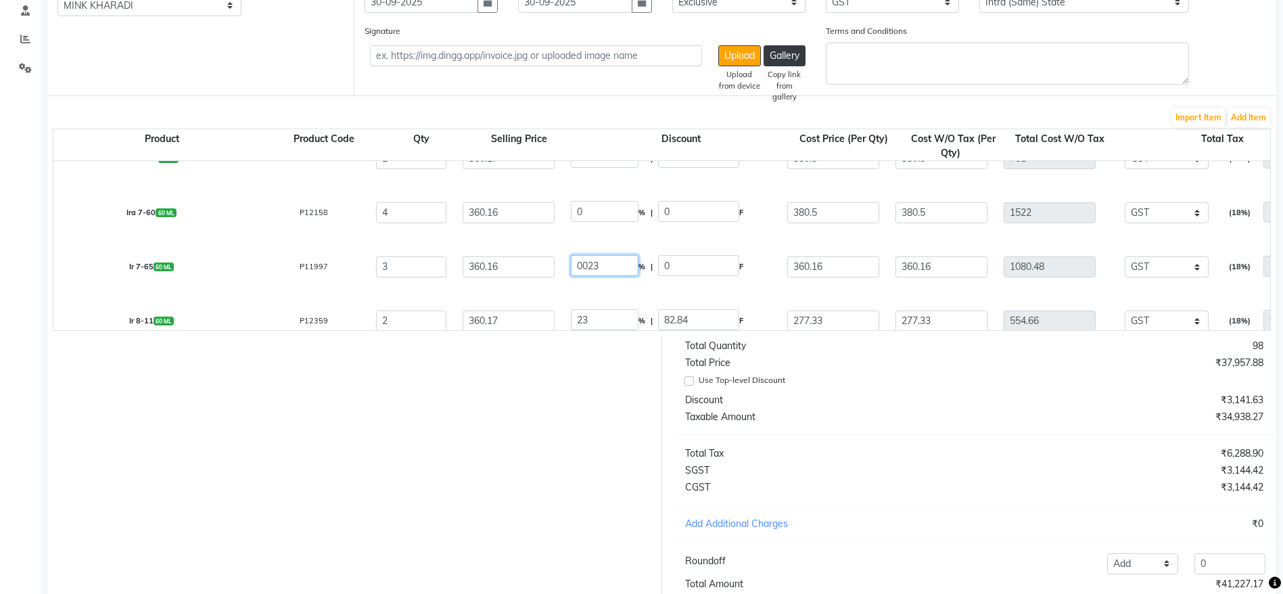
scroll to position [871, 0]
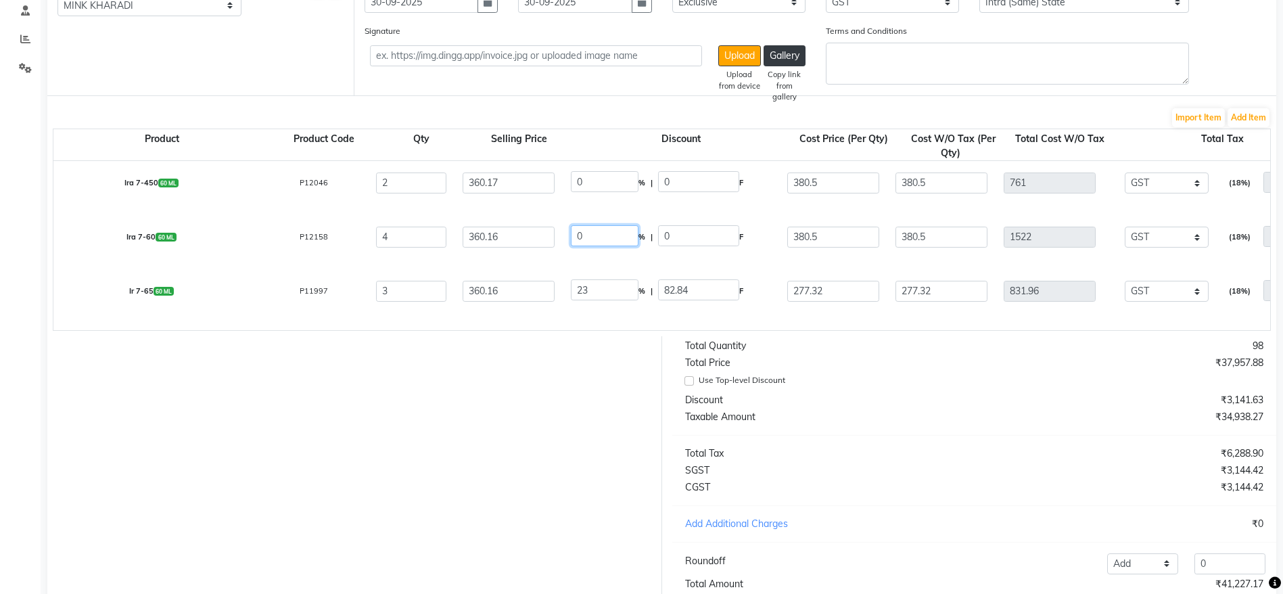
click at [605, 237] on input "0" at bounding box center [605, 235] width 68 height 21
paste input "023"
click at [607, 181] on input "0" at bounding box center [605, 181] width 68 height 21
paste input "023"
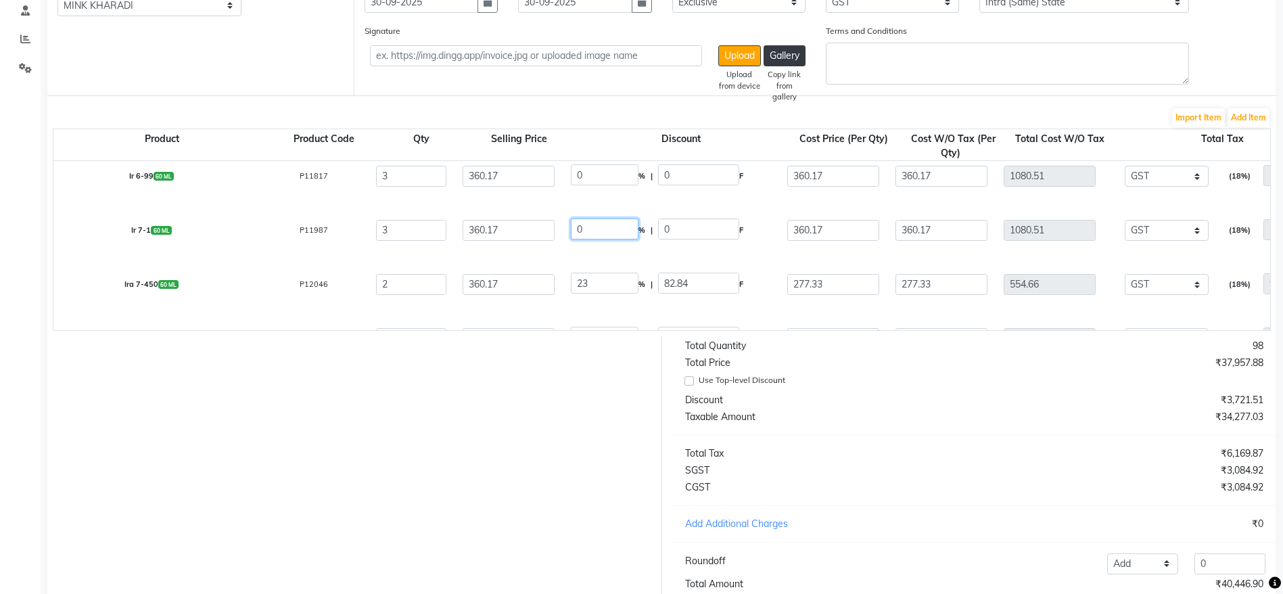
click at [606, 225] on input "0" at bounding box center [605, 229] width 68 height 21
paste input "023"
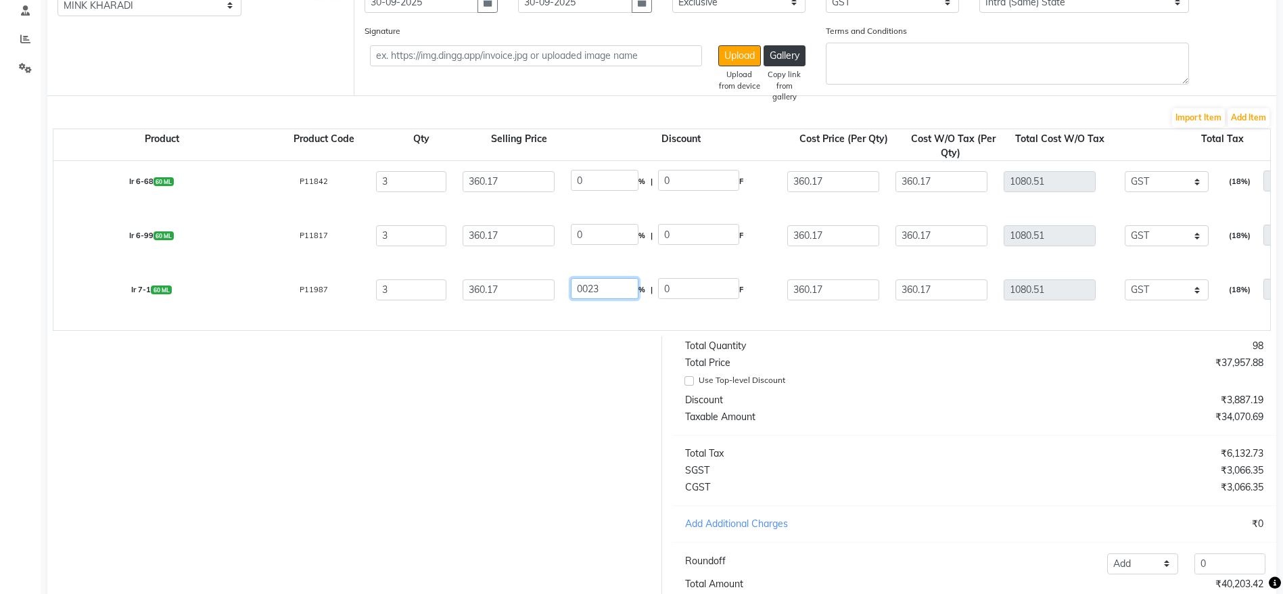
scroll to position [668, 0]
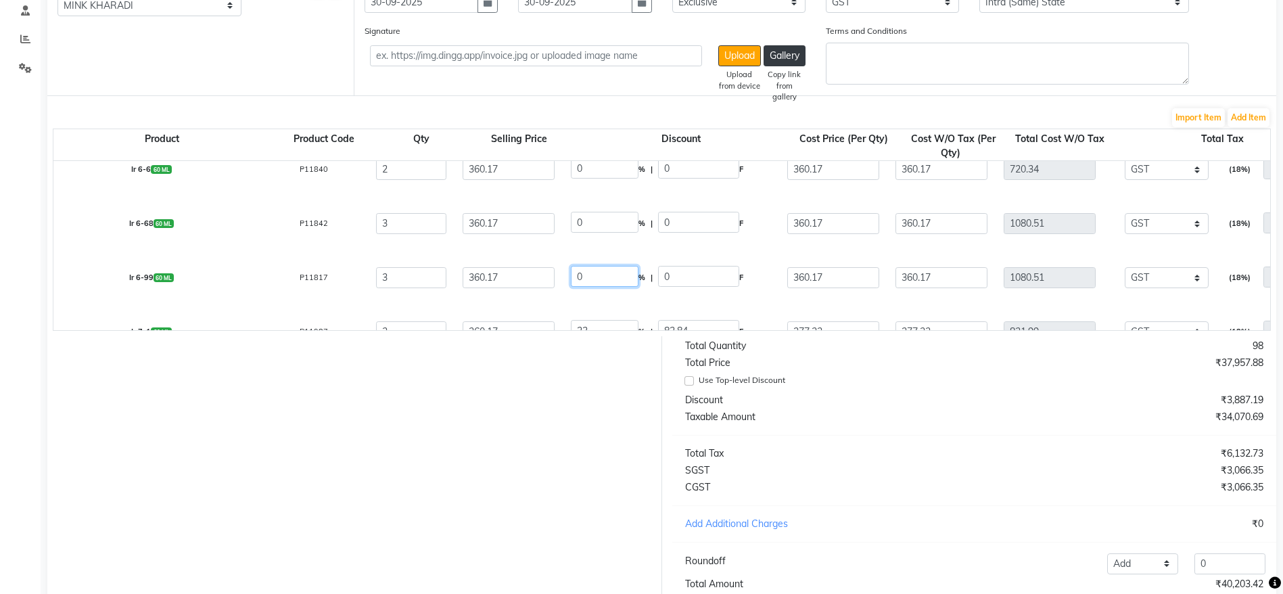
click at [598, 269] on input "0" at bounding box center [605, 276] width 68 height 21
paste input "023"
click at [608, 226] on input "0" at bounding box center [605, 222] width 68 height 21
paste input "023"
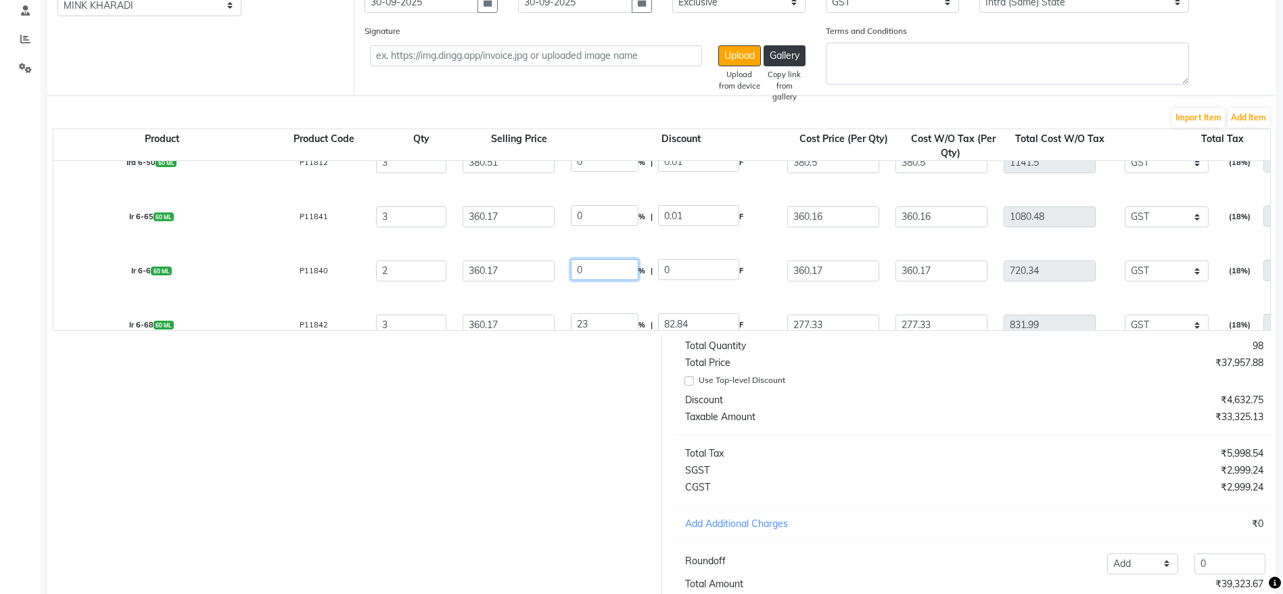
click at [608, 265] on input "0" at bounding box center [605, 269] width 68 height 21
paste input "023"
click at [610, 223] on input "0" at bounding box center [605, 215] width 68 height 21
paste input "023"
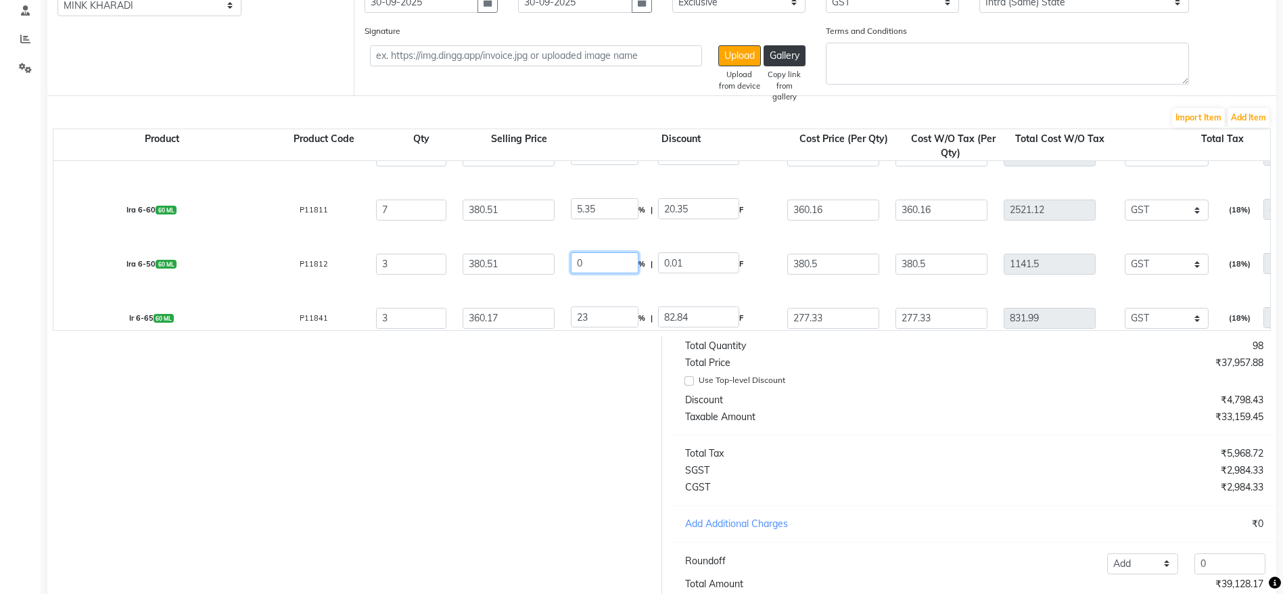
click at [608, 262] on input "0" at bounding box center [605, 262] width 68 height 21
paste input "023"
click at [584, 207] on input "5.35" at bounding box center [605, 208] width 68 height 21
paste input "023"
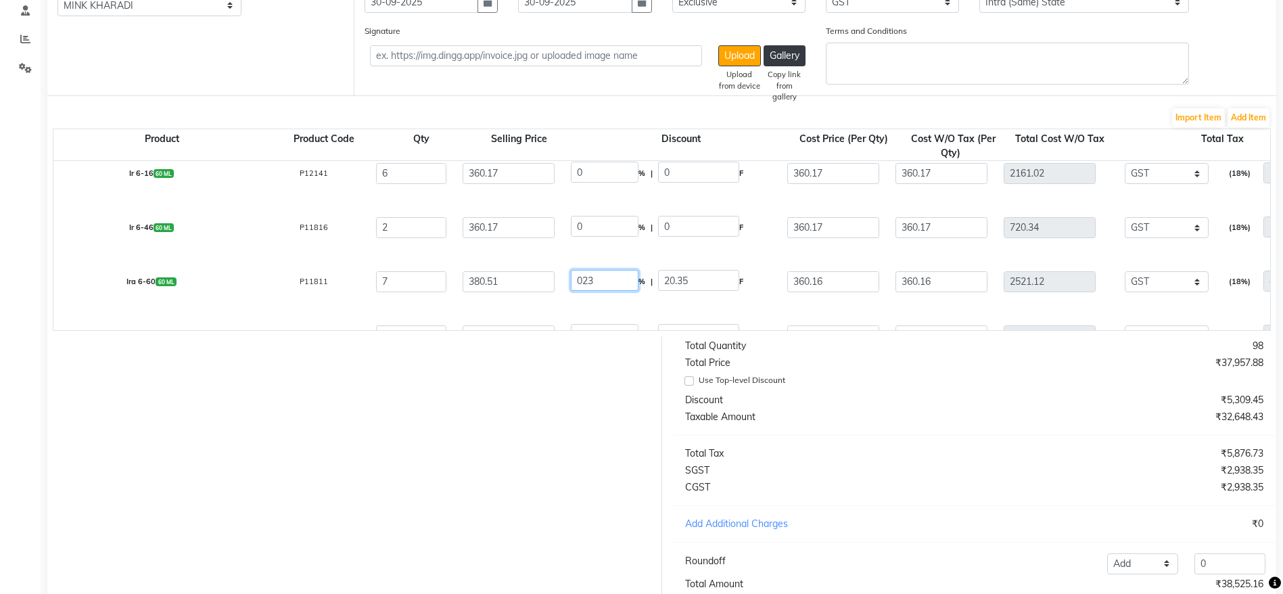
scroll to position [364, 0]
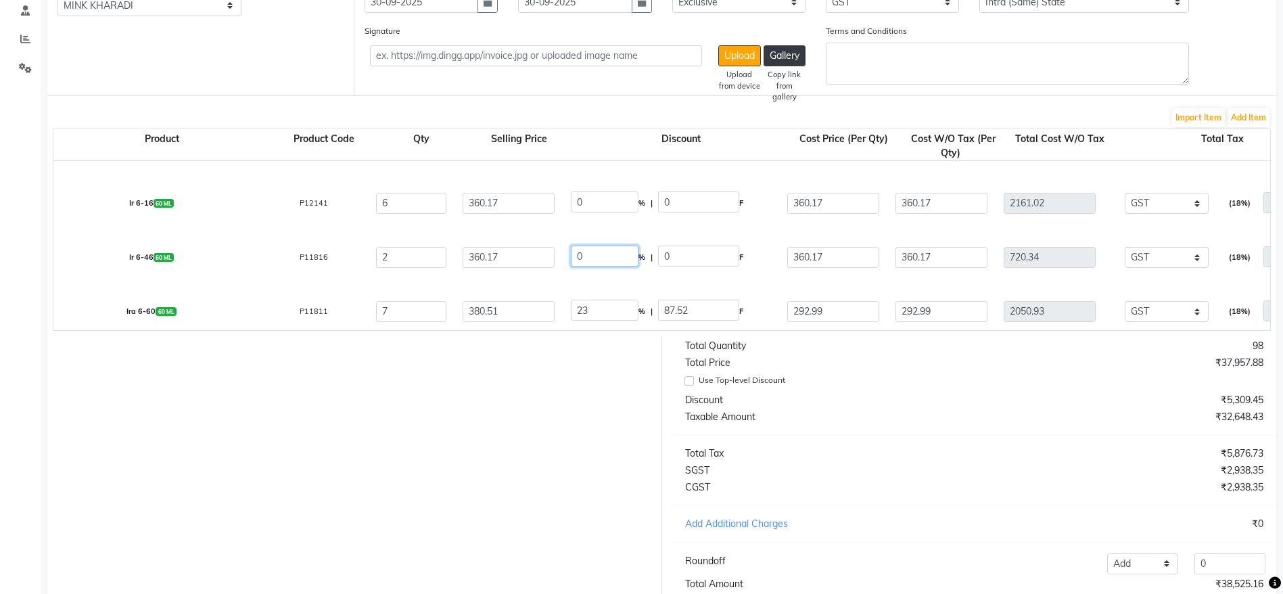
click at [600, 252] on input "0" at bounding box center [605, 256] width 68 height 21
paste input "023"
click at [599, 201] on input "0" at bounding box center [605, 201] width 68 height 21
paste input "023"
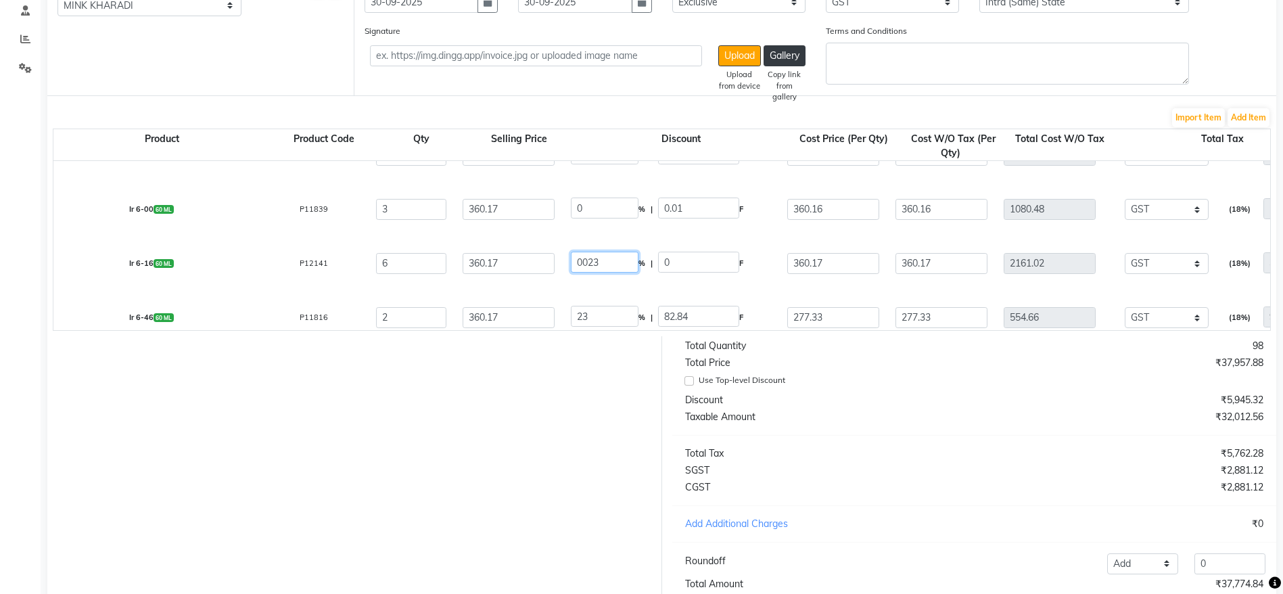
scroll to position [262, 0]
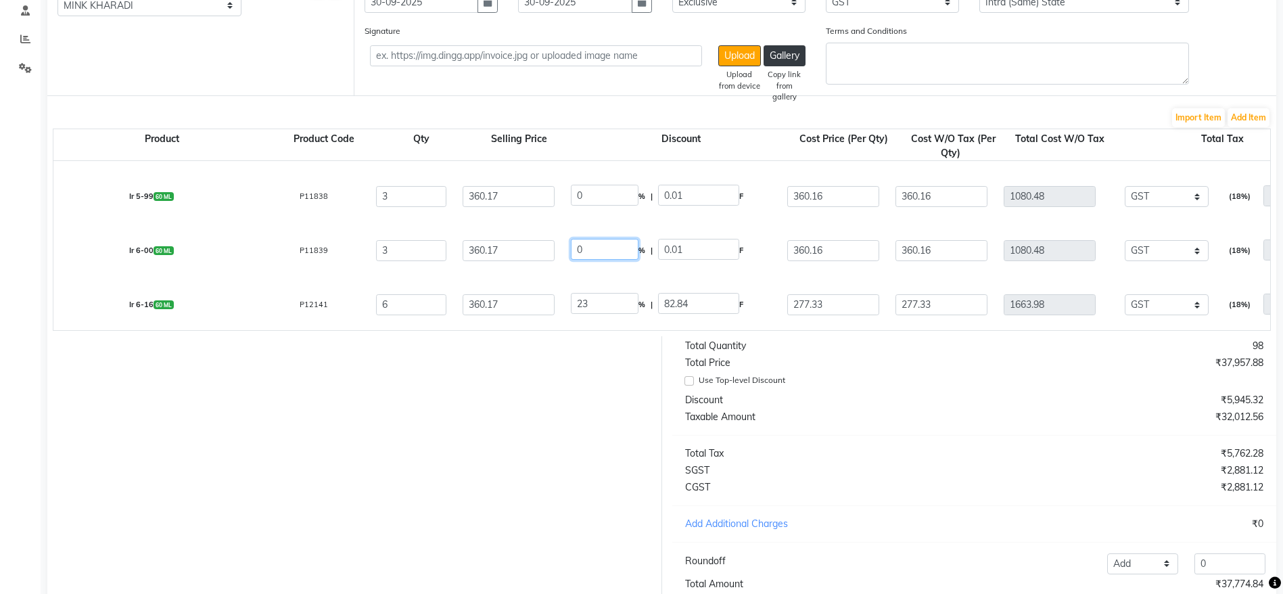
click at [599, 250] on input "0" at bounding box center [605, 249] width 68 height 21
paste input "023"
click at [601, 195] on input "0" at bounding box center [605, 195] width 68 height 21
paste input "023"
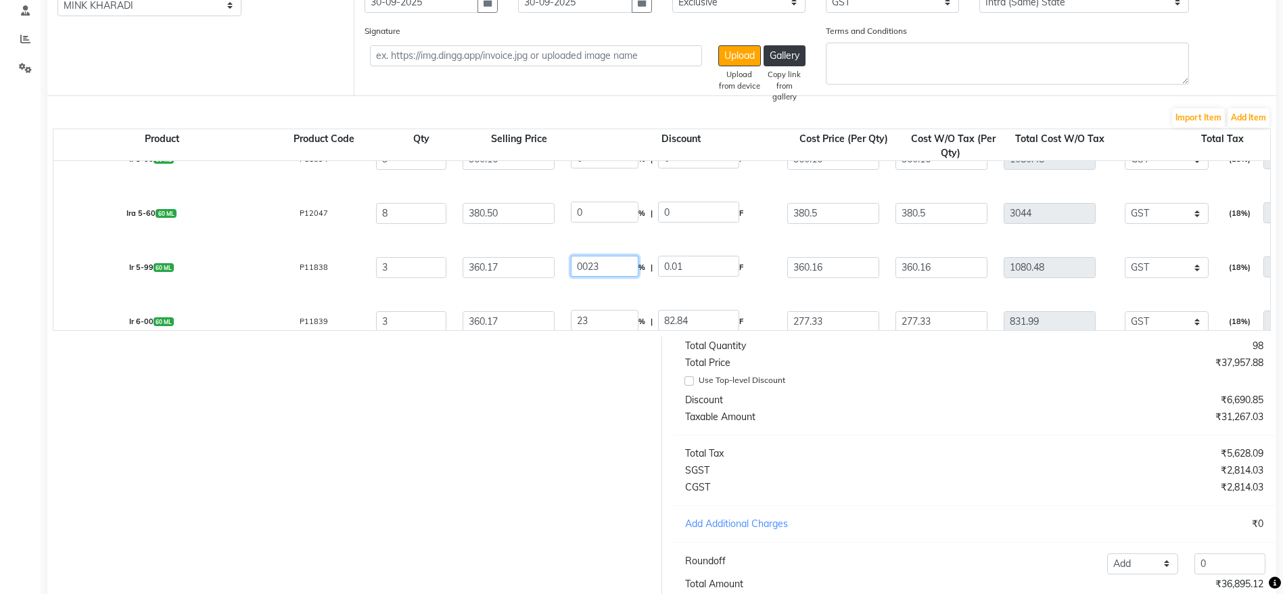
scroll to position [161, 0]
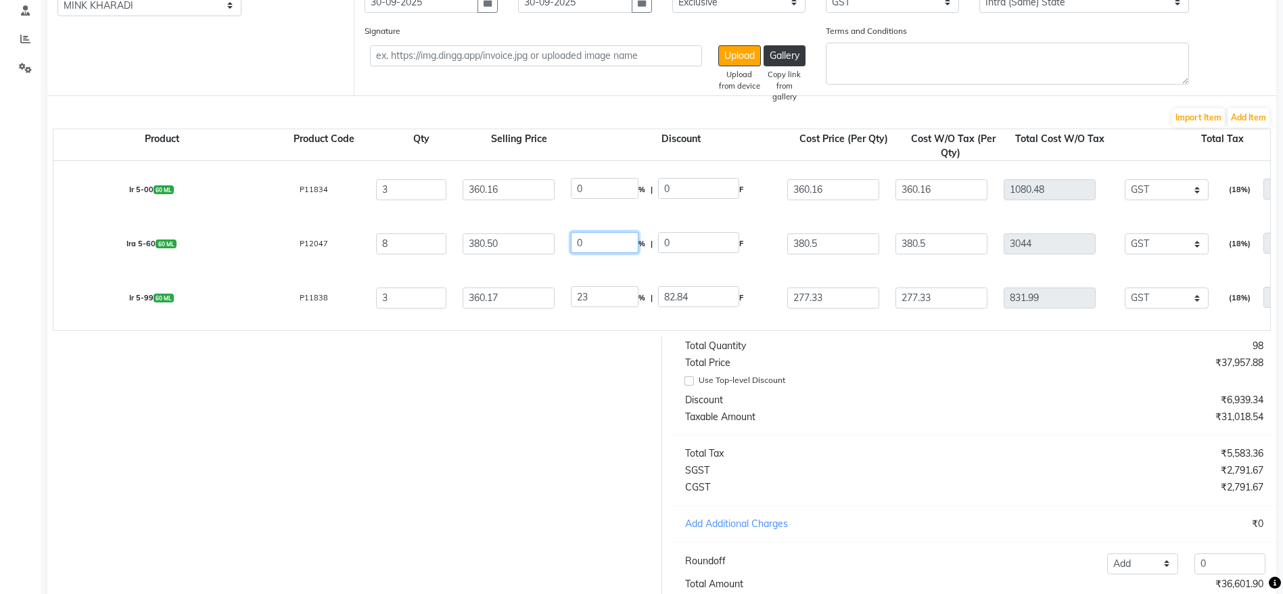
click at [605, 244] on input "0" at bounding box center [605, 242] width 68 height 21
paste
click at [604, 190] on input "0" at bounding box center [605, 188] width 68 height 21
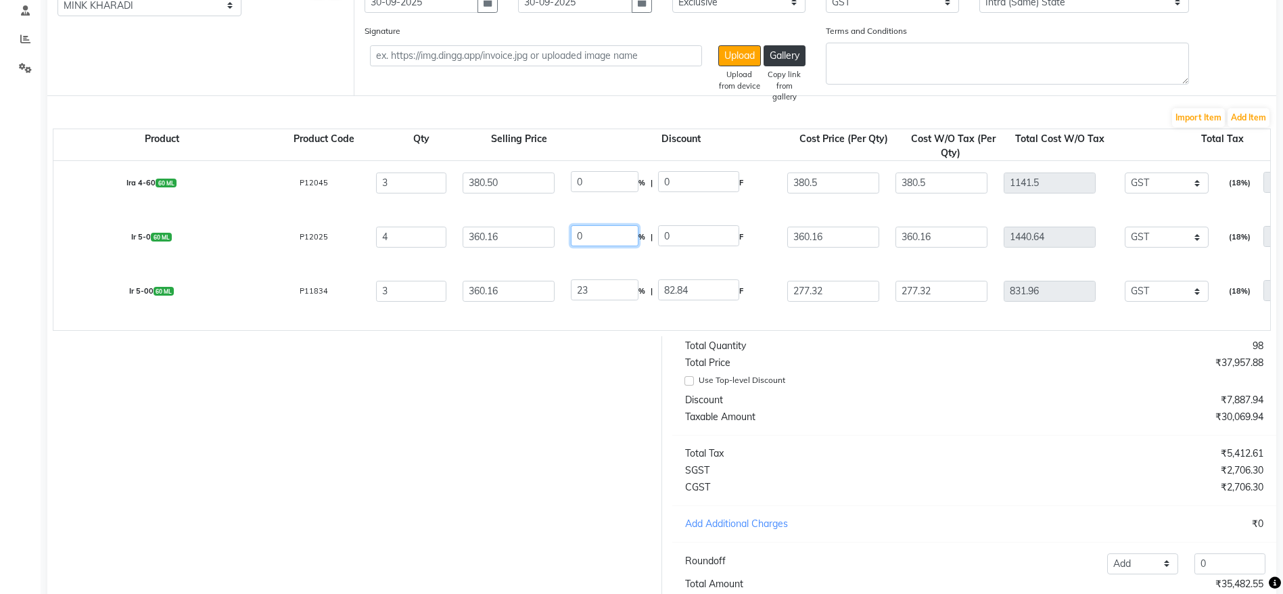
click at [602, 238] on input "0" at bounding box center [605, 235] width 68 height 21
click at [602, 181] on input "0" at bounding box center [605, 181] width 68 height 21
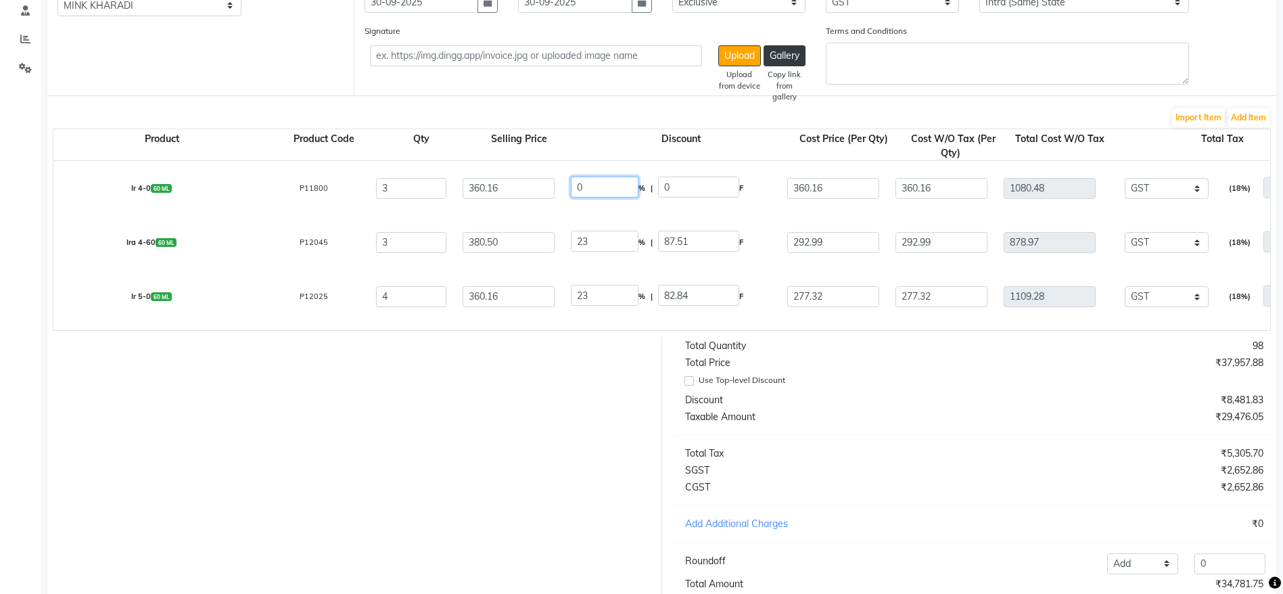
click at [598, 187] on input "0" at bounding box center [605, 187] width 68 height 21
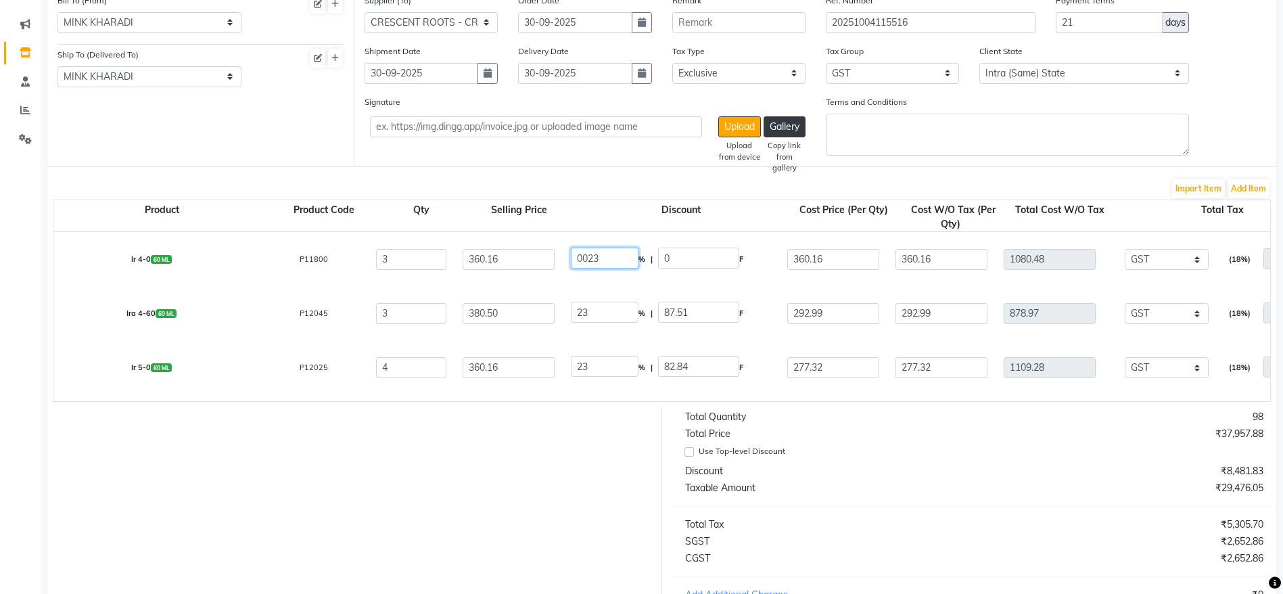
scroll to position [101, 0]
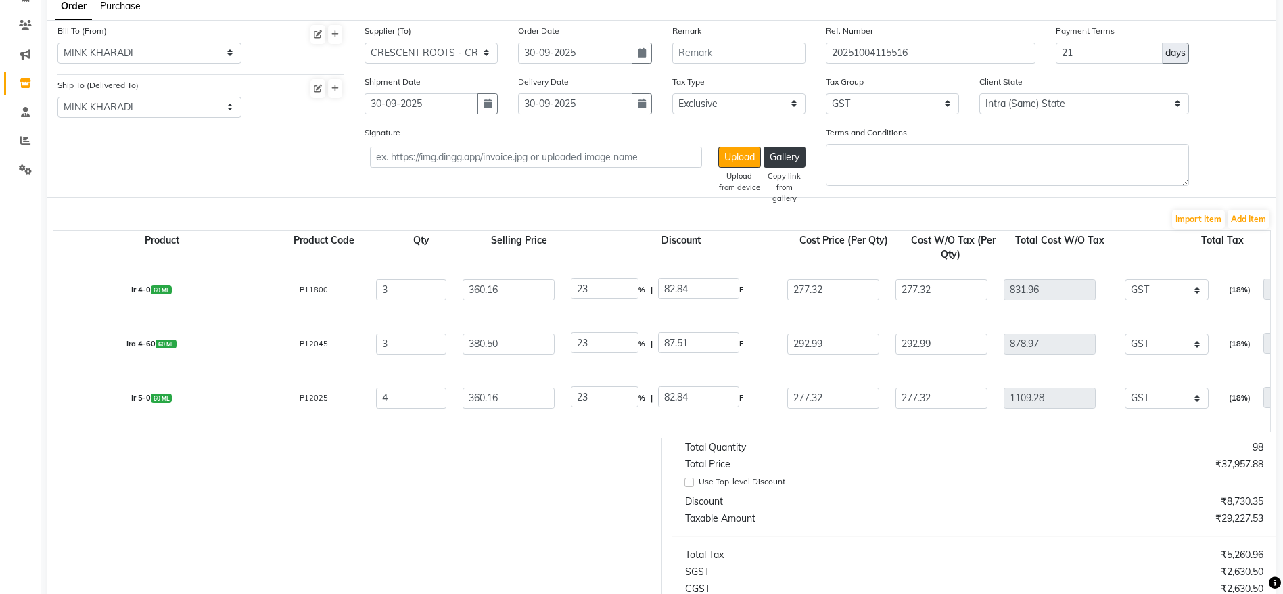
click at [616, 246] on div "Discount" at bounding box center [681, 247] width 216 height 28
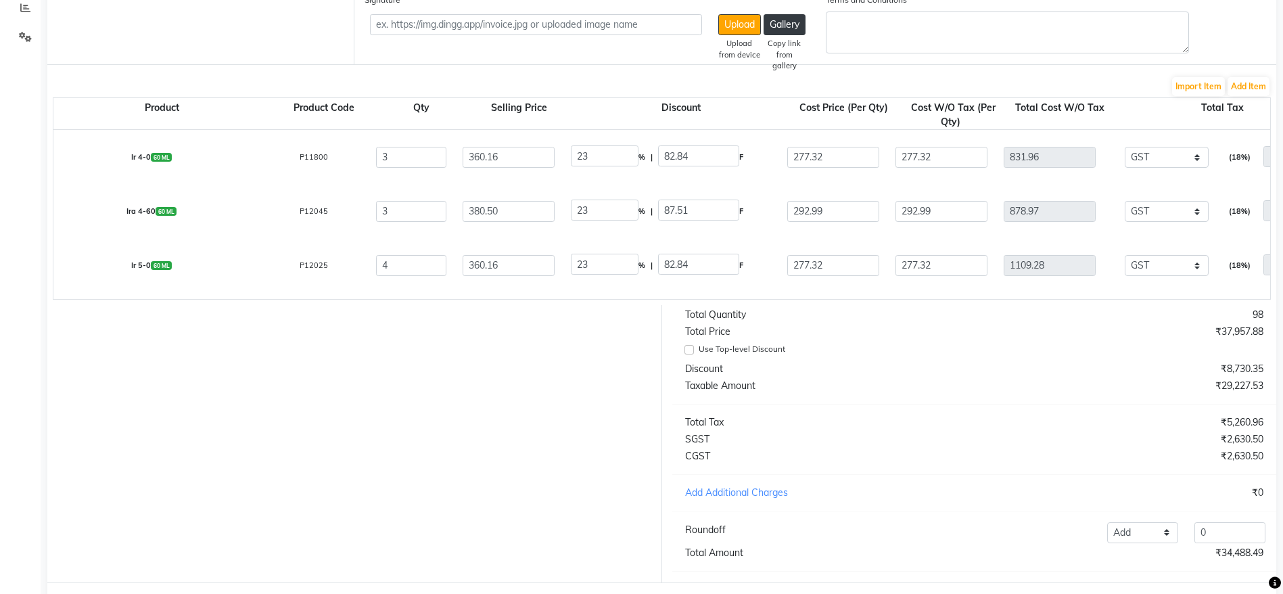
scroll to position [304, 0]
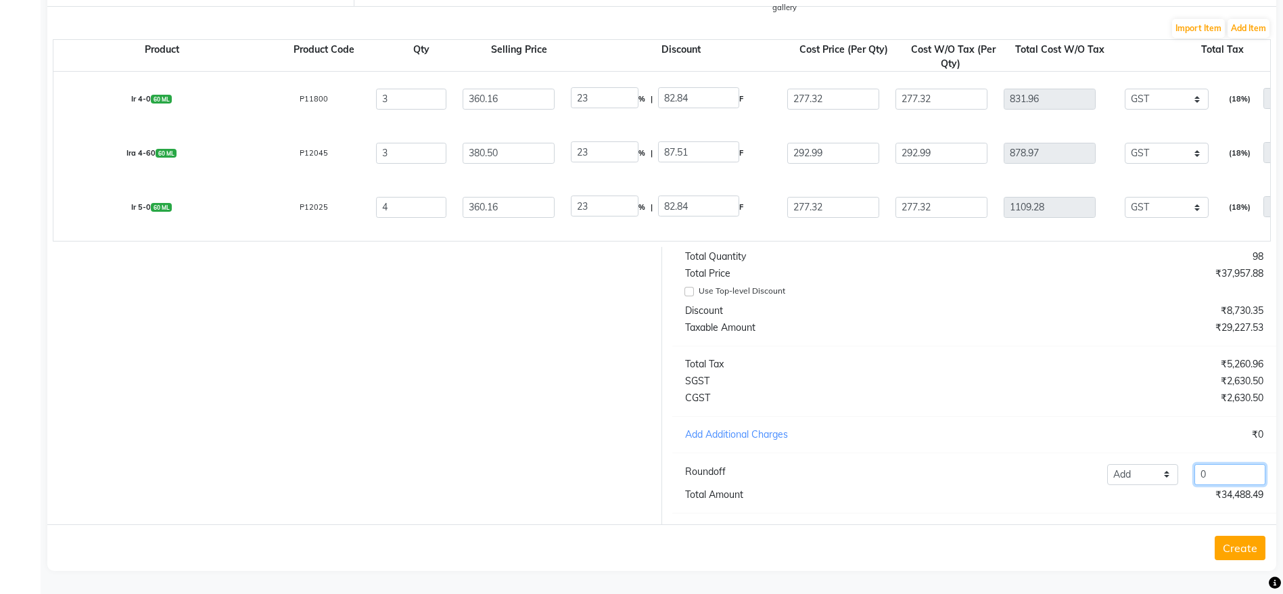
click at [1220, 470] on input "0" at bounding box center [1230, 474] width 71 height 21
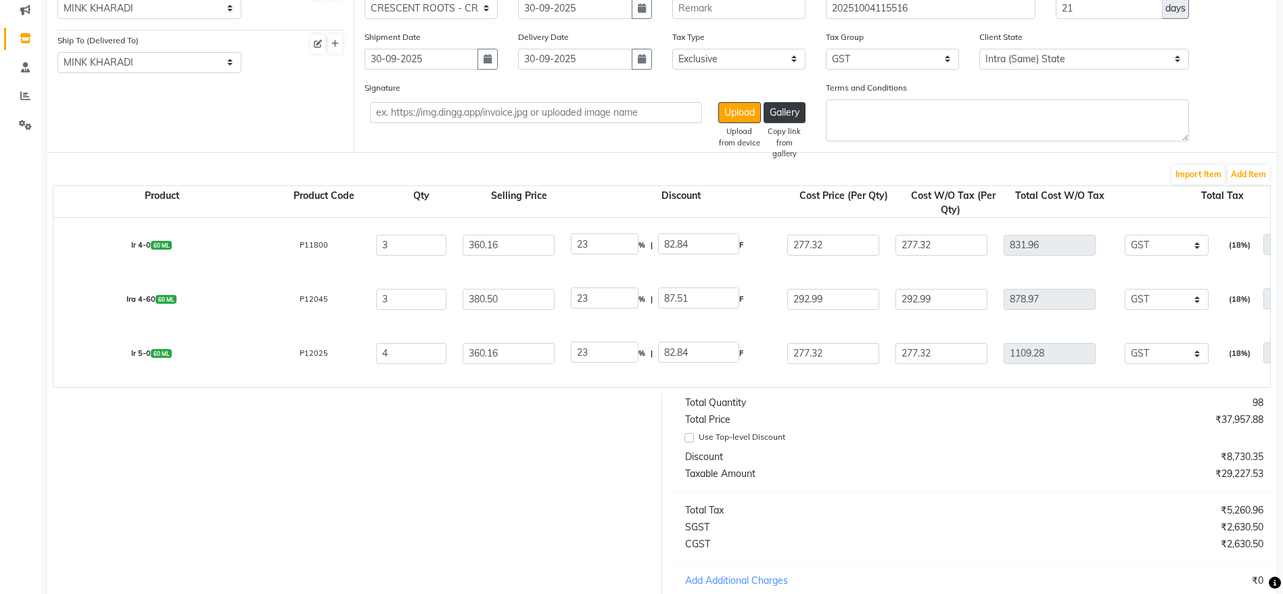
scroll to position [101, 0]
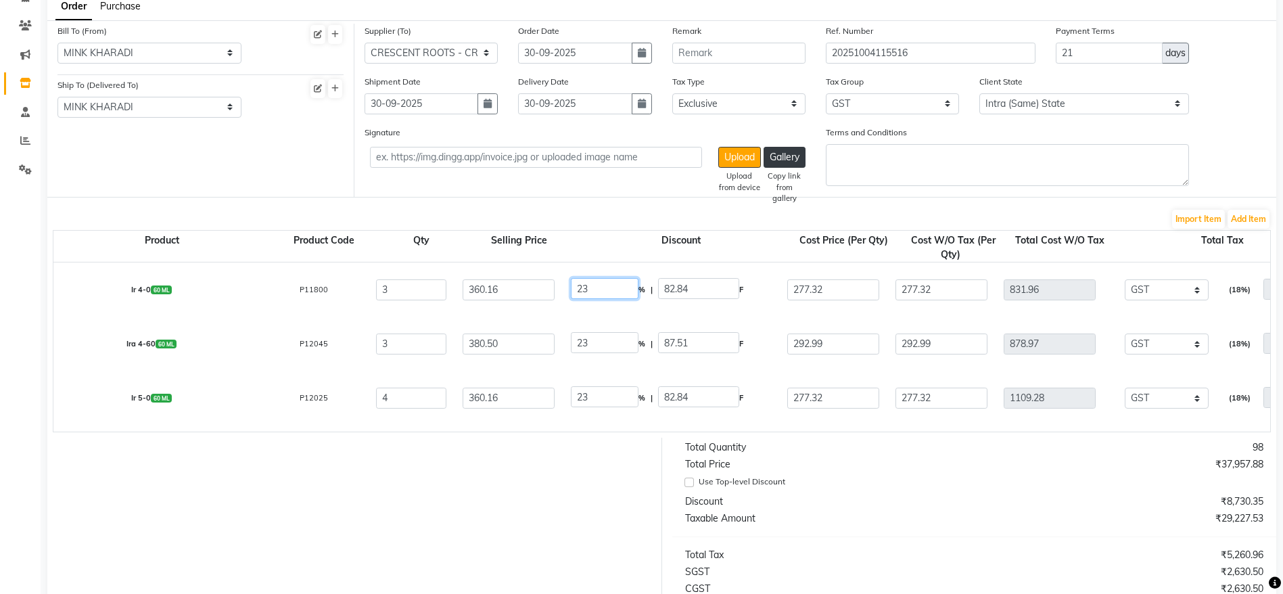
click at [601, 284] on input "23" at bounding box center [605, 288] width 68 height 21
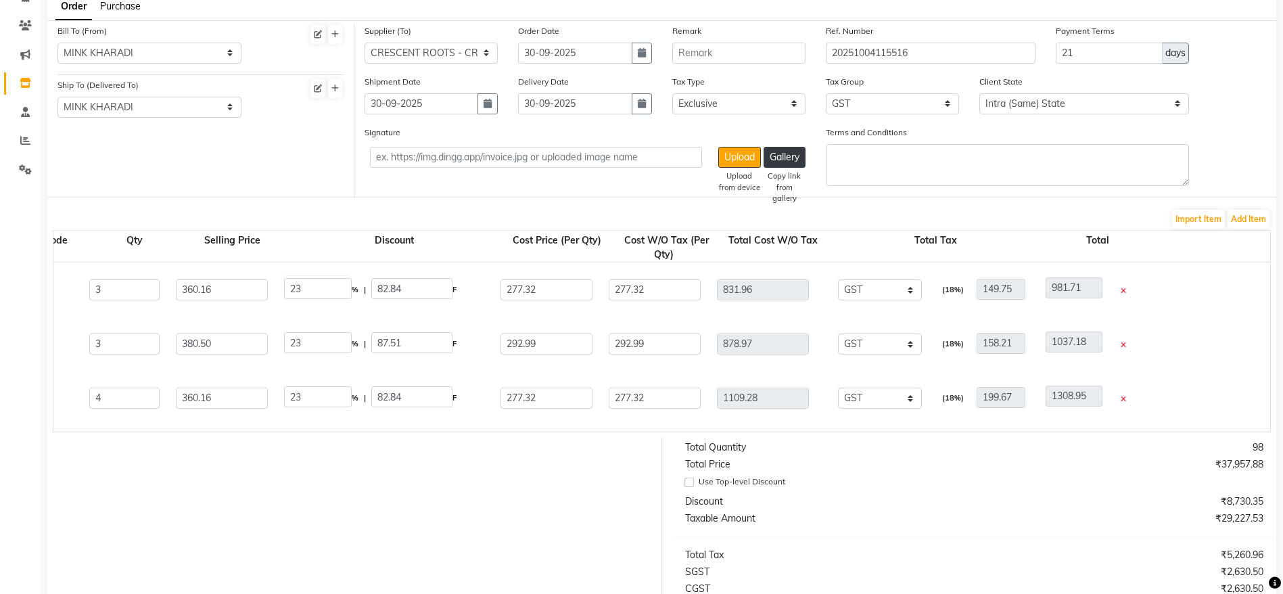
scroll to position [0, 0]
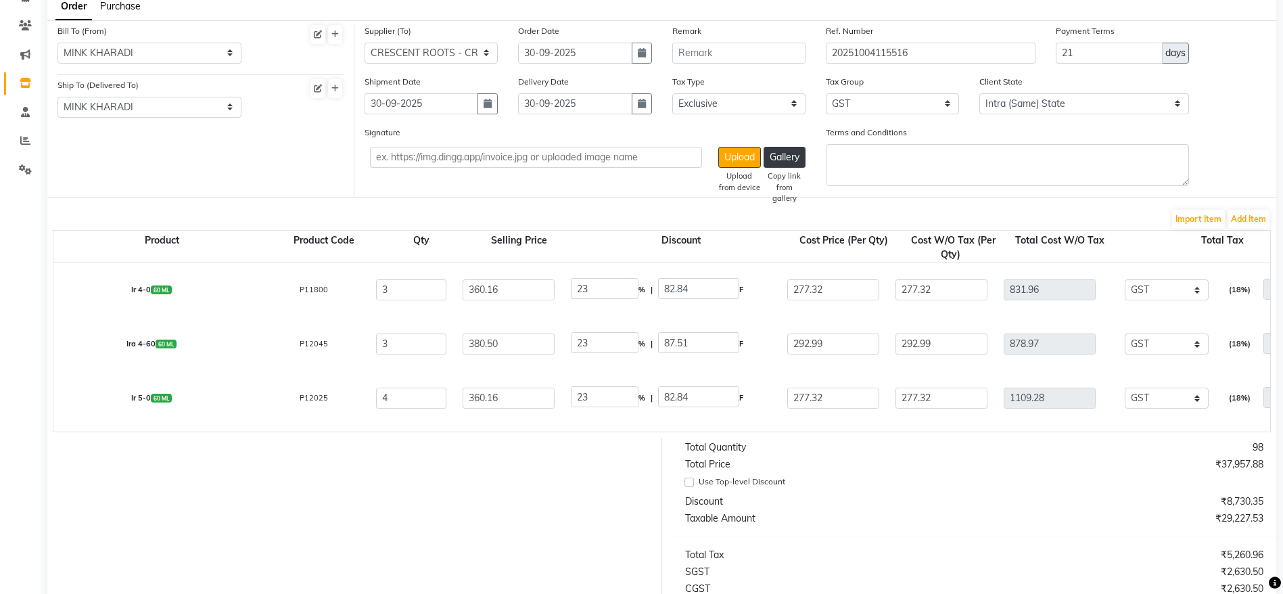
click at [776, 288] on div "23 % | 82.84 F" at bounding box center [671, 289] width 216 height 23
click at [601, 291] on input "23" at bounding box center [605, 288] width 68 height 21
click at [531, 294] on input "360.16" at bounding box center [509, 289] width 92 height 21
click at [530, 337] on input "380.50" at bounding box center [509, 343] width 92 height 21
click at [529, 396] on input "360.16" at bounding box center [509, 397] width 92 height 21
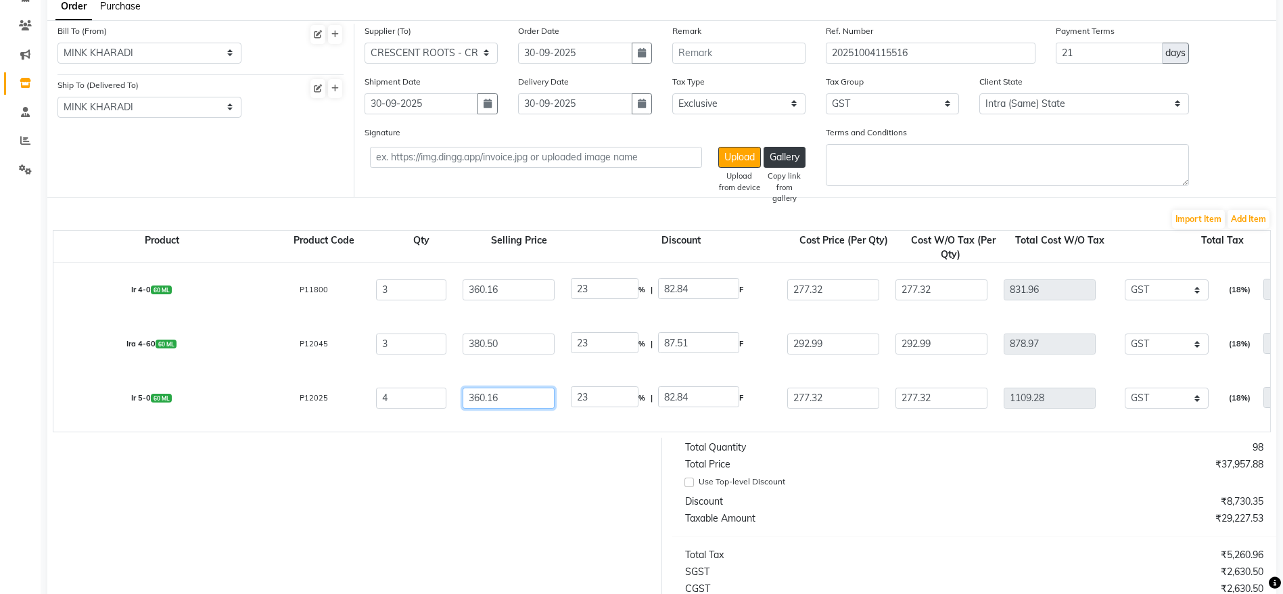
scroll to position [101, 0]
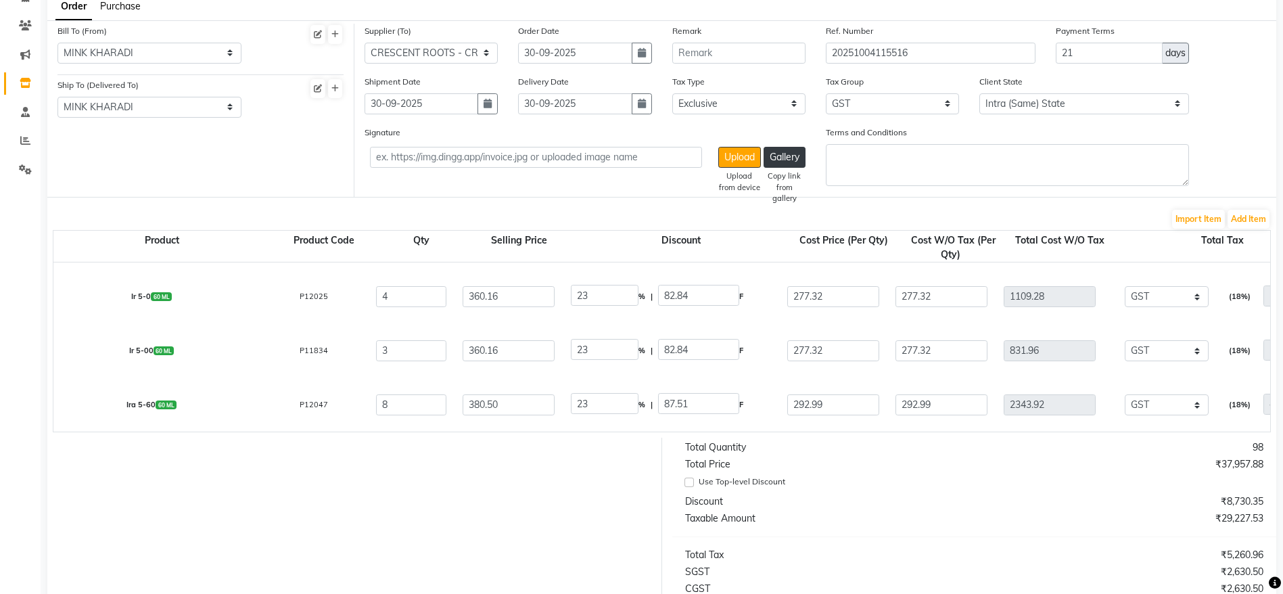
click at [514, 351] on input "360.16" at bounding box center [509, 350] width 92 height 21
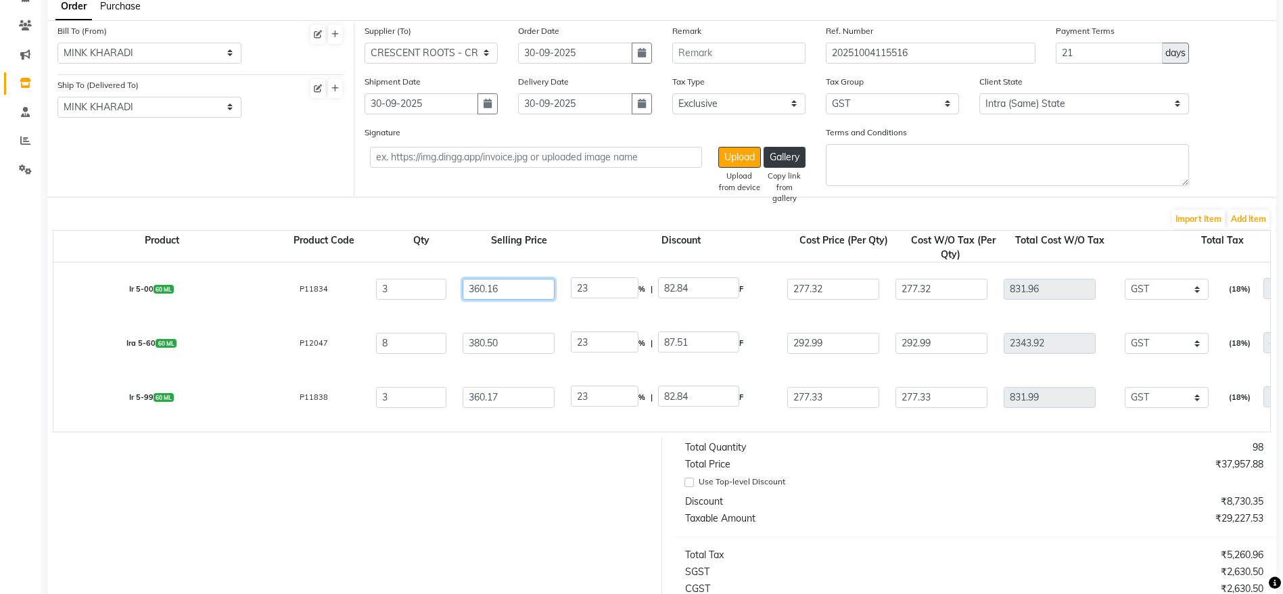
scroll to position [203, 0]
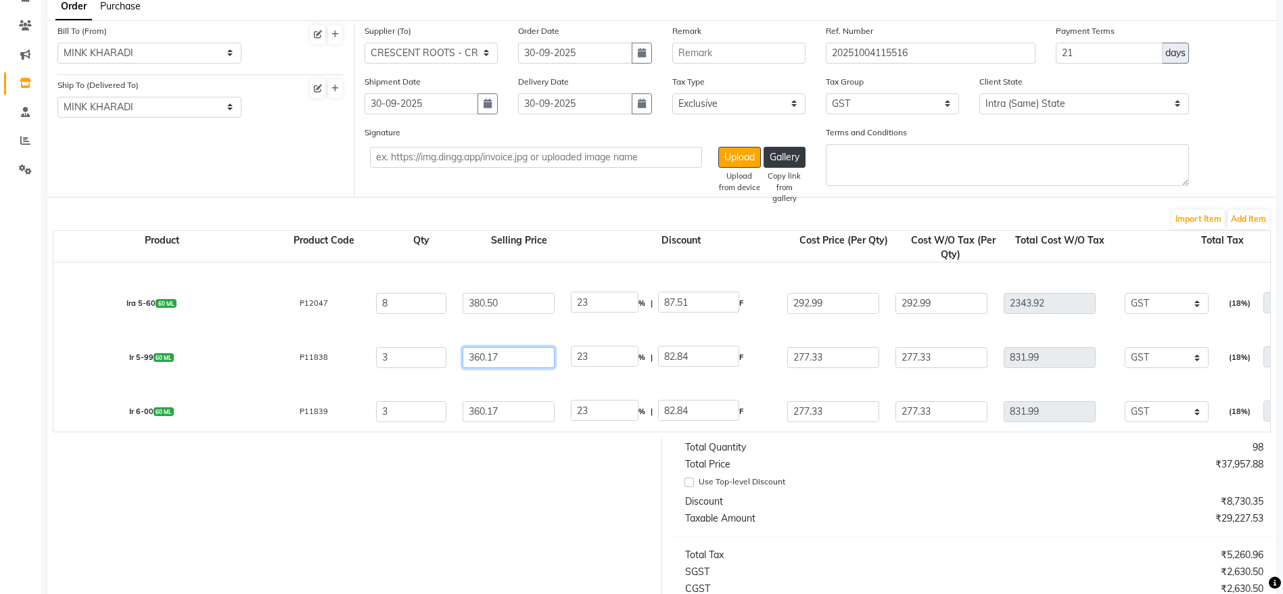
click at [515, 362] on input "360.17" at bounding box center [509, 356] width 92 height 21
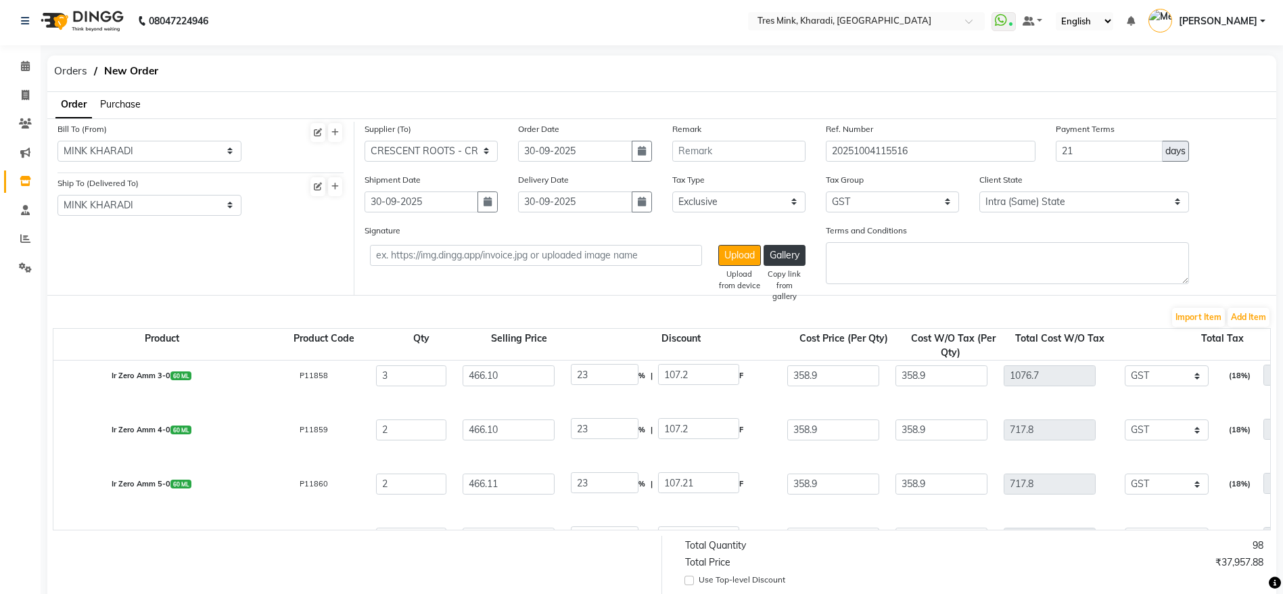
scroll to position [1480, 0]
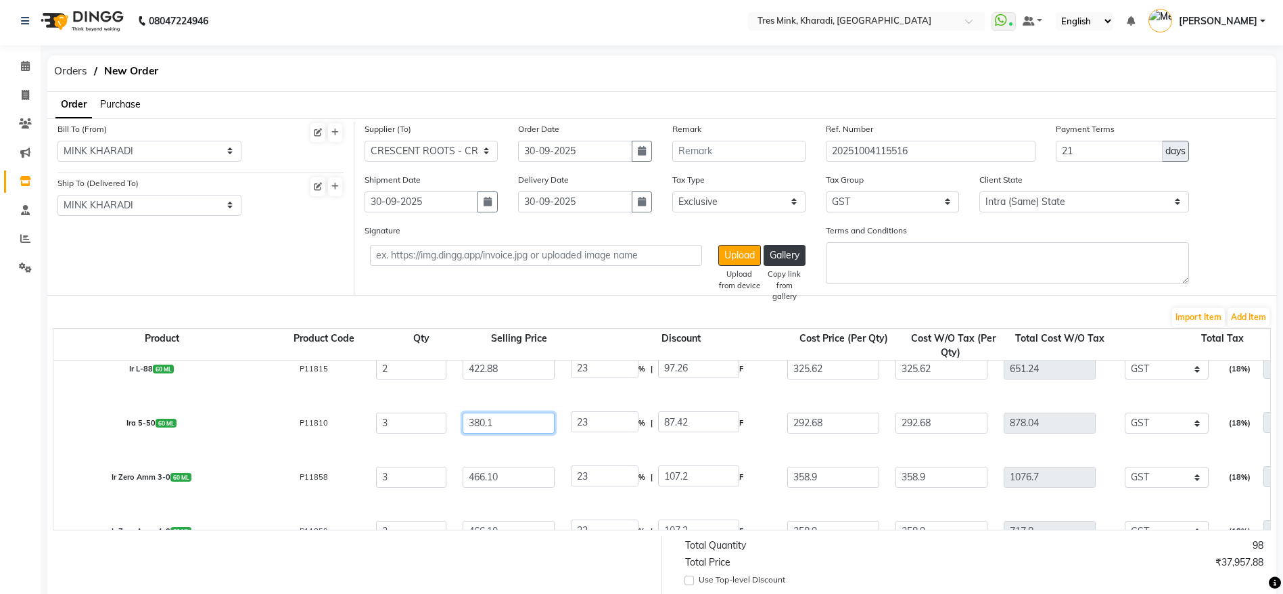
click at [488, 423] on input "380.1" at bounding box center [509, 422] width 92 height 21
click at [618, 425] on input "23.08" at bounding box center [605, 421] width 68 height 21
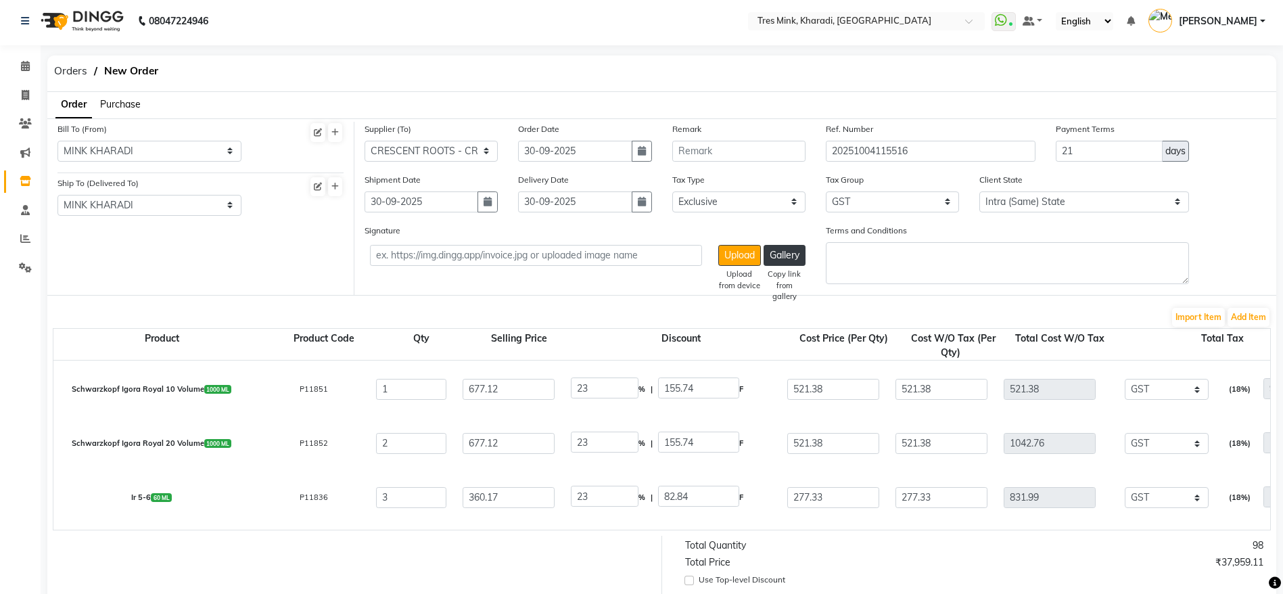
scroll to position [308, 0]
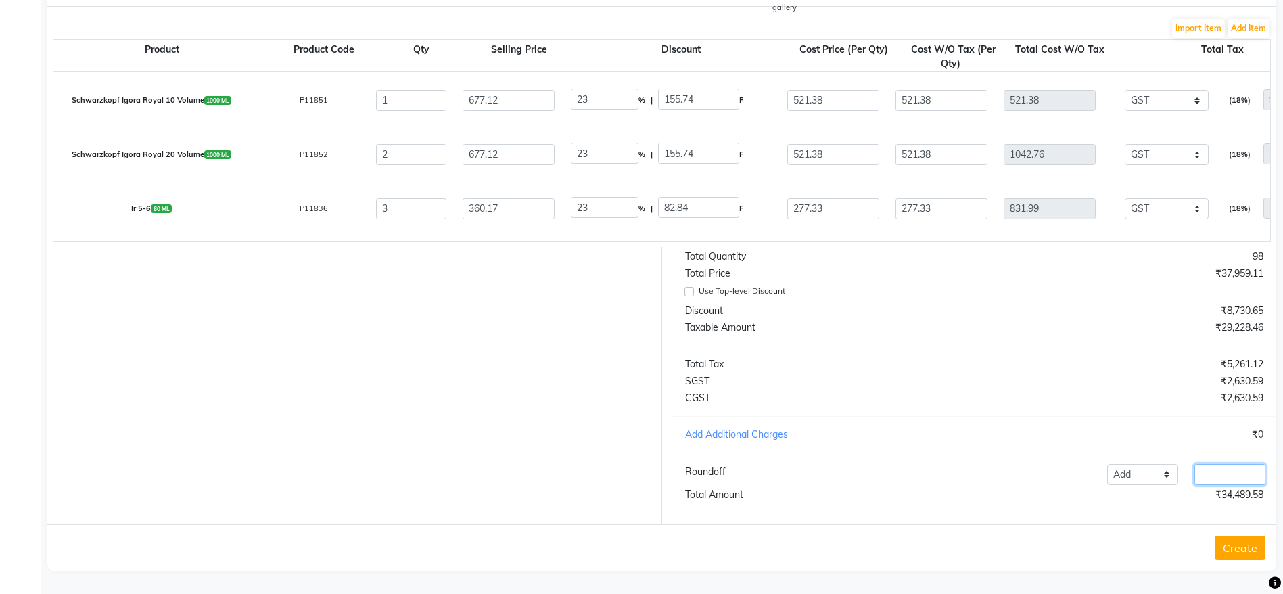
click at [1216, 474] on input "number" at bounding box center [1230, 474] width 71 height 21
click at [1193, 506] on div "Total Quantity 98 Total Price ₹37,959.11 Use Top-level Discount Discount ₹8,730…" at bounding box center [974, 385] width 625 height 277
click at [1244, 546] on button "Create" at bounding box center [1240, 548] width 51 height 24
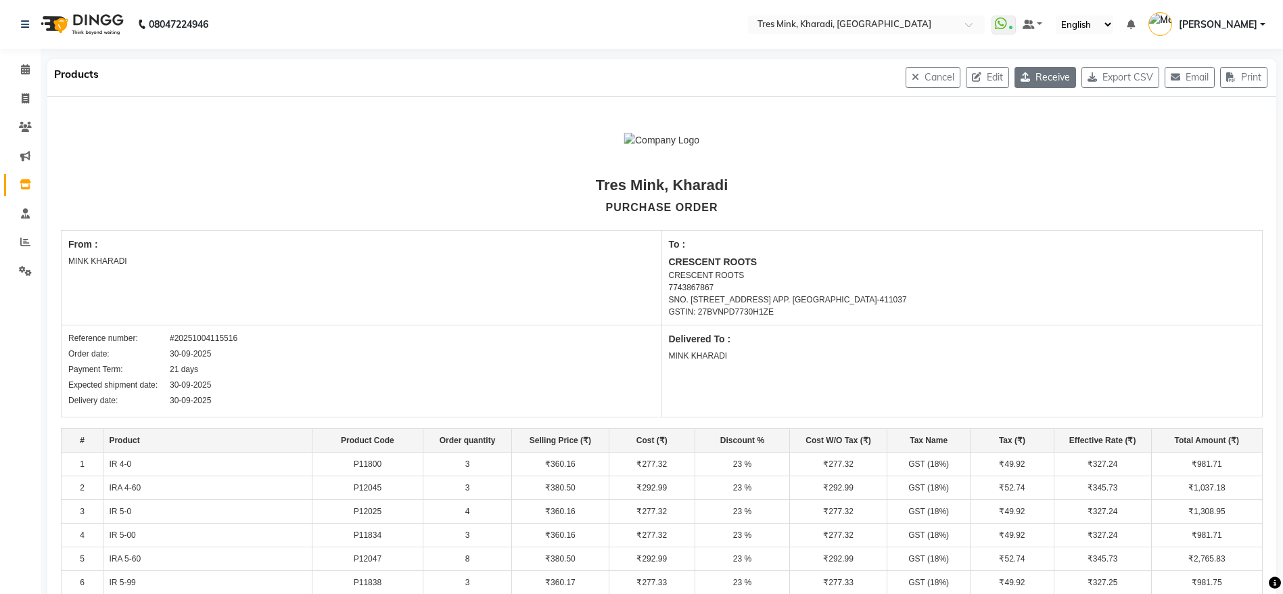
click at [1036, 82] on button "Receive" at bounding box center [1046, 77] width 62 height 21
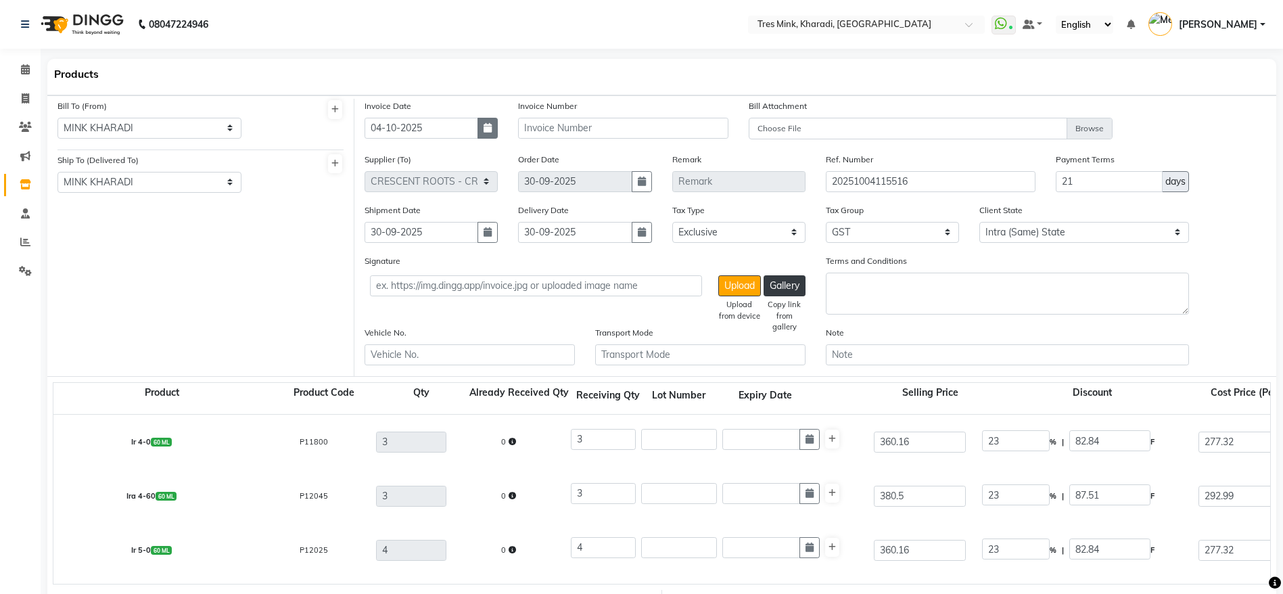
click at [480, 132] on button "button" at bounding box center [488, 128] width 20 height 21
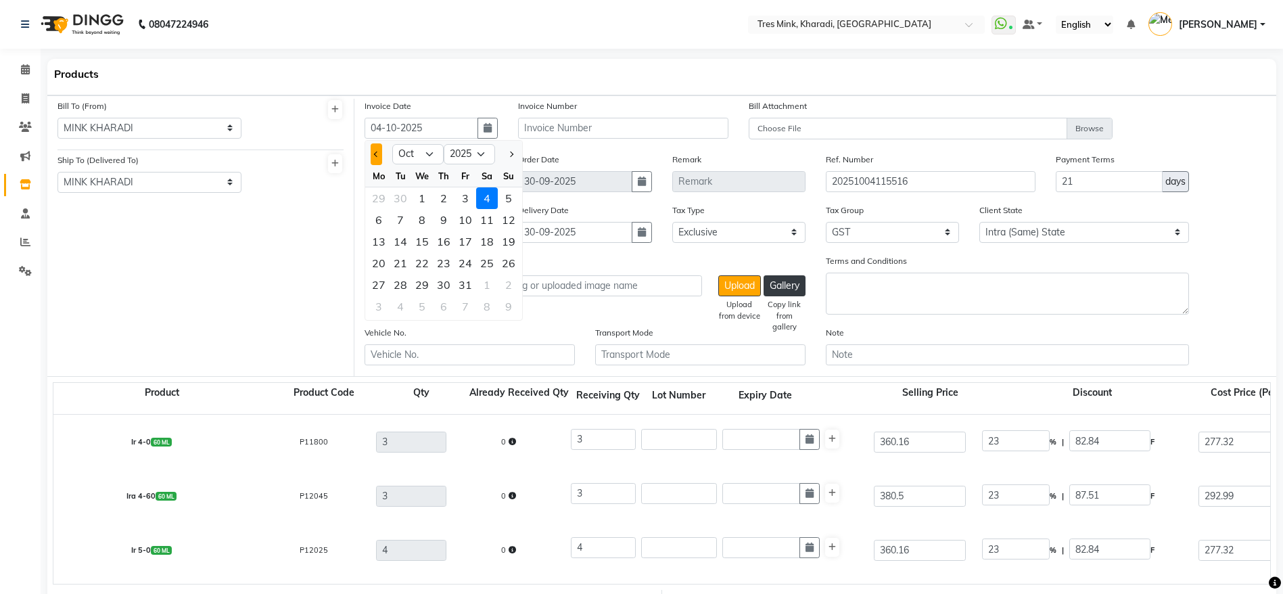
click at [375, 154] on span "Previous month" at bounding box center [376, 153] width 5 height 5
click at [399, 287] on div "30" at bounding box center [401, 285] width 22 height 22
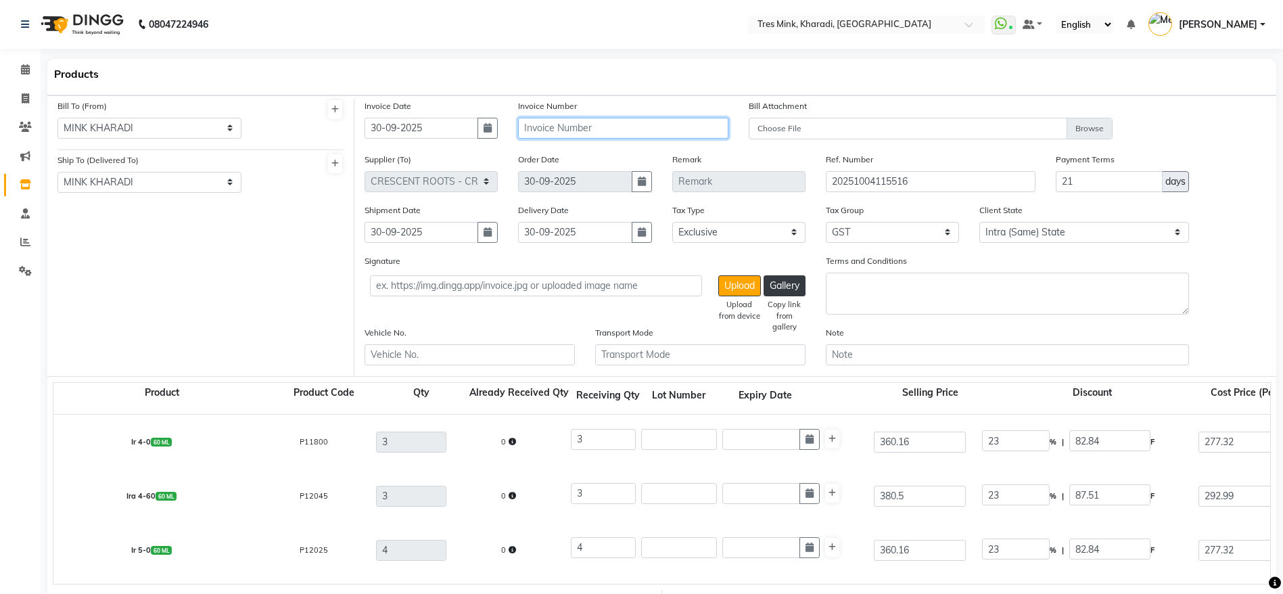
click at [601, 123] on input "text" at bounding box center [623, 128] width 210 height 21
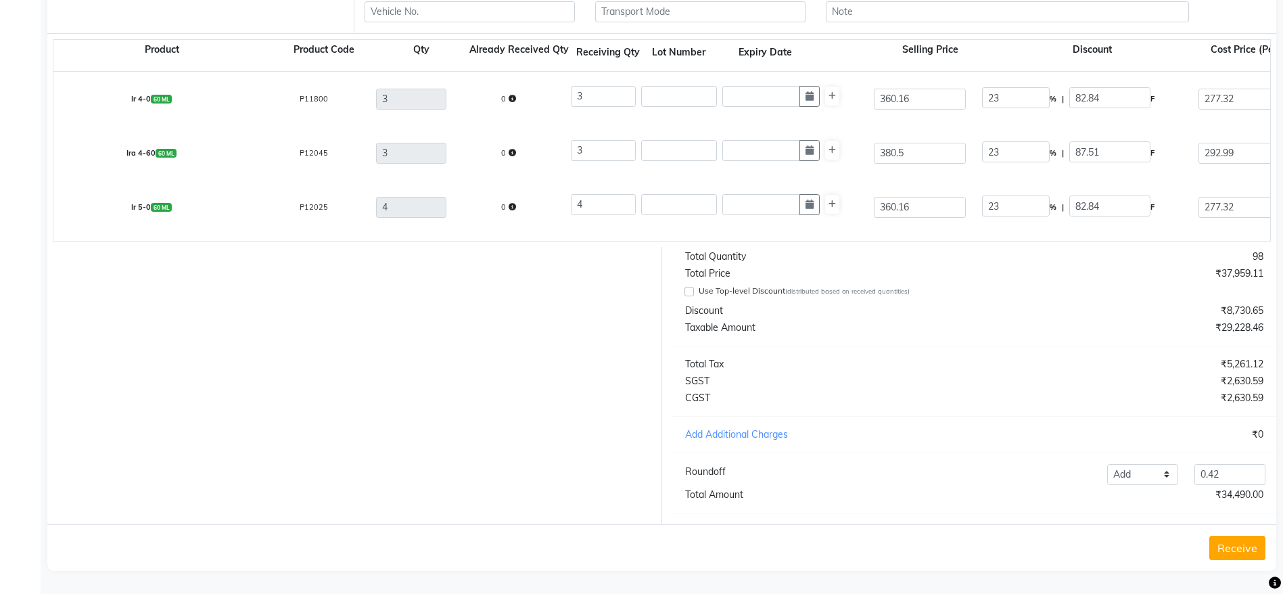
scroll to position [359, 0]
click at [1231, 547] on button "Receive" at bounding box center [1238, 548] width 56 height 24
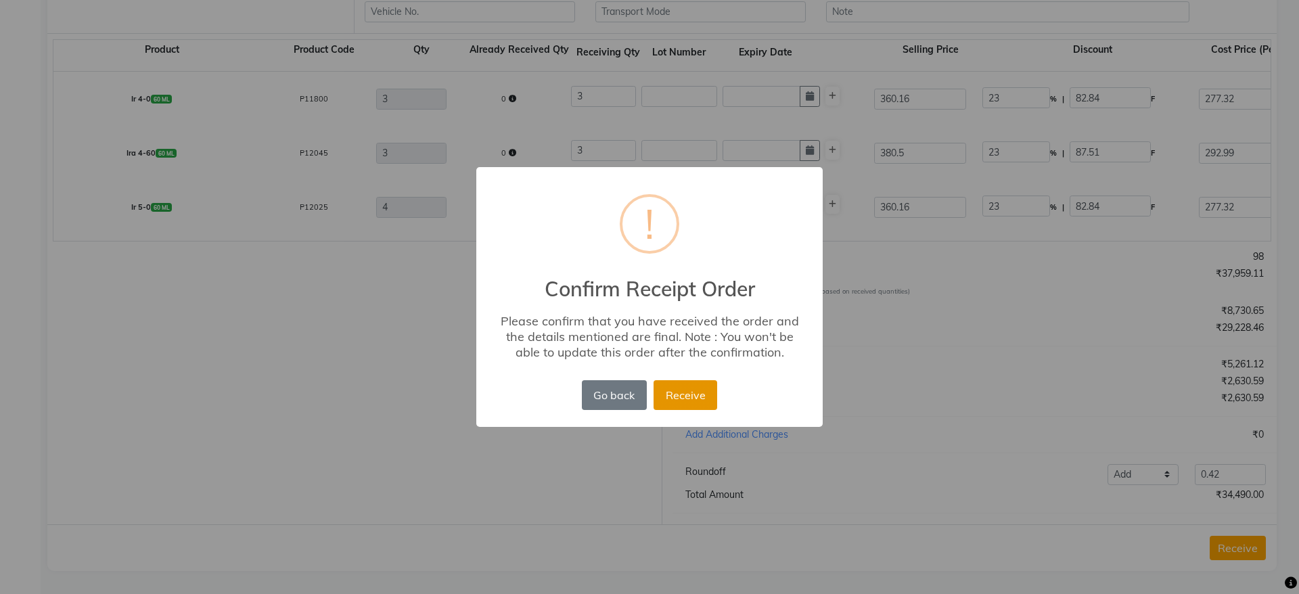
click at [689, 388] on button "Receive" at bounding box center [686, 395] width 64 height 30
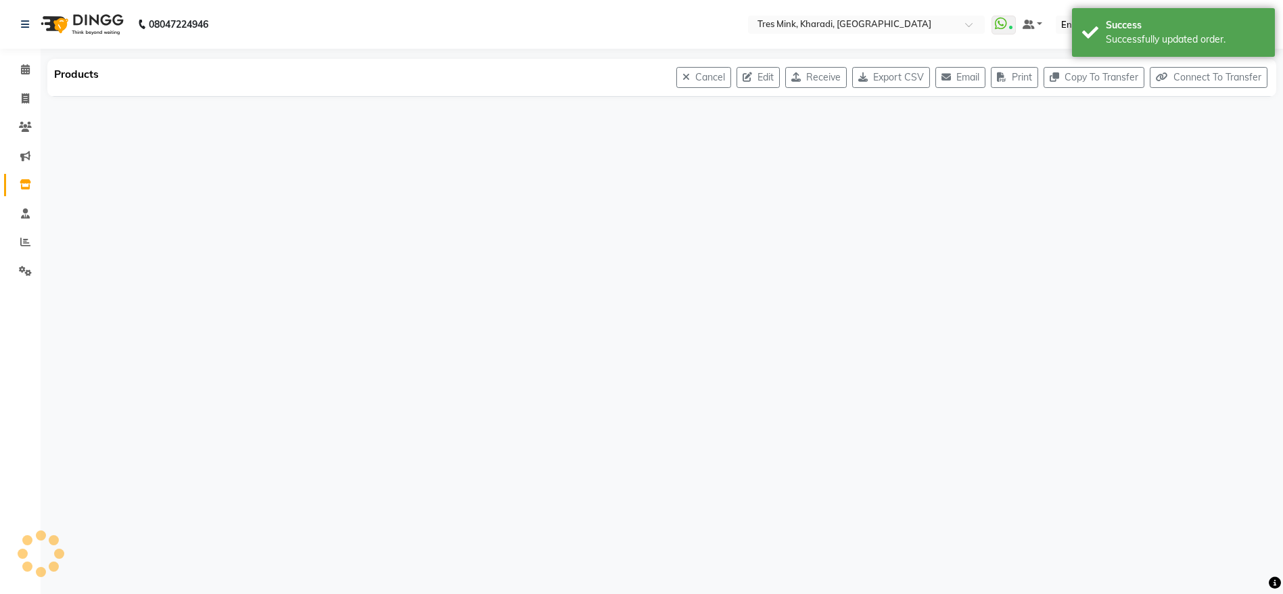
scroll to position [0, 0]
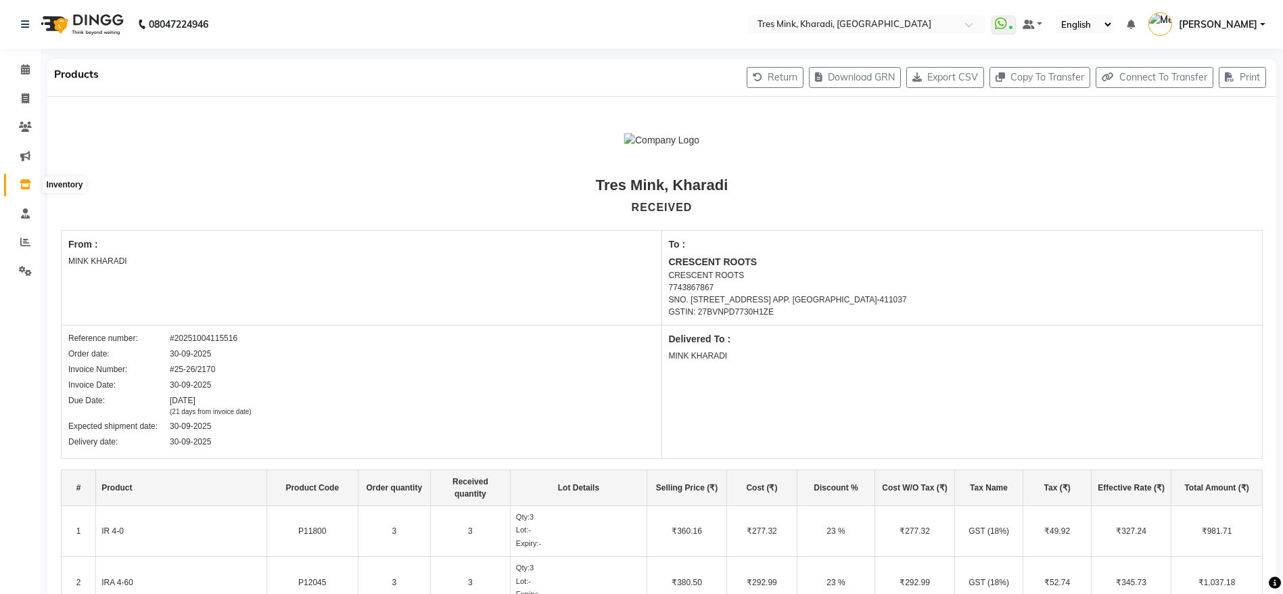
click at [27, 186] on icon at bounding box center [26, 184] width 12 height 10
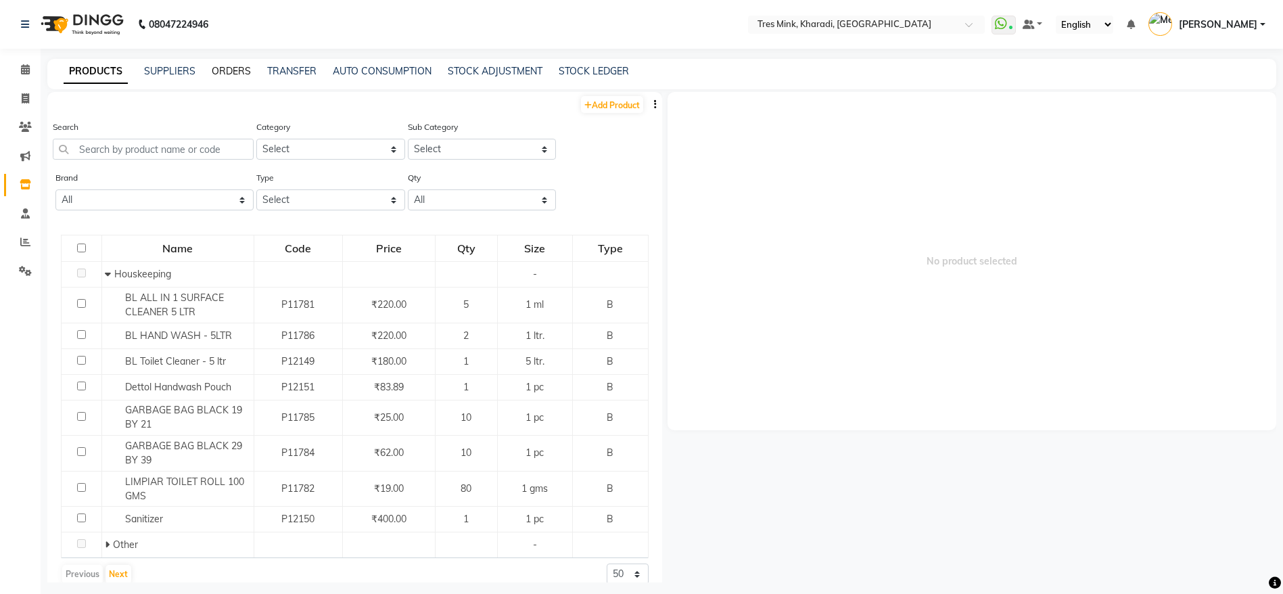
click at [225, 66] on link "ORDERS" at bounding box center [231, 71] width 39 height 12
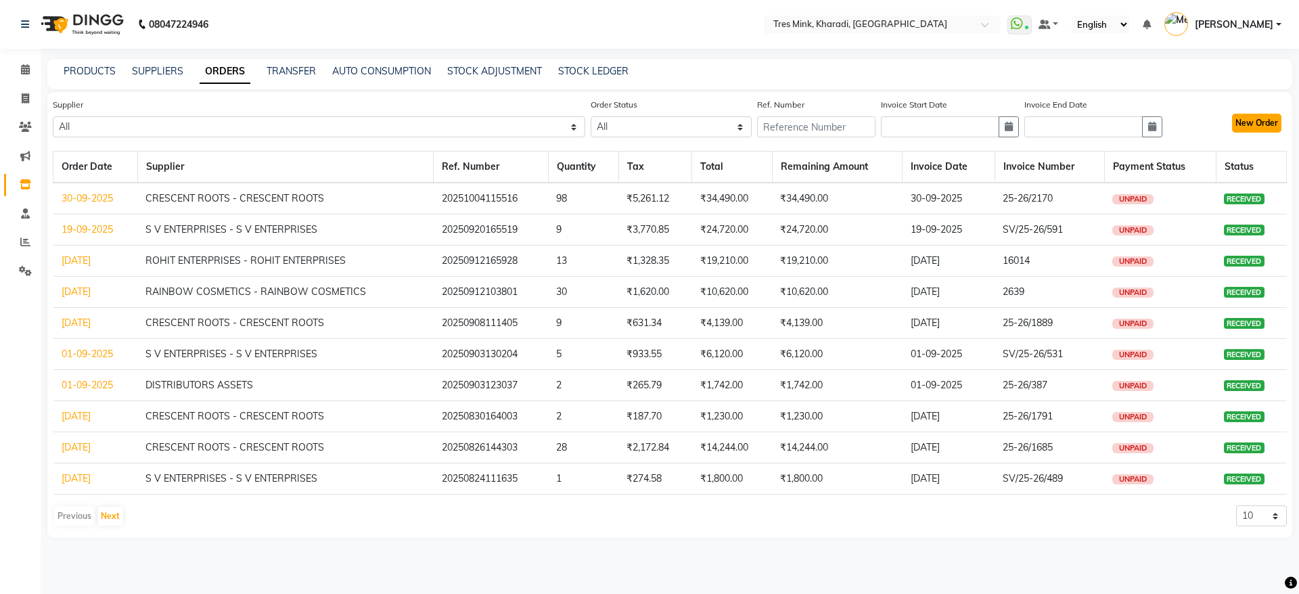
click at [1266, 127] on button "New Order" at bounding box center [1256, 123] width 49 height 19
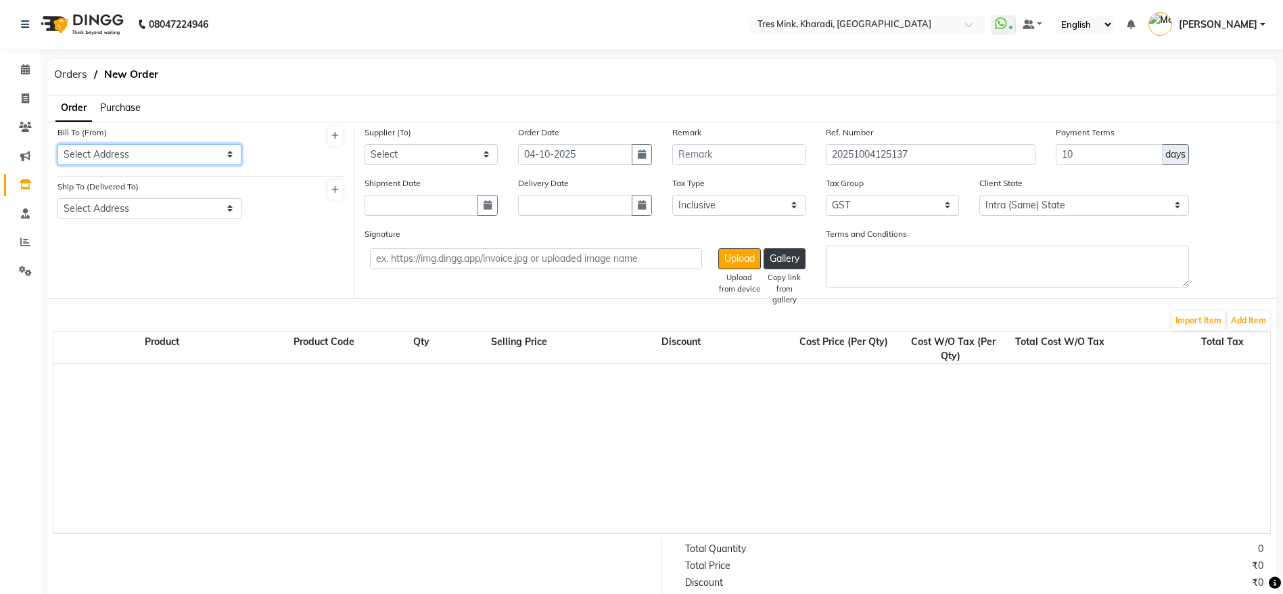
click at [90, 148] on select "Select Address MINK KHARADI" at bounding box center [150, 154] width 184 height 21
click at [58, 144] on select "Select Address MINK KHARADI" at bounding box center [150, 154] width 184 height 21
click at [101, 208] on select "Select Address MINK KHARADI" at bounding box center [150, 208] width 184 height 21
click at [58, 198] on select "Select Address MINK KHARADI" at bounding box center [150, 208] width 184 height 21
click at [448, 157] on select "Select INFINITE ENTERPRISES [DOMAIN_NAME] - INFINITE ENTERPRISES [DOMAIN_NAME].…" at bounding box center [431, 154] width 133 height 21
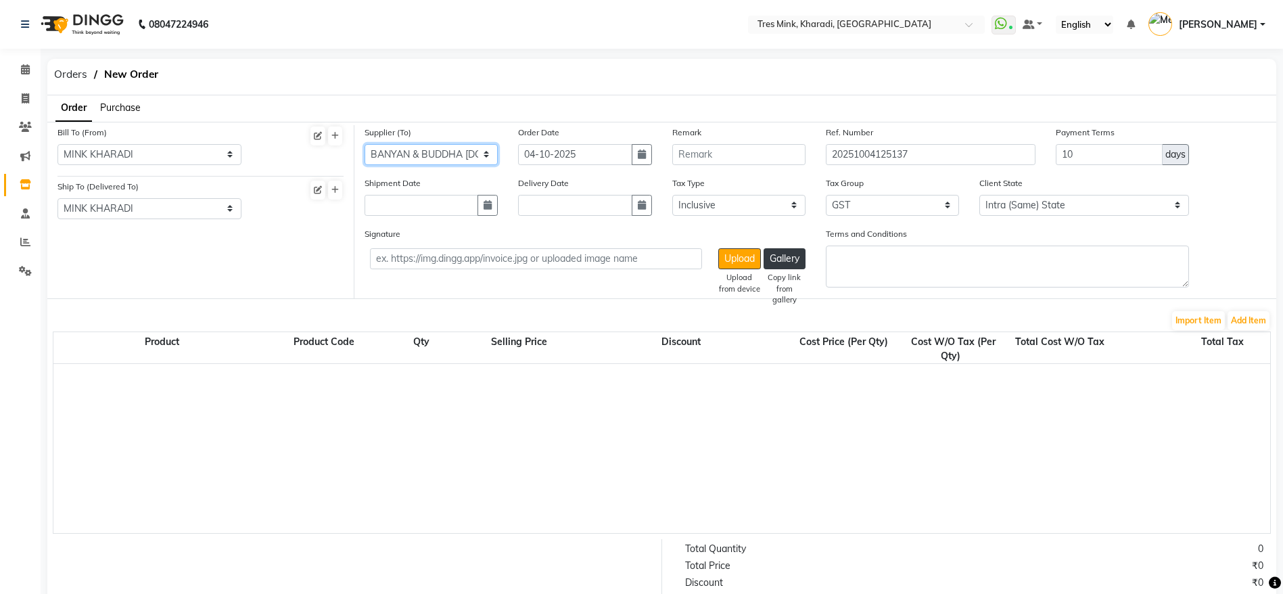
click at [365, 144] on select "Select INFINITE ENTERPRISES [DOMAIN_NAME] - INFINITE ENTERPRISES [DOMAIN_NAME].…" at bounding box center [431, 154] width 133 height 21
click at [642, 158] on icon "button" at bounding box center [642, 154] width 8 height 9
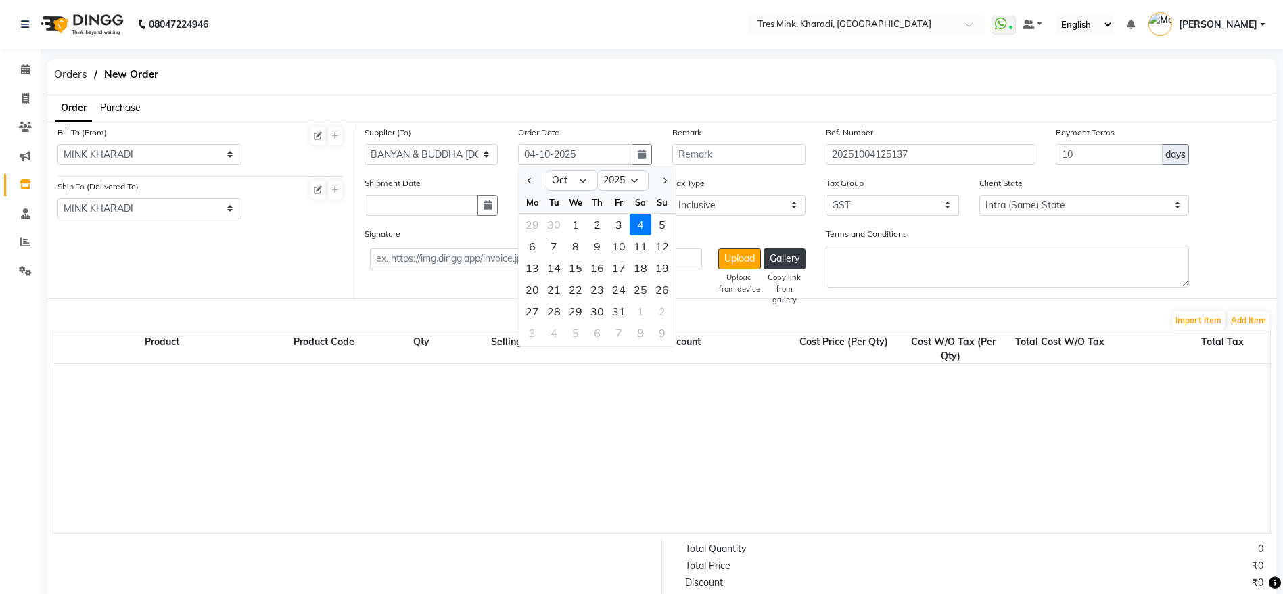
click at [524, 182] on button "Previous month" at bounding box center [530, 181] width 12 height 22
click at [621, 290] on div "26" at bounding box center [619, 290] width 22 height 22
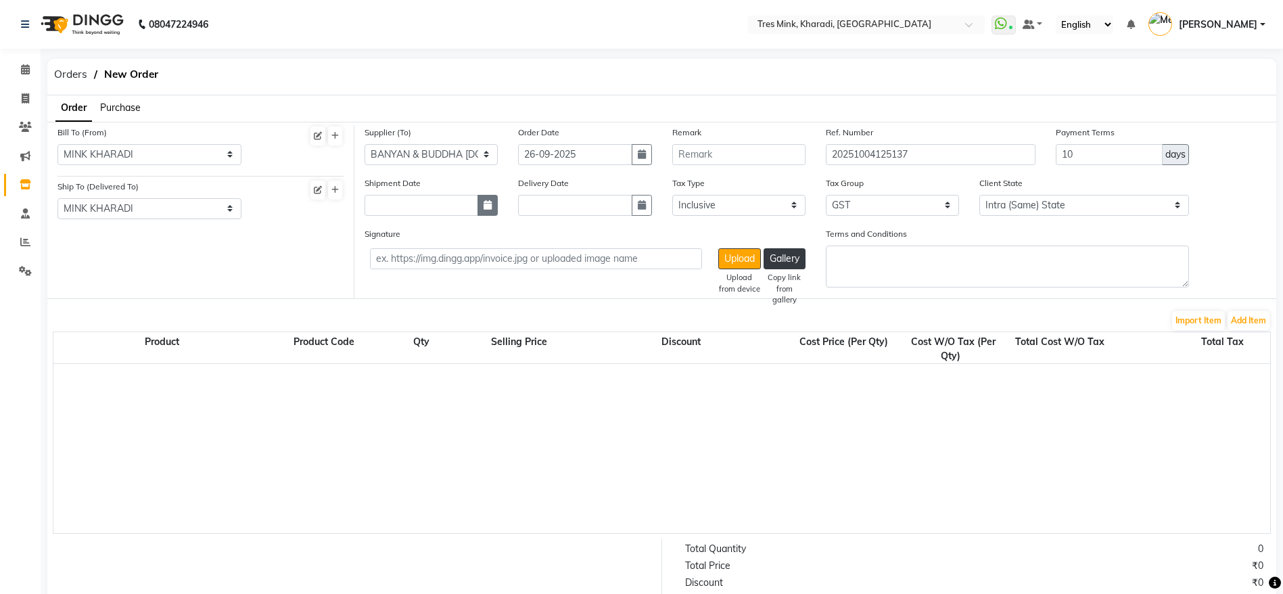
click at [490, 211] on button "button" at bounding box center [488, 205] width 20 height 21
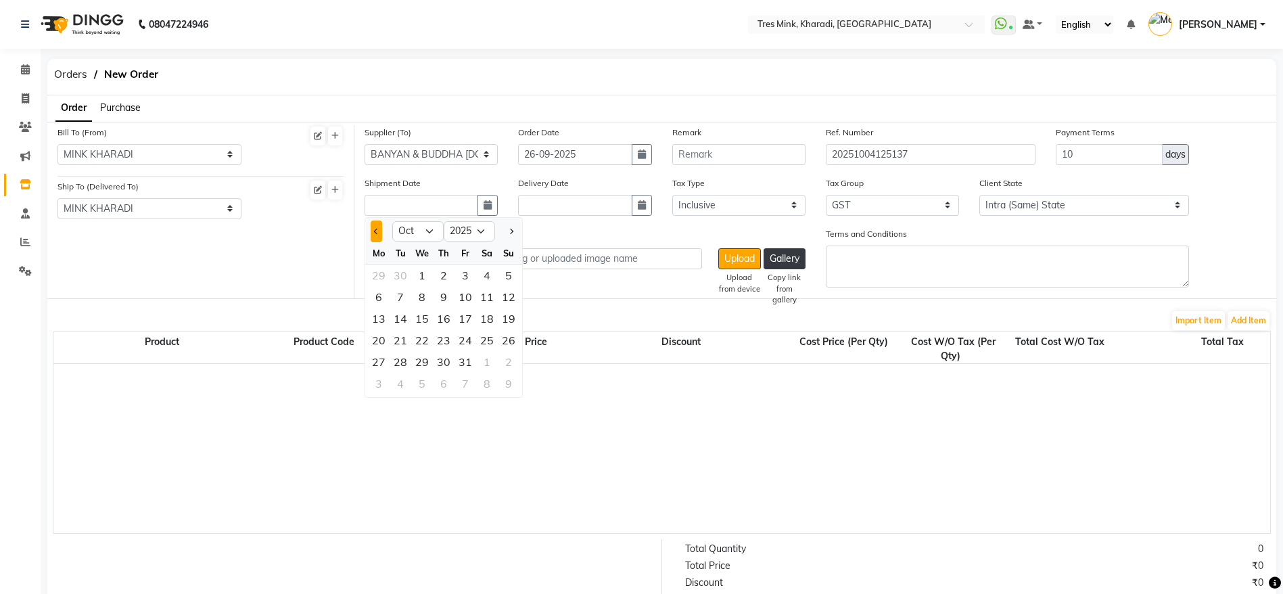
click at [373, 228] on button "Previous month" at bounding box center [377, 232] width 12 height 22
click at [463, 338] on div "26" at bounding box center [466, 340] width 22 height 22
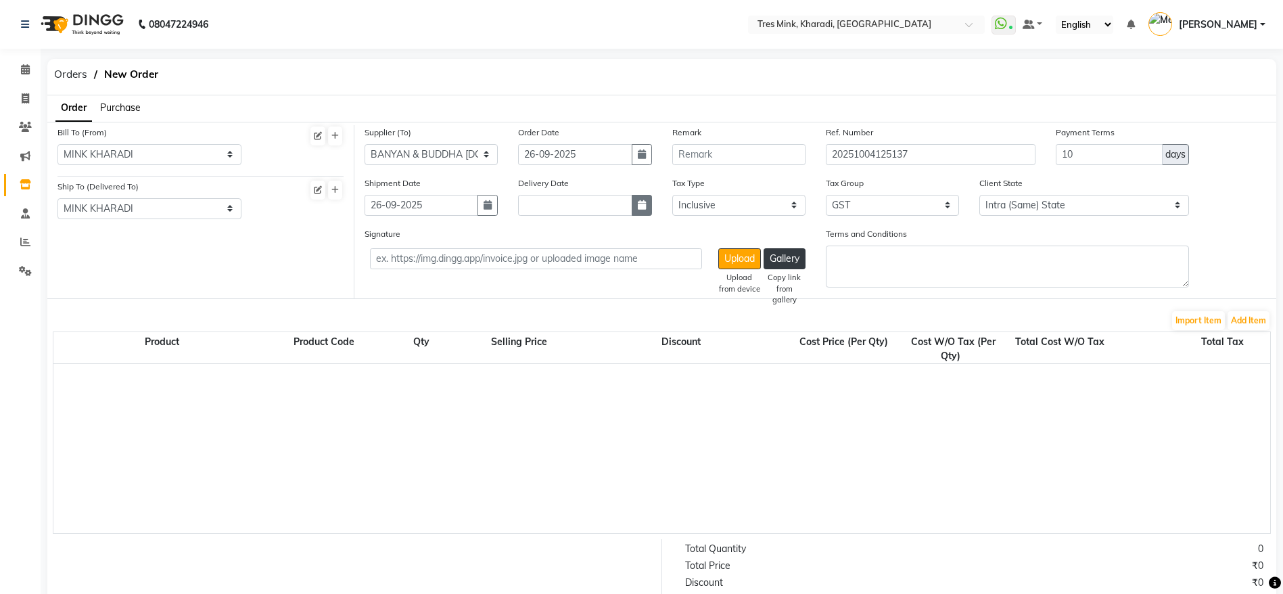
click at [641, 207] on icon "button" at bounding box center [642, 204] width 8 height 9
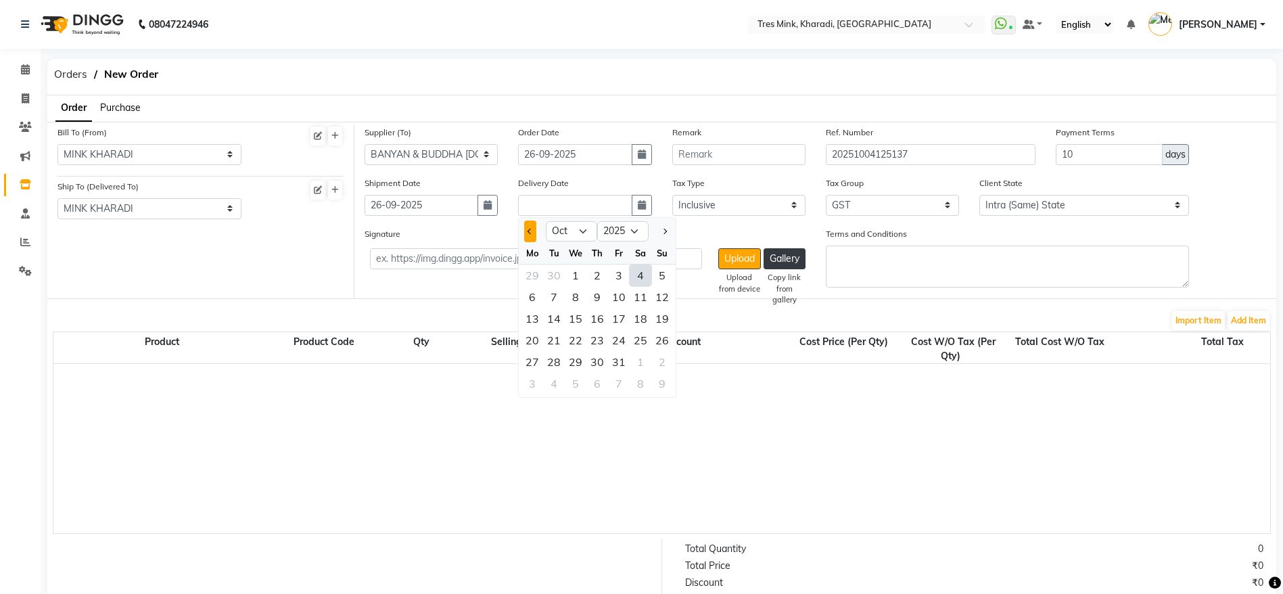
click at [526, 227] on button "Previous month" at bounding box center [530, 232] width 12 height 22
click at [618, 340] on div "26" at bounding box center [619, 340] width 22 height 22
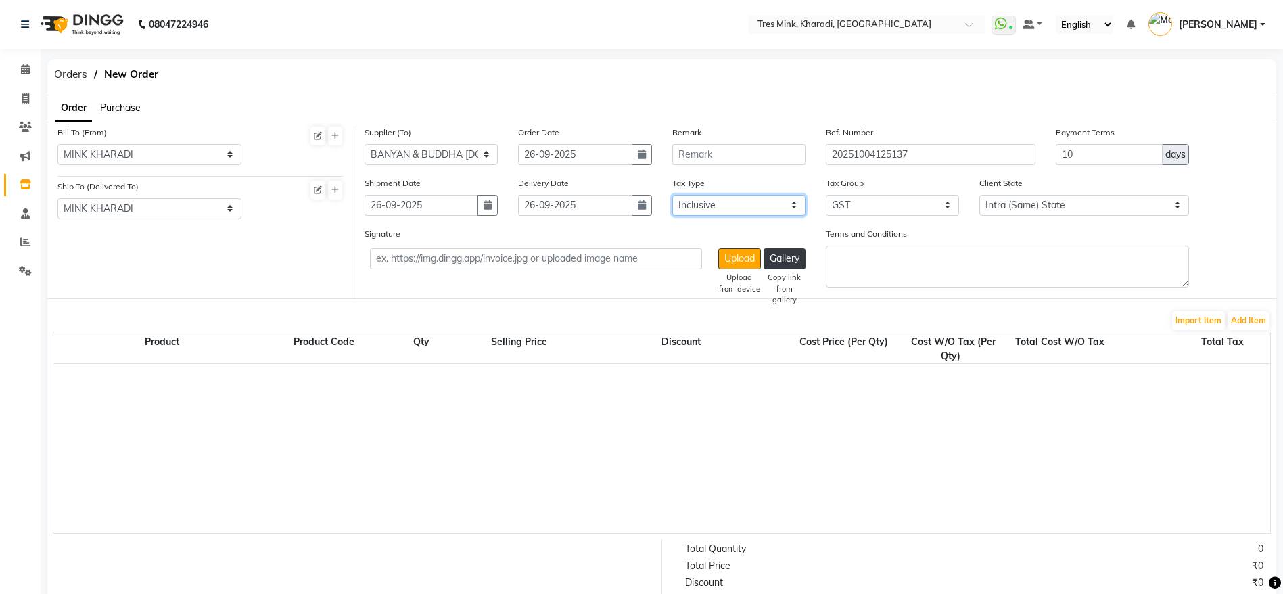
click at [716, 212] on select "Select Inclusive Exclusive" at bounding box center [738, 205] width 133 height 21
click at [672, 195] on select "Select Inclusive Exclusive" at bounding box center [738, 205] width 133 height 21
drag, startPoint x: 1103, startPoint y: 161, endPoint x: 985, endPoint y: 133, distance: 120.9
click at [985, 133] on div "Supplier (To) Select INFINITE ENTERPRISES [DOMAIN_NAME] - INFINITE ENTERPRISES …" at bounding box center [815, 150] width 922 height 51
click at [973, 216] on div "Client State Intra (Same) State Inter (Other) State" at bounding box center [1084, 201] width 231 height 51
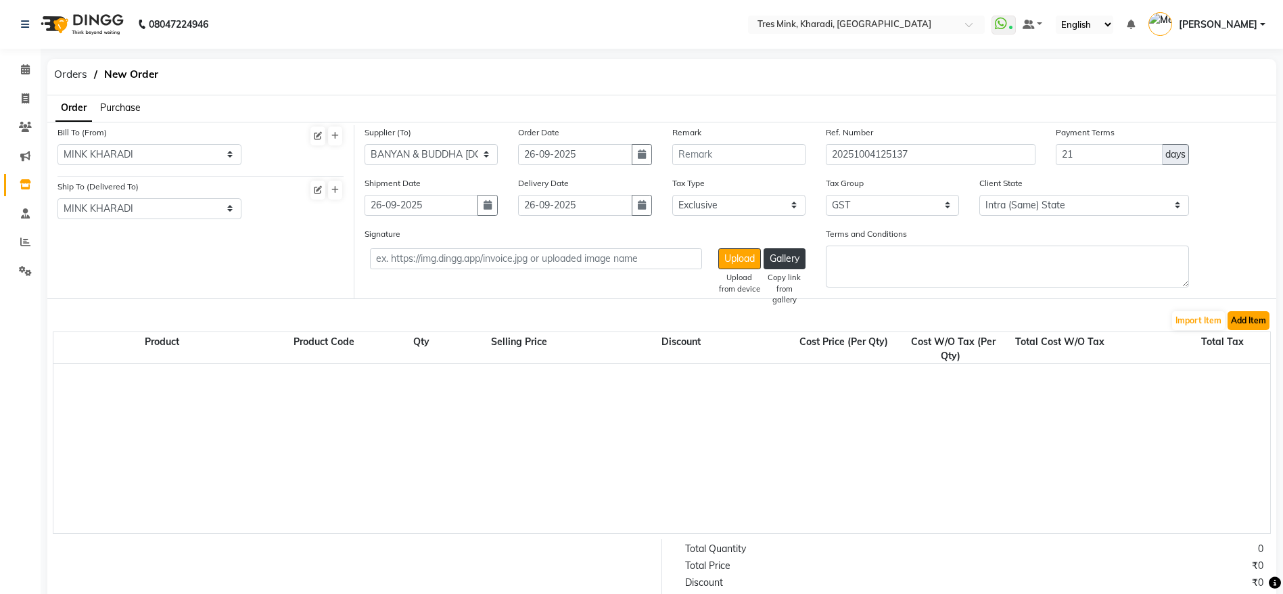
click at [1247, 326] on button "Add Item" at bounding box center [1249, 320] width 42 height 19
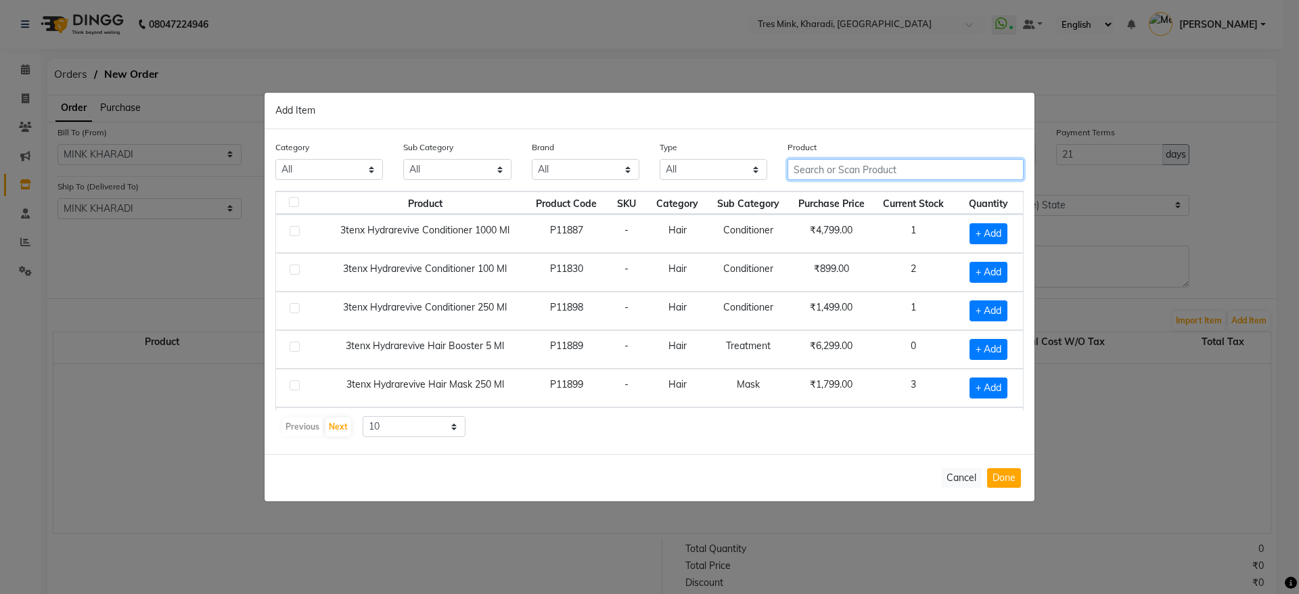
click at [825, 166] on input "text" at bounding box center [905, 169] width 236 height 21
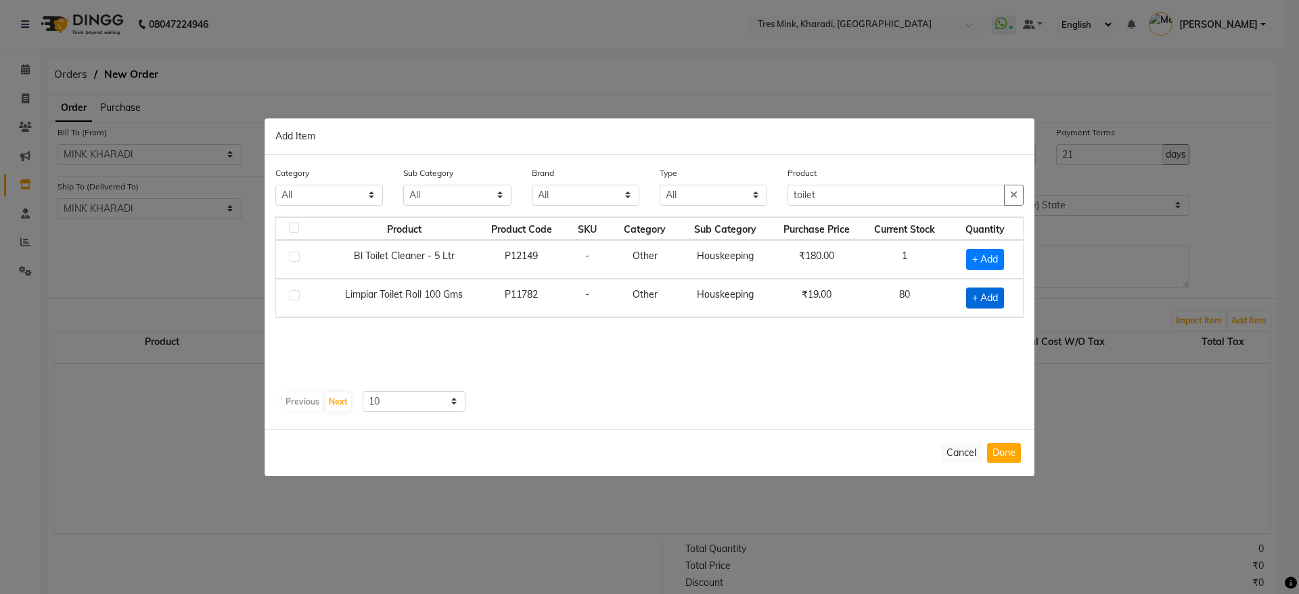
click at [996, 292] on span "+ Add" at bounding box center [985, 298] width 38 height 21
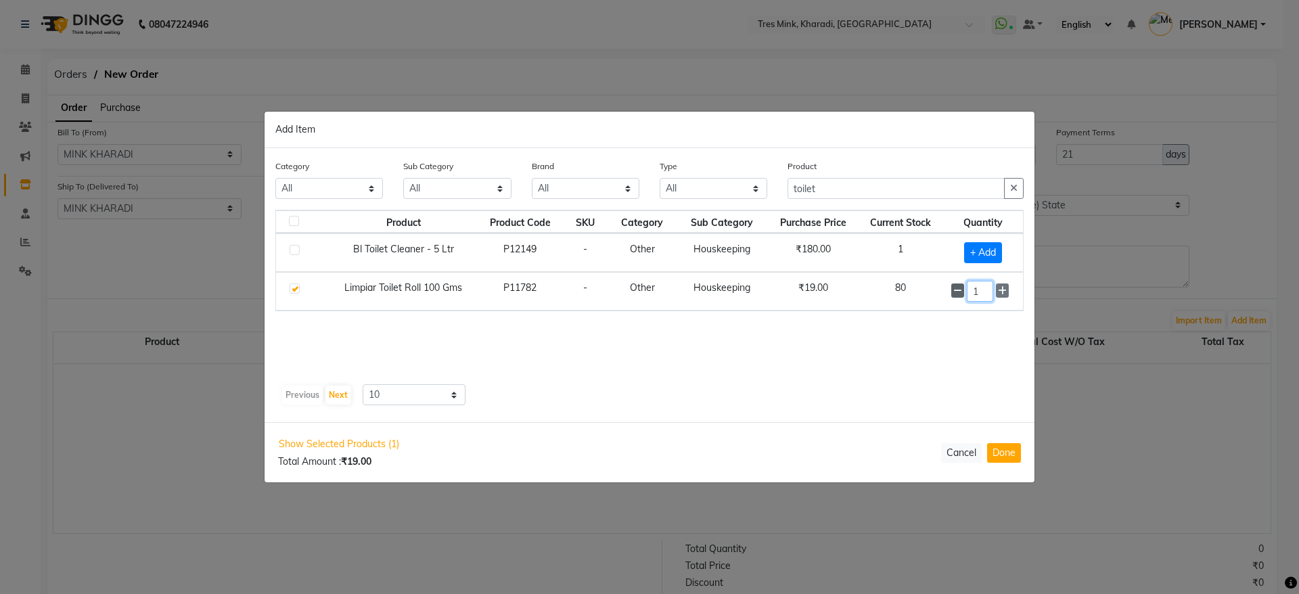
drag, startPoint x: 973, startPoint y: 292, endPoint x: 958, endPoint y: 292, distance: 15.6
click at [958, 292] on div "1" at bounding box center [983, 291] width 64 height 21
drag, startPoint x: 844, startPoint y: 187, endPoint x: 731, endPoint y: 173, distance: 114.0
click at [731, 173] on div "Category All Hair Skin Makeup Personal Care Appliances [PERSON_NAME] Waxing Dis…" at bounding box center [649, 185] width 769 height 51
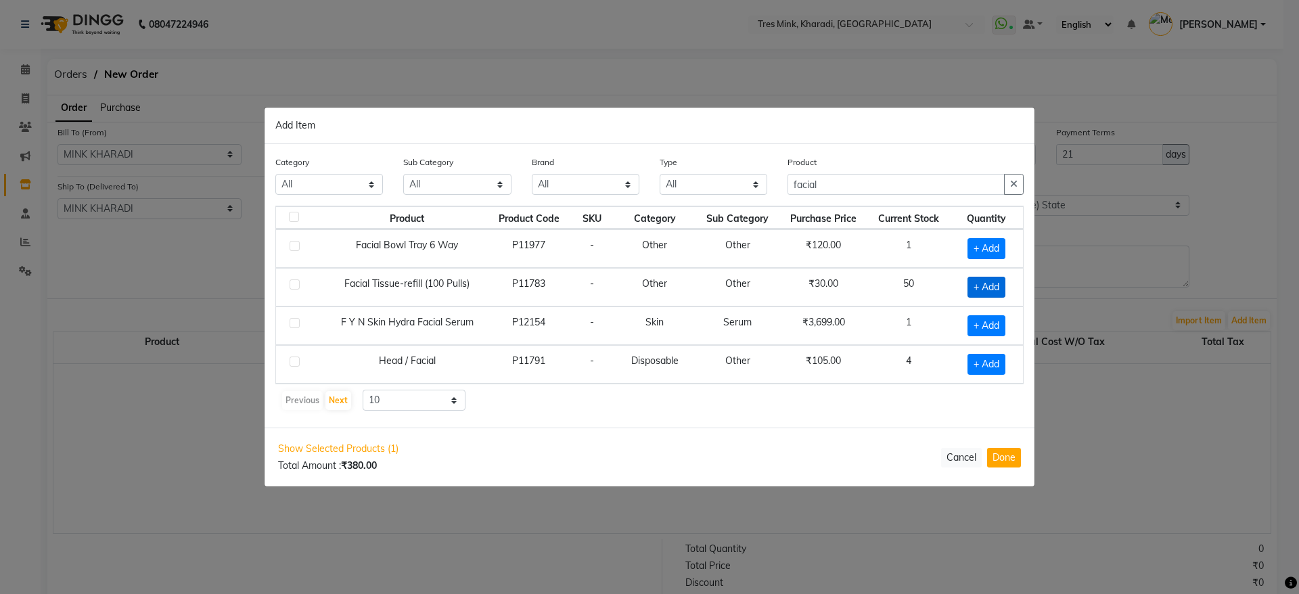
click at [990, 285] on span "+ Add" at bounding box center [986, 287] width 38 height 21
click at [992, 284] on input "1" at bounding box center [982, 286] width 26 height 21
drag, startPoint x: 838, startPoint y: 177, endPoint x: 727, endPoint y: 165, distance: 111.6
click at [727, 165] on div "Category All Hair Skin Makeup Personal Care Appliances [PERSON_NAME] Waxing Dis…" at bounding box center [649, 180] width 769 height 51
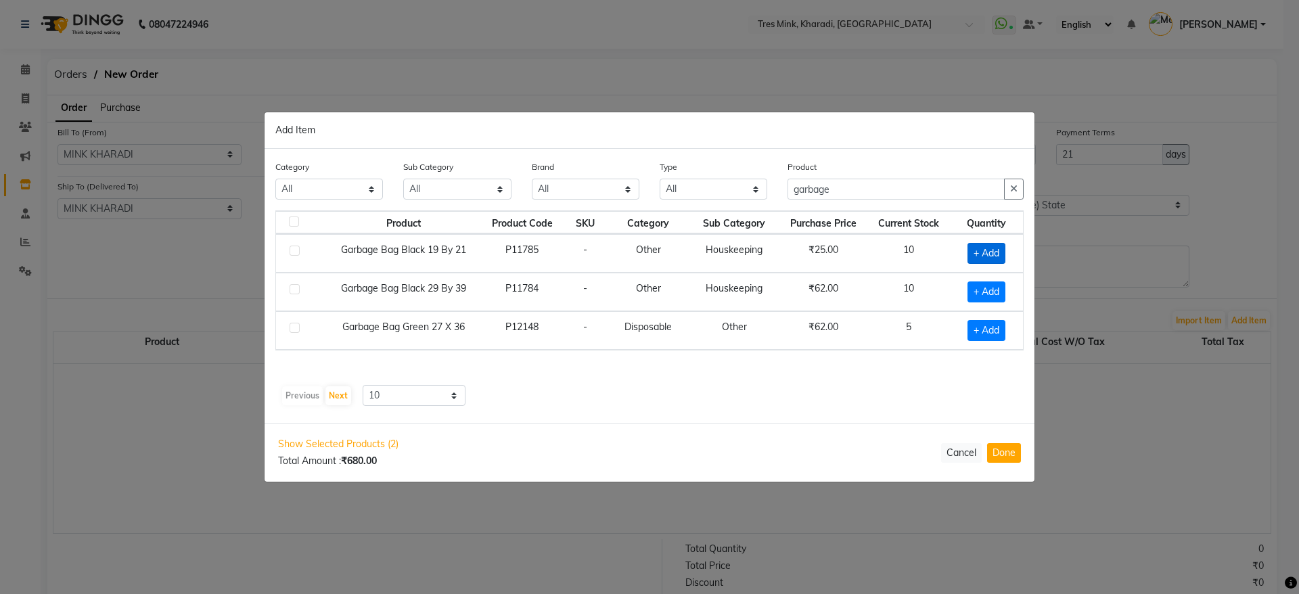
click at [1003, 247] on span "+ Add" at bounding box center [986, 253] width 38 height 21
click at [1004, 251] on icon at bounding box center [1003, 252] width 9 height 9
click at [818, 196] on input "garbage" at bounding box center [895, 189] width 217 height 21
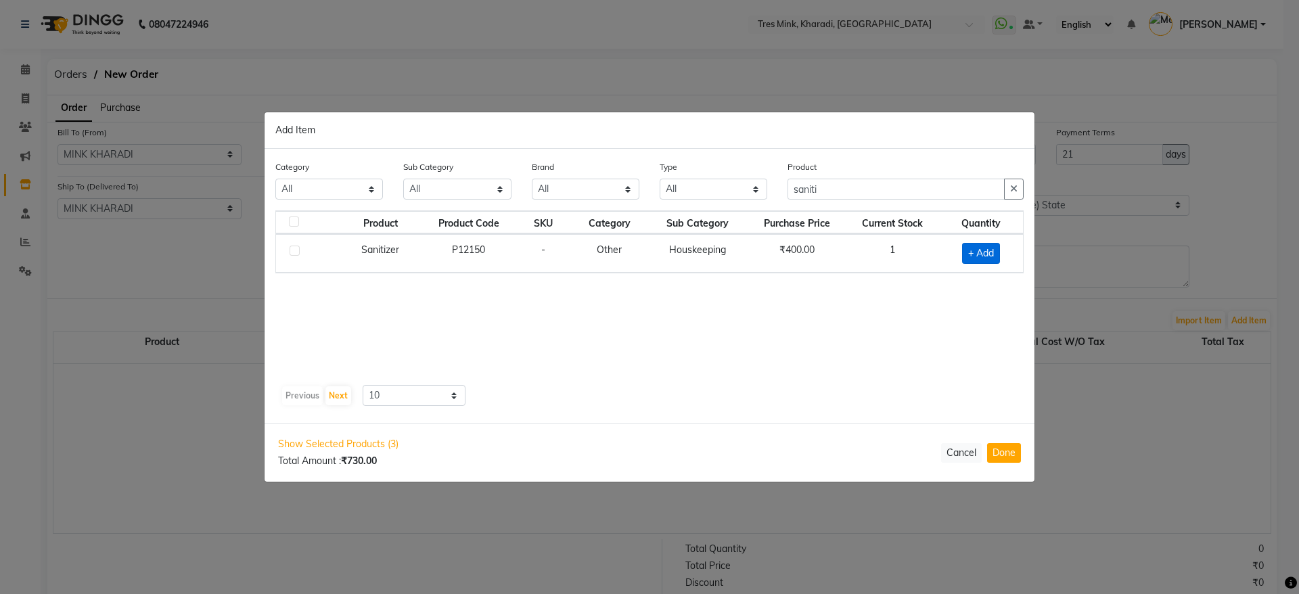
click at [986, 249] on span "+ Add" at bounding box center [981, 253] width 38 height 21
click at [806, 190] on input "saniti" at bounding box center [895, 188] width 217 height 21
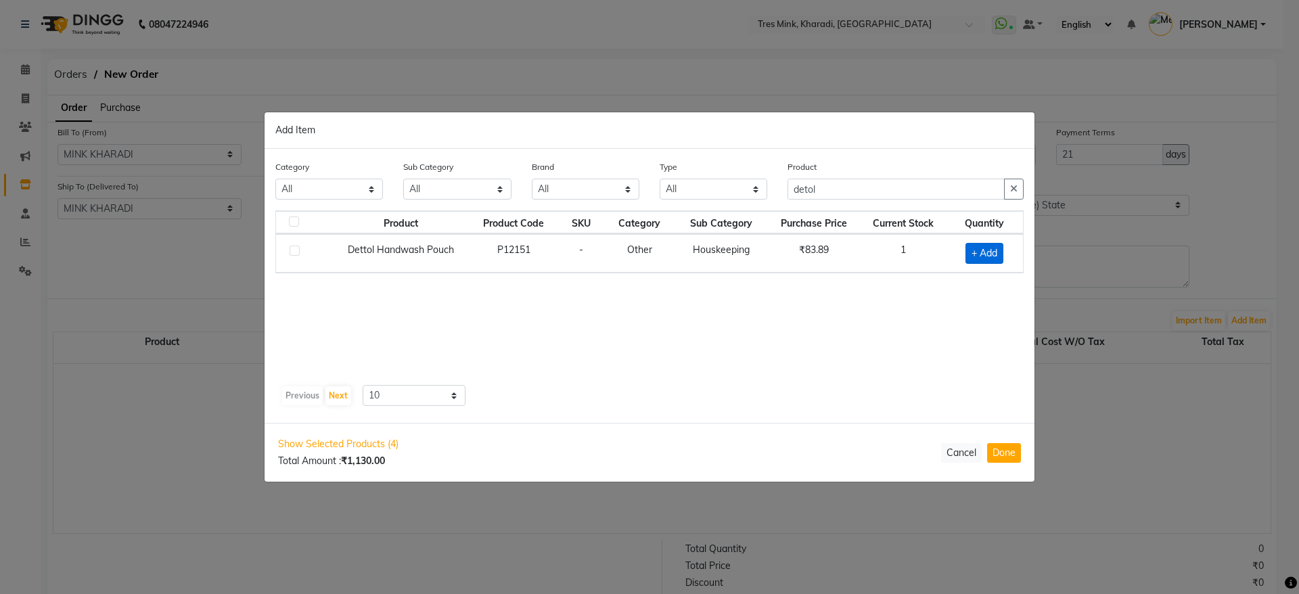
click at [993, 255] on span "+ Add" at bounding box center [984, 253] width 38 height 21
click at [1005, 454] on button "Done" at bounding box center [1004, 453] width 34 height 20
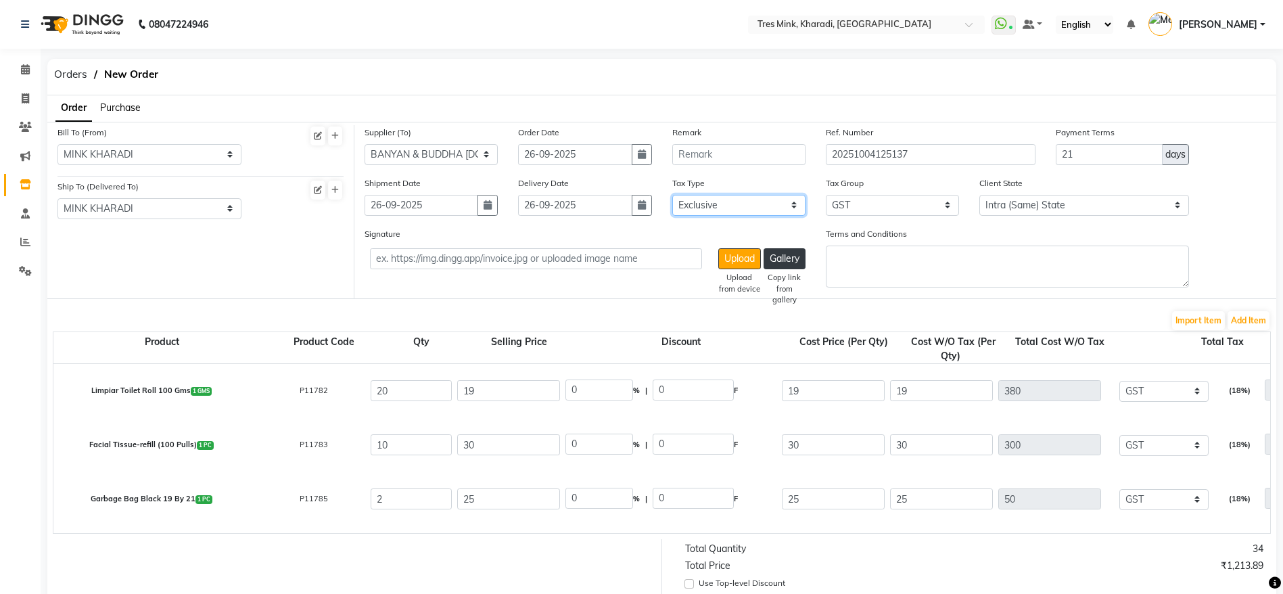
click at [726, 207] on select "Select Inclusive Exclusive" at bounding box center [738, 205] width 133 height 21
click at [672, 195] on select "Select Inclusive Exclusive" at bounding box center [738, 205] width 133 height 21
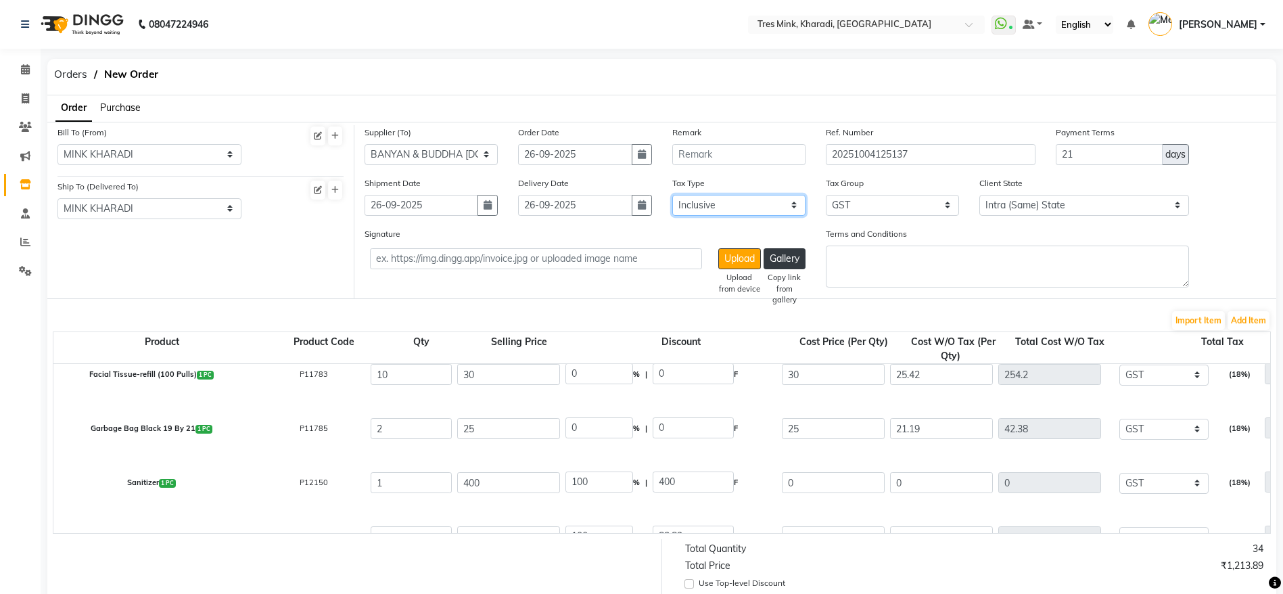
scroll to position [101, 0]
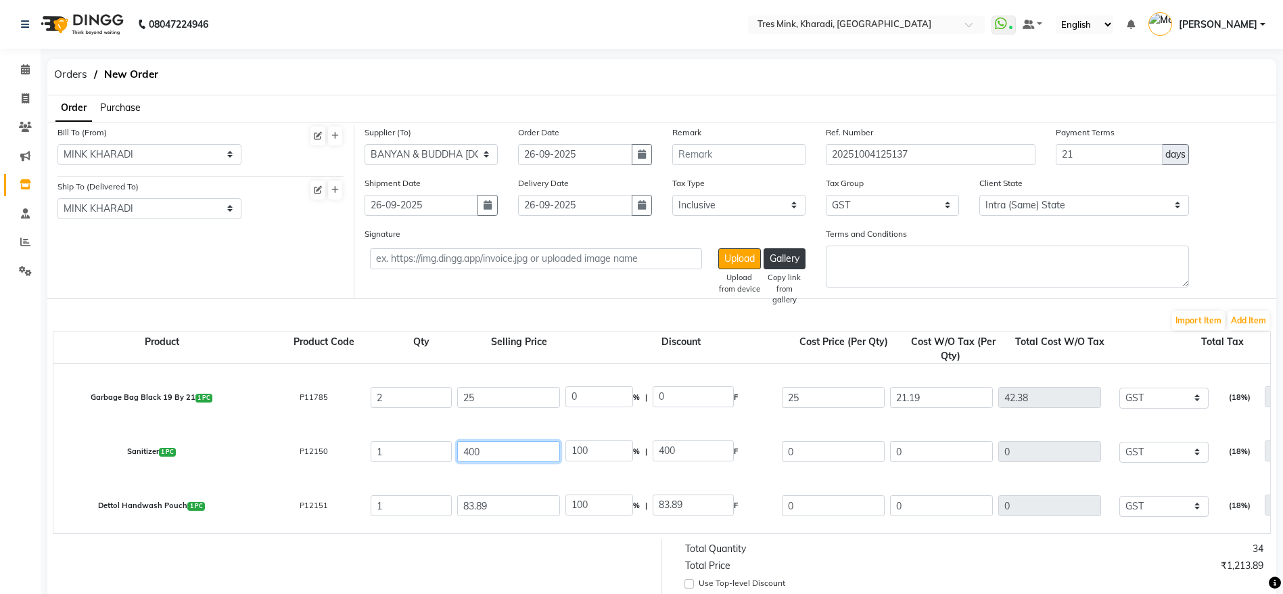
click at [468, 454] on input "400" at bounding box center [508, 451] width 103 height 21
click at [468, 453] on input "400" at bounding box center [508, 451] width 103 height 21
click at [472, 501] on input "83.89" at bounding box center [508, 505] width 103 height 21
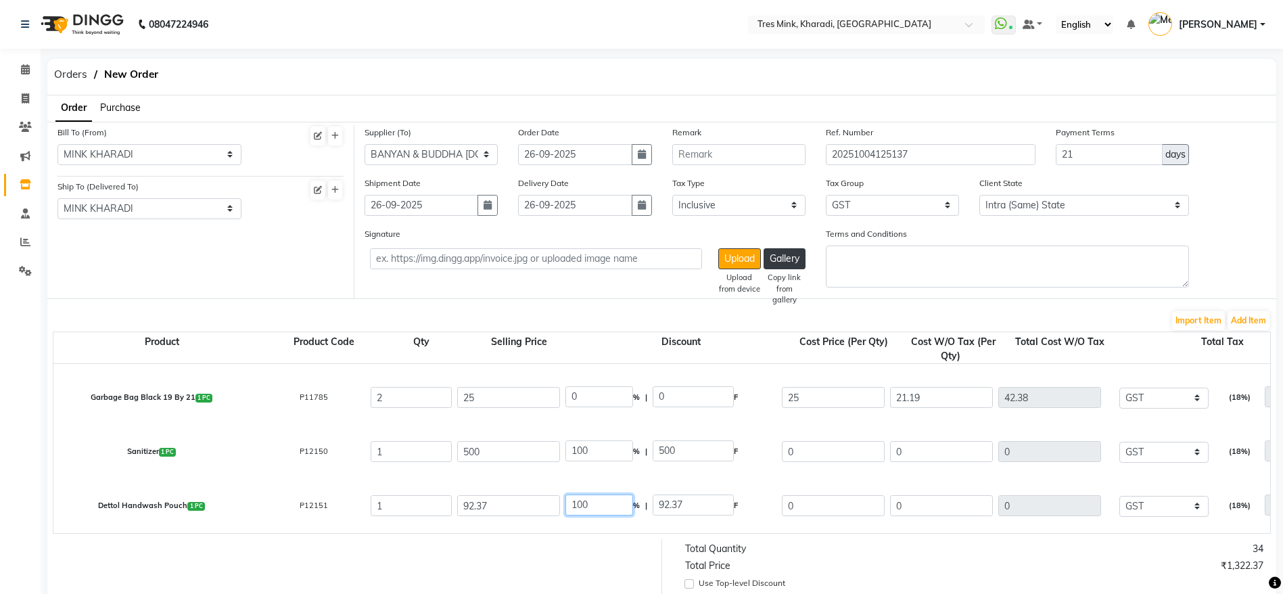
click at [582, 509] on input "100" at bounding box center [600, 505] width 68 height 21
click at [587, 446] on input "100" at bounding box center [600, 450] width 68 height 21
click at [576, 451] on input "10" at bounding box center [600, 450] width 68 height 21
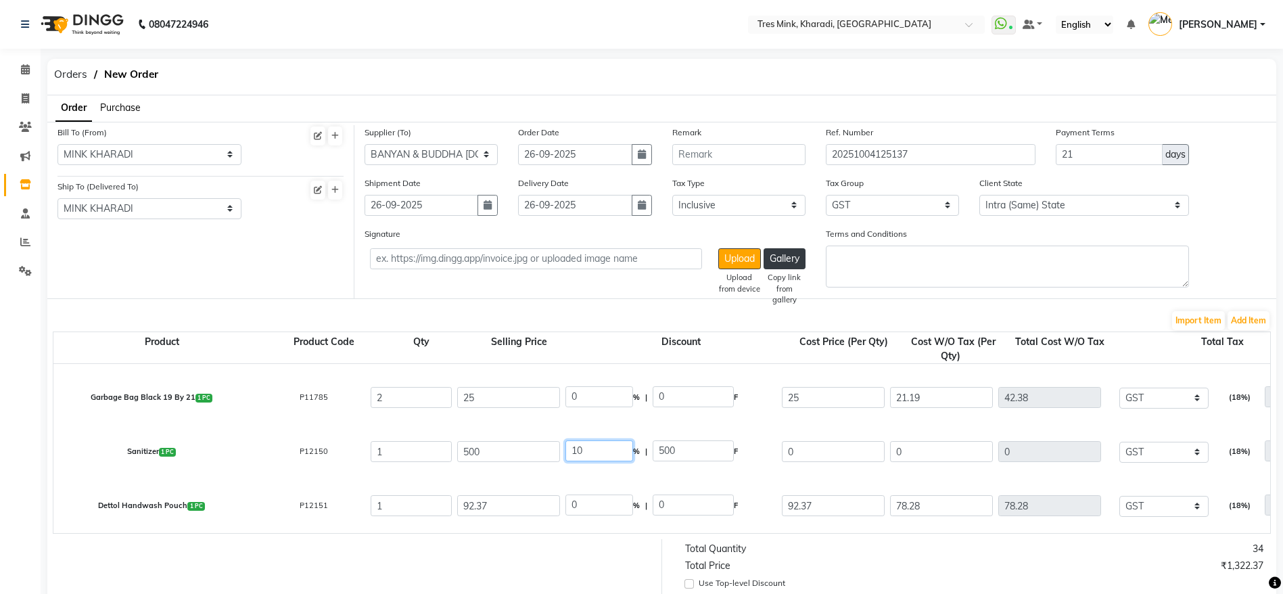
click at [576, 451] on input "10" at bounding box center [600, 450] width 68 height 21
click at [746, 461] on div "0 % | 0 F" at bounding box center [671, 451] width 211 height 23
click at [725, 206] on select "Select Inclusive Exclusive" at bounding box center [738, 205] width 133 height 21
click at [672, 195] on select "Select Inclusive Exclusive" at bounding box center [738, 205] width 133 height 21
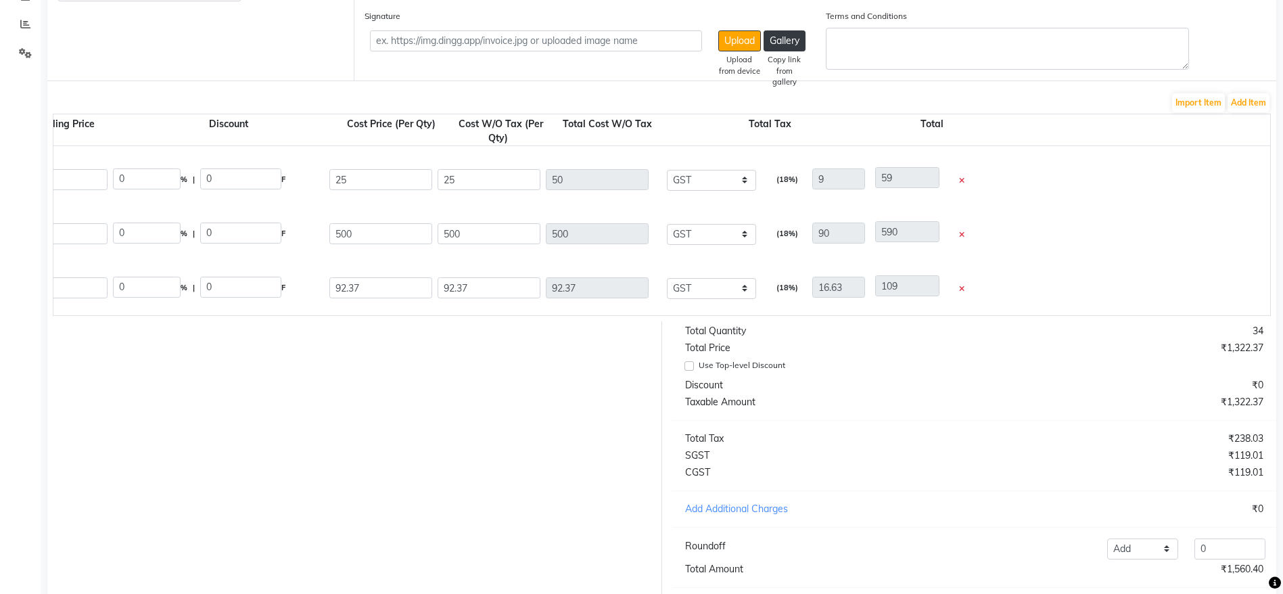
scroll to position [308, 0]
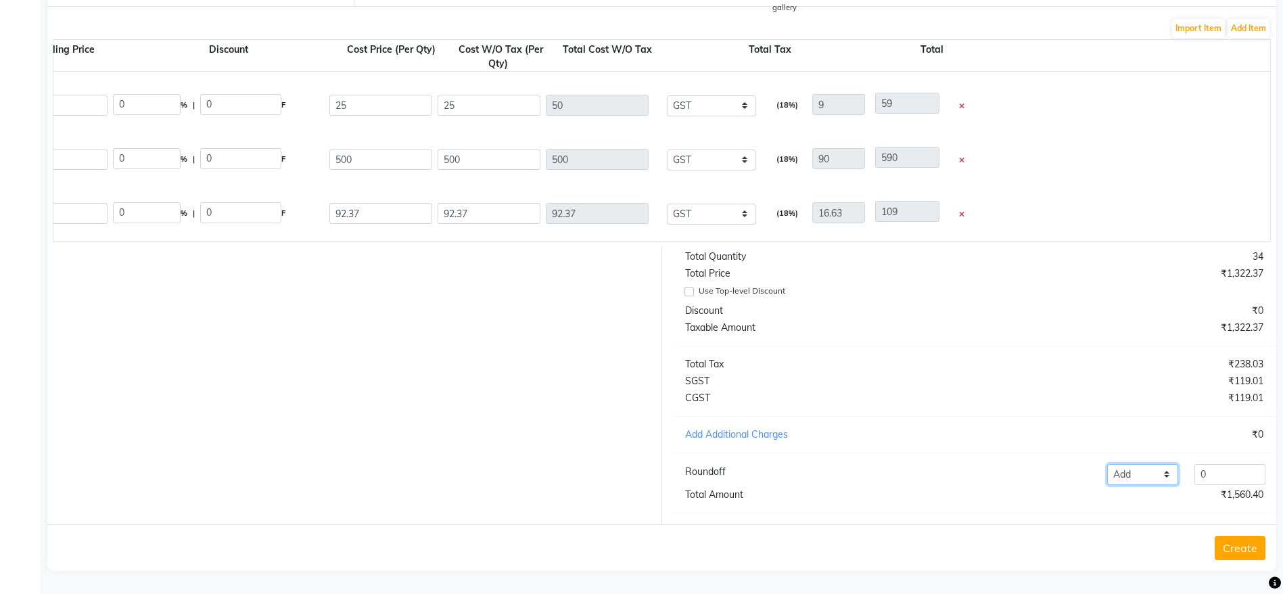
click at [1139, 476] on select "Add Reduce" at bounding box center [1142, 474] width 71 height 21
click at [1107, 464] on select "Add Reduce" at bounding box center [1142, 474] width 71 height 21
click at [1239, 467] on input "0" at bounding box center [1230, 474] width 71 height 21
click at [1241, 555] on button "Create" at bounding box center [1240, 548] width 51 height 24
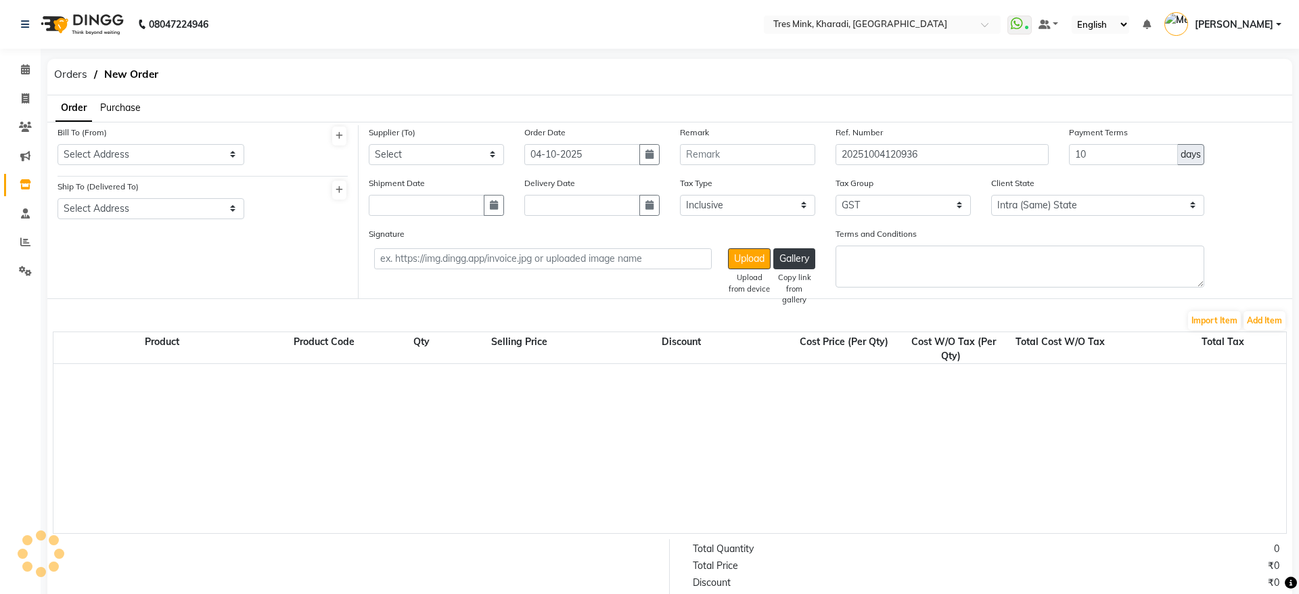
select select "true"
select select "3609"
click at [66, 74] on span "Orders" at bounding box center [70, 74] width 47 height 24
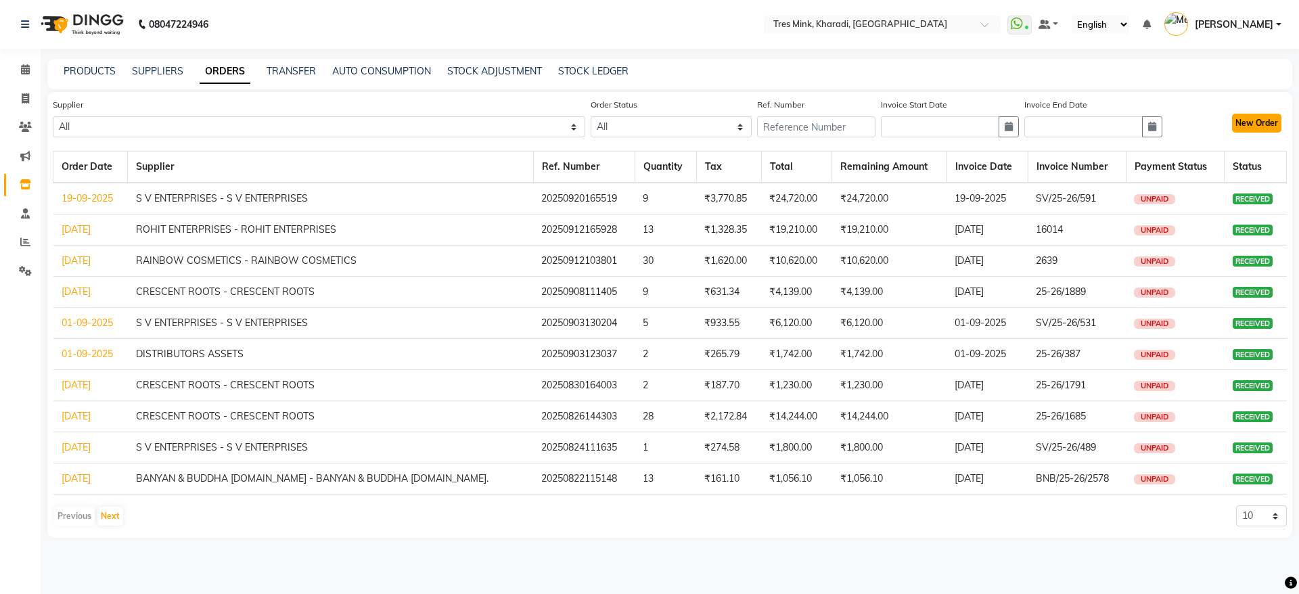
click at [1243, 117] on button "New Order" at bounding box center [1256, 123] width 49 height 19
select select "true"
select select "3609"
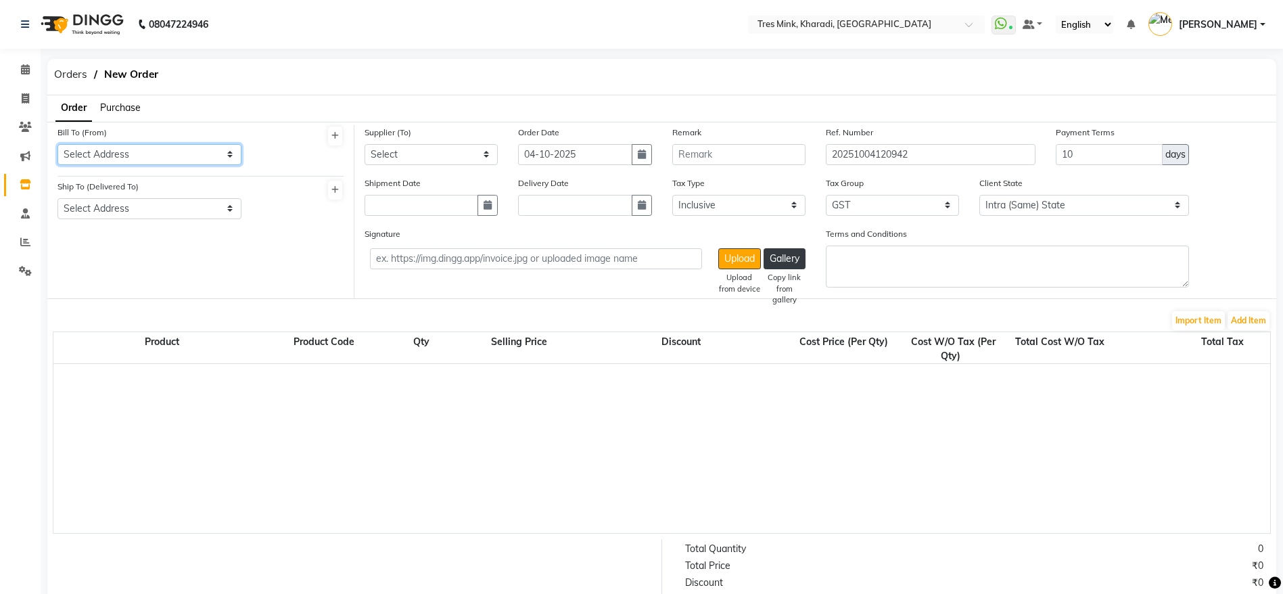
click at [114, 153] on select "Select Address MINK KHARADI" at bounding box center [150, 154] width 184 height 21
click at [76, 74] on span "Orders" at bounding box center [70, 74] width 47 height 24
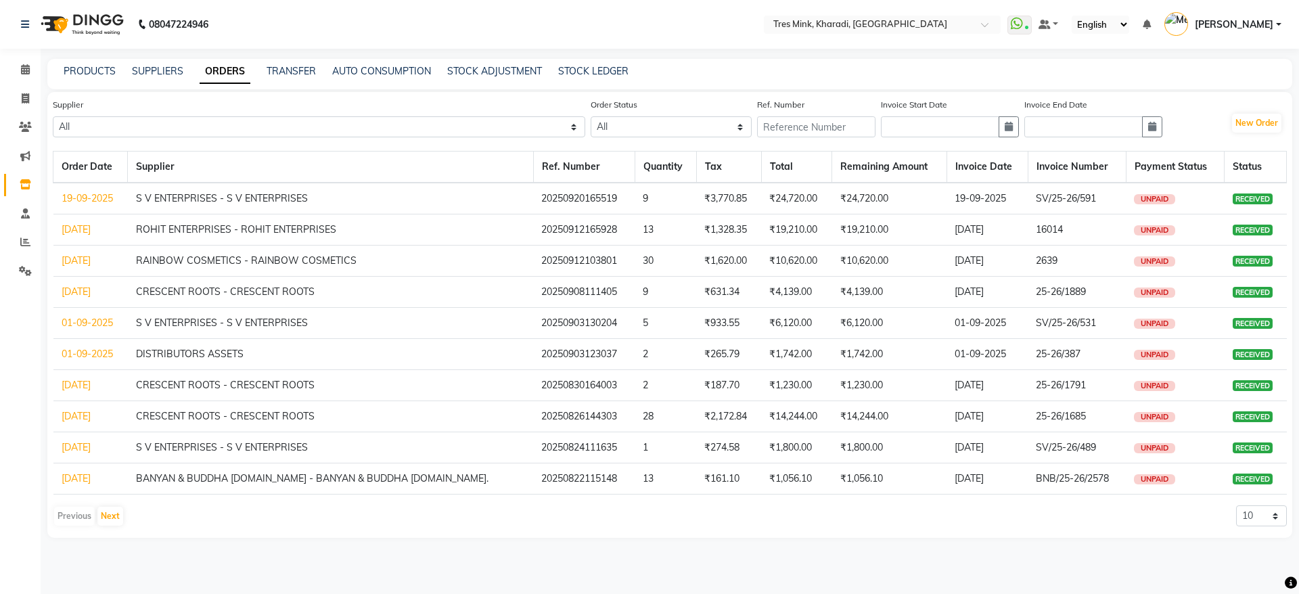
click at [77, 61] on div "PRODUCTS SUPPLIERS ORDERS TRANSFER AUTO CONSUMPTION STOCK ADJUSTMENT STOCK LEDG…" at bounding box center [669, 74] width 1245 height 30
click at [79, 66] on link "PRODUCTS" at bounding box center [90, 71] width 52 height 12
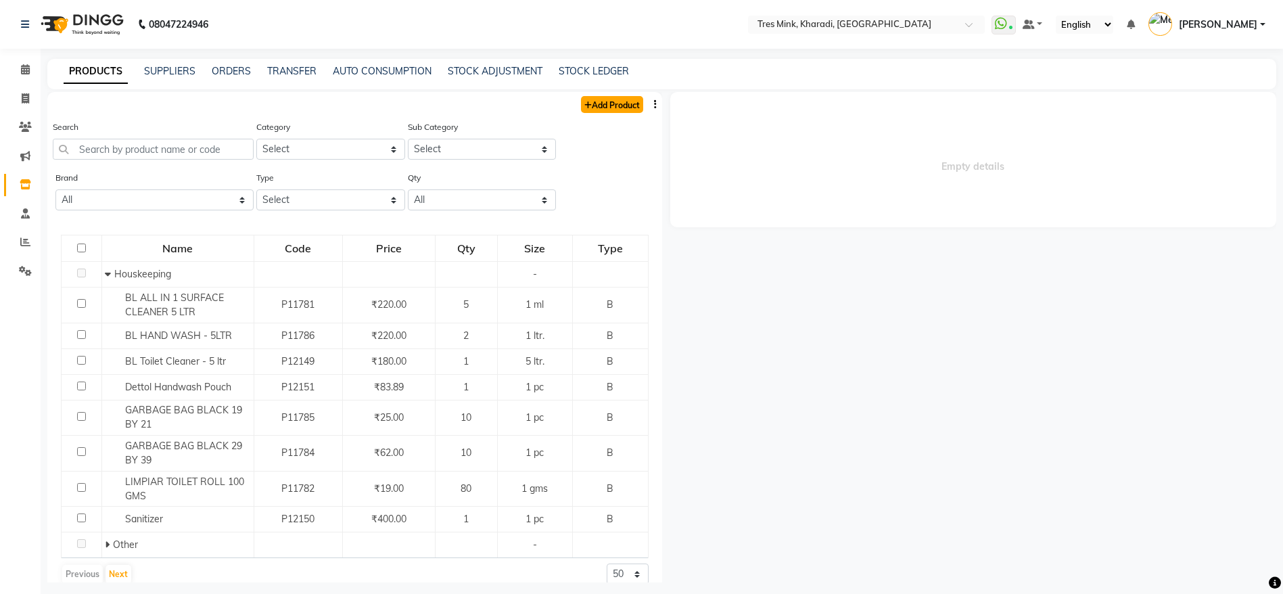
click at [605, 105] on link "Add Product" at bounding box center [612, 104] width 62 height 17
select select "true"
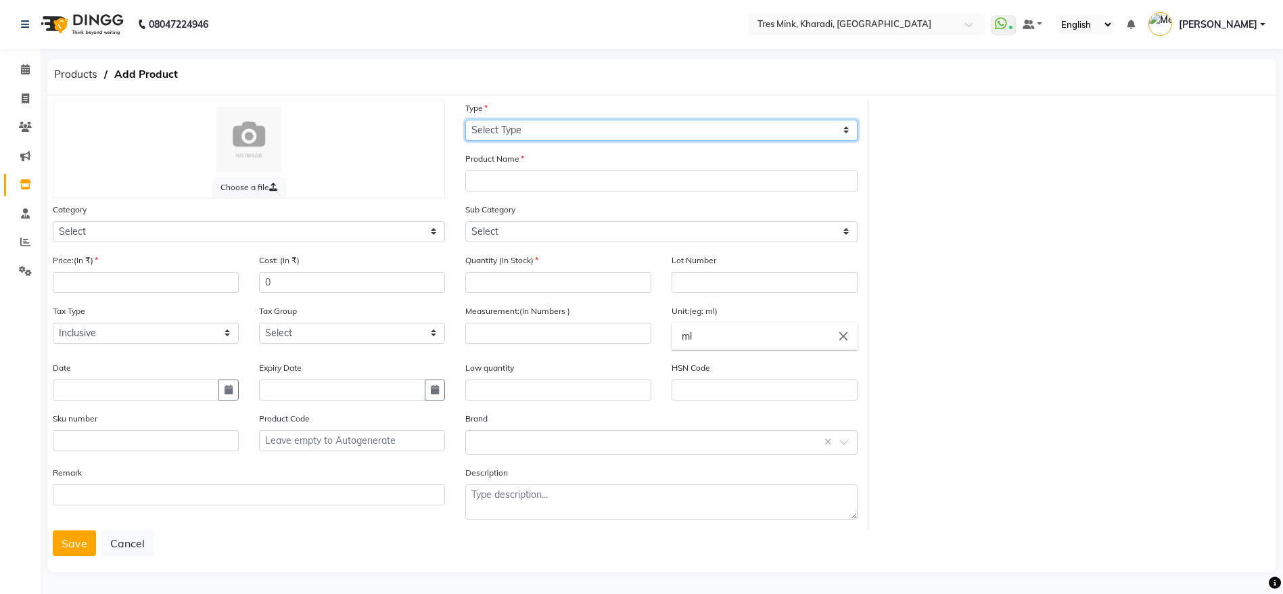
click at [522, 124] on select "Select Type Both Retail Consumable" at bounding box center [661, 130] width 392 height 21
select select "B"
click at [465, 120] on select "Select Type Both Retail Consumable" at bounding box center [661, 130] width 392 height 21
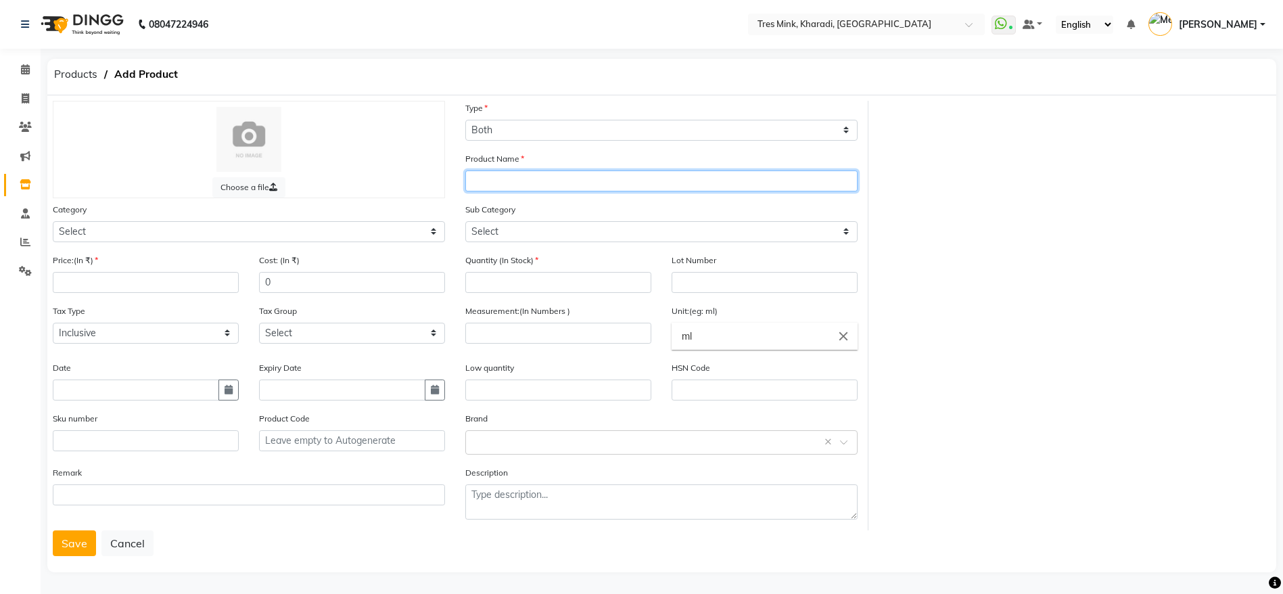
click at [506, 183] on input "text" at bounding box center [661, 180] width 392 height 21
type input "IR 8-11"
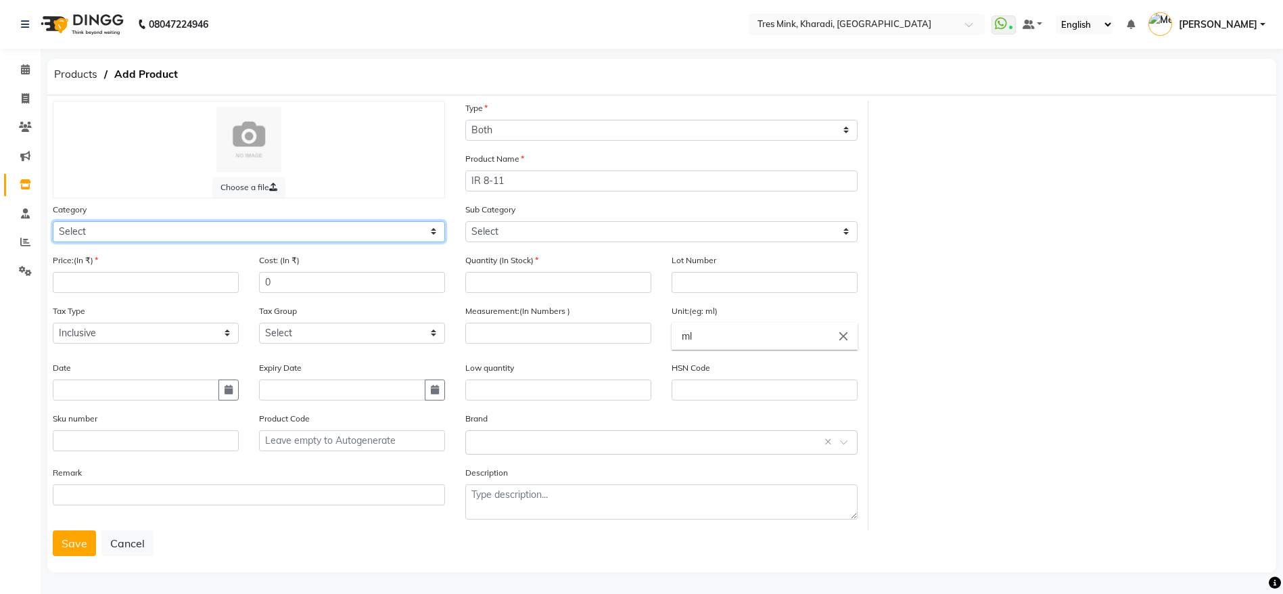
select select "57501100"
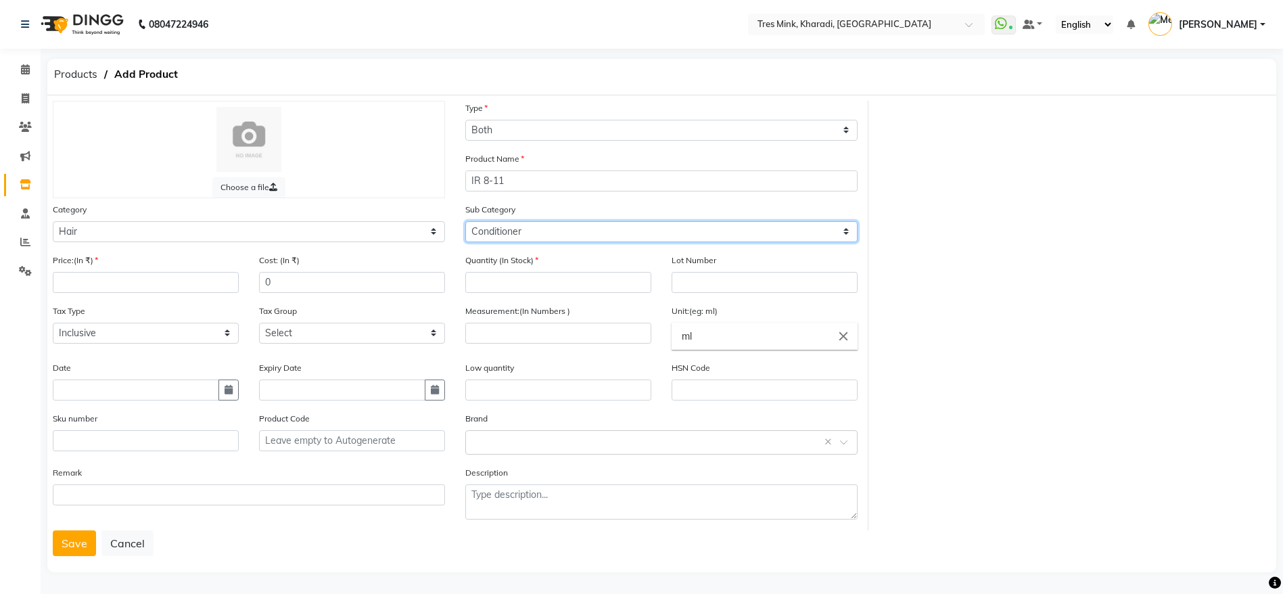
select select "57501107"
type input "425"
type input "360.17"
type input "0"
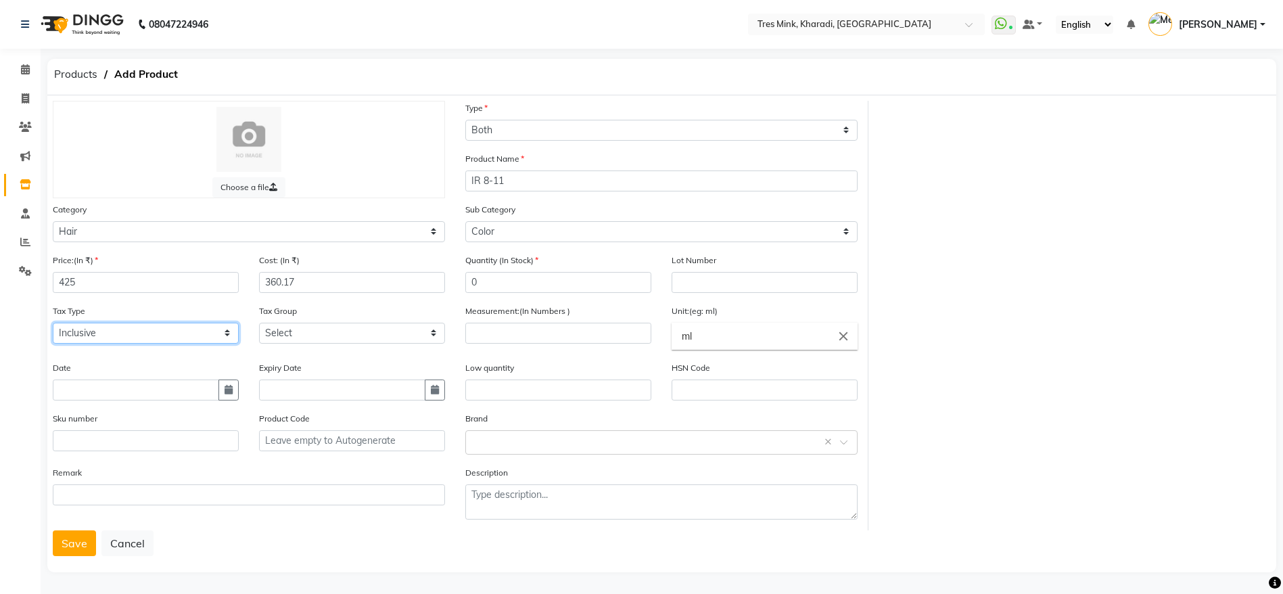
select select "false"
select select "3609"
type input "60"
click at [702, 390] on input "text" at bounding box center [765, 390] width 186 height 21
type input "33059090"
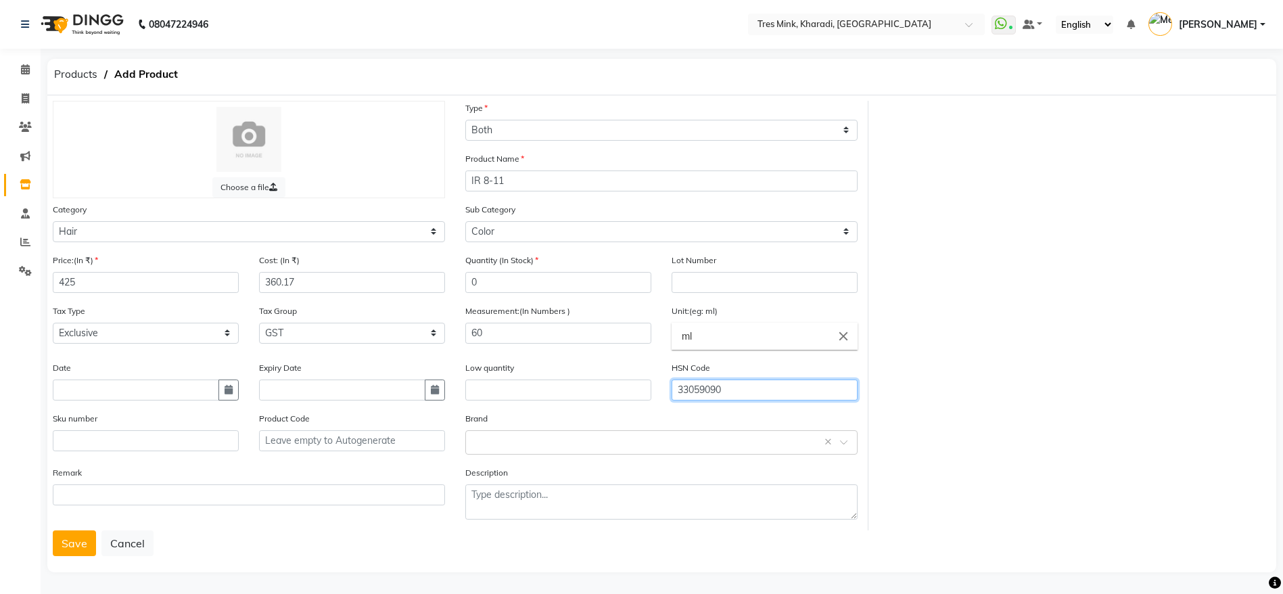
click at [53, 530] on button "Save" at bounding box center [74, 543] width 43 height 26
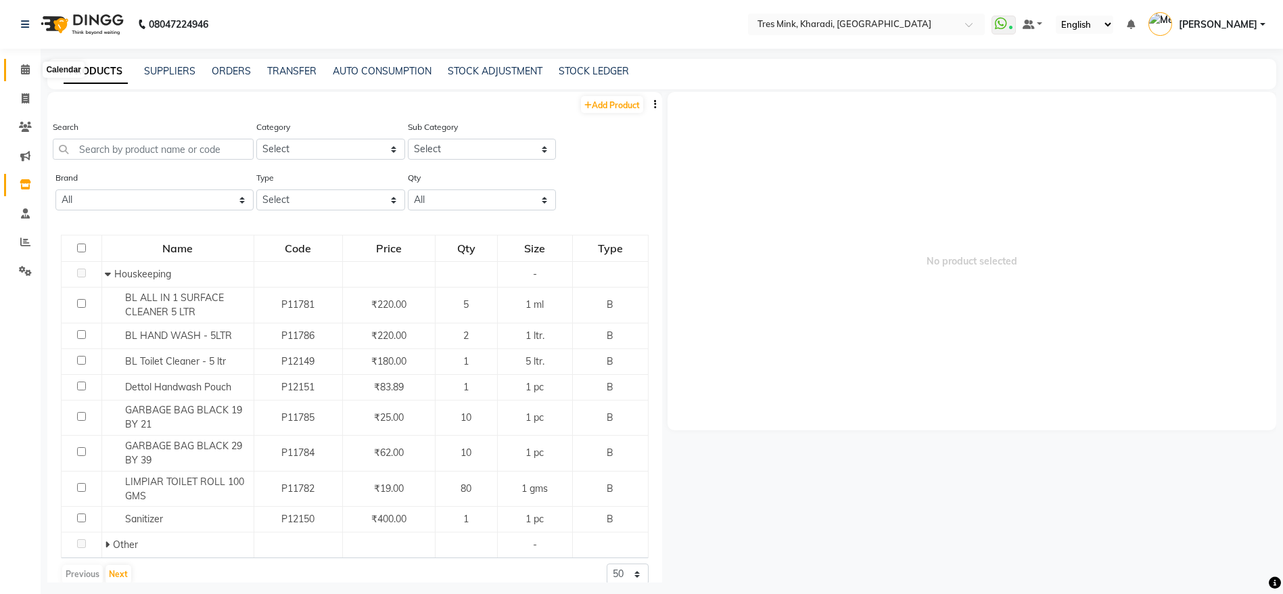
click at [21, 70] on span at bounding box center [26, 70] width 24 height 16
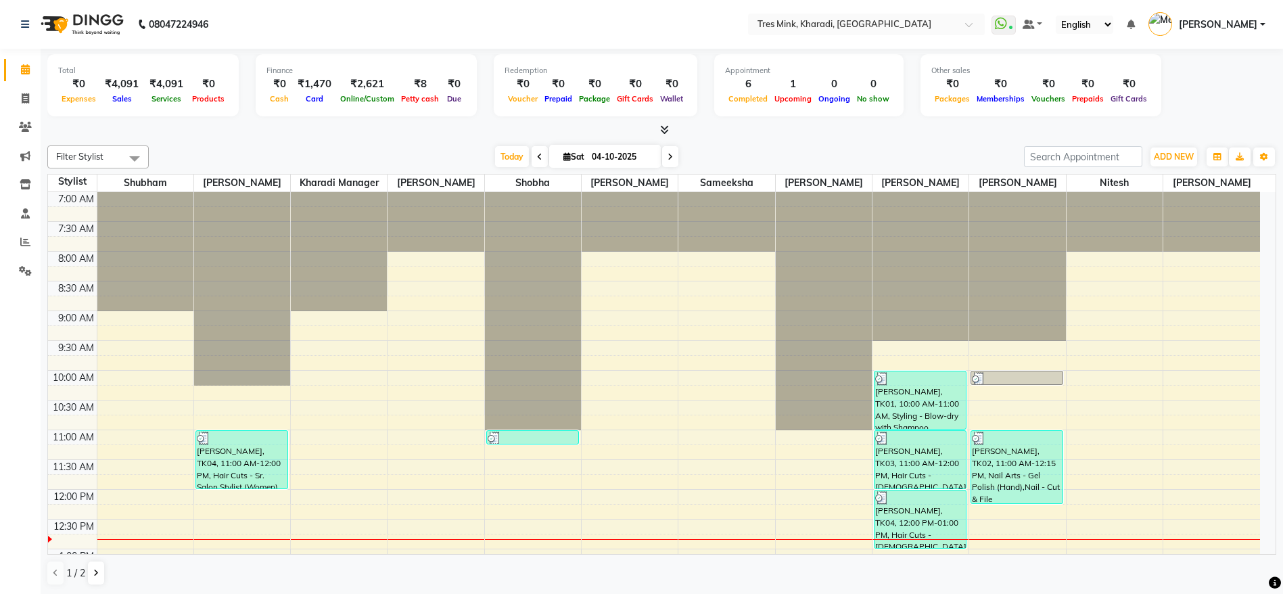
scroll to position [101, 0]
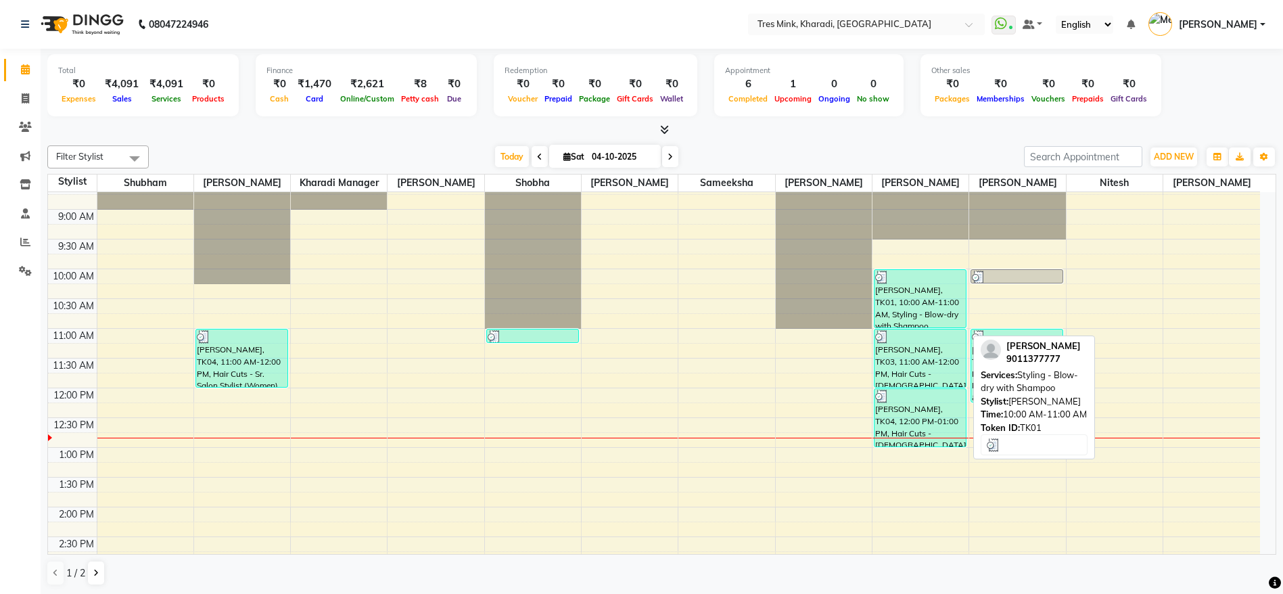
click at [936, 322] on div "Sonam Gutte, TK01, 10:00 AM-11:00 AM, Styling - Blow-dry with Shampoo" at bounding box center [920, 299] width 91 height 58
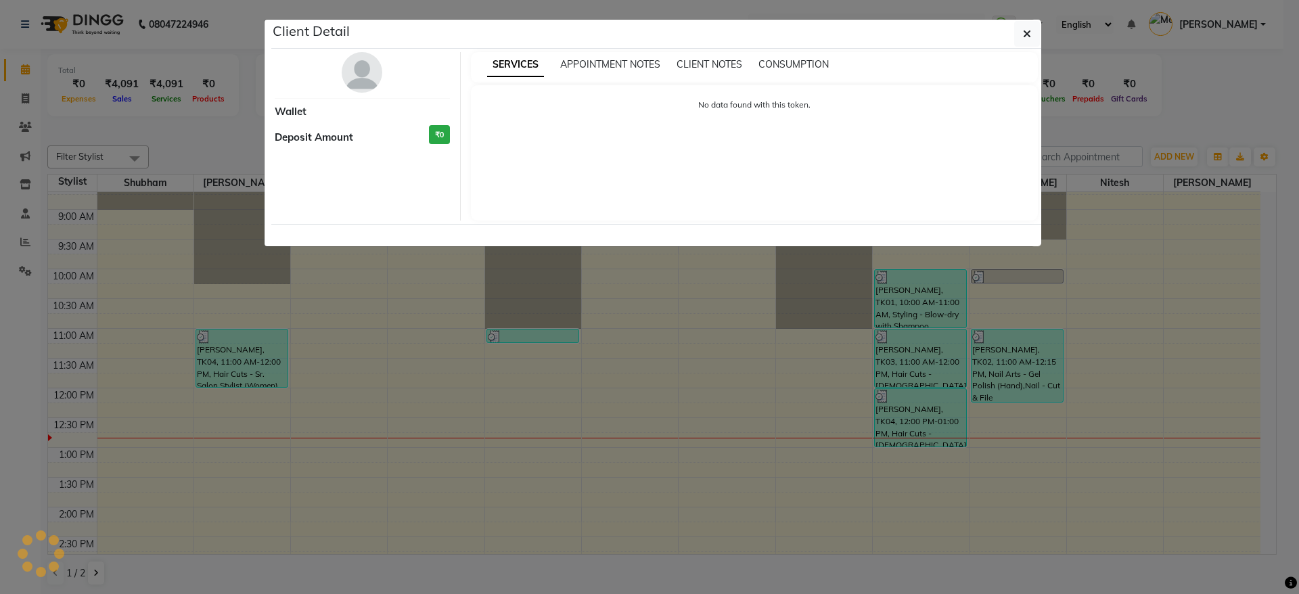
select select "3"
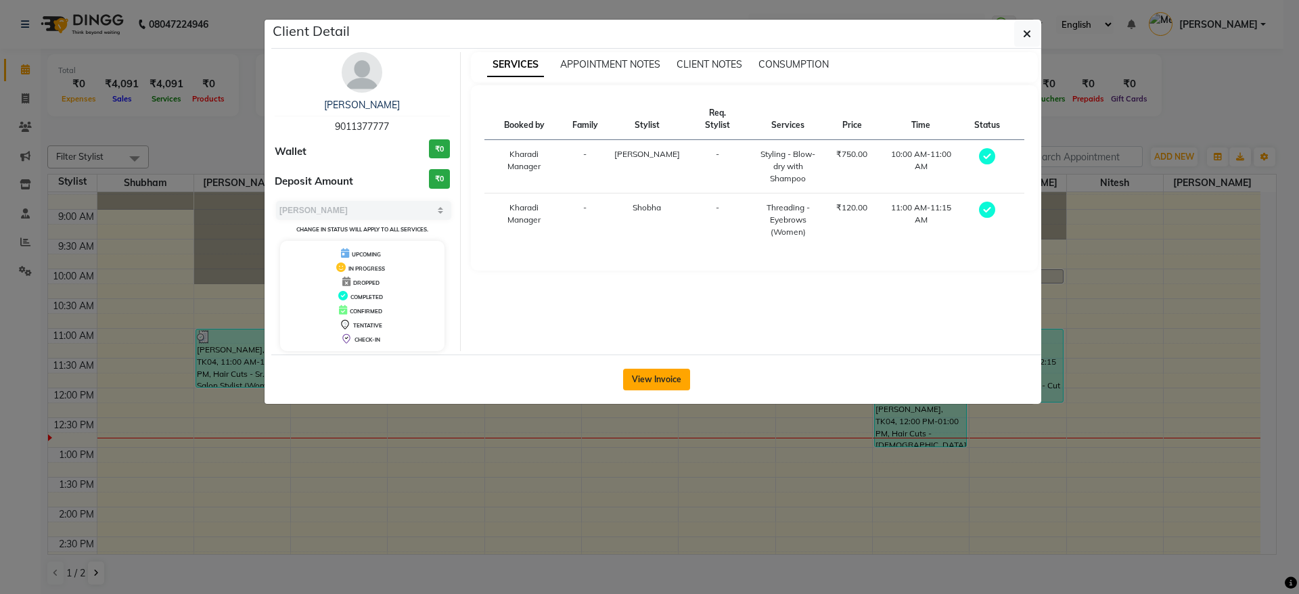
click at [664, 388] on button "View Invoice" at bounding box center [656, 380] width 67 height 22
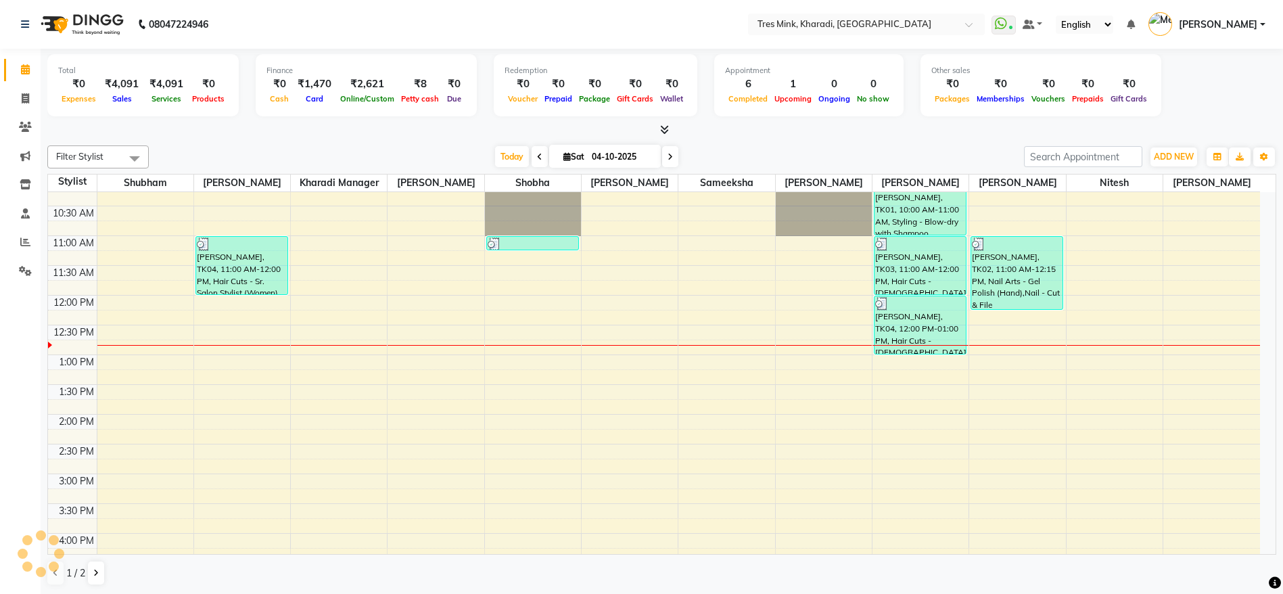
scroll to position [203, 0]
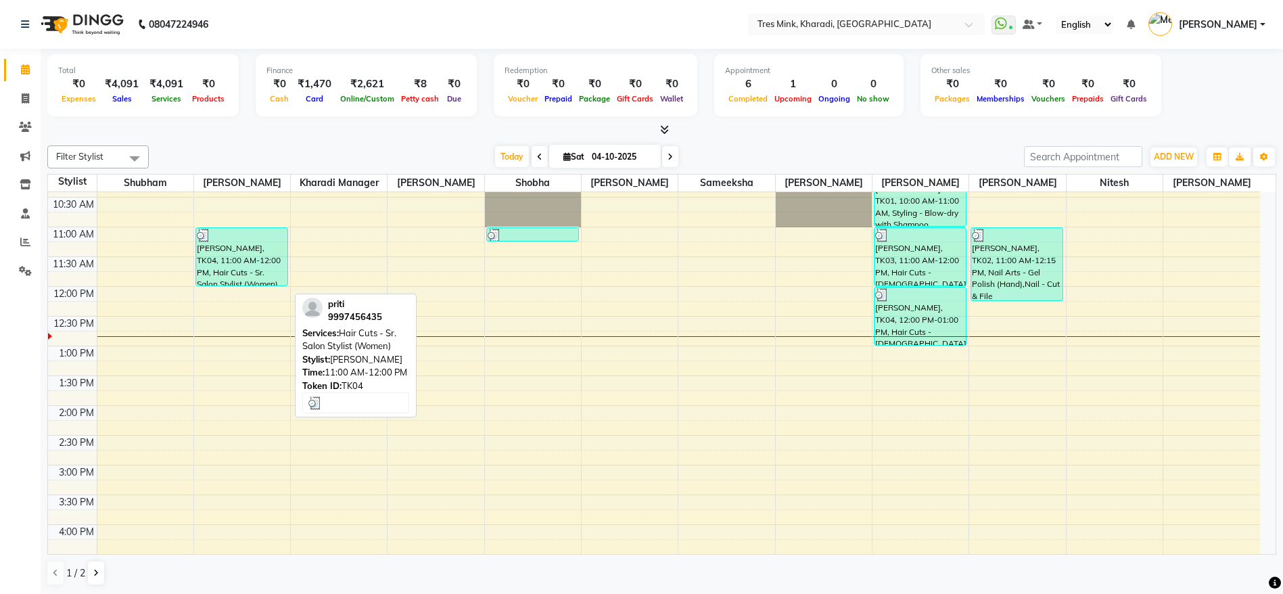
click at [250, 273] on div "priti, TK04, 11:00 AM-12:00 PM, Hair Cuts - Sr. Salon Stylist (Women)" at bounding box center [241, 257] width 91 height 58
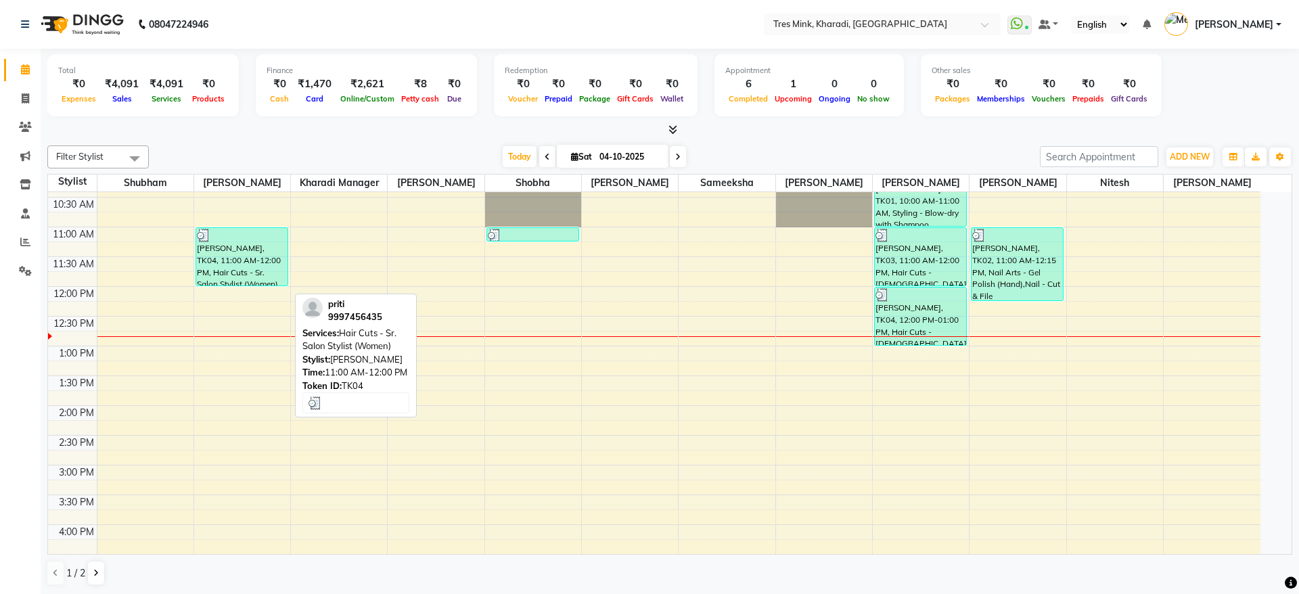
select select "3"
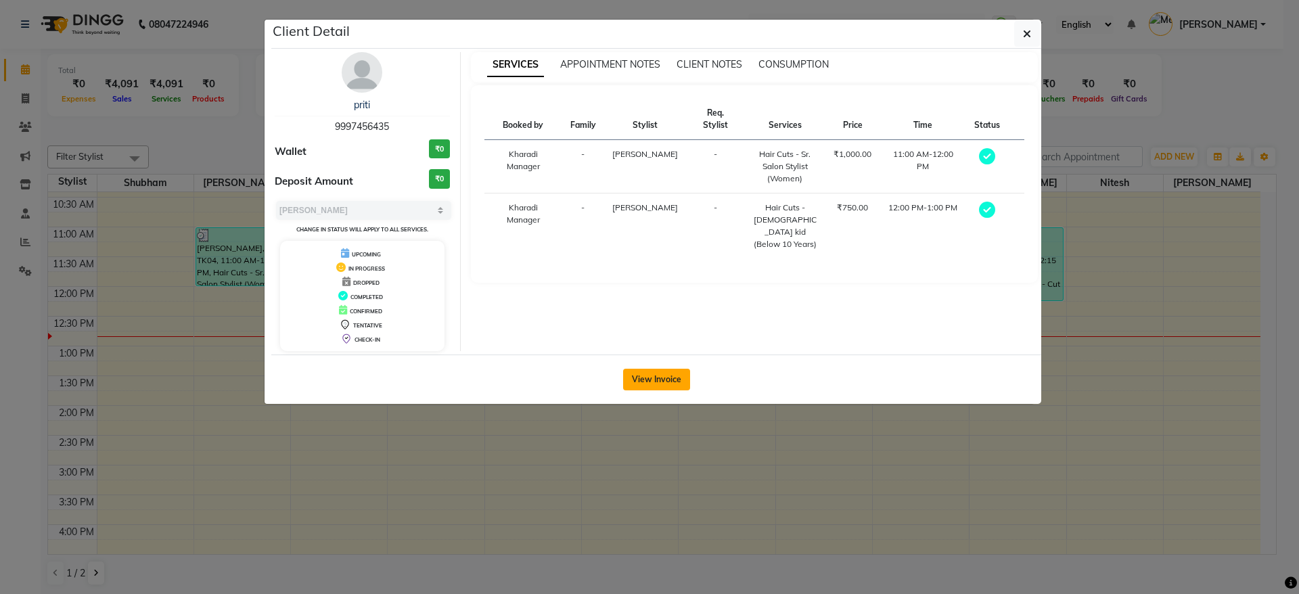
click at [651, 382] on button "View Invoice" at bounding box center [656, 380] width 67 height 22
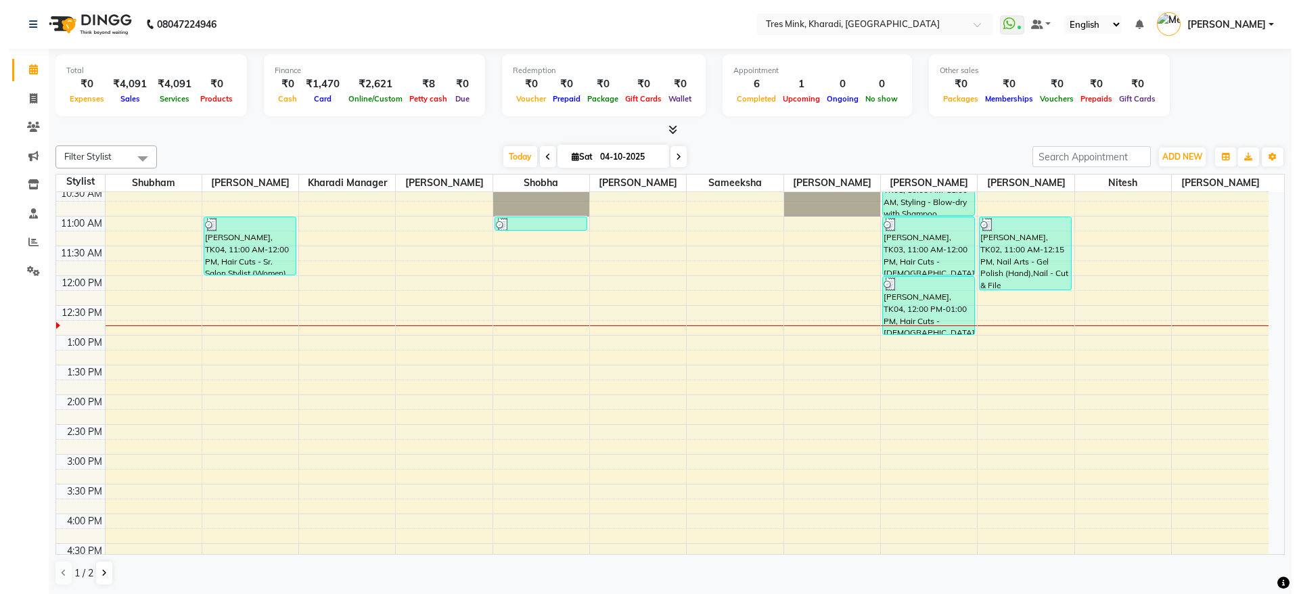
scroll to position [197, 0]
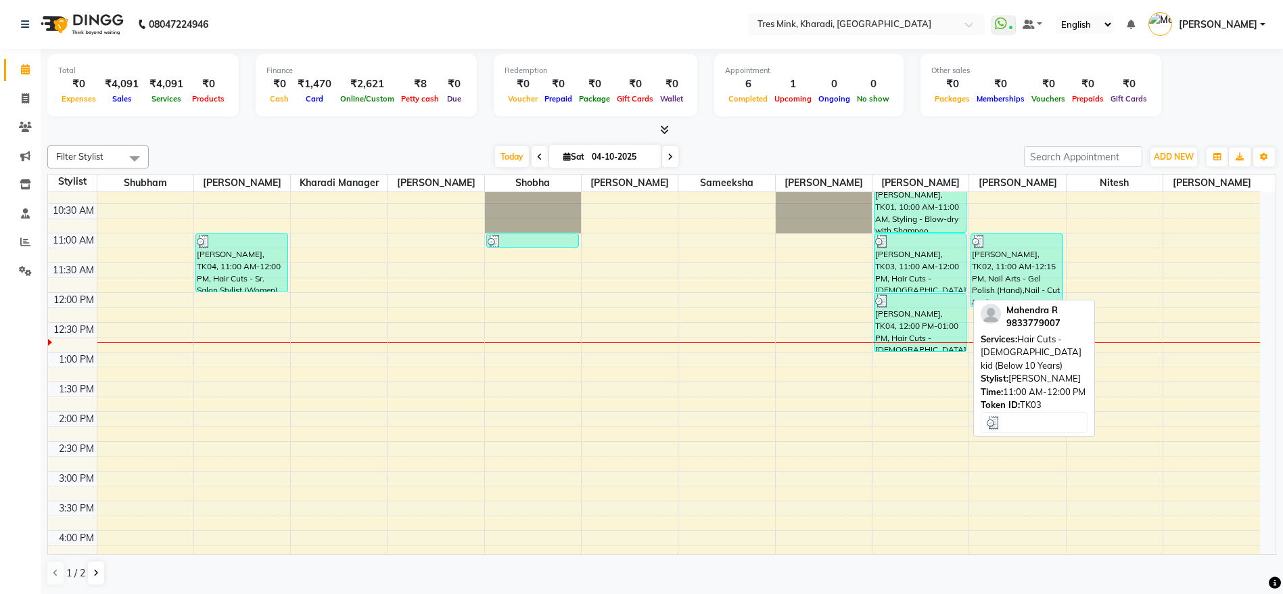
click at [907, 281] on div "Mahendra R, TK03, 11:00 AM-12:00 PM, Hair Cuts - male kid (Below 10 Years)" at bounding box center [920, 263] width 91 height 58
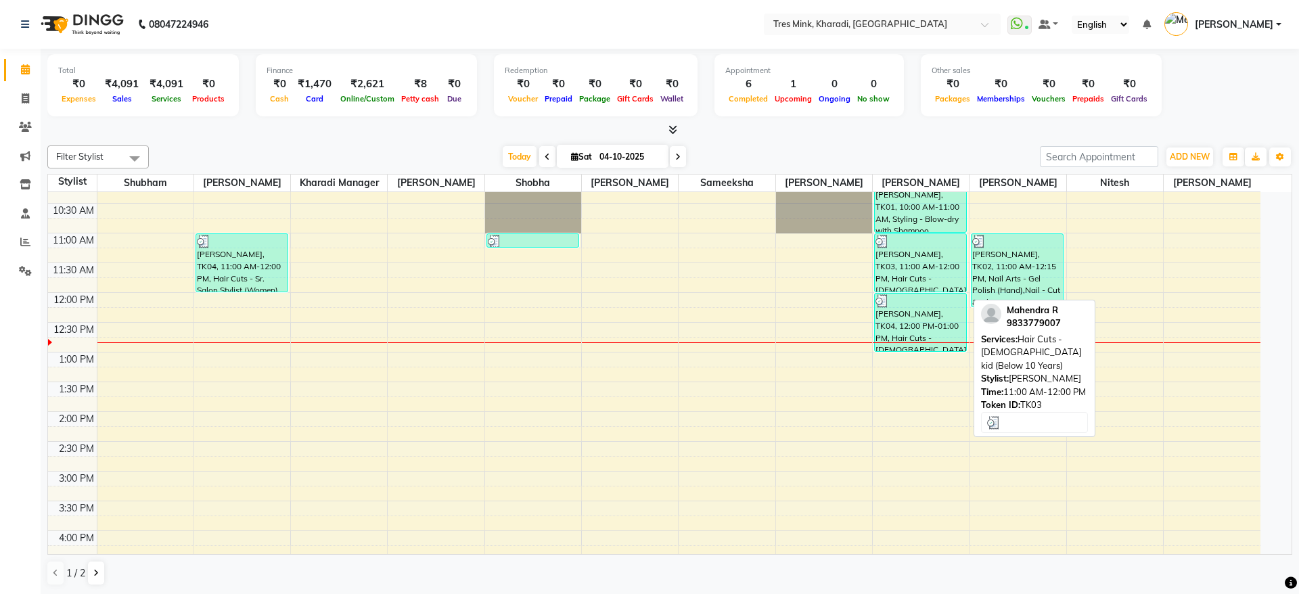
select select "3"
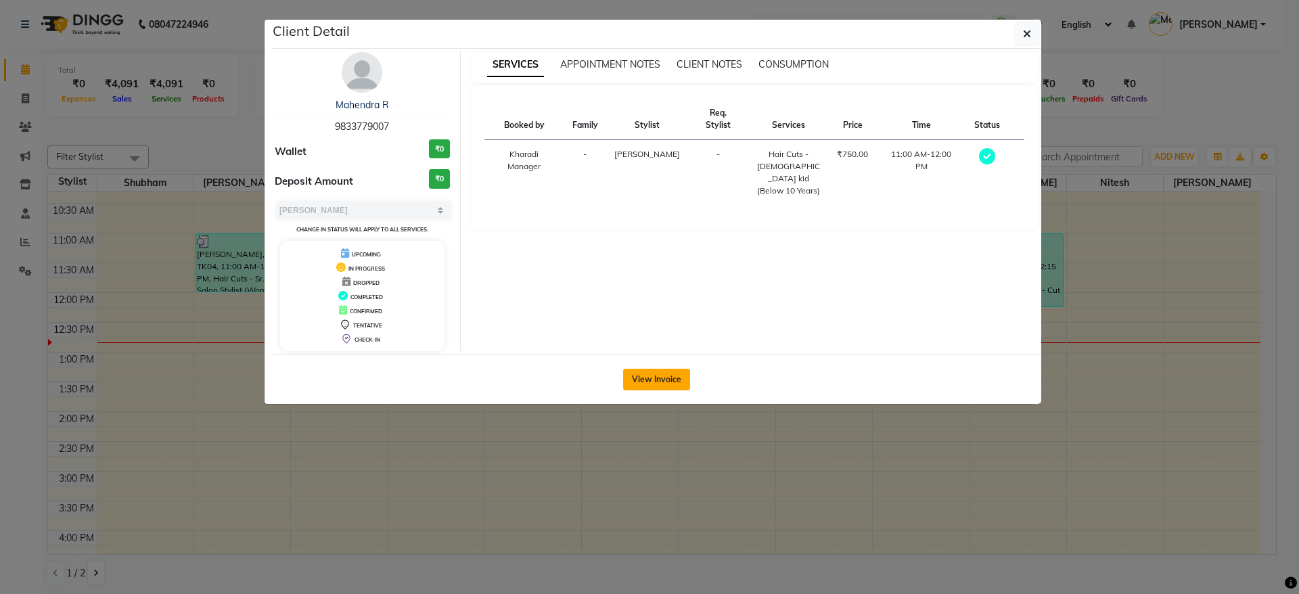
click at [637, 377] on button "View Invoice" at bounding box center [656, 380] width 67 height 22
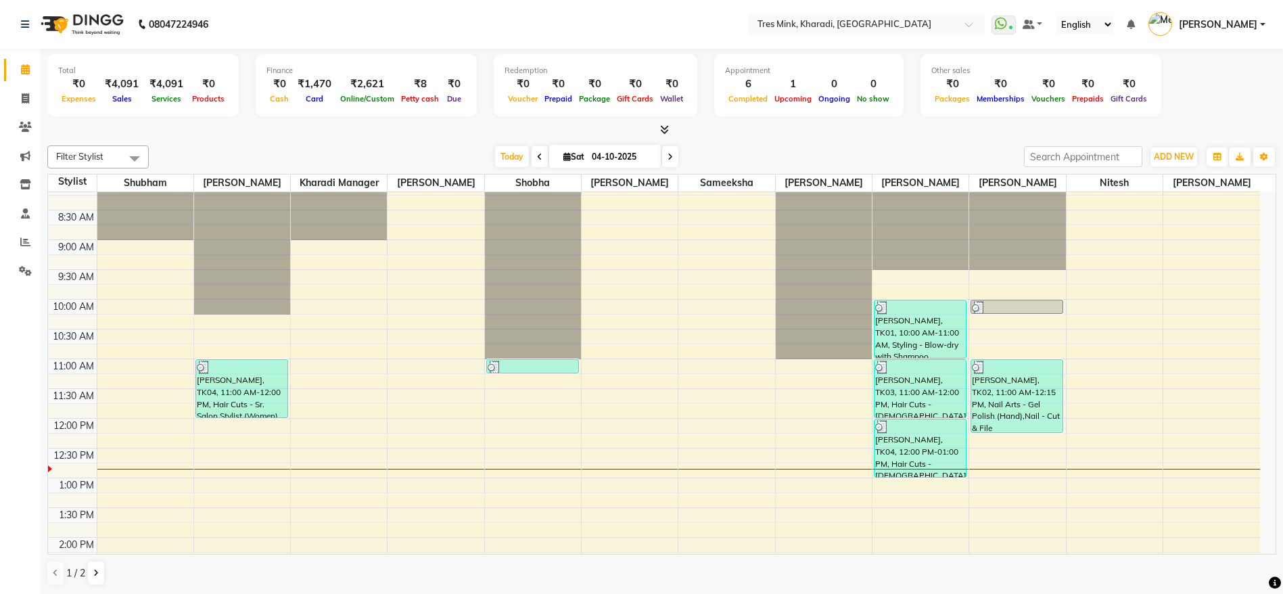
scroll to position [101, 0]
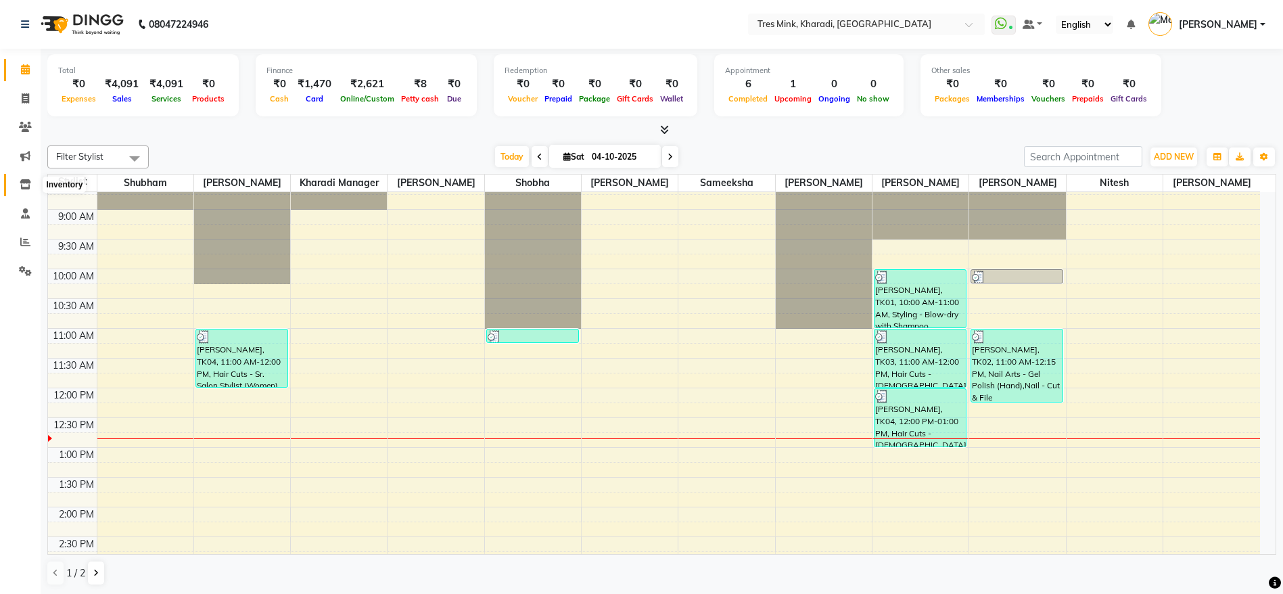
click at [25, 181] on icon at bounding box center [26, 184] width 12 height 10
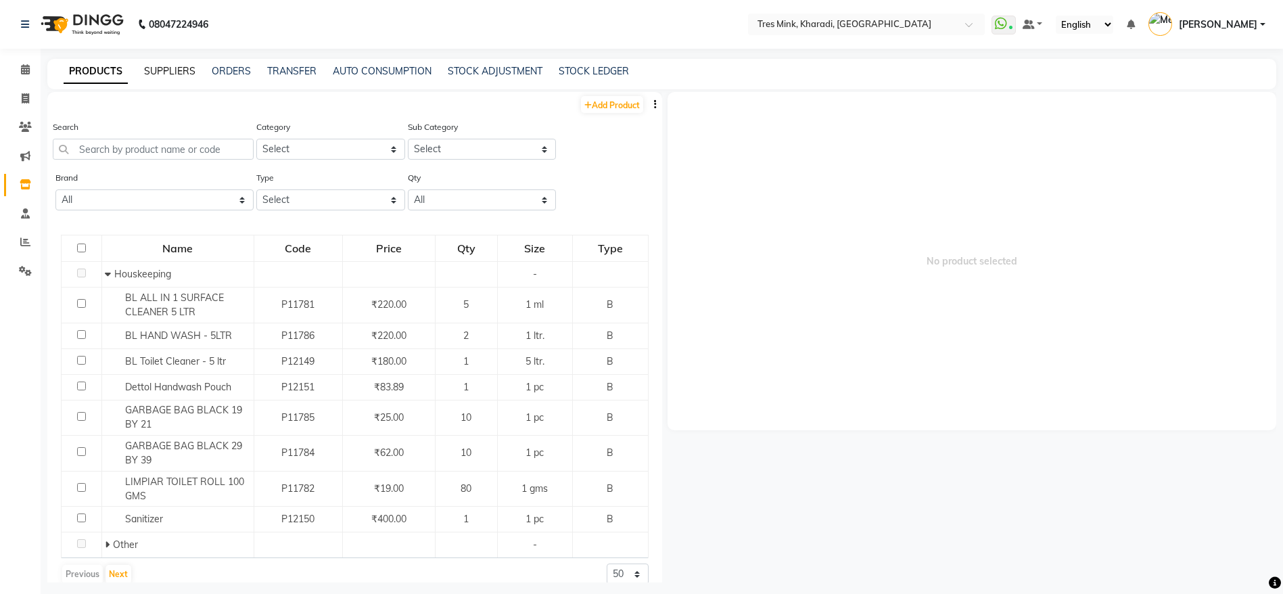
click at [168, 70] on link "SUPPLIERS" at bounding box center [169, 71] width 51 height 12
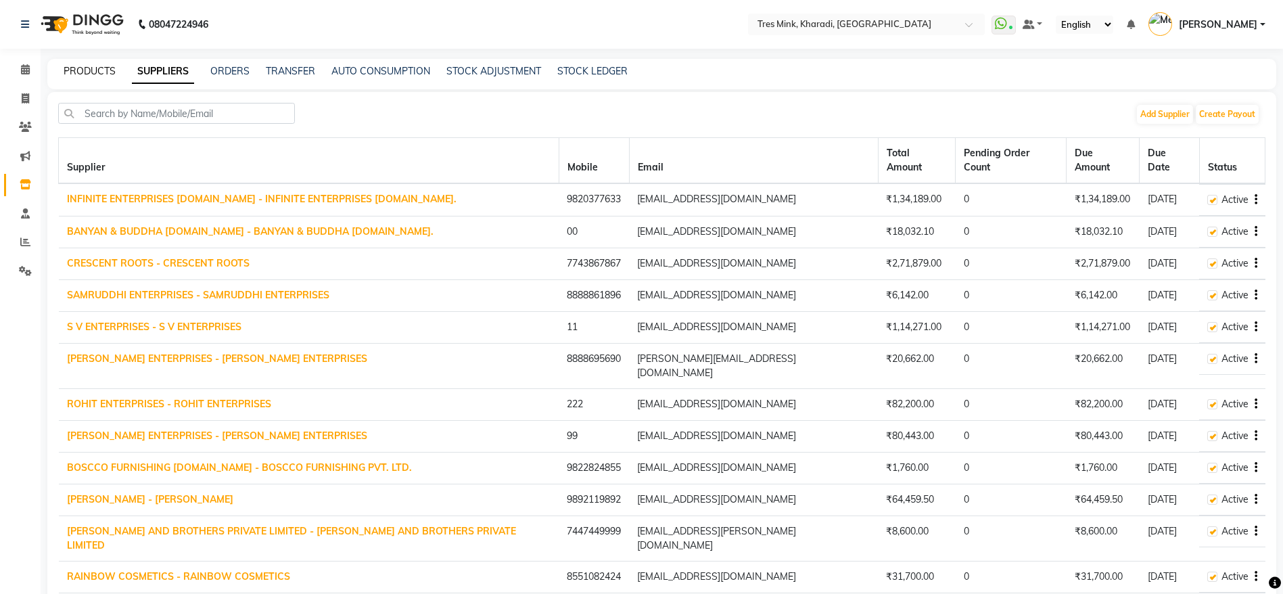
click at [73, 65] on link "PRODUCTS" at bounding box center [90, 71] width 52 height 12
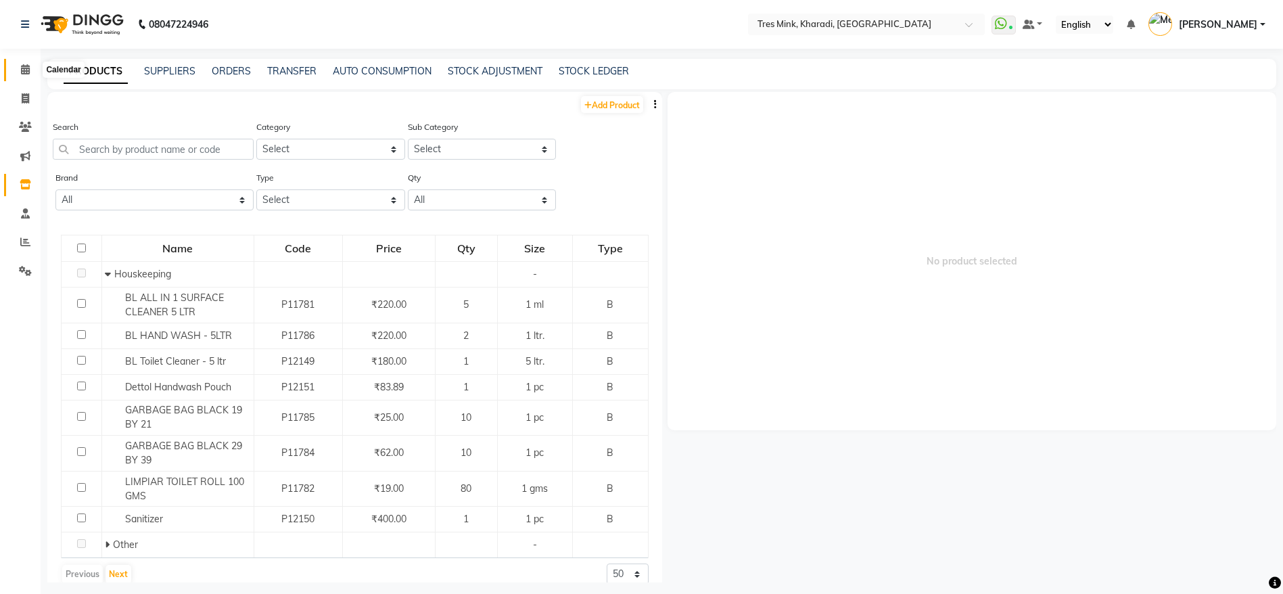
click at [28, 69] on icon at bounding box center [25, 69] width 9 height 10
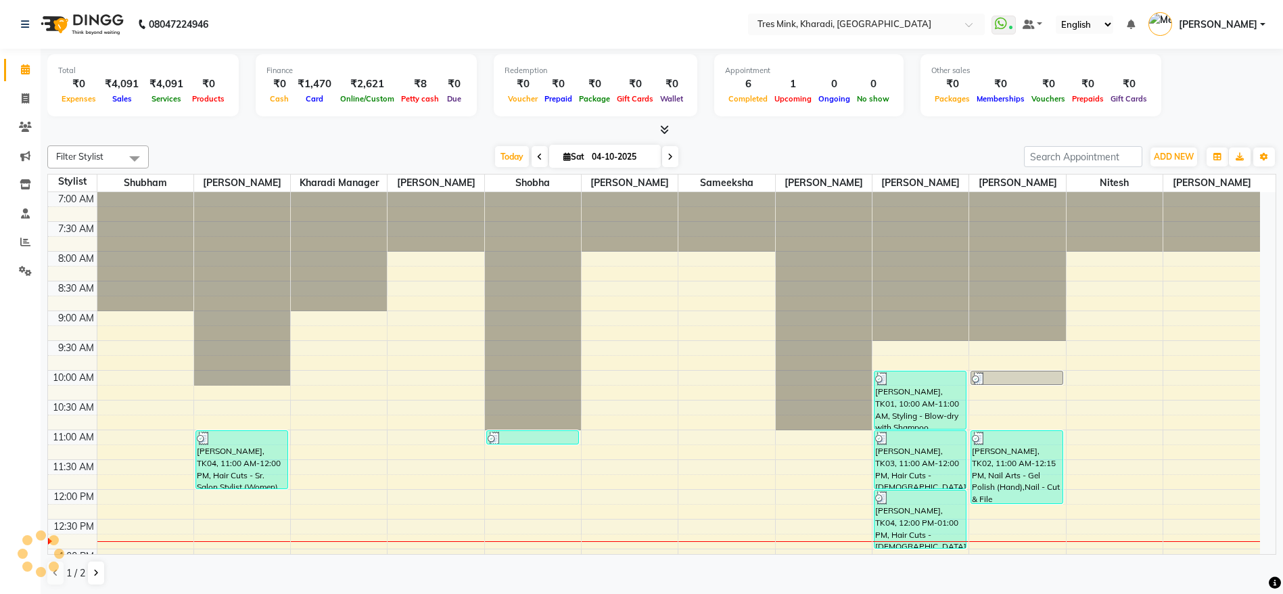
scroll to position [203, 0]
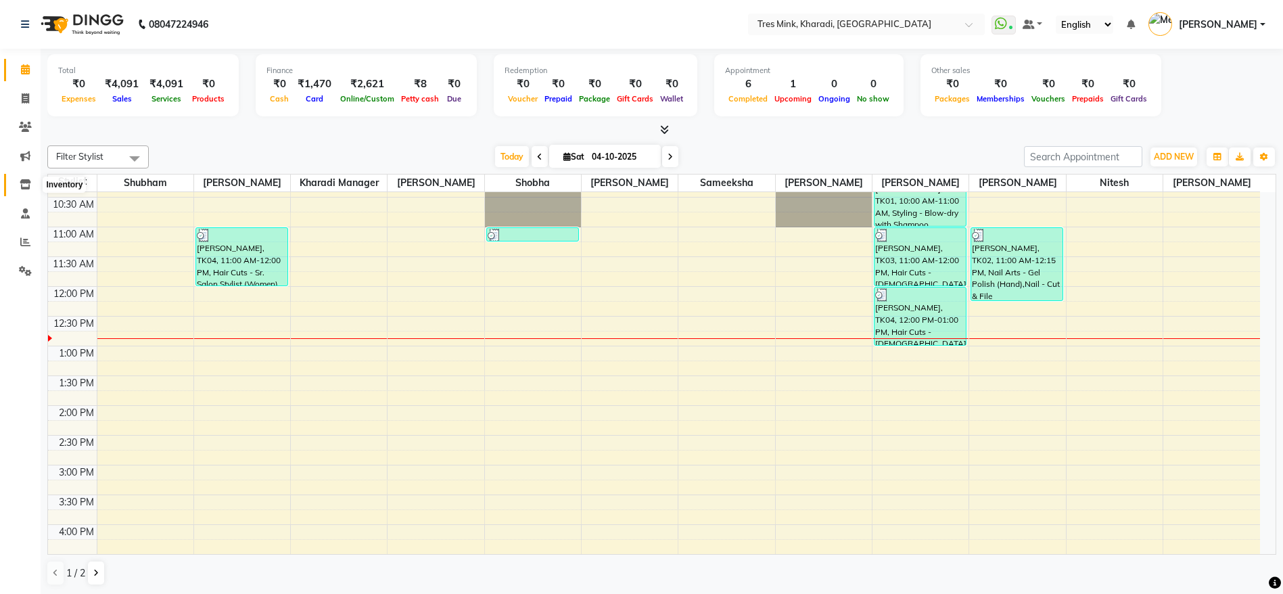
click at [22, 187] on icon at bounding box center [26, 184] width 12 height 10
